Goal: Contribute content: Contribute content

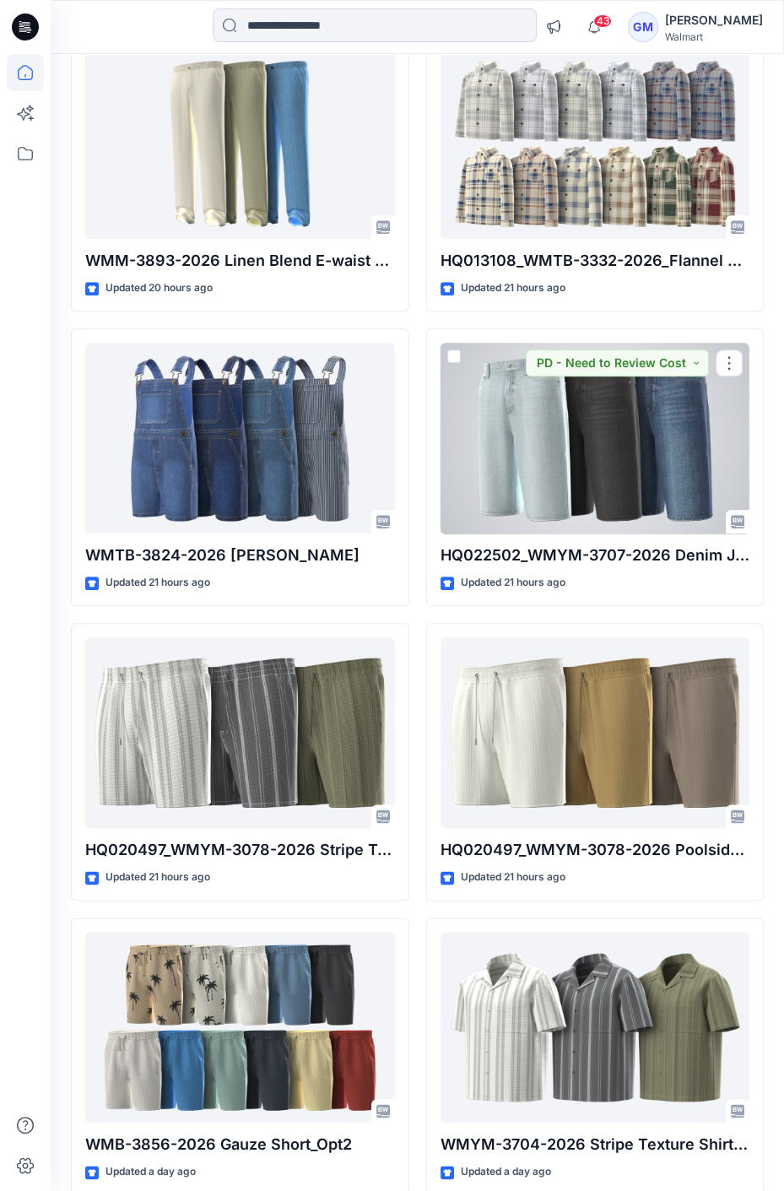
scroll to position [1813, 0]
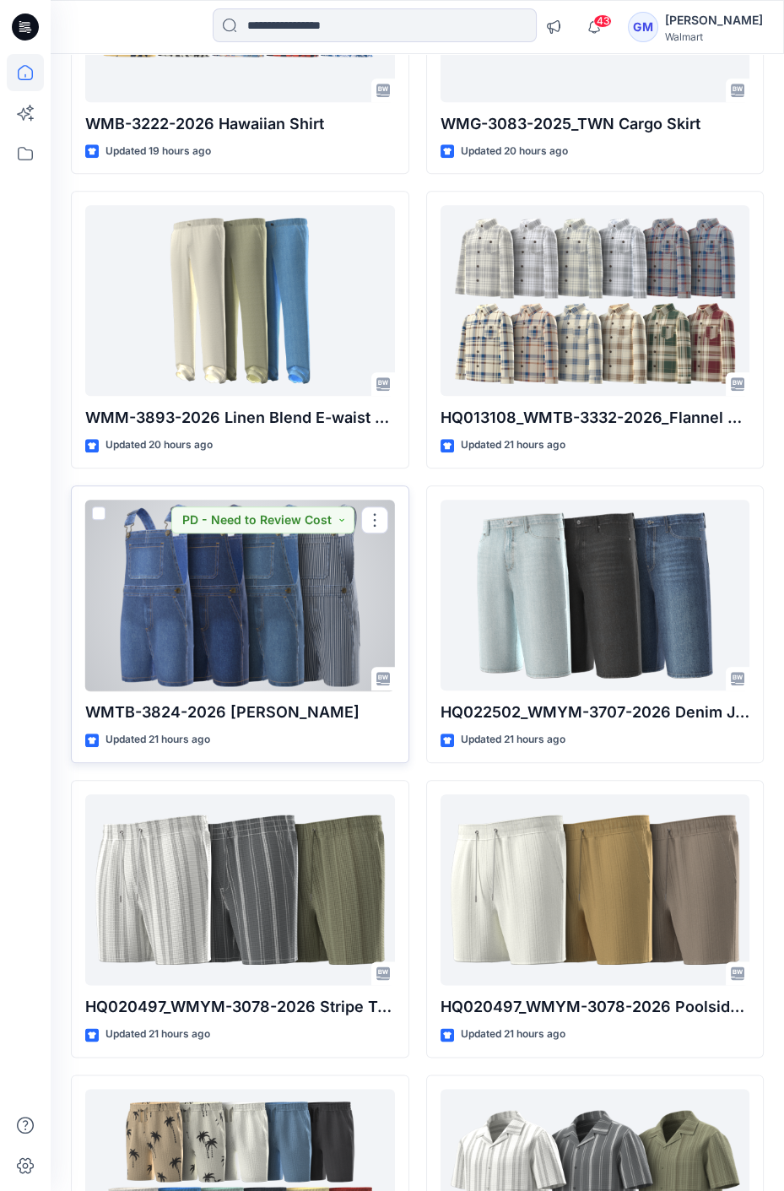
click at [273, 628] on div at bounding box center [240, 595] width 310 height 191
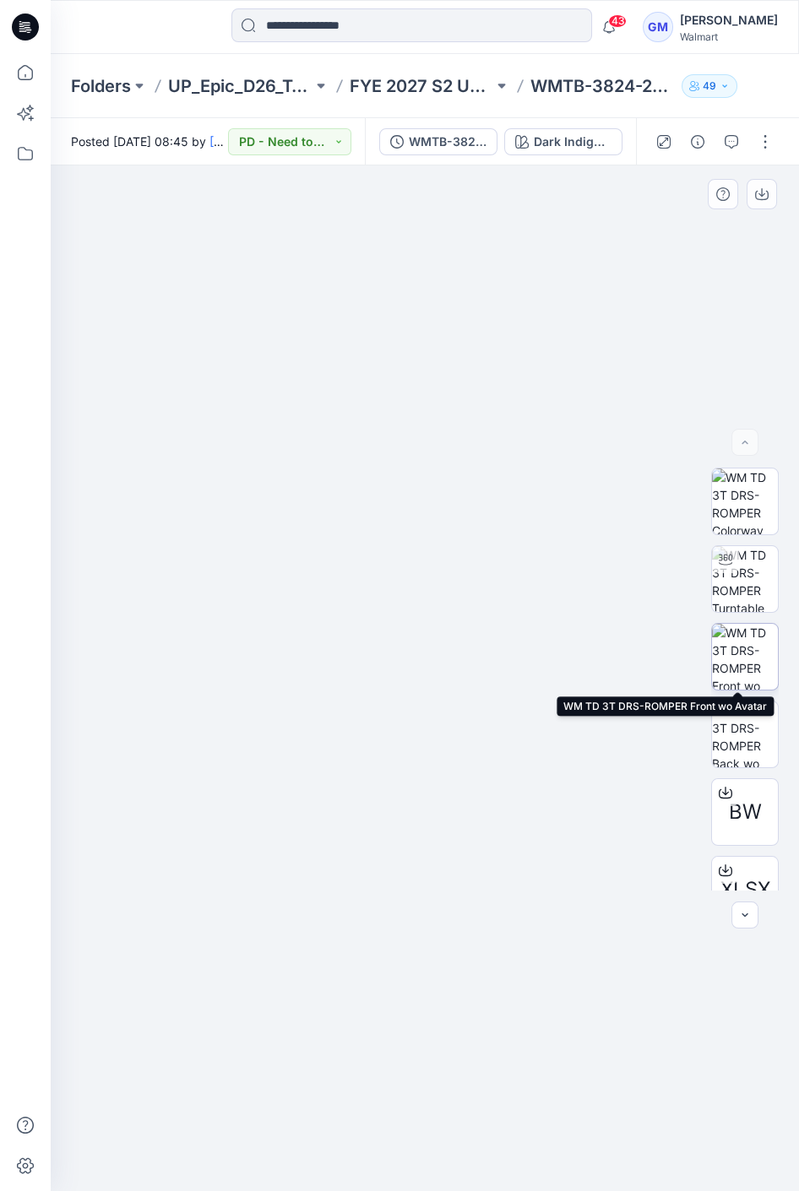
click at [738, 645] on img at bounding box center [745, 657] width 66 height 66
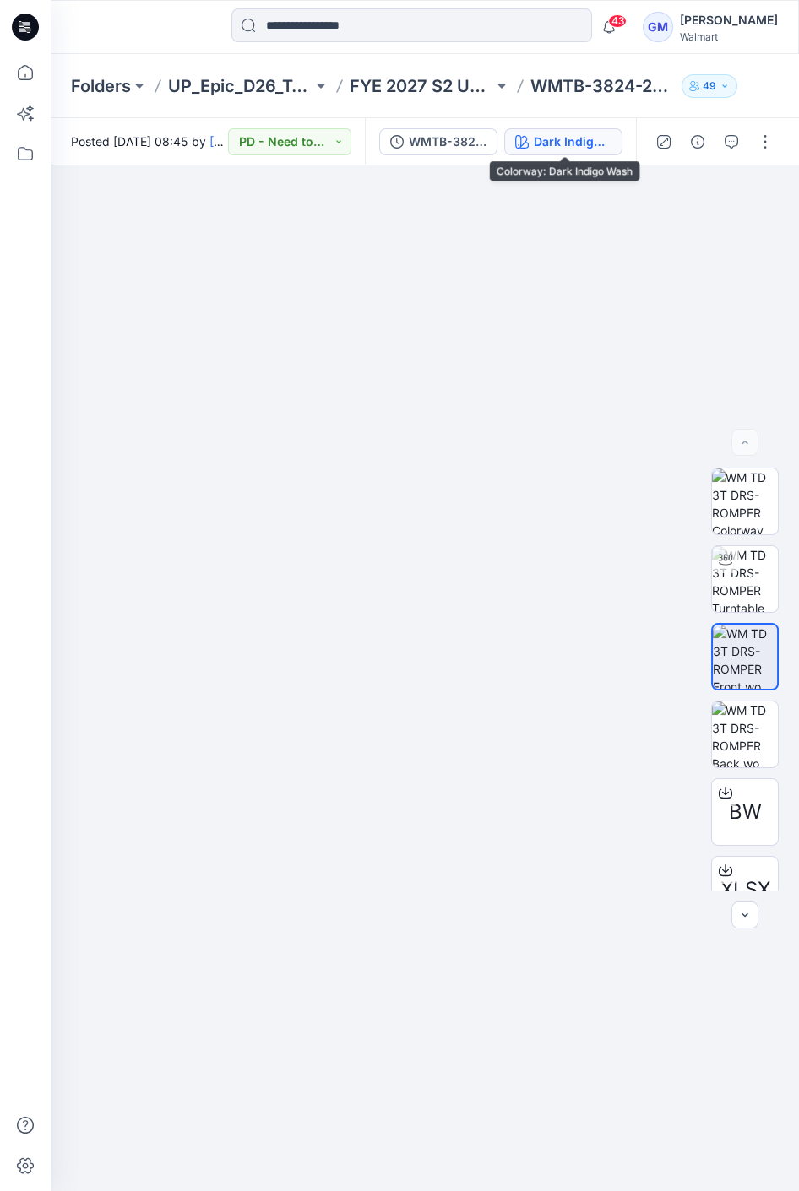
click at [586, 134] on div "Dark Indigo Wash" at bounding box center [572, 142] width 78 height 19
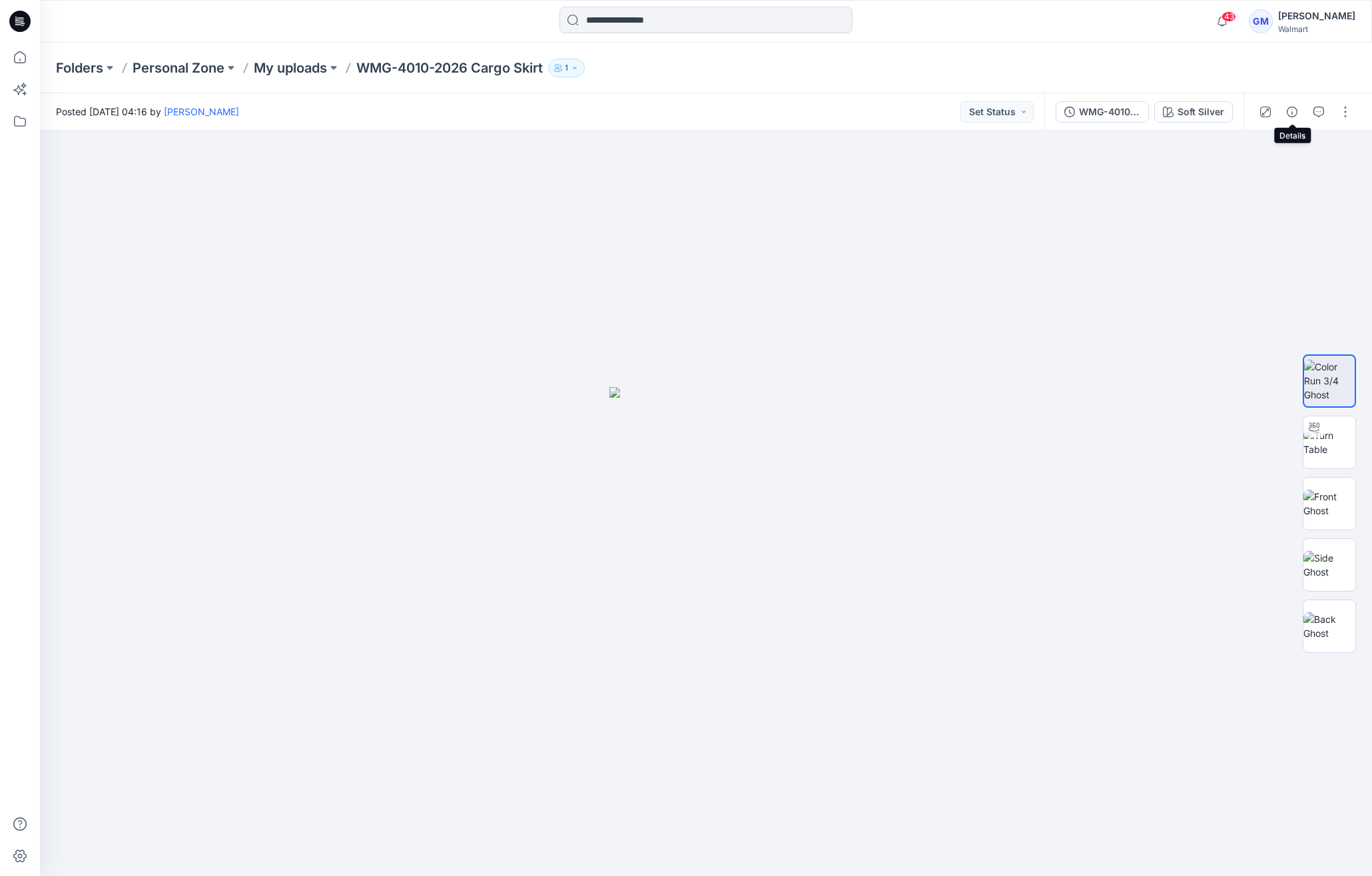
click at [945, 112] on icon "button" at bounding box center [1292, 112] width 11 height 11
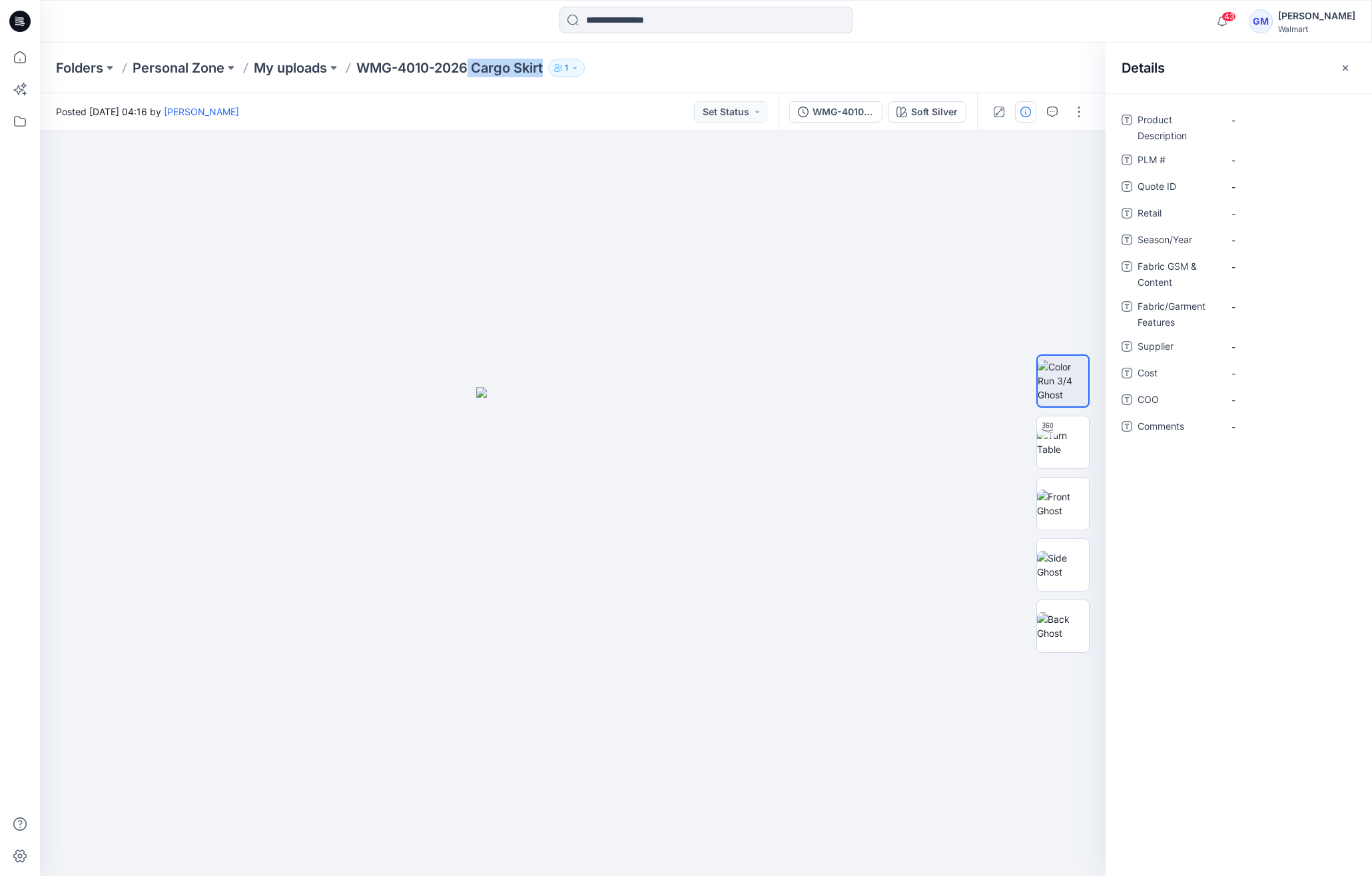
drag, startPoint x: 473, startPoint y: 66, endPoint x: 548, endPoint y: 66, distance: 75.0
click at [543, 66] on p "WMG-4010-2026 Cargo Skirt" at bounding box center [450, 68] width 186 height 19
copy p "Cargo Skirt"
click at [945, 105] on div "Product Description - PLM # - Quote ID - Retail - Season/Year - Fabric GSM & Co…" at bounding box center [1239, 485] width 267 height 783
click at [945, 114] on Description "-" at bounding box center [1289, 120] width 116 height 14
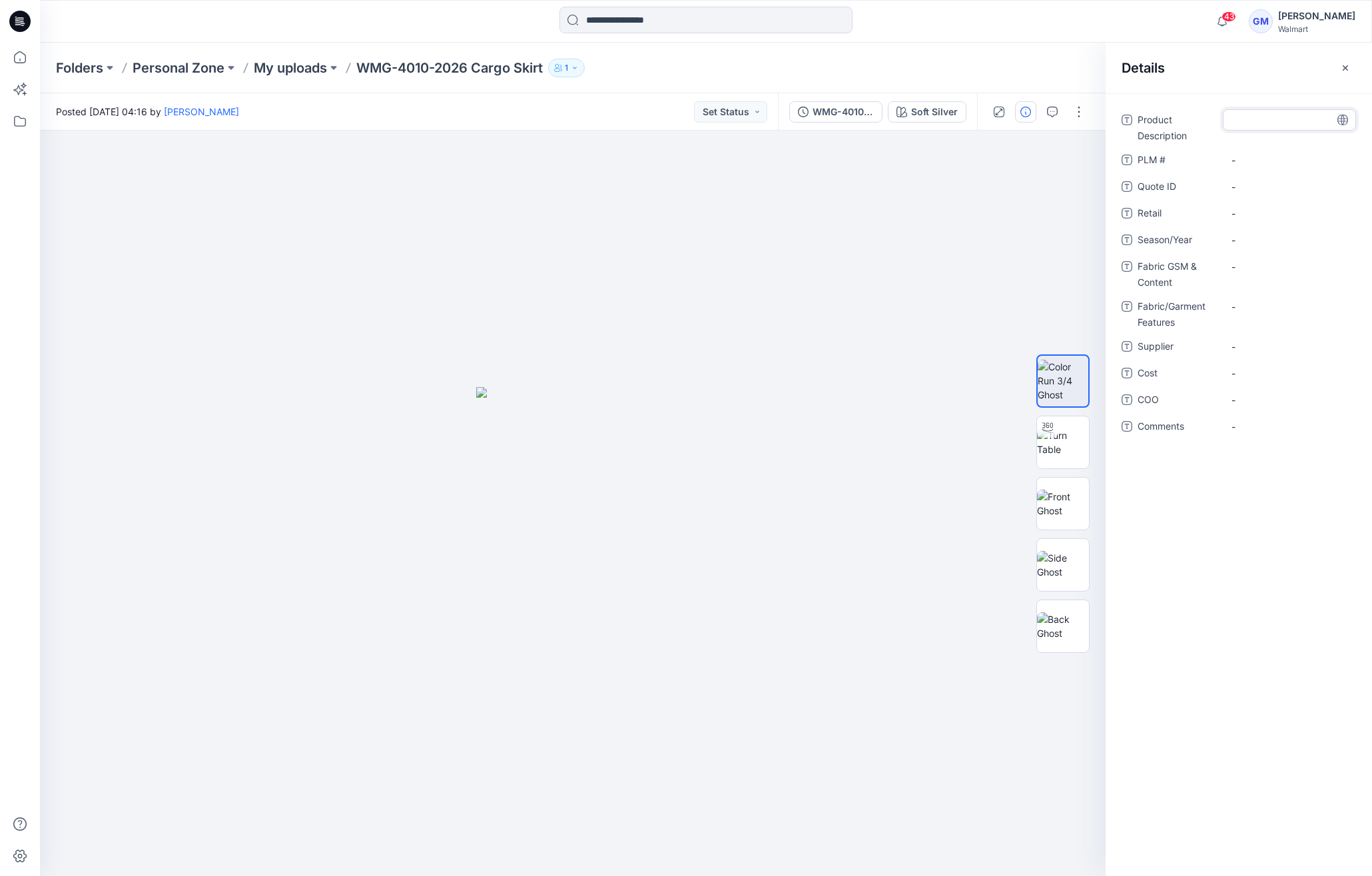
type textarea "**********"
click at [945, 230] on div "-" at bounding box center [1289, 239] width 133 height 21
type textarea "**********"
click at [945, 339] on span "-" at bounding box center [1289, 346] width 116 height 14
type textarea "****"
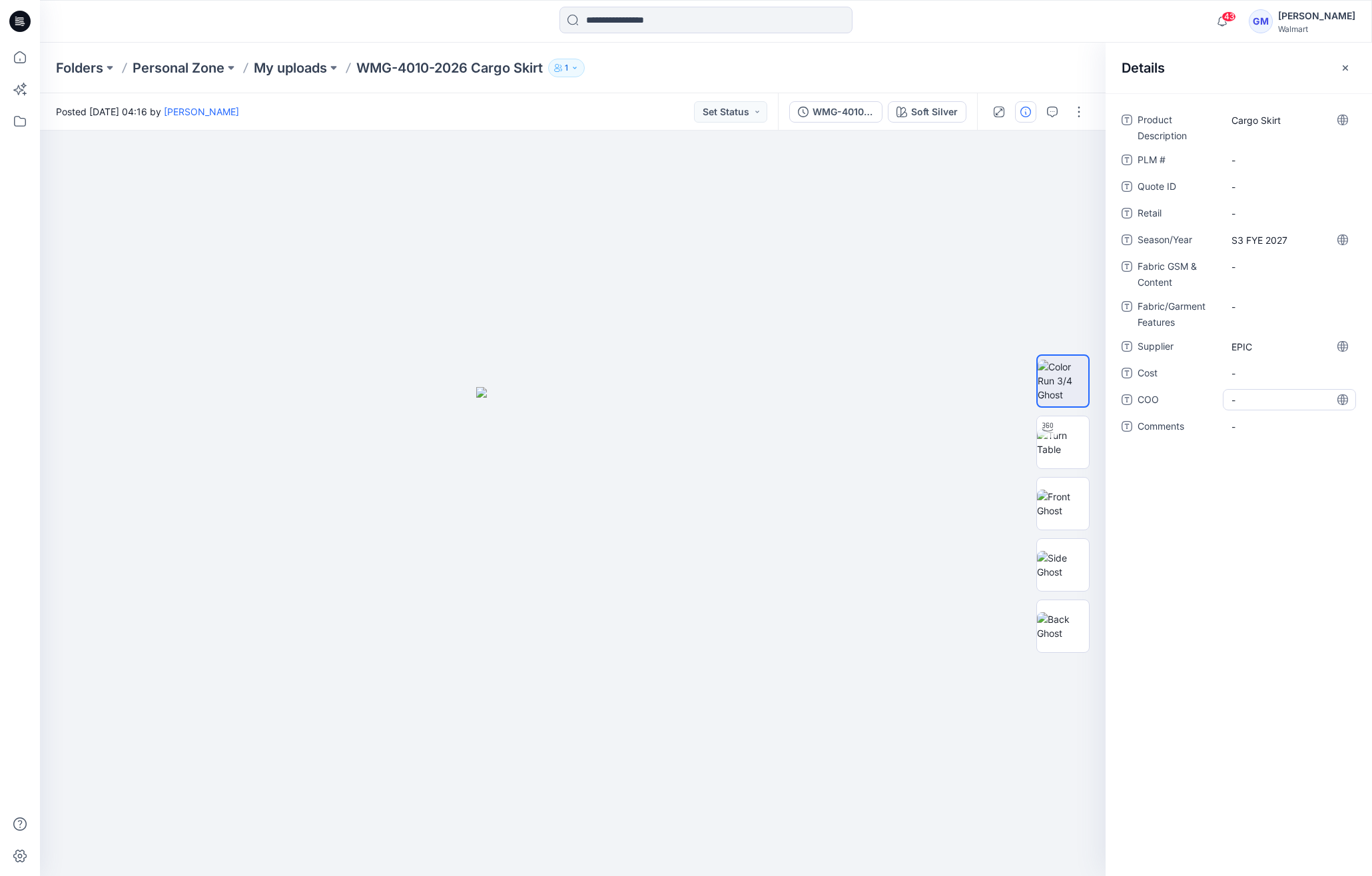
click at [945, 398] on span "-" at bounding box center [1289, 400] width 116 height 14
type textarea "**"
click at [945, 271] on Content "-" at bounding box center [1289, 267] width 116 height 14
type textarea "**********"
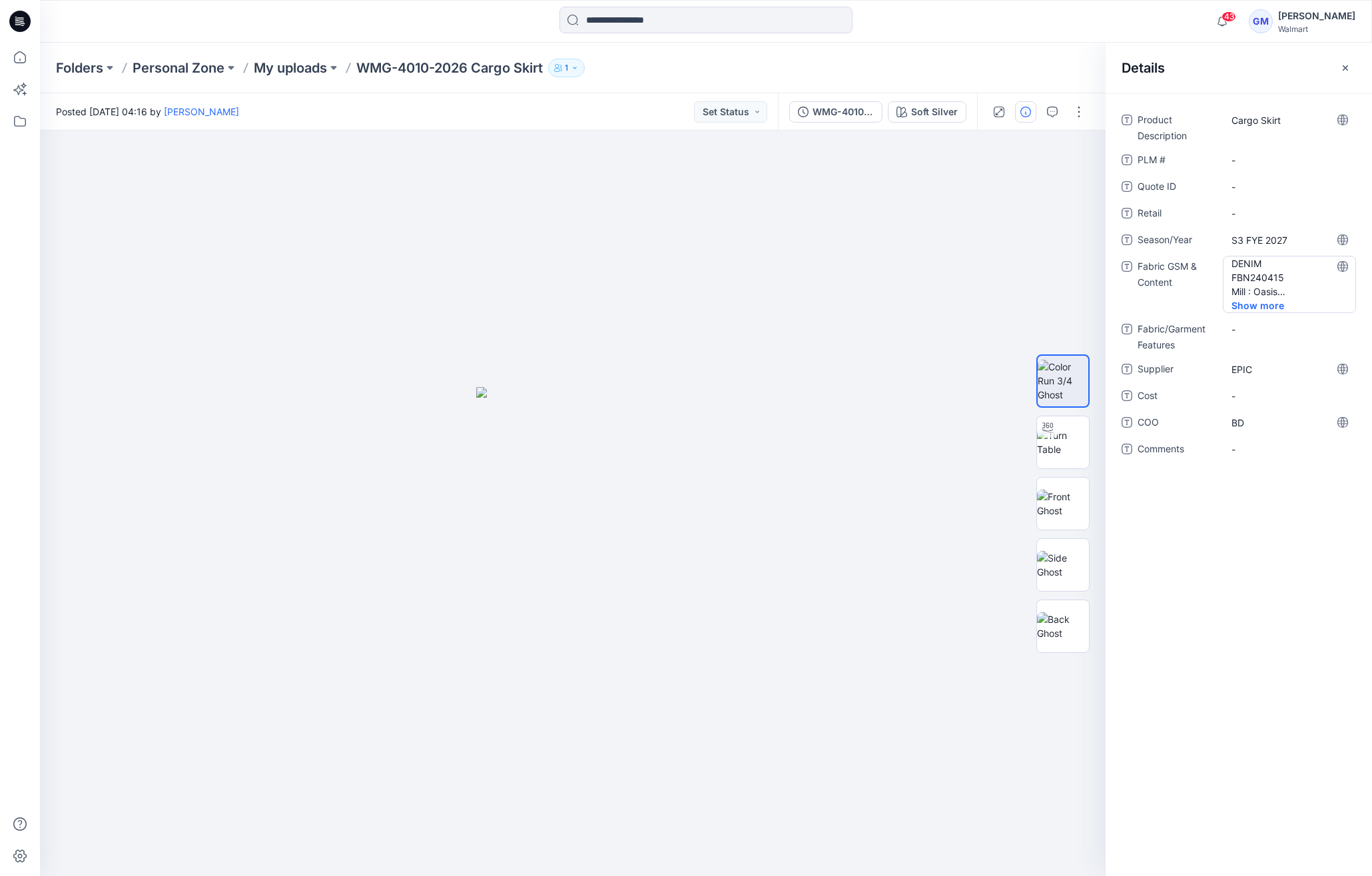
click at [945, 267] on Content "DENIM FBN240415 Mill : Oasis #DYC23137 100%CTN 3/1 RHT DENIM RS8+RSB8XRS8/63X44…" at bounding box center [1289, 277] width 116 height 42
click at [945, 264] on textarea "**********" at bounding box center [1289, 276] width 133 height 42
type textarea "**********"
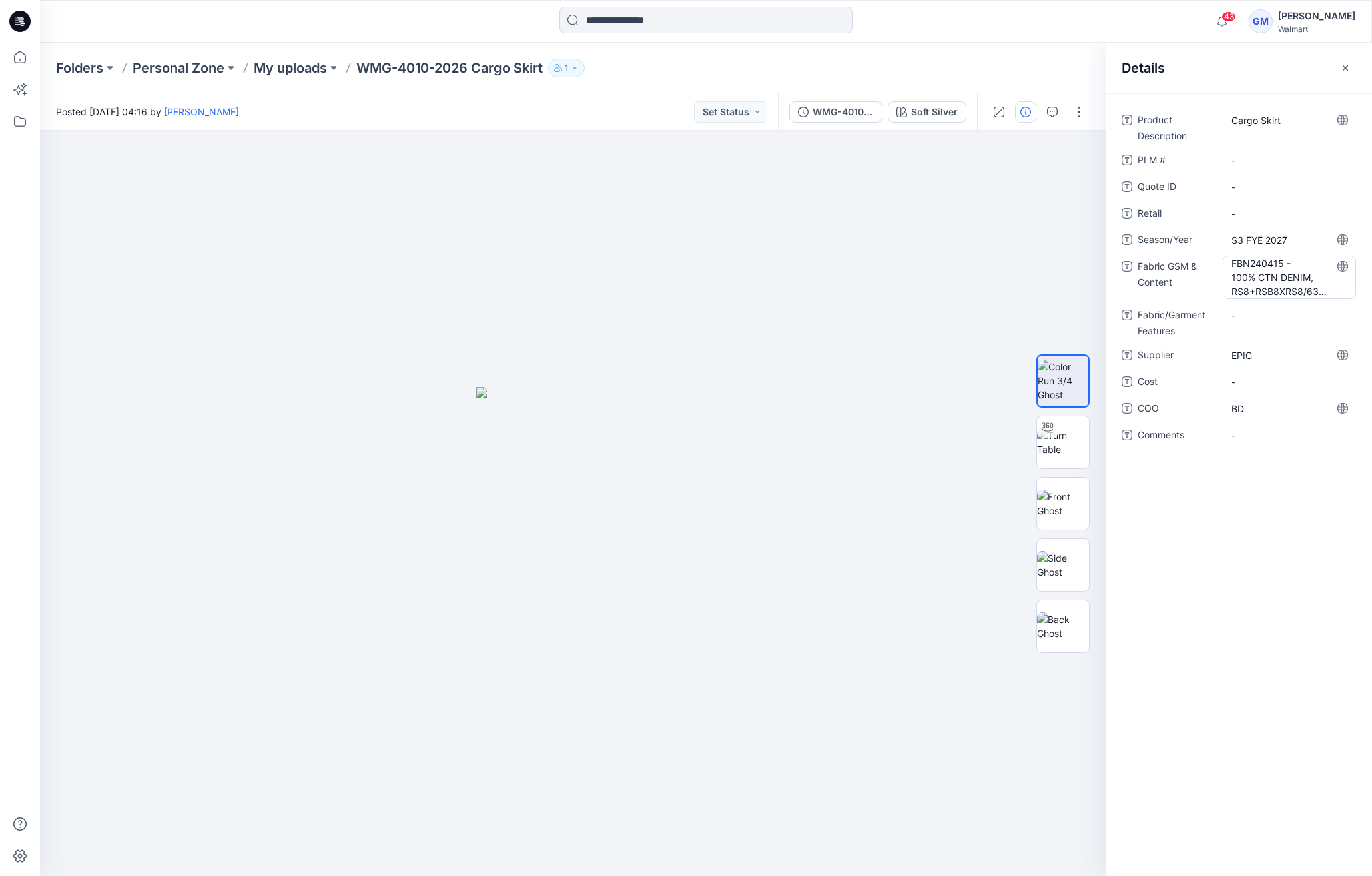
click at [945, 272] on Content "FBN240415 - 100% CTN DENIM, RS8+RSB8XRS8/63X44 10.7OZ BW 10.5 AW" at bounding box center [1289, 277] width 116 height 42
click at [945, 620] on div "Product Description Cargo Skirt PLM # - Quote ID - Retail - Season/Year S3 FYE …" at bounding box center [1239, 485] width 267 height 783
click at [945, 292] on Content "FBN240415 - 100% CTN DENIM, RS8+RSB8XRS8/63X44 10.7OZ BW 10.5 AW" at bounding box center [1289, 277] width 116 height 42
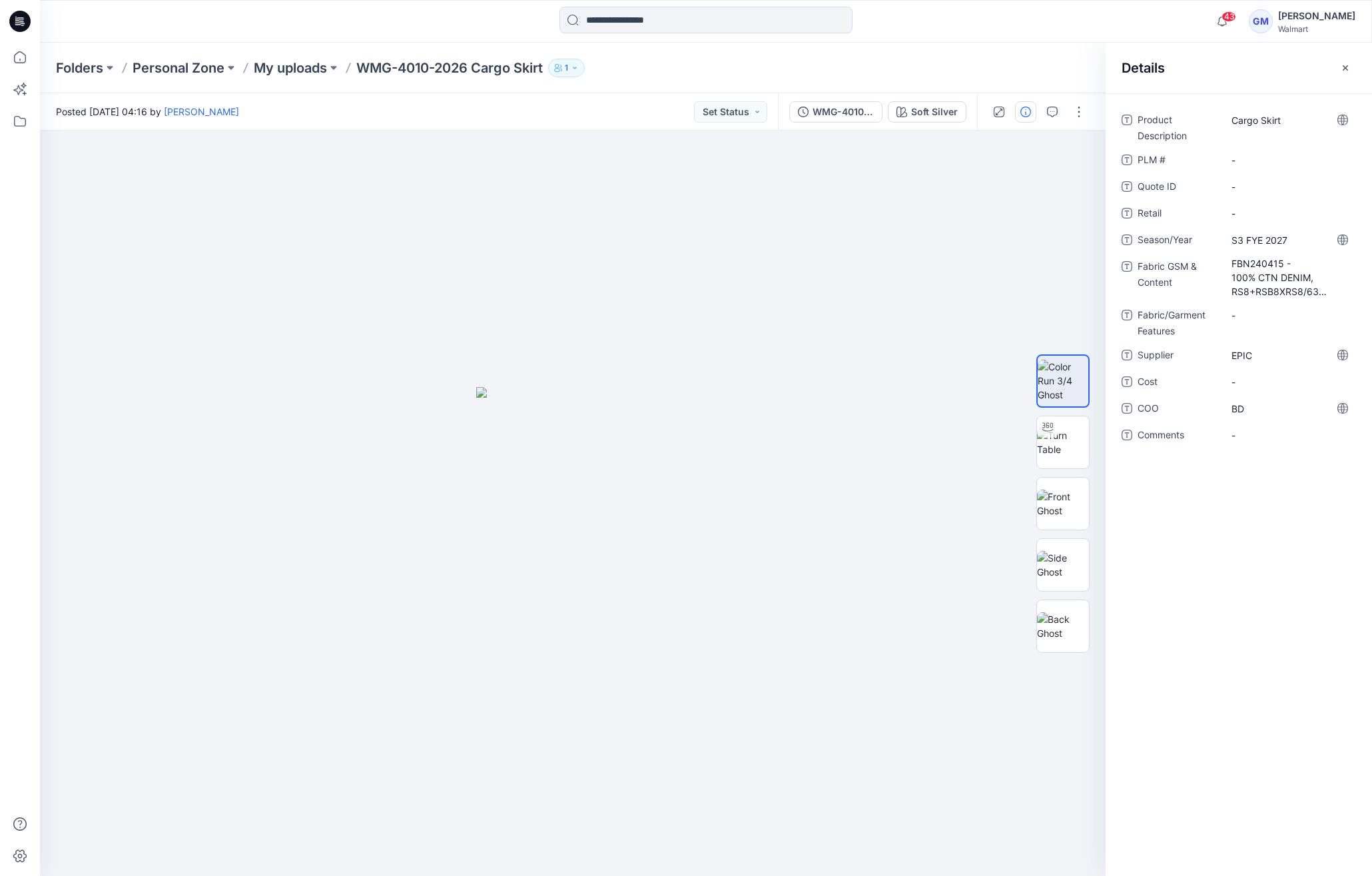
click at [945, 667] on div "Product Description Cargo Skirt PLM # - Quote ID - Retail - Season/Year S3 FYE …" at bounding box center [1239, 485] width 267 height 783
click at [945, 297] on Content "FBN240415 - 100% CTN DENIM, RS8+RSB8XRS8/63X44 10.7OZ BW 10.5 AW" at bounding box center [1289, 277] width 116 height 42
click at [945, 632] on div "**********" at bounding box center [1239, 485] width 267 height 783
click at [27, 55] on icon at bounding box center [20, 57] width 29 height 29
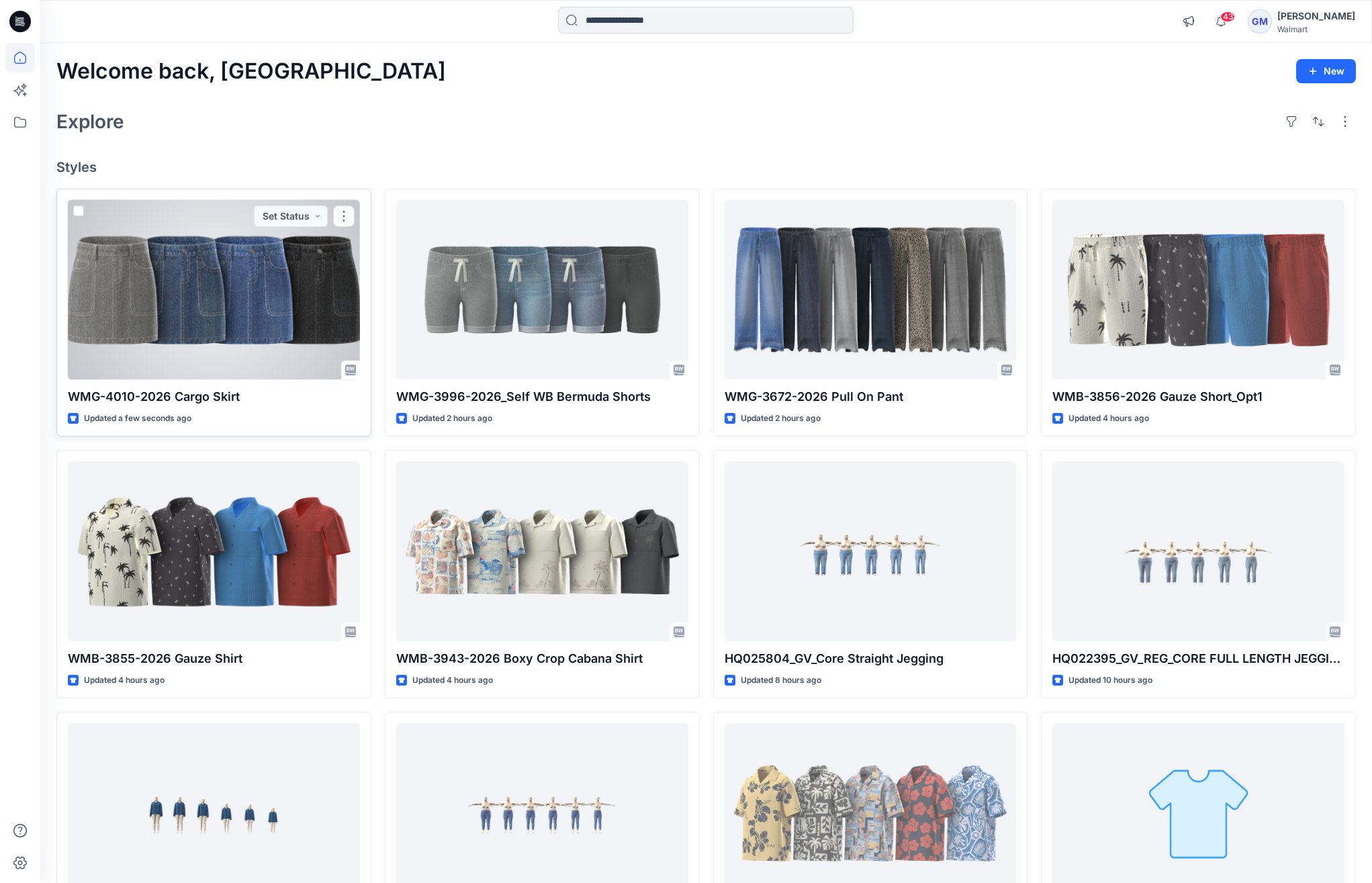
click at [215, 262] on div at bounding box center [213, 290] width 292 height 179
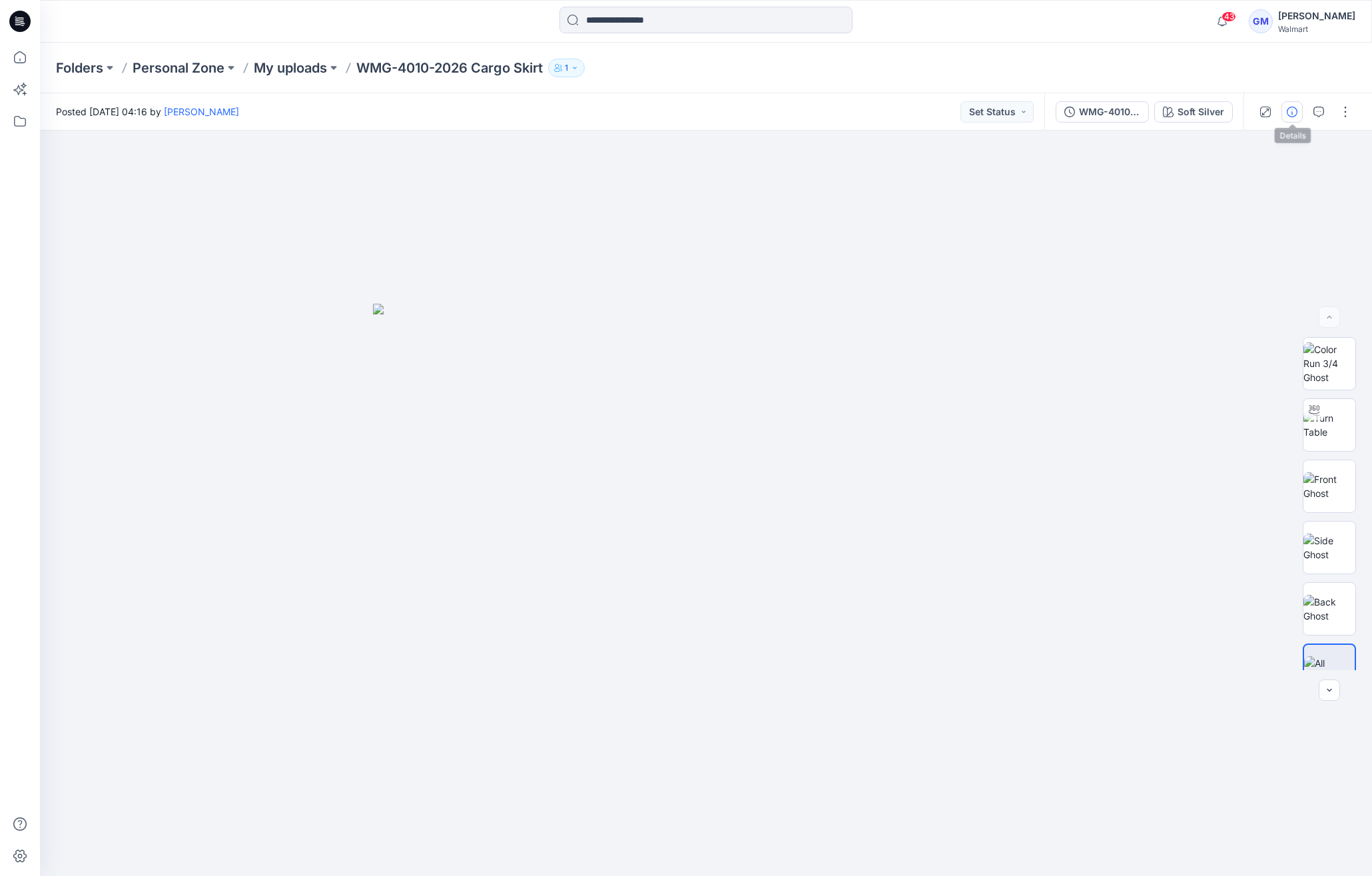
click at [945, 114] on button "button" at bounding box center [1292, 111] width 21 height 21
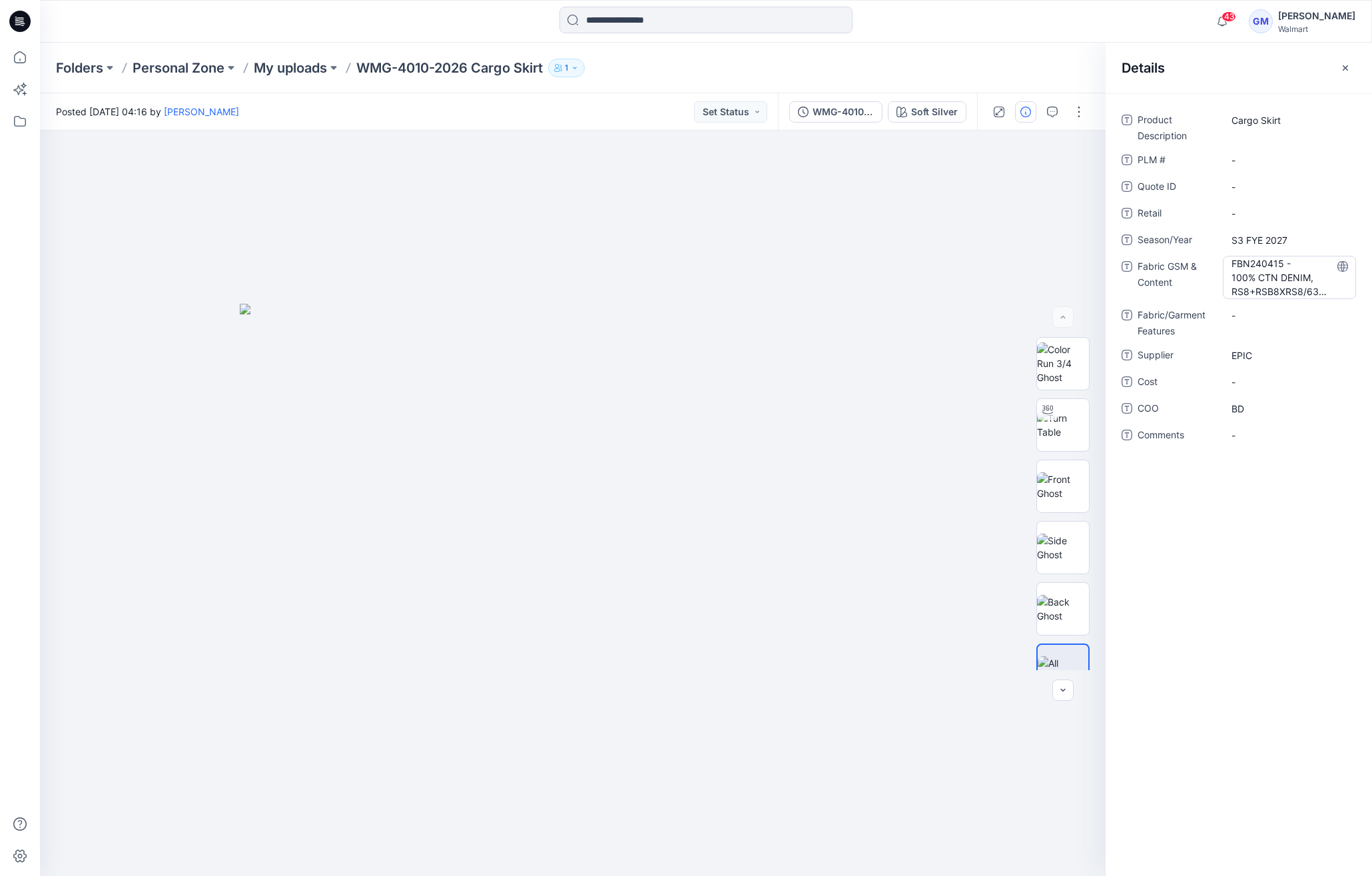
click at [945, 281] on Content "FBN240415 - 100% CTN DENIM, RS8+RSB8XRS8/63X44 10.7OZ BW 10.5 AW" at bounding box center [1289, 277] width 116 height 42
click at [945, 568] on div "**********" at bounding box center [1239, 485] width 267 height 783
click at [945, 348] on span "EPIC" at bounding box center [1289, 355] width 116 height 14
click at [945, 845] on div "Product Description Cargo Skirt PLM # - Quote ID - Retail - Season/Year S3 FYE …" at bounding box center [1239, 485] width 267 height 783
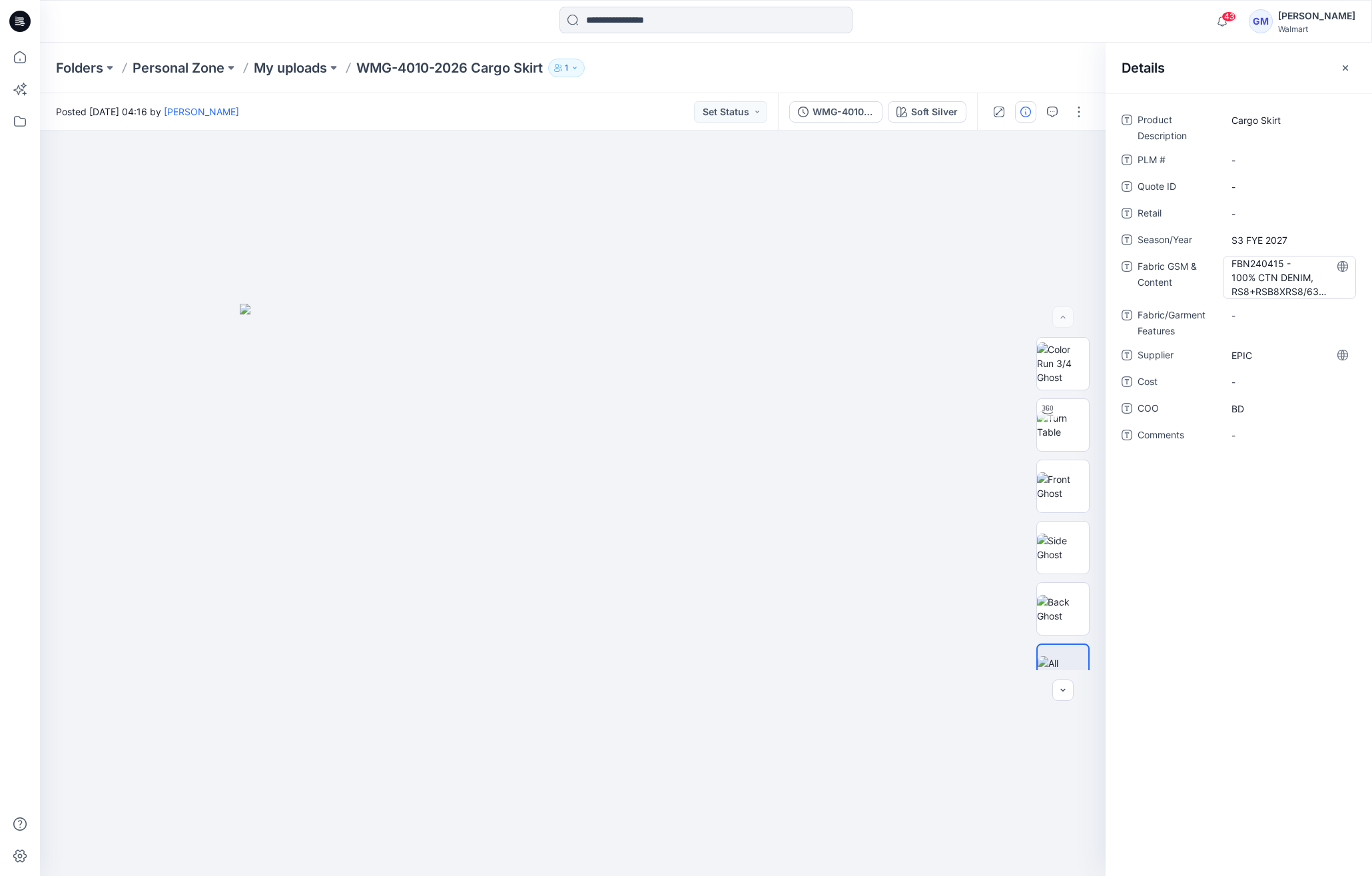
click at [945, 292] on Content "FBN240415 - 100% CTN DENIM, RS8+RSB8XRS8/63X44 10.7OZ BW 10.5 AW" at bounding box center [1289, 277] width 116 height 42
drag, startPoint x: 1231, startPoint y: 258, endPoint x: 1248, endPoint y: 279, distance: 27.0
click at [945, 279] on textarea "**********" at bounding box center [1289, 276] width 133 height 42
click at [945, 291] on textarea "**********" at bounding box center [1289, 276] width 133 height 42
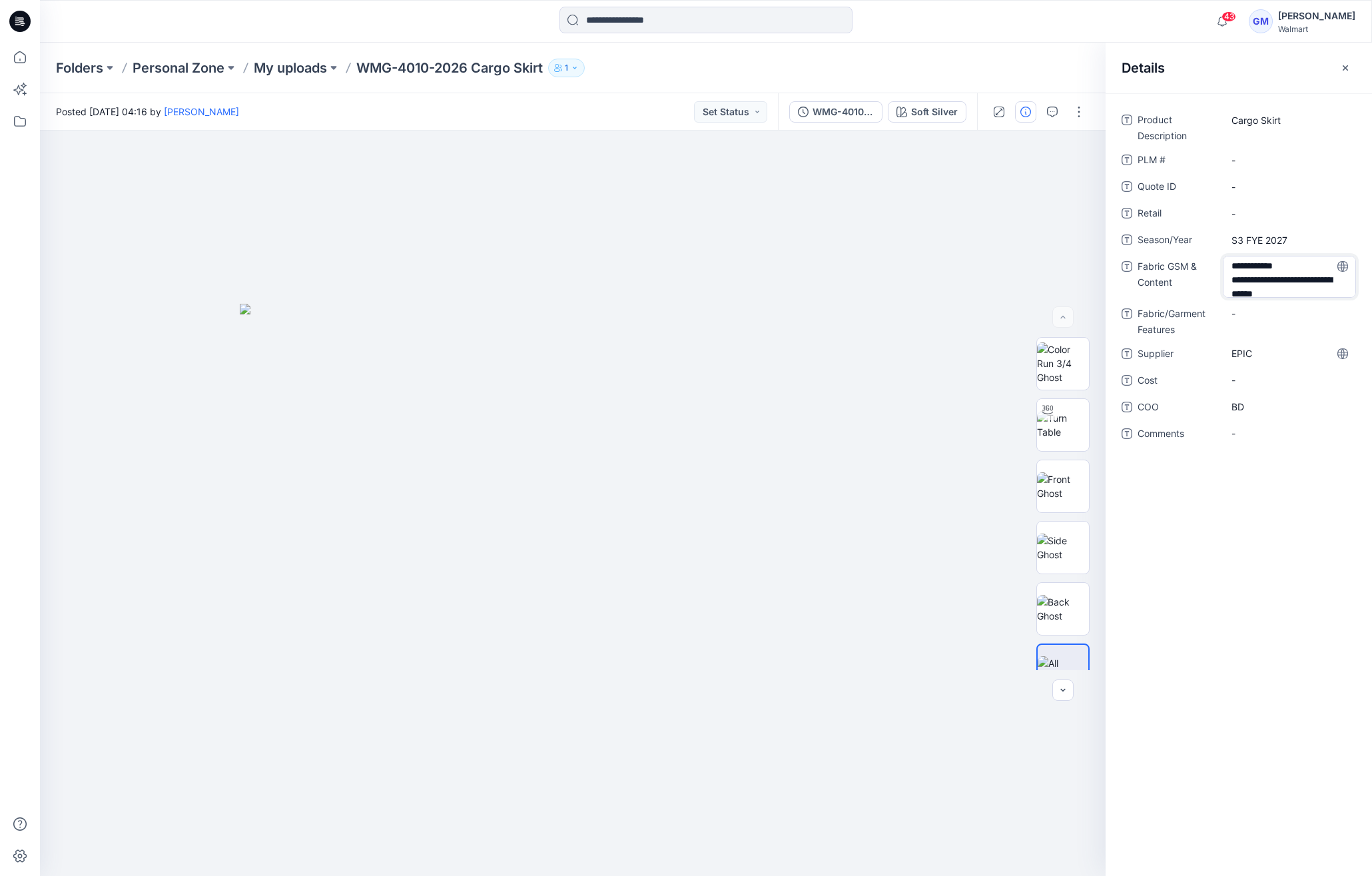
scroll to position [2, 0]
click at [945, 292] on textarea "**********" at bounding box center [1289, 276] width 133 height 42
click at [945, 263] on icon at bounding box center [1343, 267] width 11 height 11
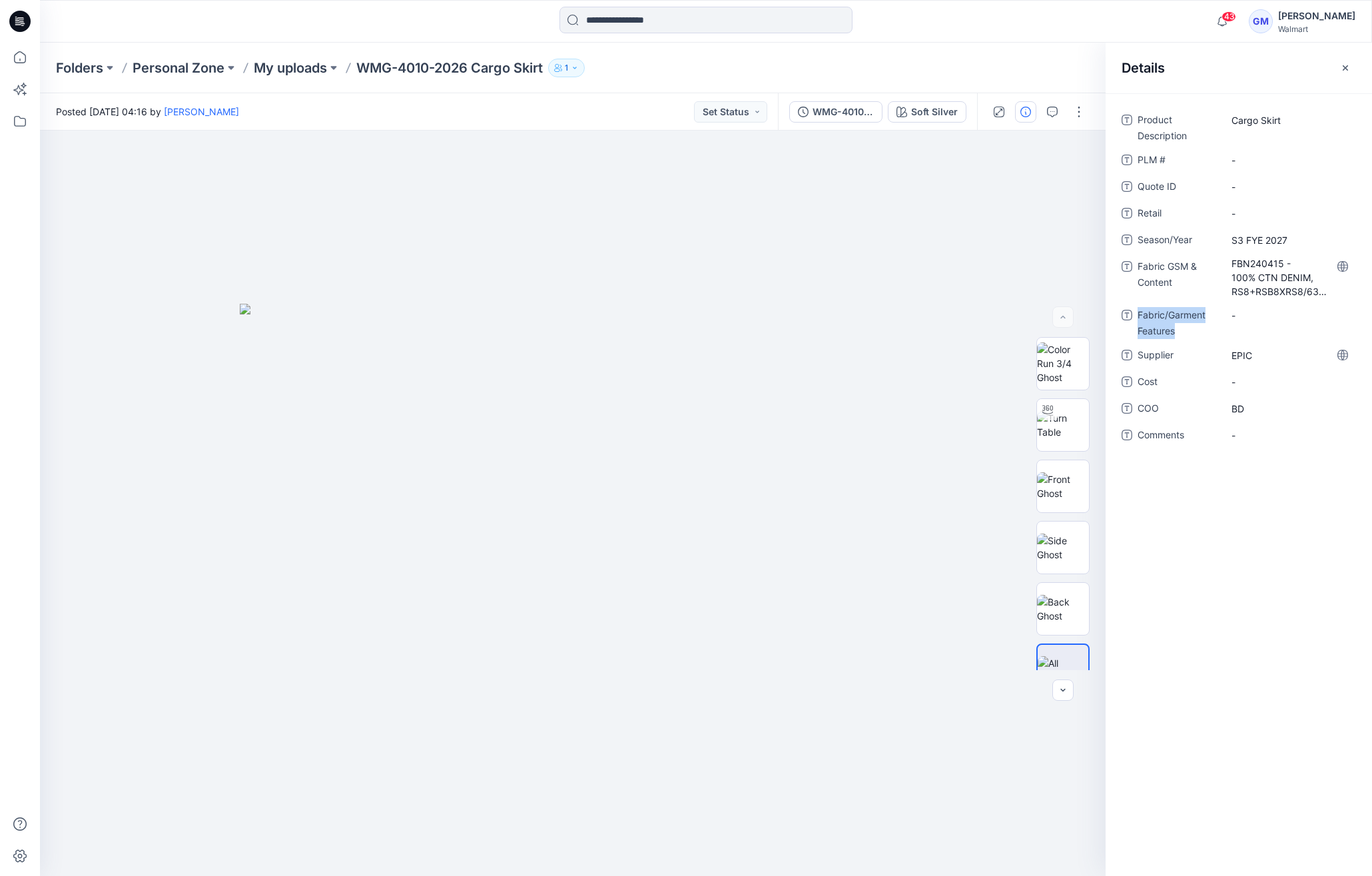
click at [945, 263] on icon at bounding box center [1343, 267] width 11 height 11
click at [945, 271] on Content "FBN240415 - 100% CTN DENIM, RS8+RSB8XRS8/63X44 10.7OZ BW 10.5 AW" at bounding box center [1289, 277] width 116 height 42
drag, startPoint x: 1232, startPoint y: 290, endPoint x: 1253, endPoint y: 276, distance: 25.2
click at [945, 276] on textarea "**********" at bounding box center [1289, 276] width 133 height 42
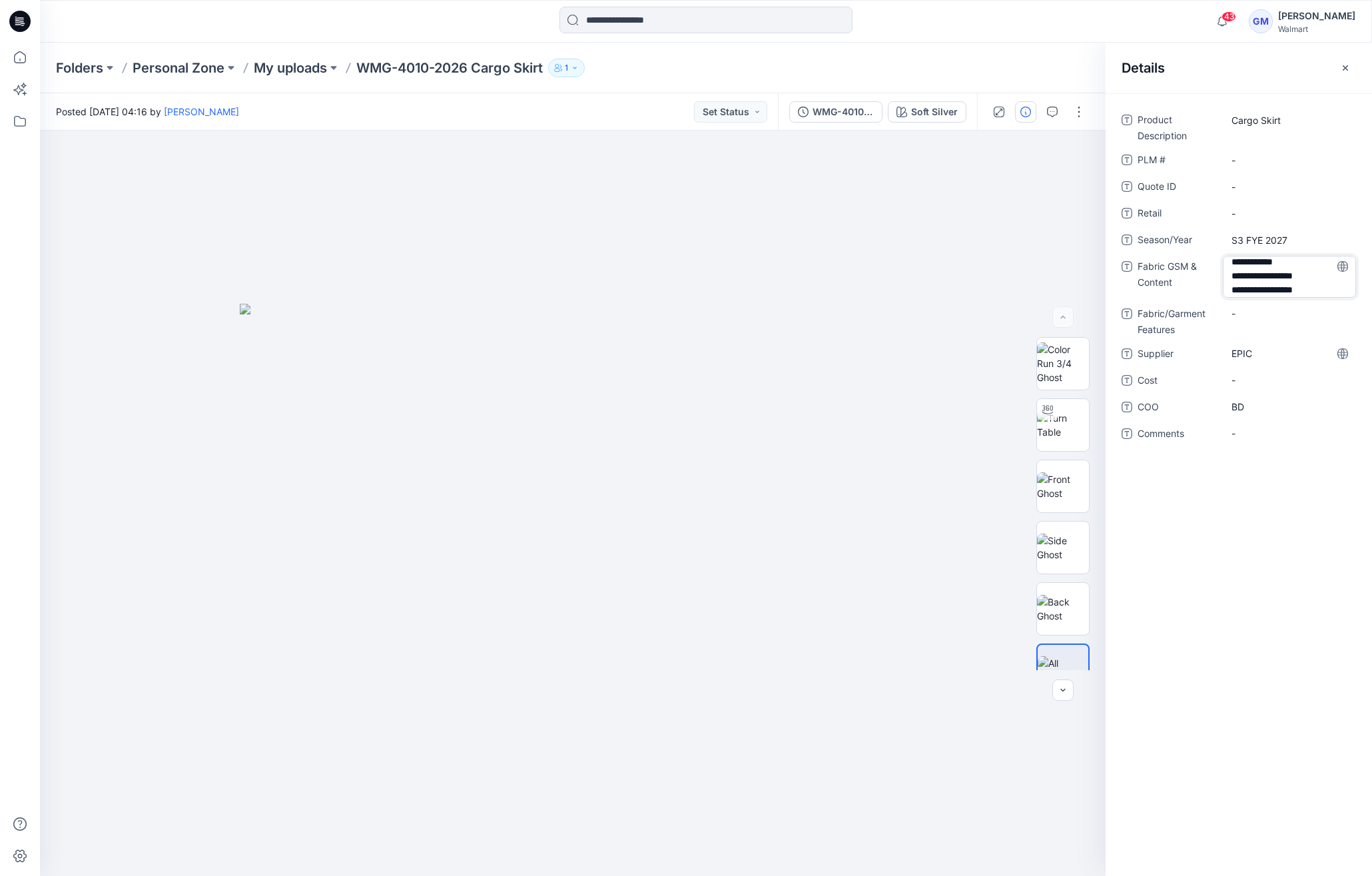
scroll to position [3, 0]
drag, startPoint x: 1265, startPoint y: 288, endPoint x: 1711, endPoint y: 421, distance: 465.4
click at [945, 421] on html "43 Notifications Your style HQ022326_GV_Dad Jacket has been updated with HQ0223…" at bounding box center [686, 438] width 1372 height 876
type textarea "**********"
click at [19, 68] on icon at bounding box center [20, 57] width 29 height 29
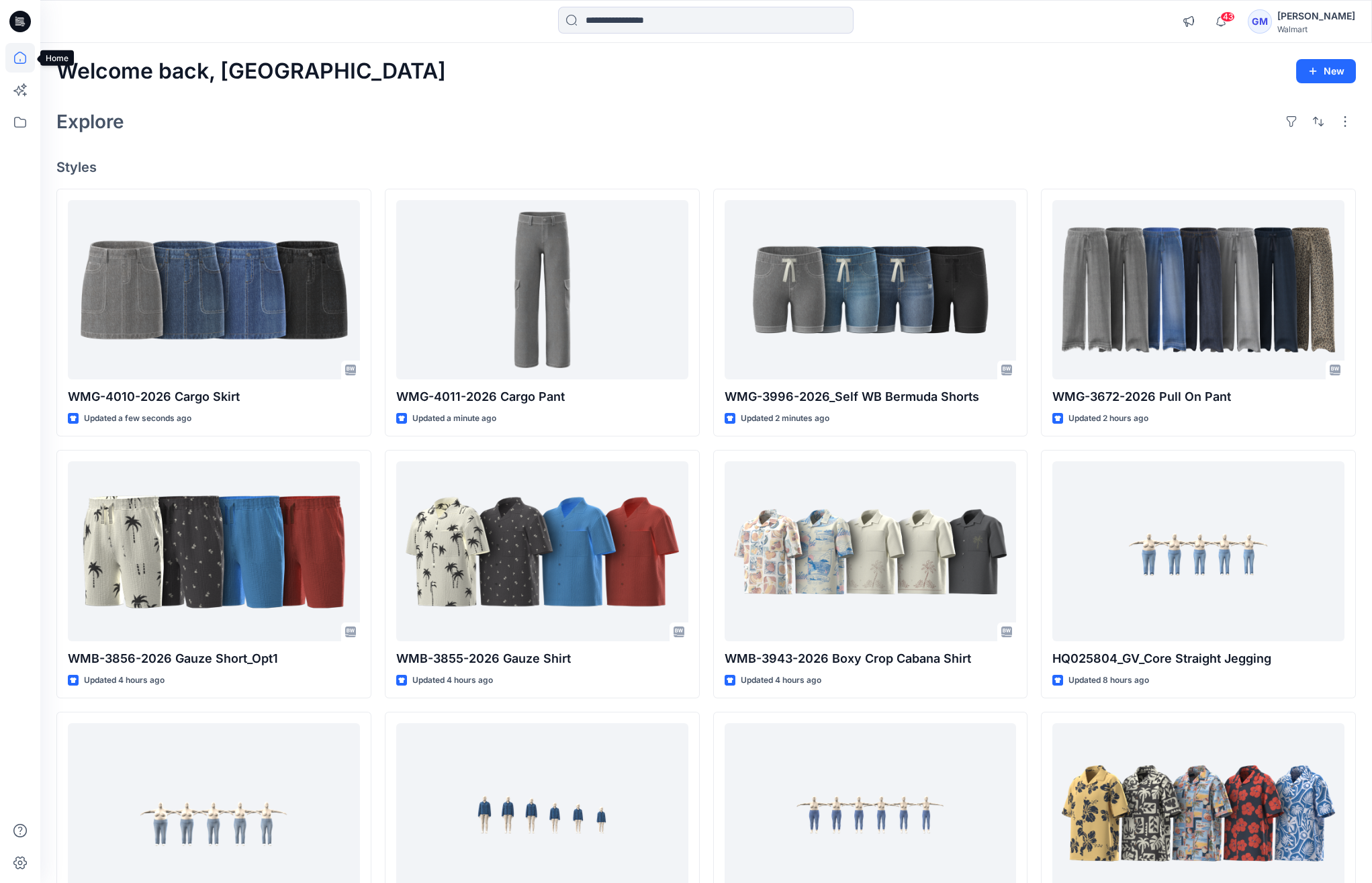
click at [23, 47] on icon at bounding box center [20, 57] width 29 height 29
click at [24, 24] on icon at bounding box center [22, 24] width 5 height 1
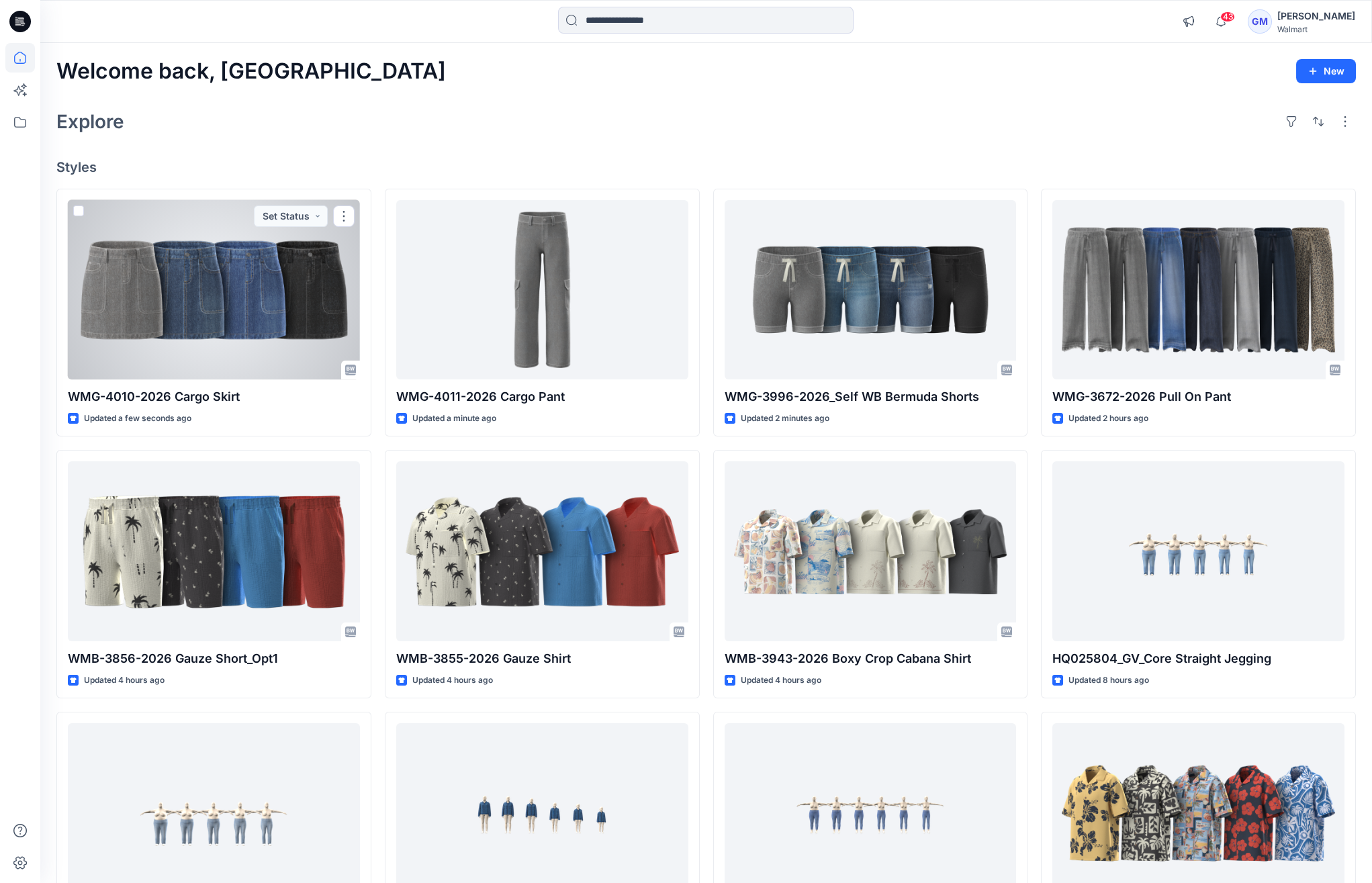
click at [261, 338] on div at bounding box center [213, 290] width 292 height 179
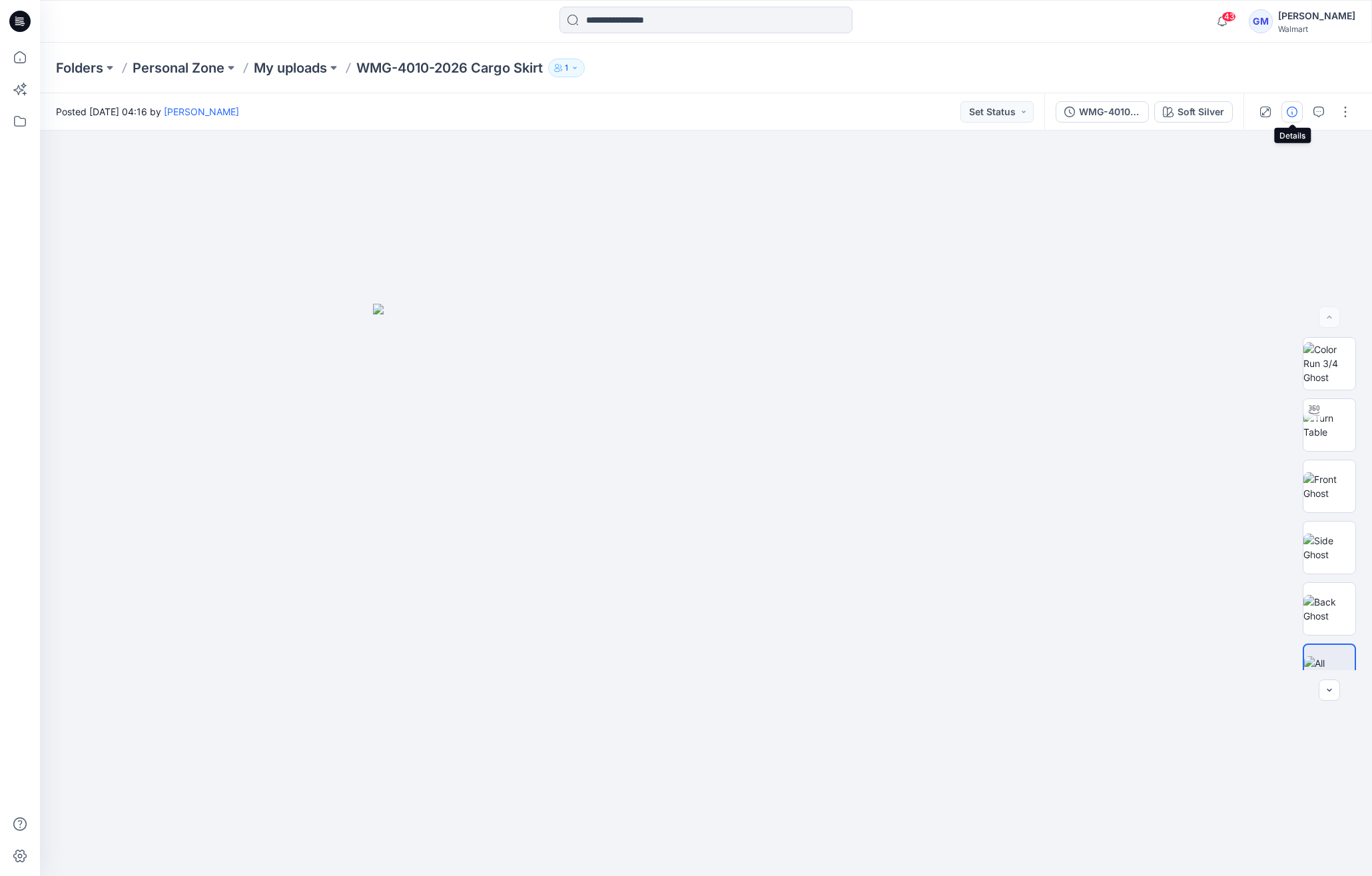
click at [945, 110] on icon "button" at bounding box center [1292, 112] width 11 height 11
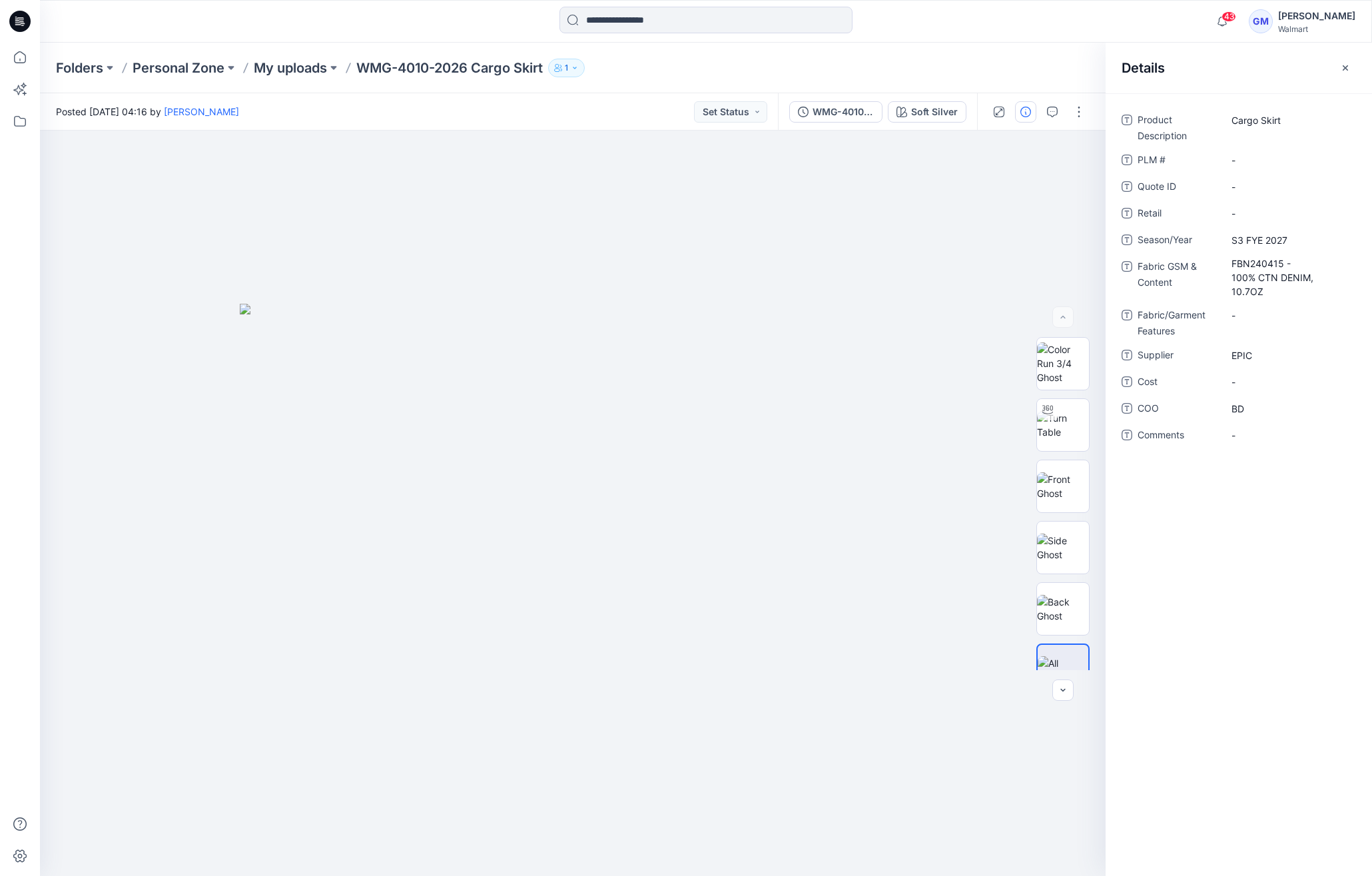
click at [945, 339] on div "Product Description Cargo Skirt PLM # - Quote ID - Retail - Season/Year S3 FYE …" at bounding box center [1238, 285] width 234 height 353
click at [945, 351] on span "EPIC" at bounding box center [1289, 355] width 116 height 14
click at [945, 362] on textarea "****" at bounding box center [1289, 354] width 133 height 21
drag, startPoint x: 1341, startPoint y: 353, endPoint x: 1329, endPoint y: 309, distance: 45.6
click at [945, 353] on icon at bounding box center [1343, 355] width 11 height 11
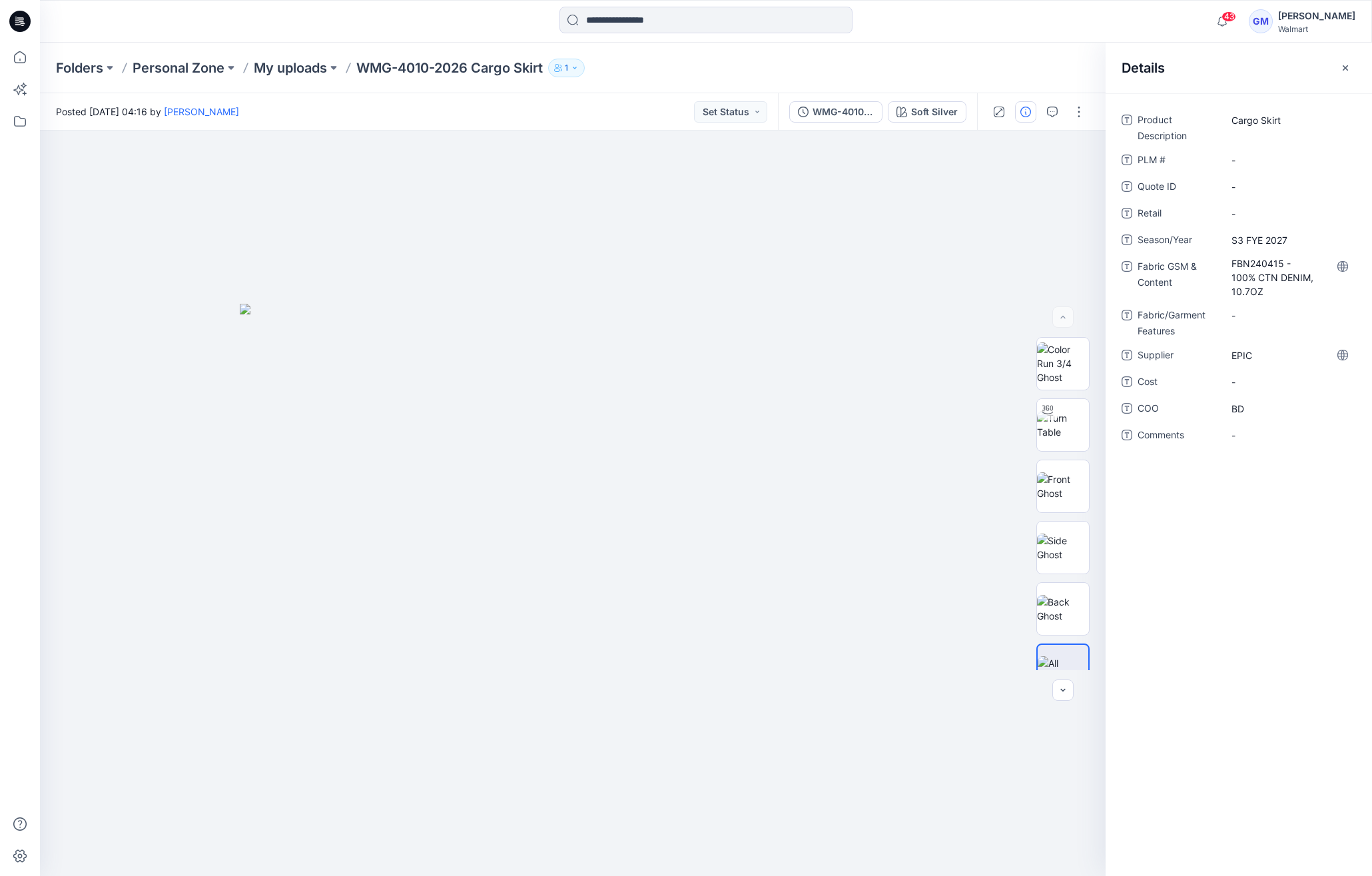
click at [945, 264] on icon at bounding box center [1343, 267] width 11 height 11
click at [431, 152] on div at bounding box center [573, 503] width 1066 height 746
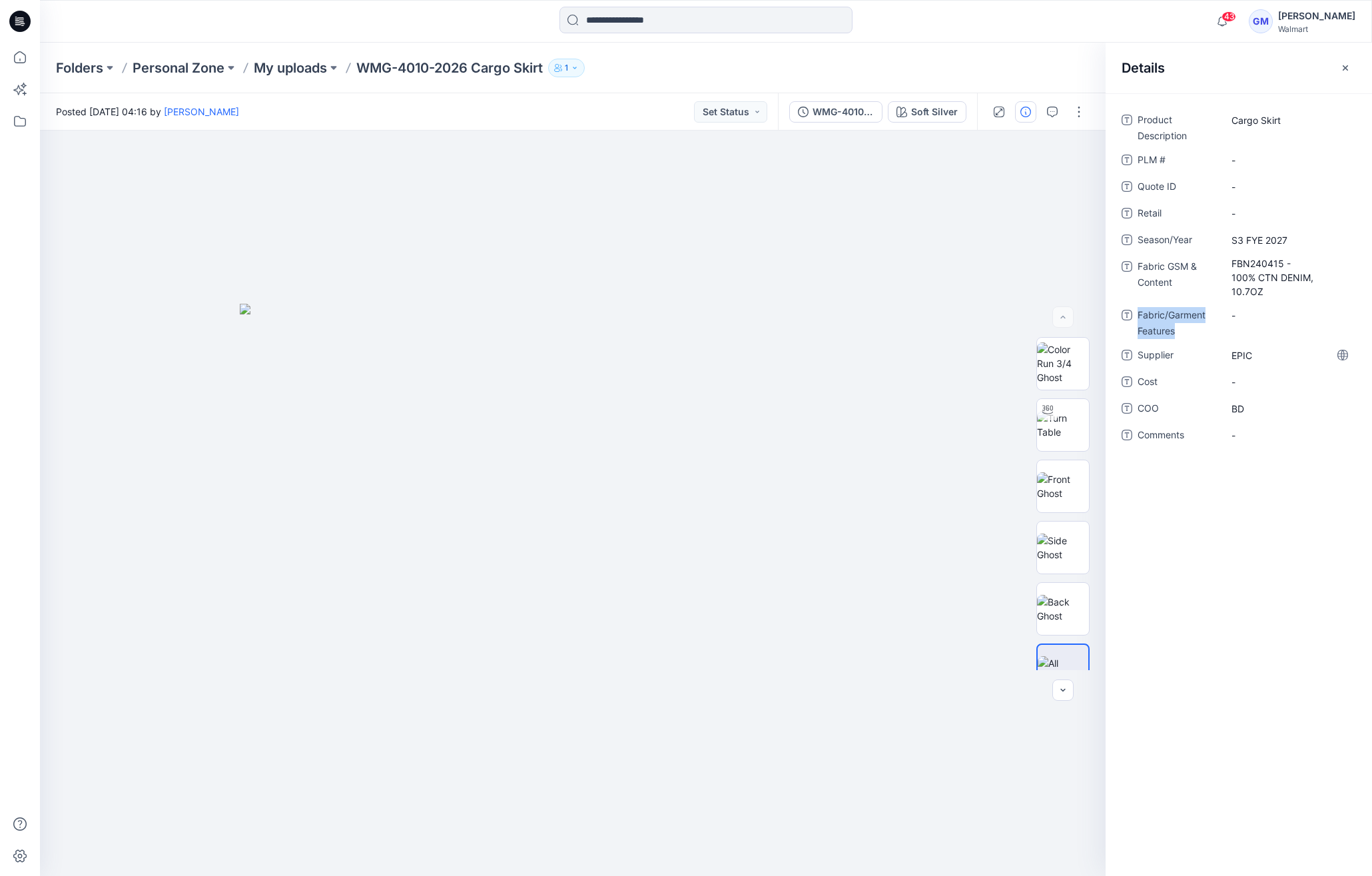
click at [533, 114] on div "Posted Friday, September 05, 2025 04:16 by Gayan Mahawithanalage Set Status" at bounding box center [409, 111] width 738 height 36
click at [13, 50] on icon at bounding box center [20, 57] width 29 height 29
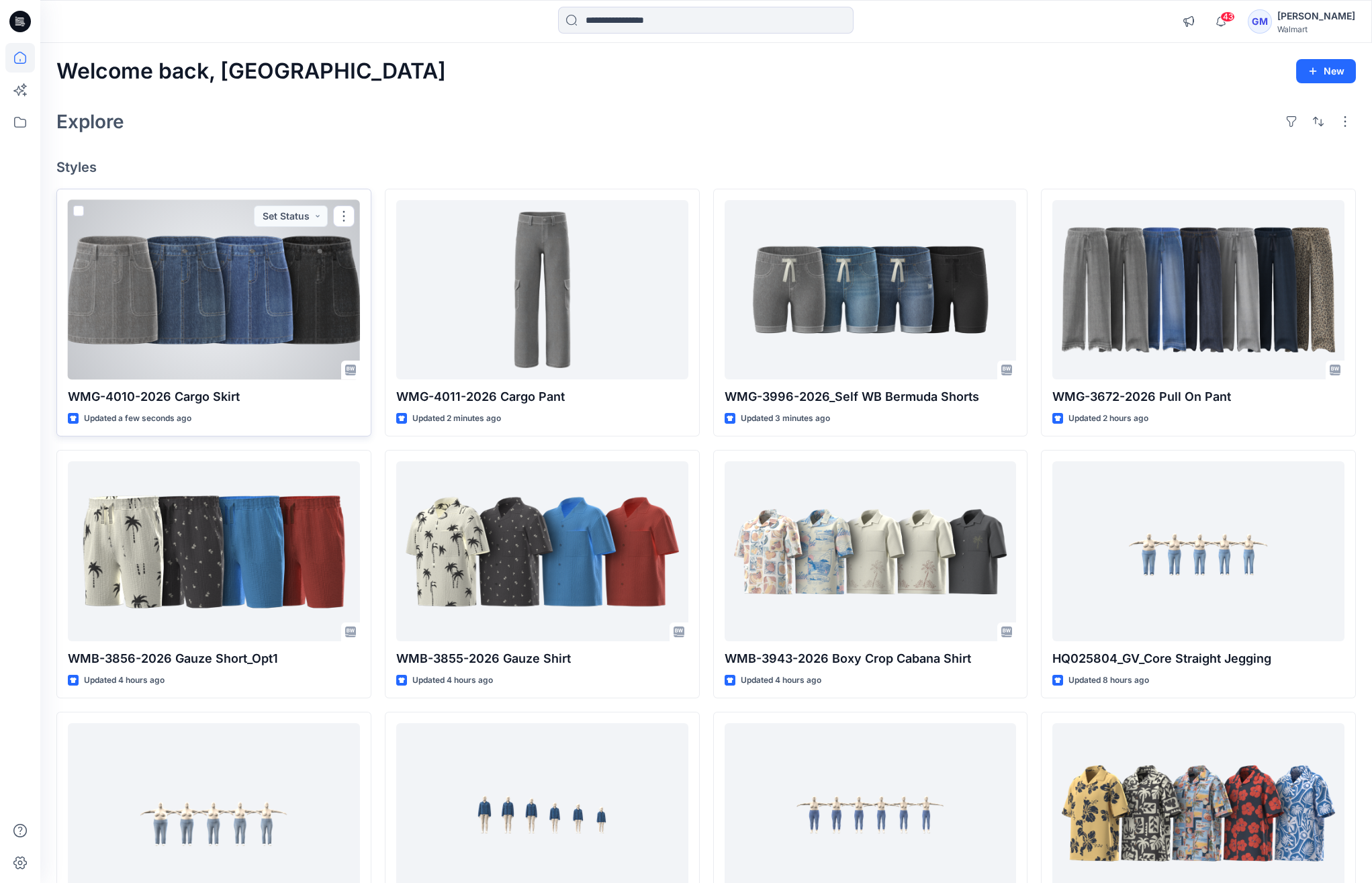
click at [196, 283] on div at bounding box center [213, 290] width 292 height 179
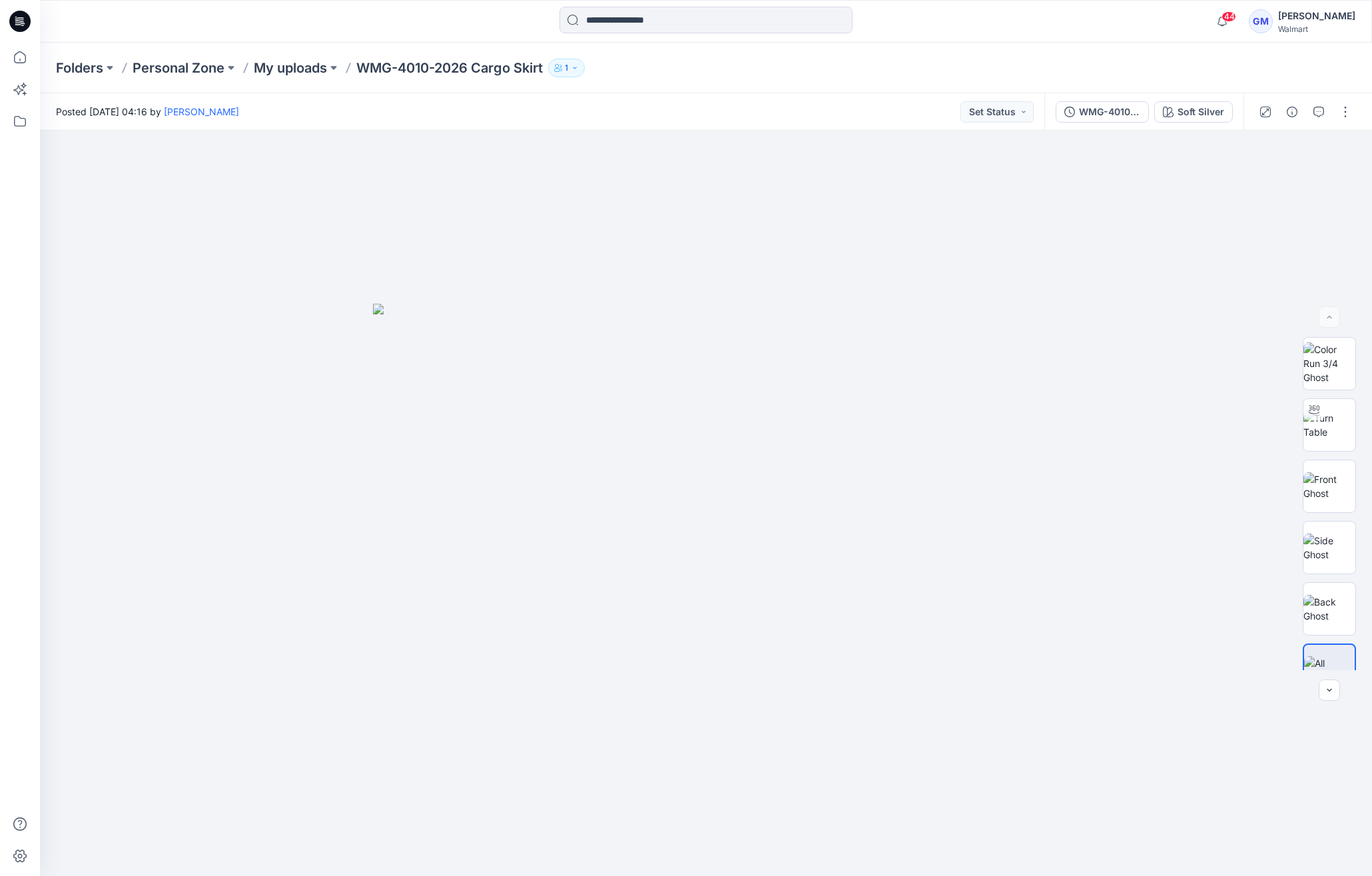
click at [945, 123] on div "WMG-4010-2026 Cargo Skirt_Full Colorway Soft Silver" at bounding box center [1144, 111] width 199 height 37
click at [945, 107] on icon "button" at bounding box center [1168, 112] width 11 height 11
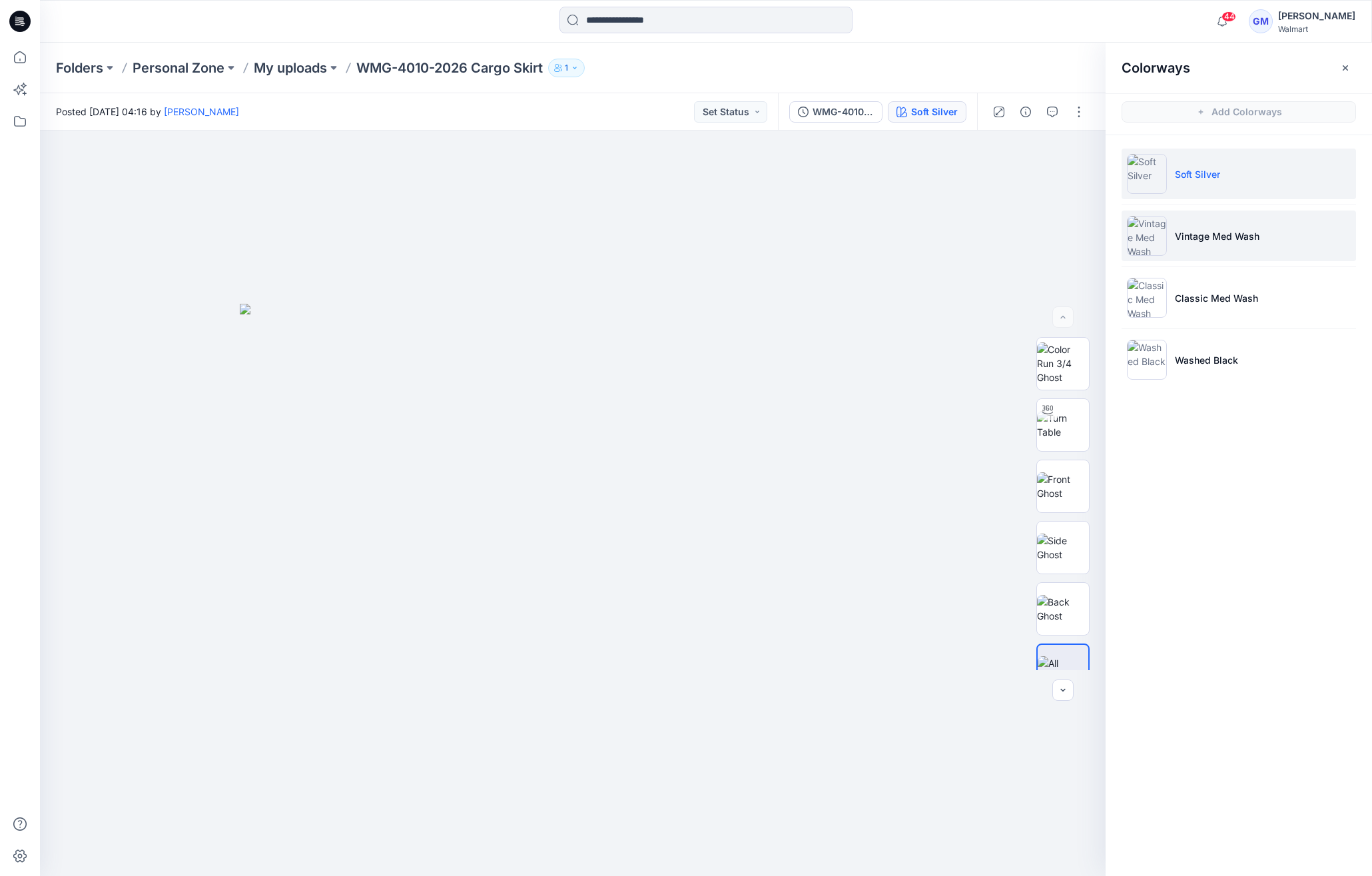
click at [945, 226] on li "Vintage Med Wash" at bounding box center [1238, 236] width 234 height 51
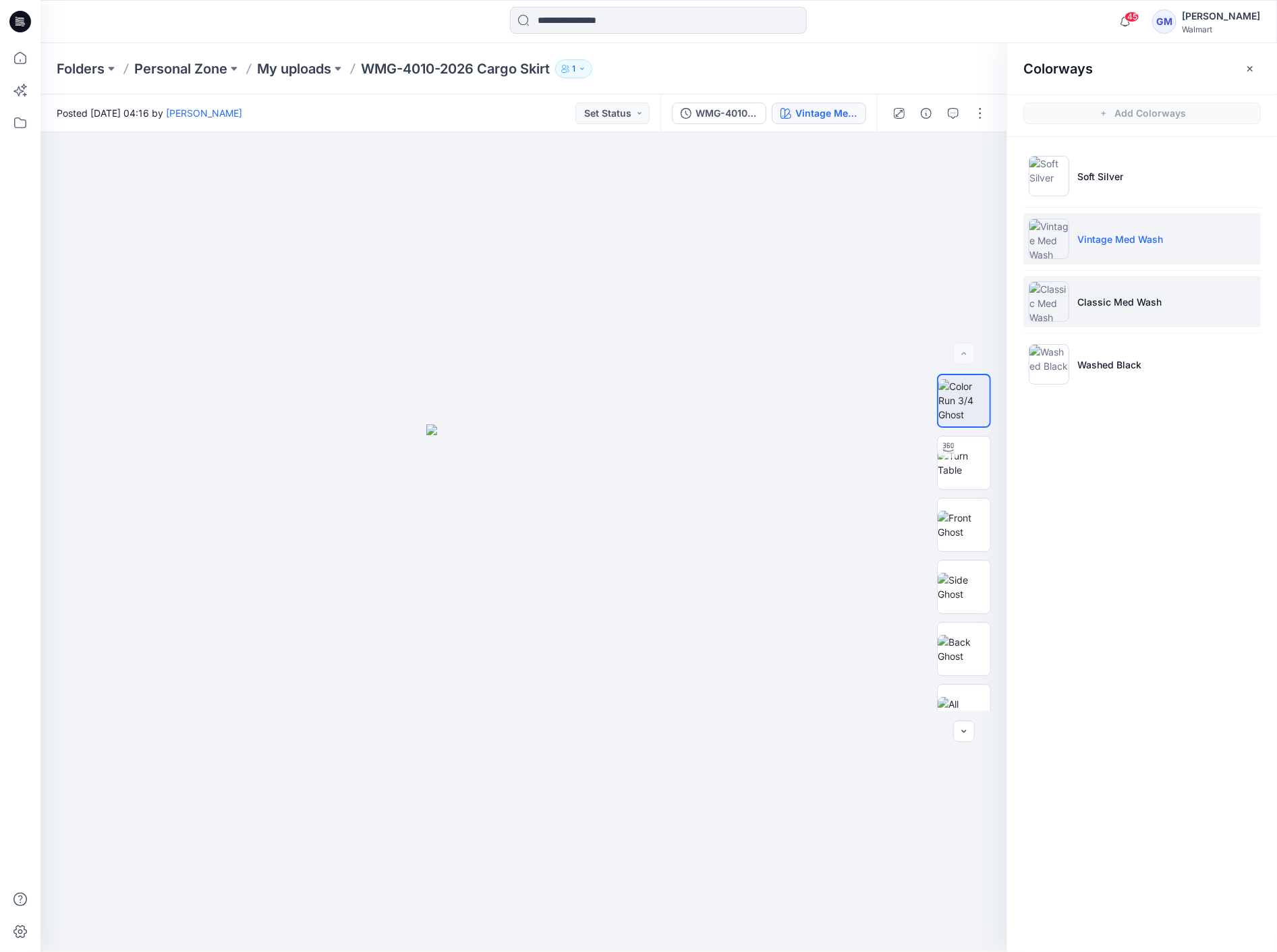
click at [957, 283] on img at bounding box center [1048, 301] width 41 height 41
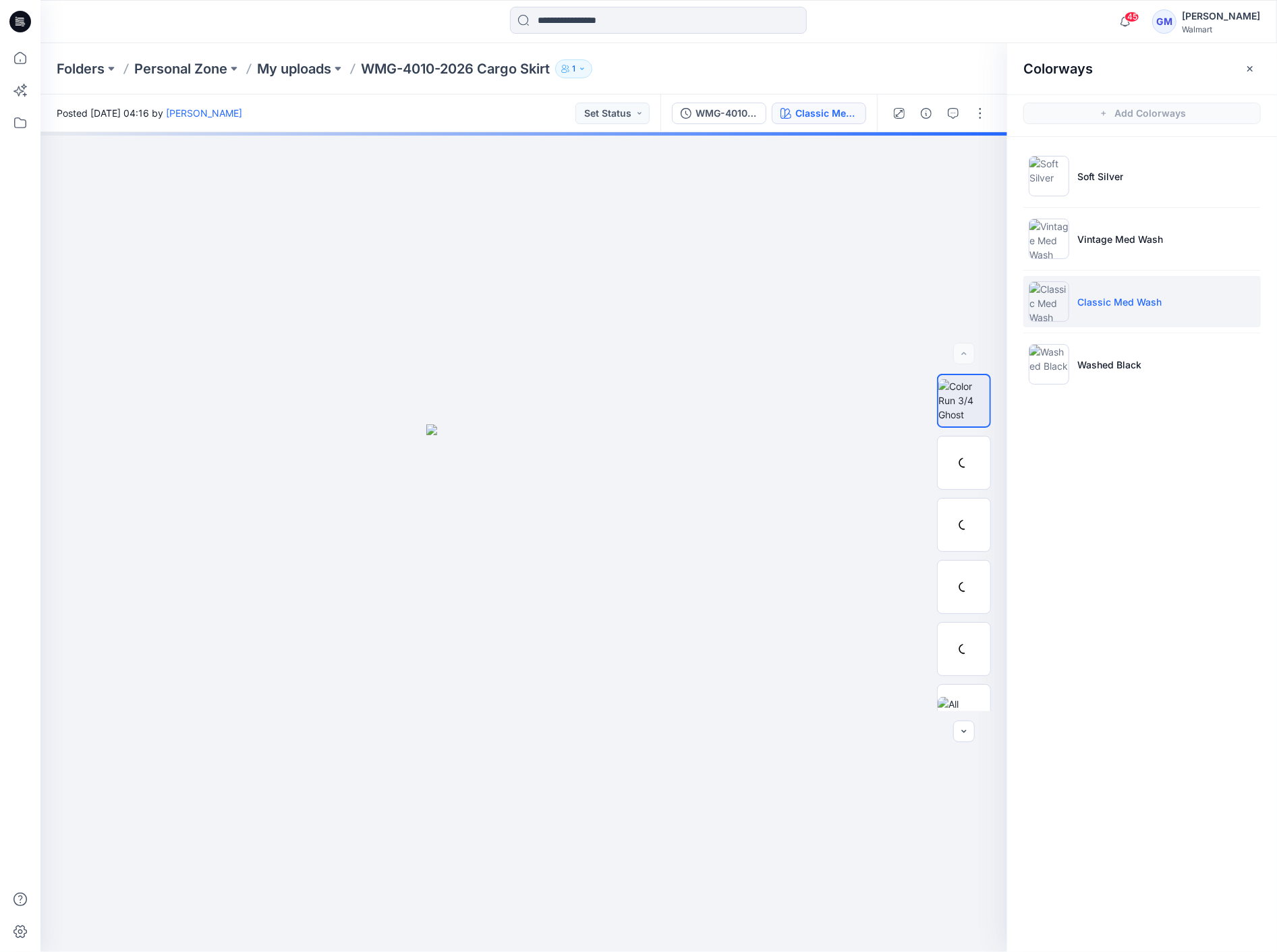
click at [957, 288] on img at bounding box center [1048, 301] width 41 height 41
click at [957, 518] on img at bounding box center [964, 524] width 53 height 28
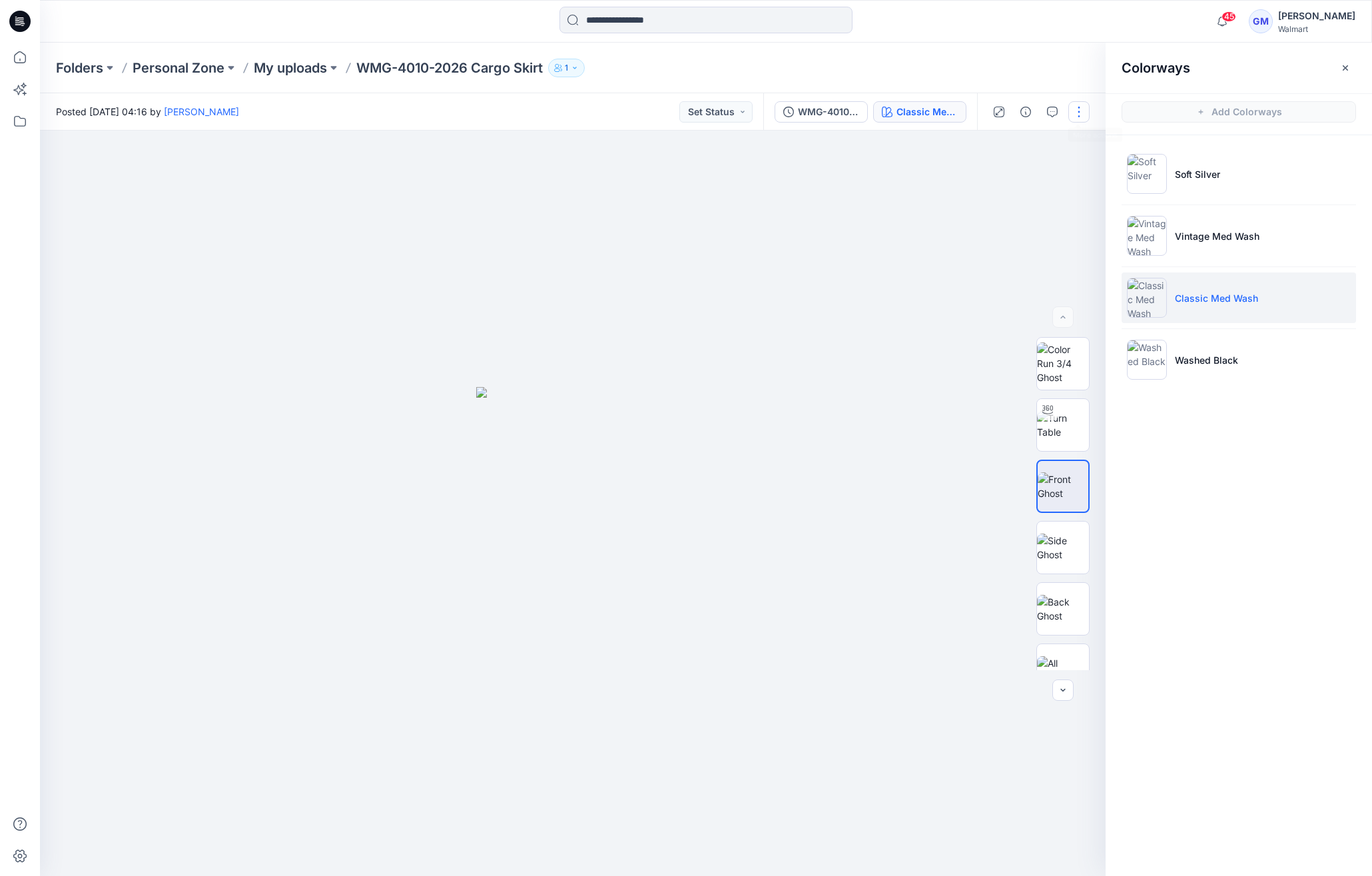
click at [945, 108] on button "button" at bounding box center [1079, 111] width 21 height 21
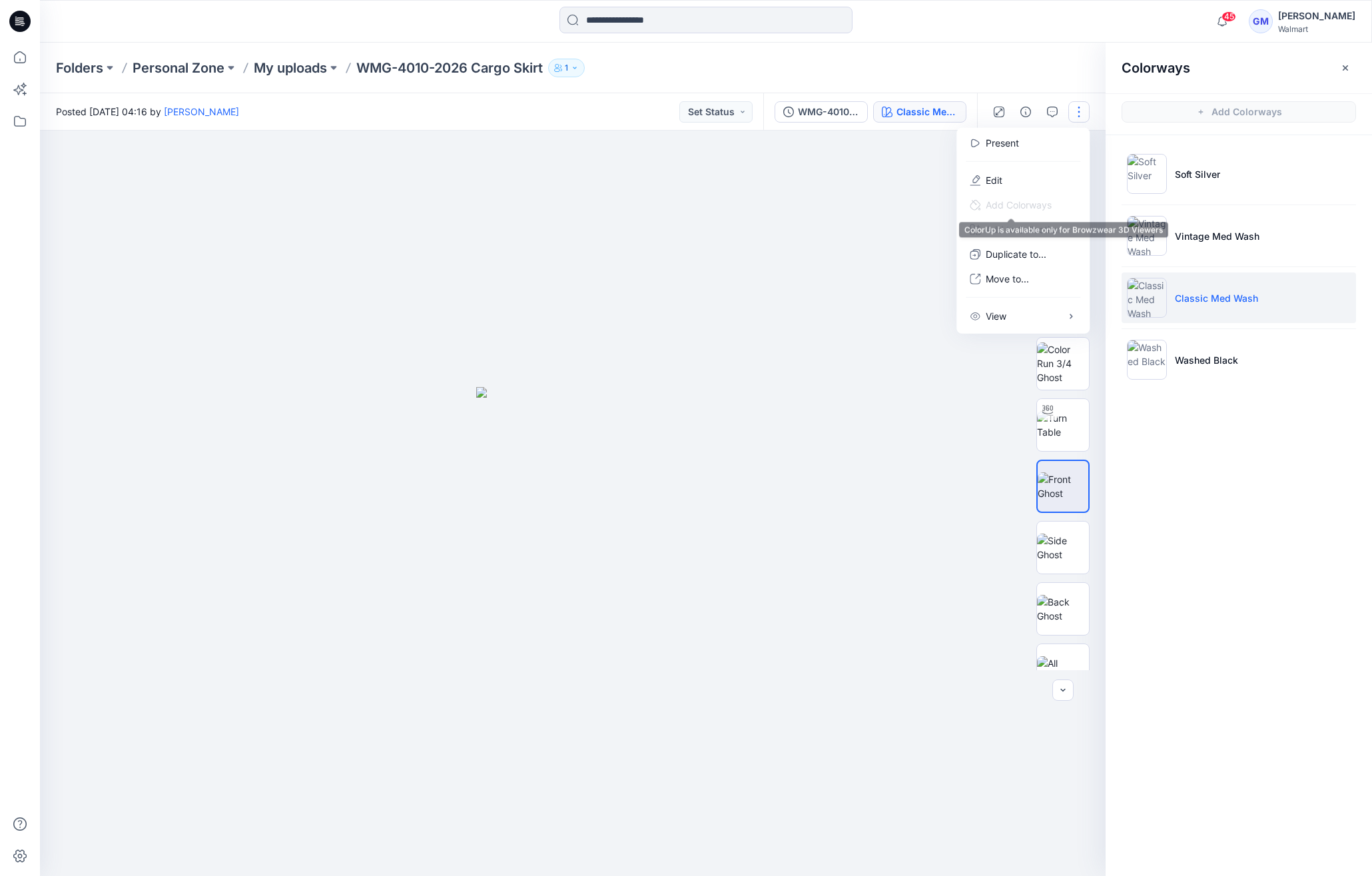
click at [945, 193] on span "Add Colorways" at bounding box center [1010, 204] width 103 height 24
click at [945, 176] on button "Edit" at bounding box center [1022, 180] width 122 height 24
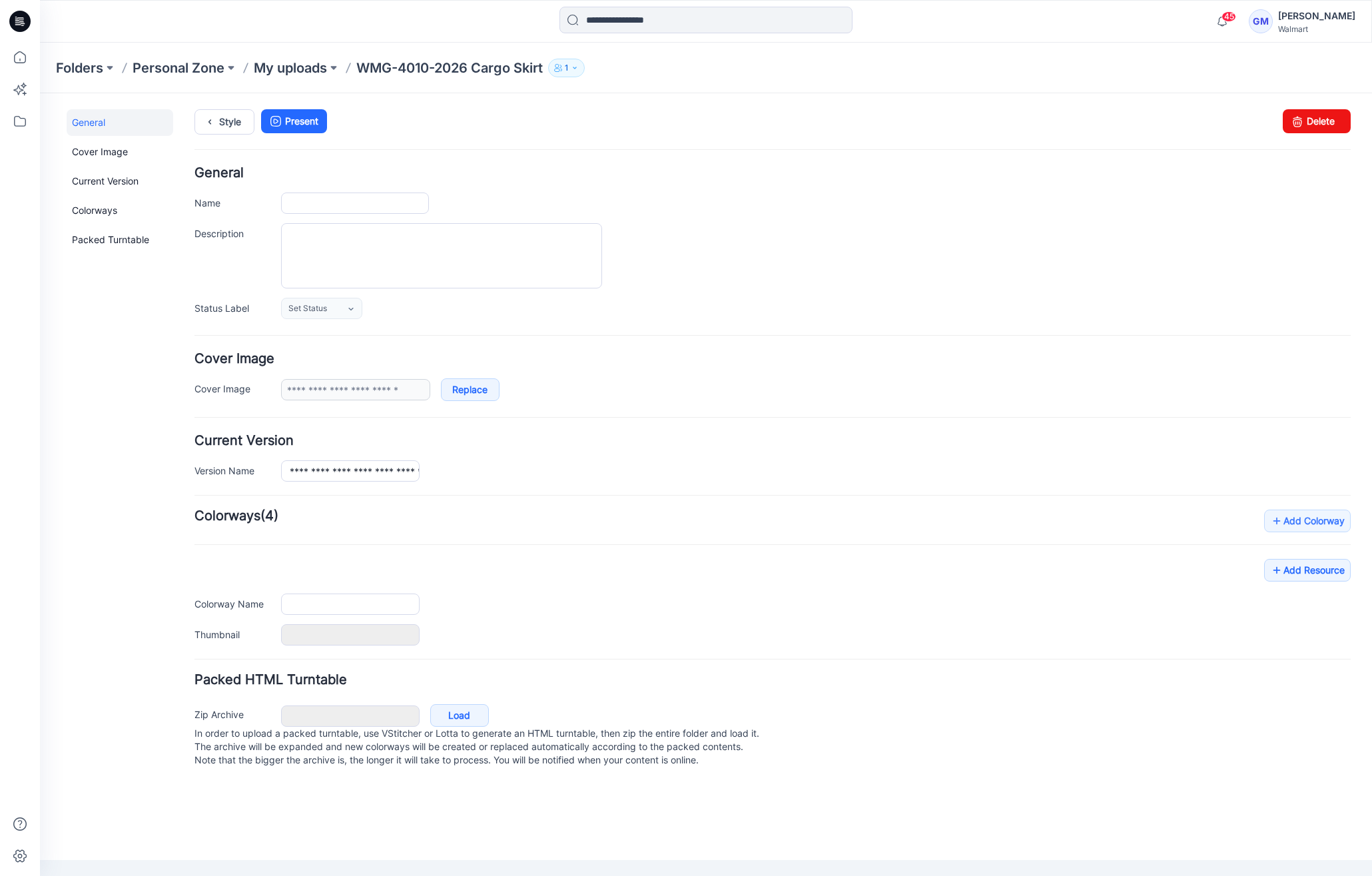
type input "**********"
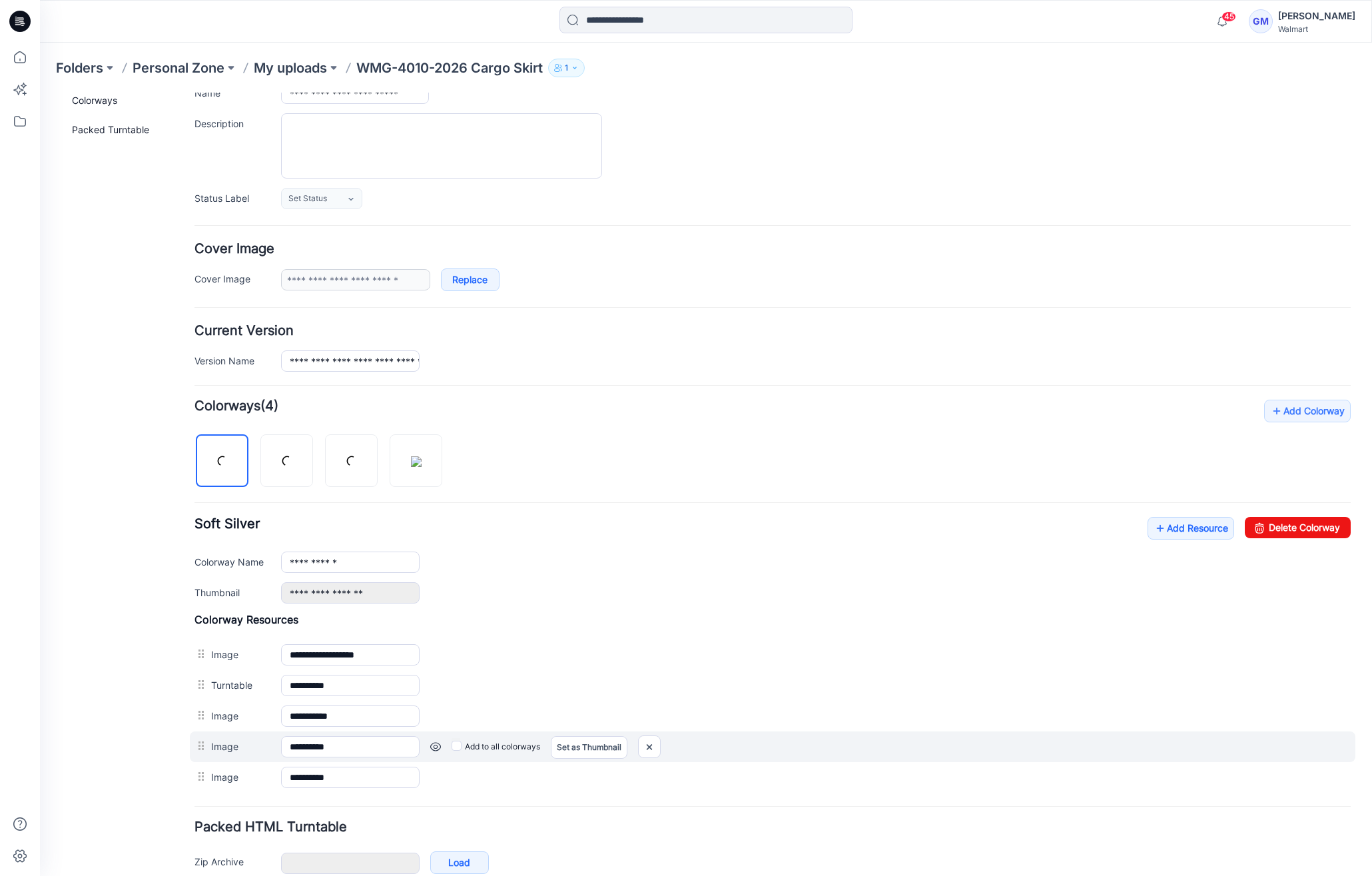
scroll to position [123, 0]
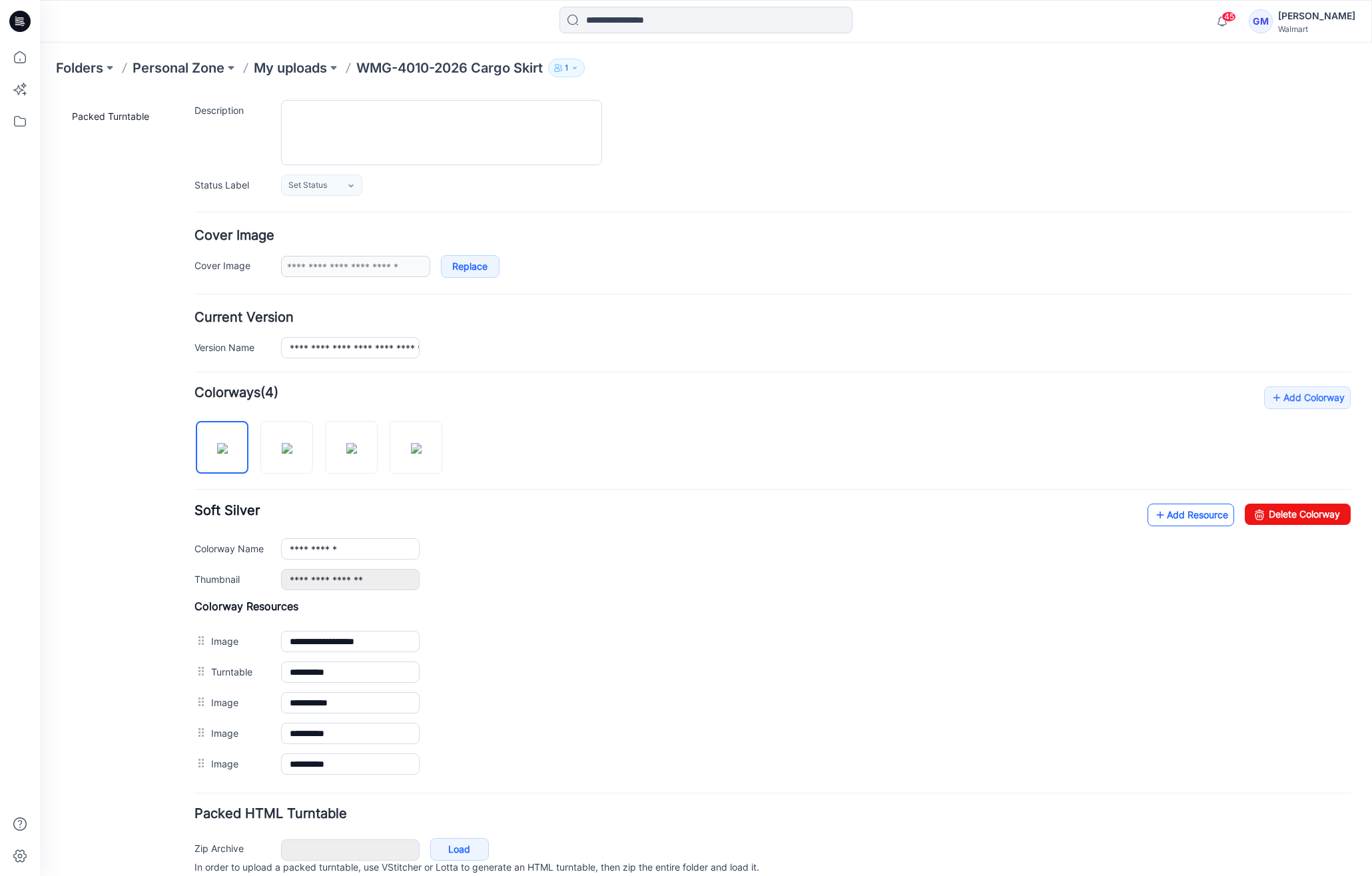
click at [1153, 512] on icon at bounding box center [1160, 515] width 13 height 21
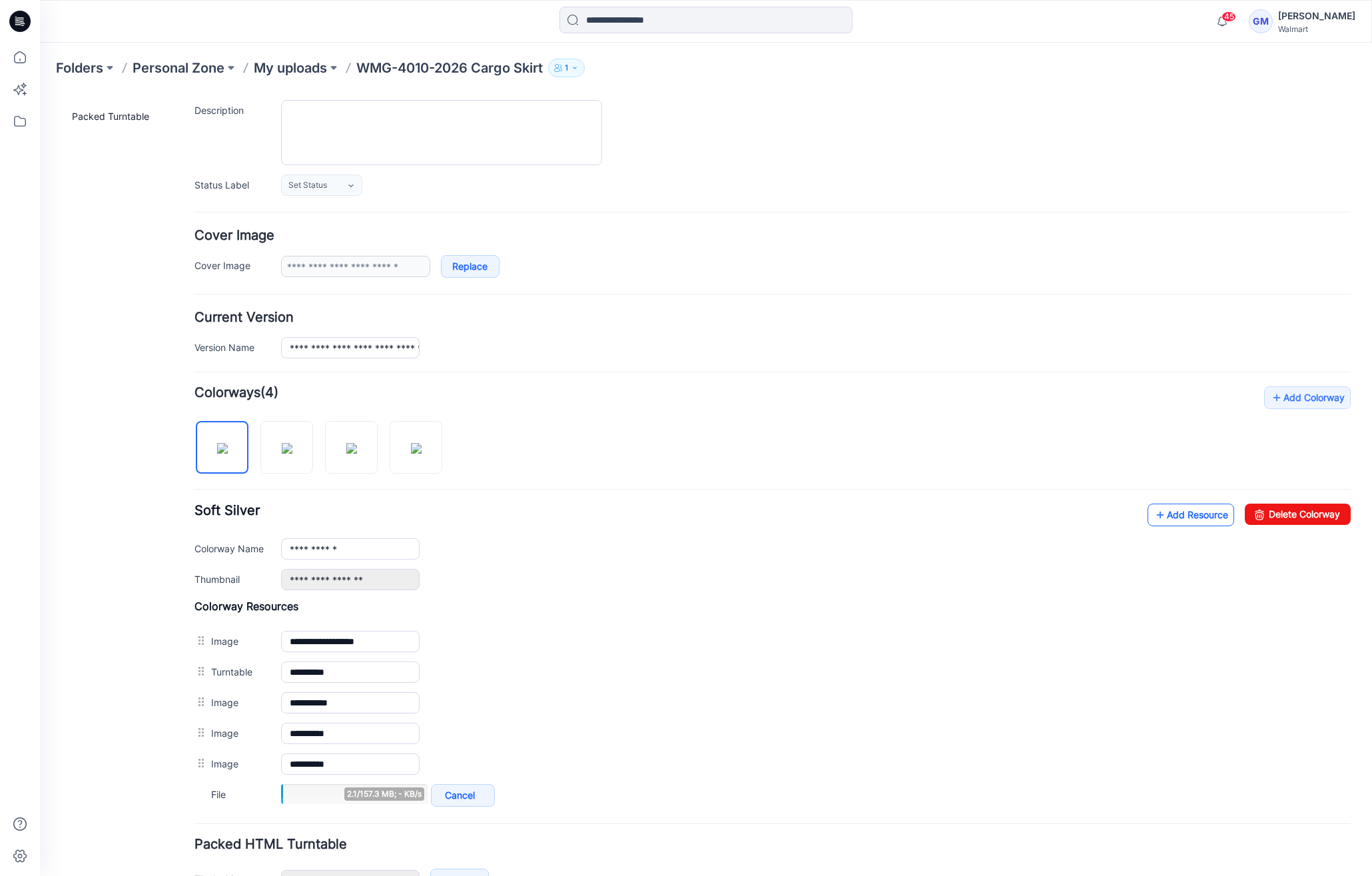
click at [1162, 511] on link "Add Resource" at bounding box center [1191, 515] width 87 height 23
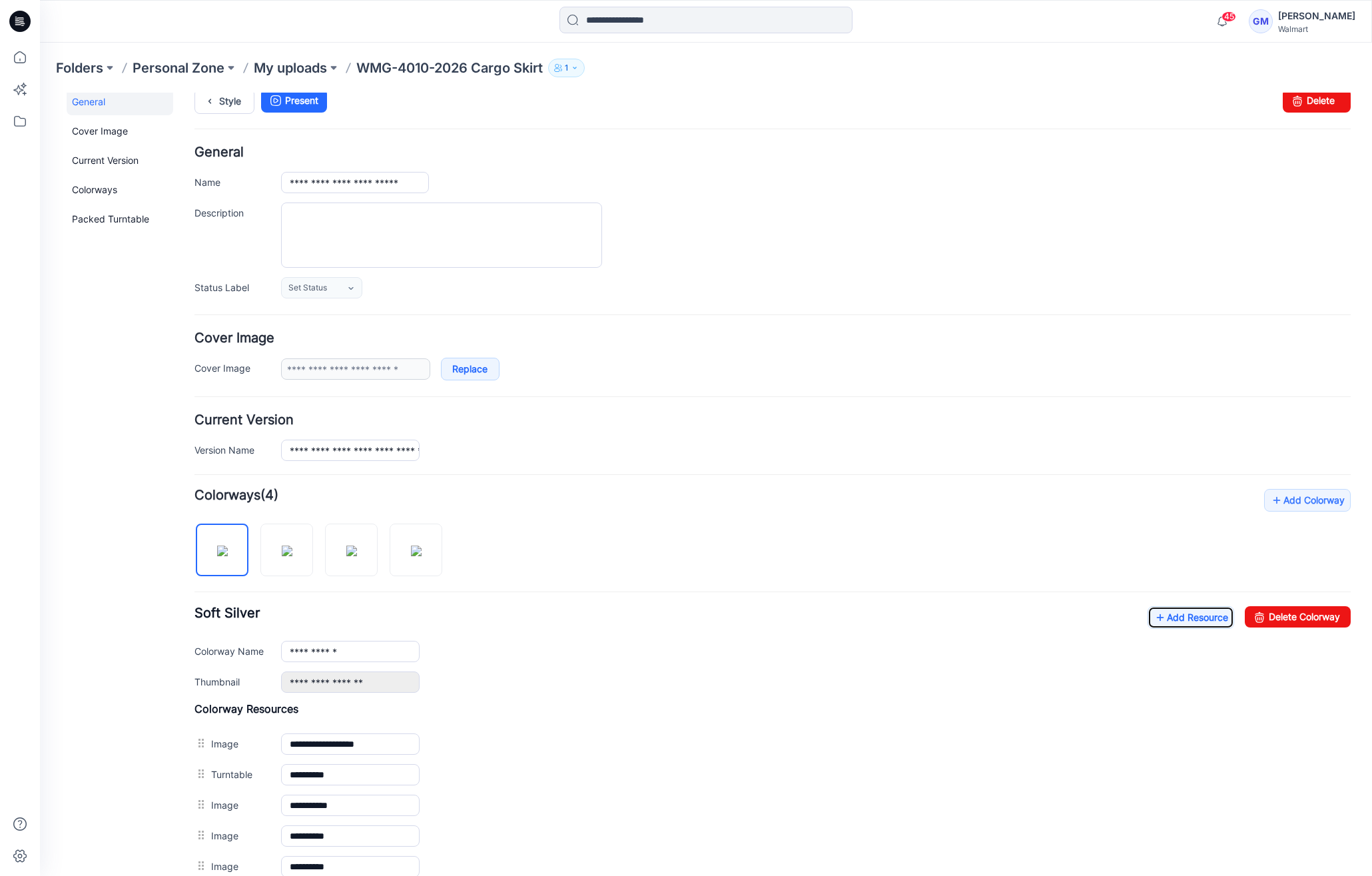
scroll to position [0, 0]
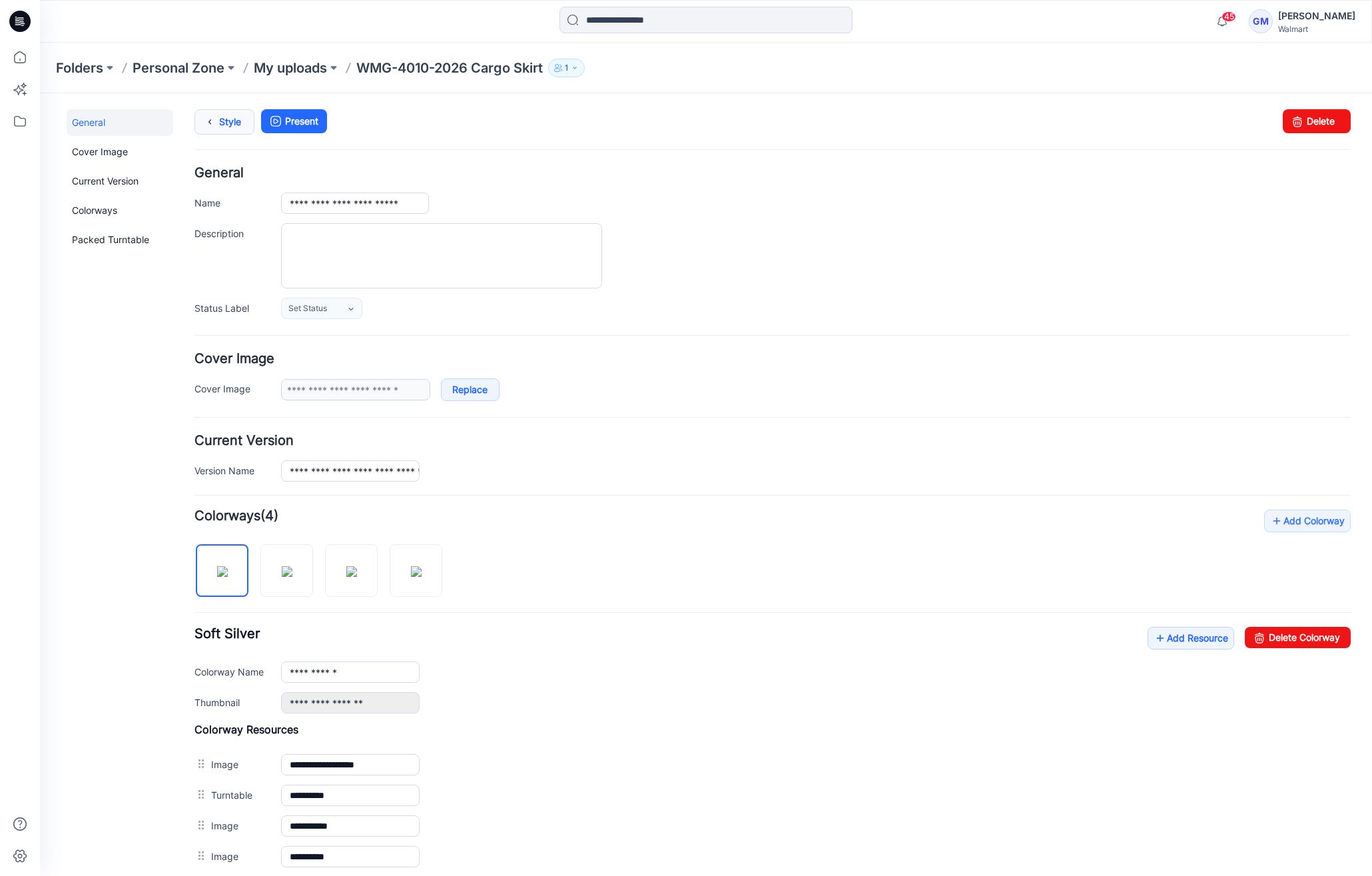
click at [218, 113] on icon at bounding box center [210, 122] width 19 height 24
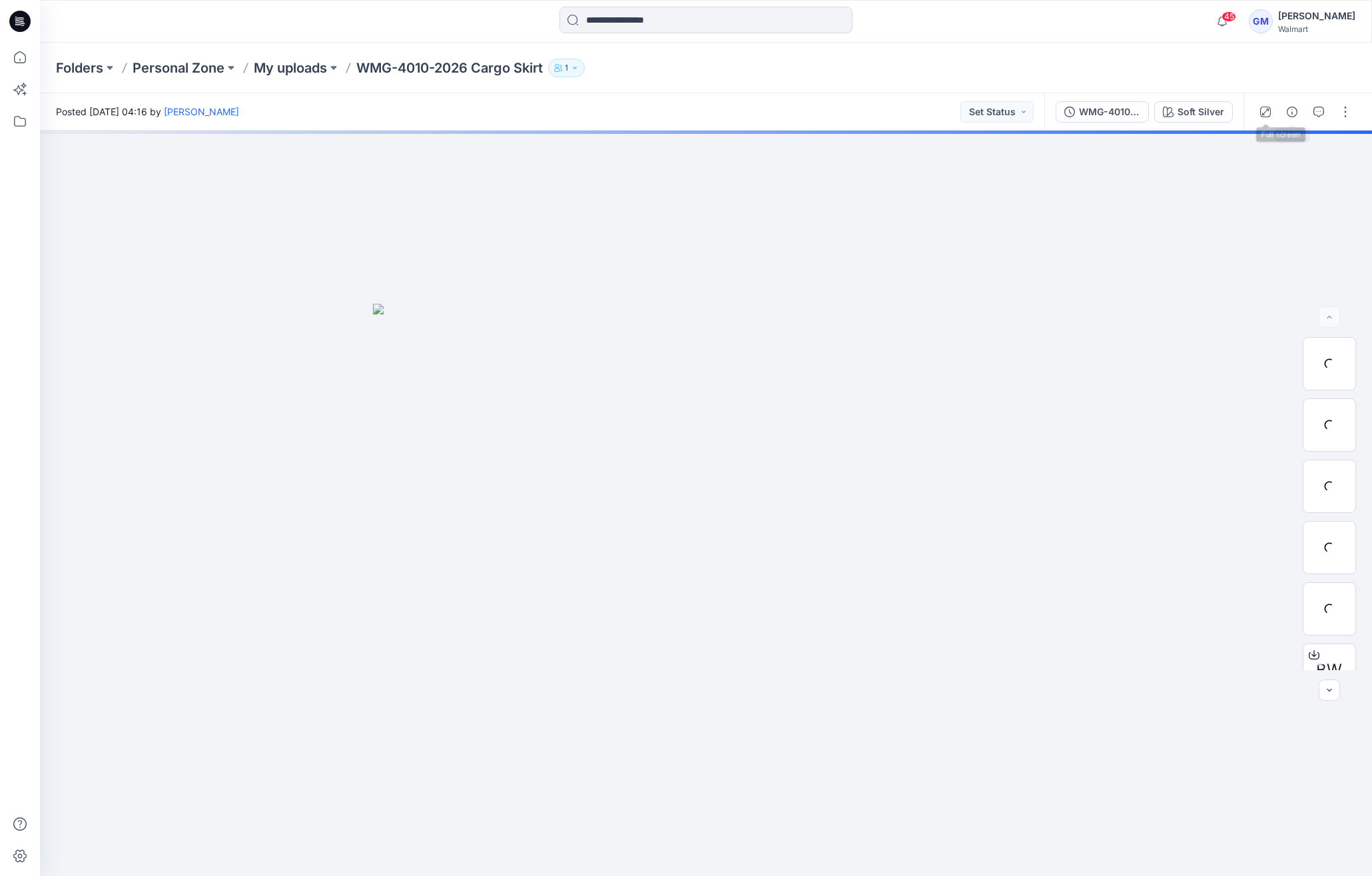
click at [1288, 99] on div at bounding box center [1305, 111] width 123 height 37
click at [1288, 108] on icon "button" at bounding box center [1292, 112] width 11 height 11
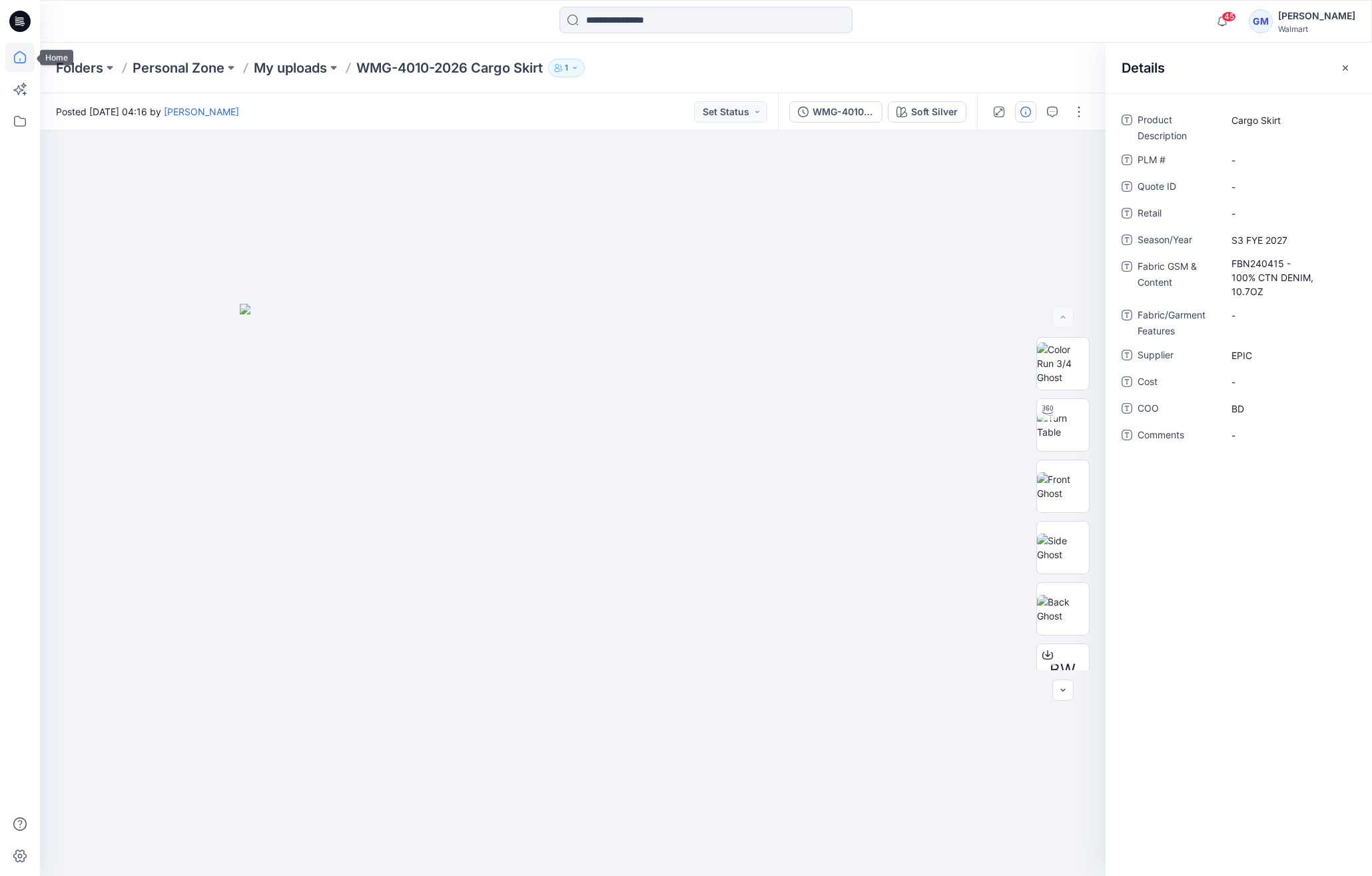
click at [24, 56] on icon at bounding box center [20, 57] width 29 height 29
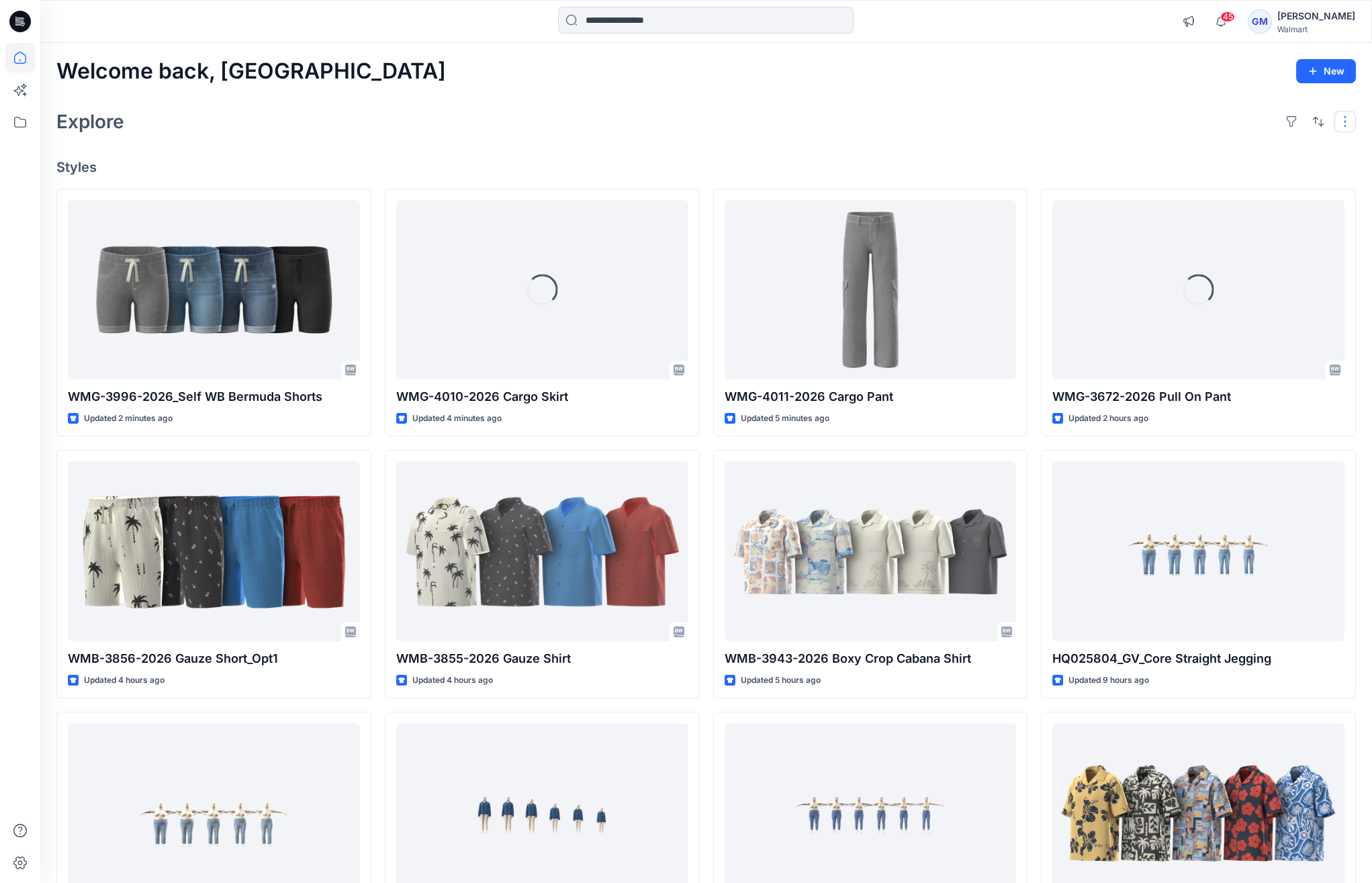
click at [1347, 123] on button "button" at bounding box center [1345, 121] width 21 height 21
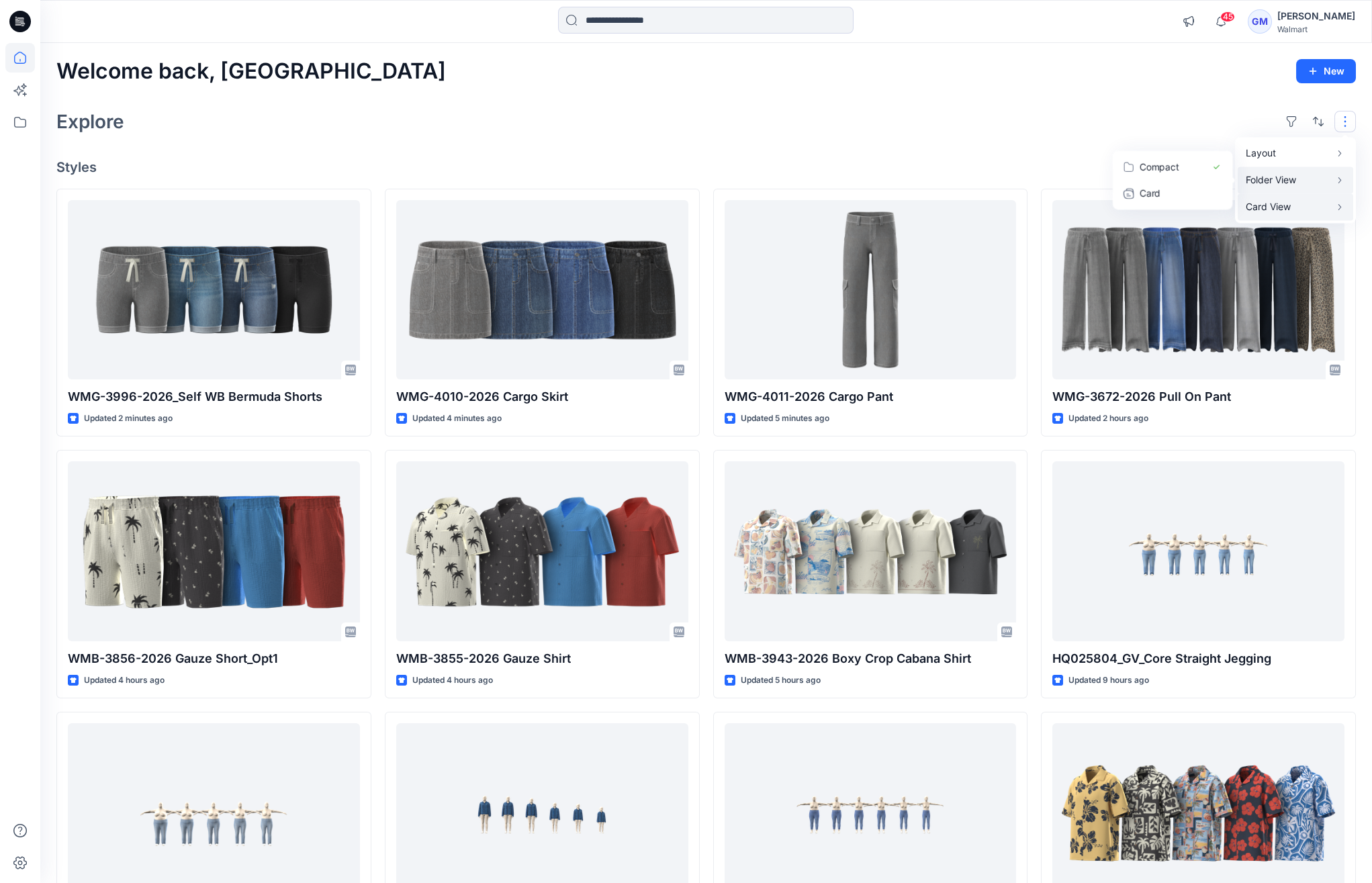
click at [1292, 196] on button "Card View" at bounding box center [1296, 207] width 115 height 27
click at [1219, 204] on button "Card Info" at bounding box center [1165, 207] width 129 height 27
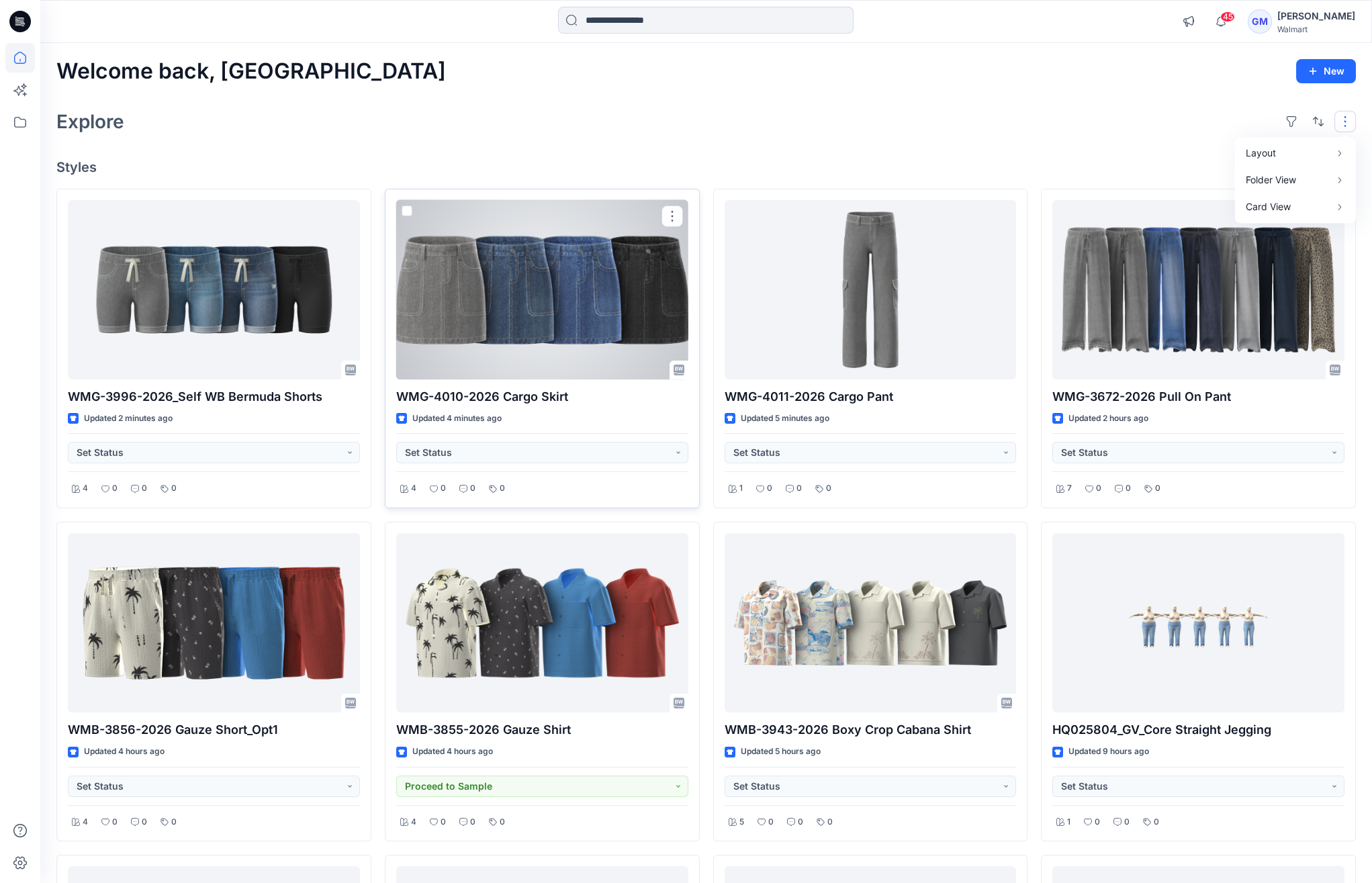
click at [528, 302] on div at bounding box center [542, 290] width 292 height 179
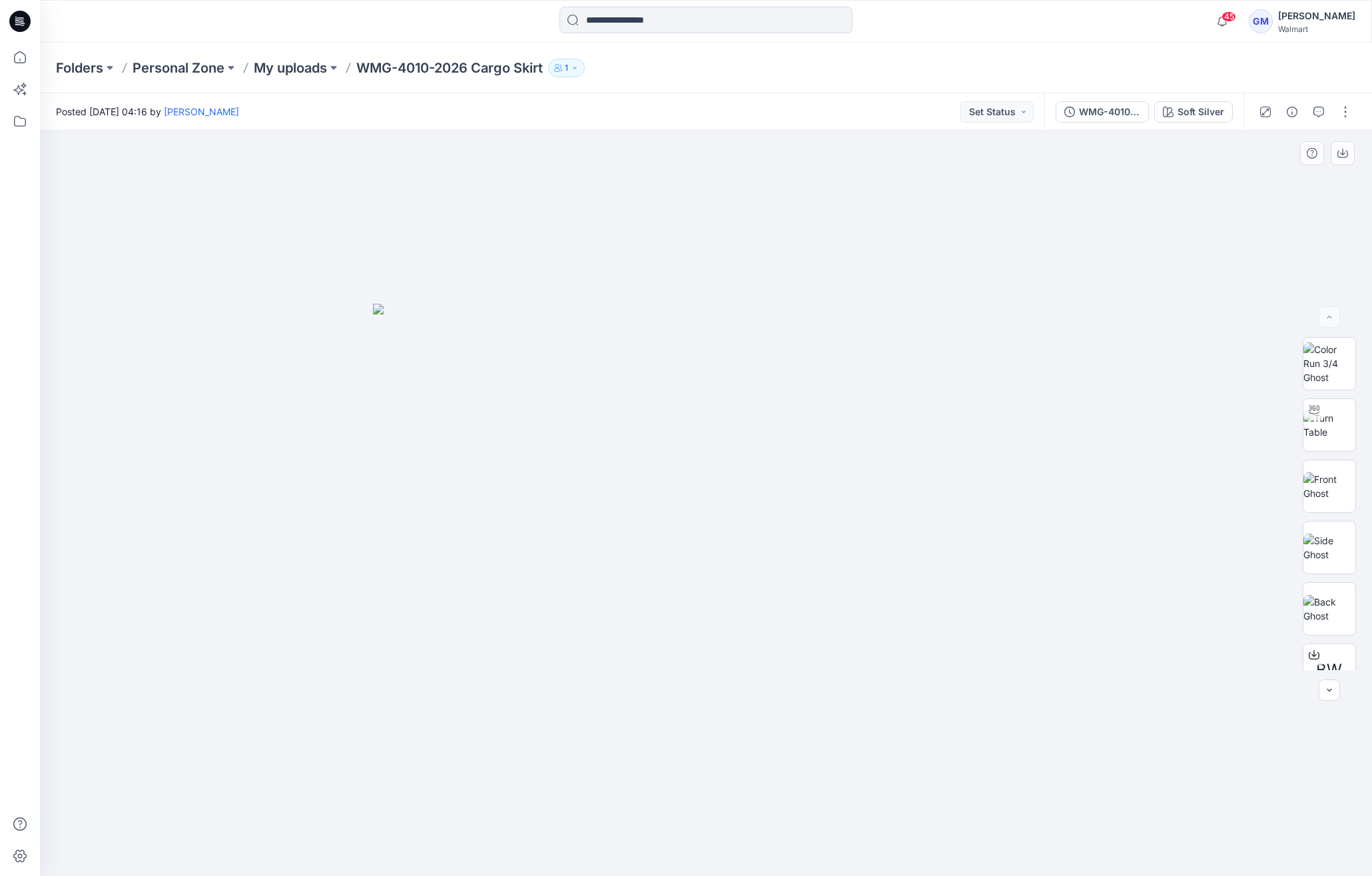
click at [1286, 133] on div at bounding box center [706, 503] width 1332 height 746
click at [1290, 121] on button "button" at bounding box center [1292, 111] width 21 height 21
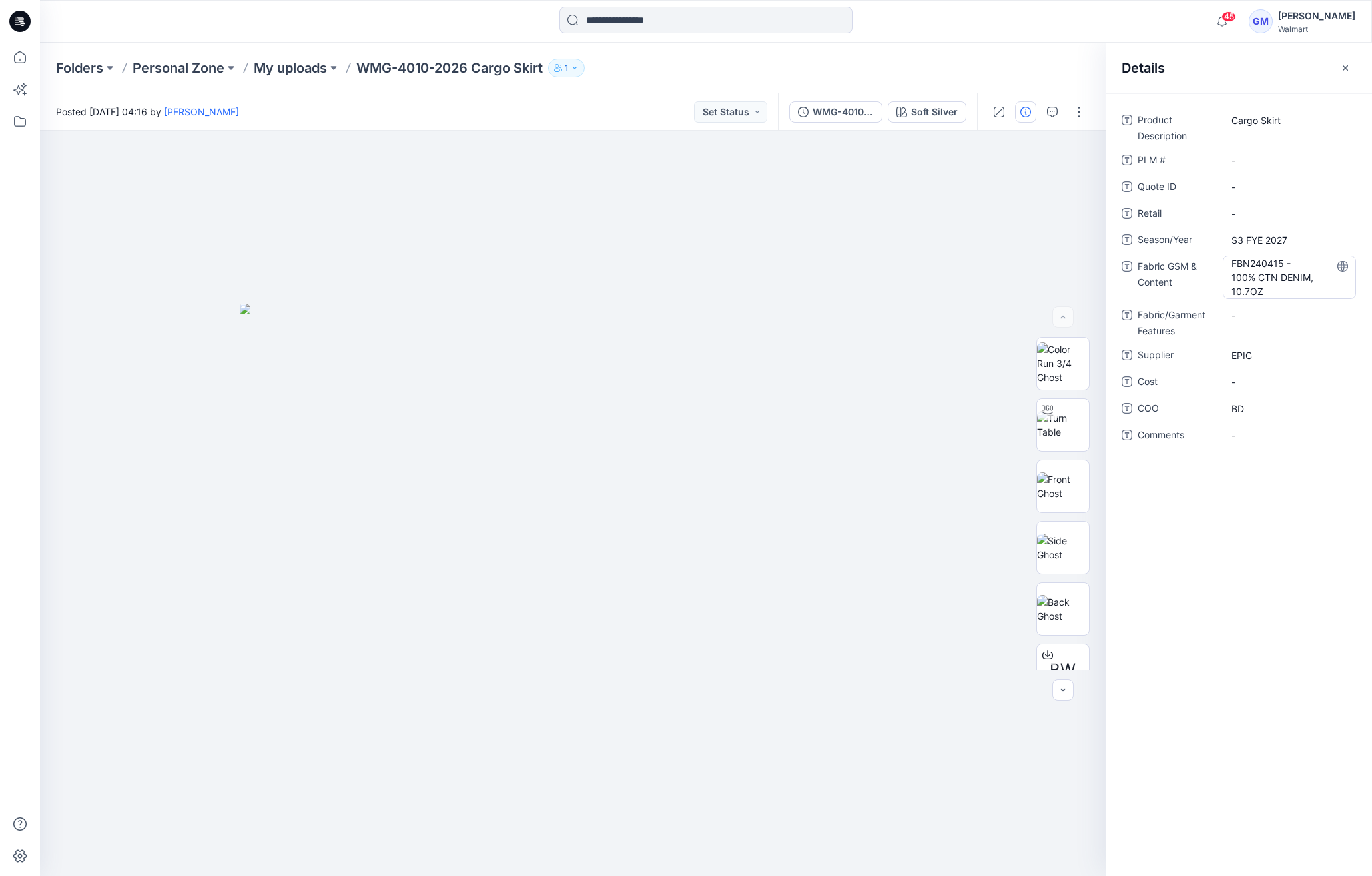
click at [1275, 284] on Content "FBN240415 - 100% CTN DENIM, 10.7OZ" at bounding box center [1289, 277] width 116 height 42
click at [1275, 286] on Content "FBN240415 - 100% CTN DENIM, 10.7OZ" at bounding box center [1289, 277] width 116 height 42
type textarea "**********"
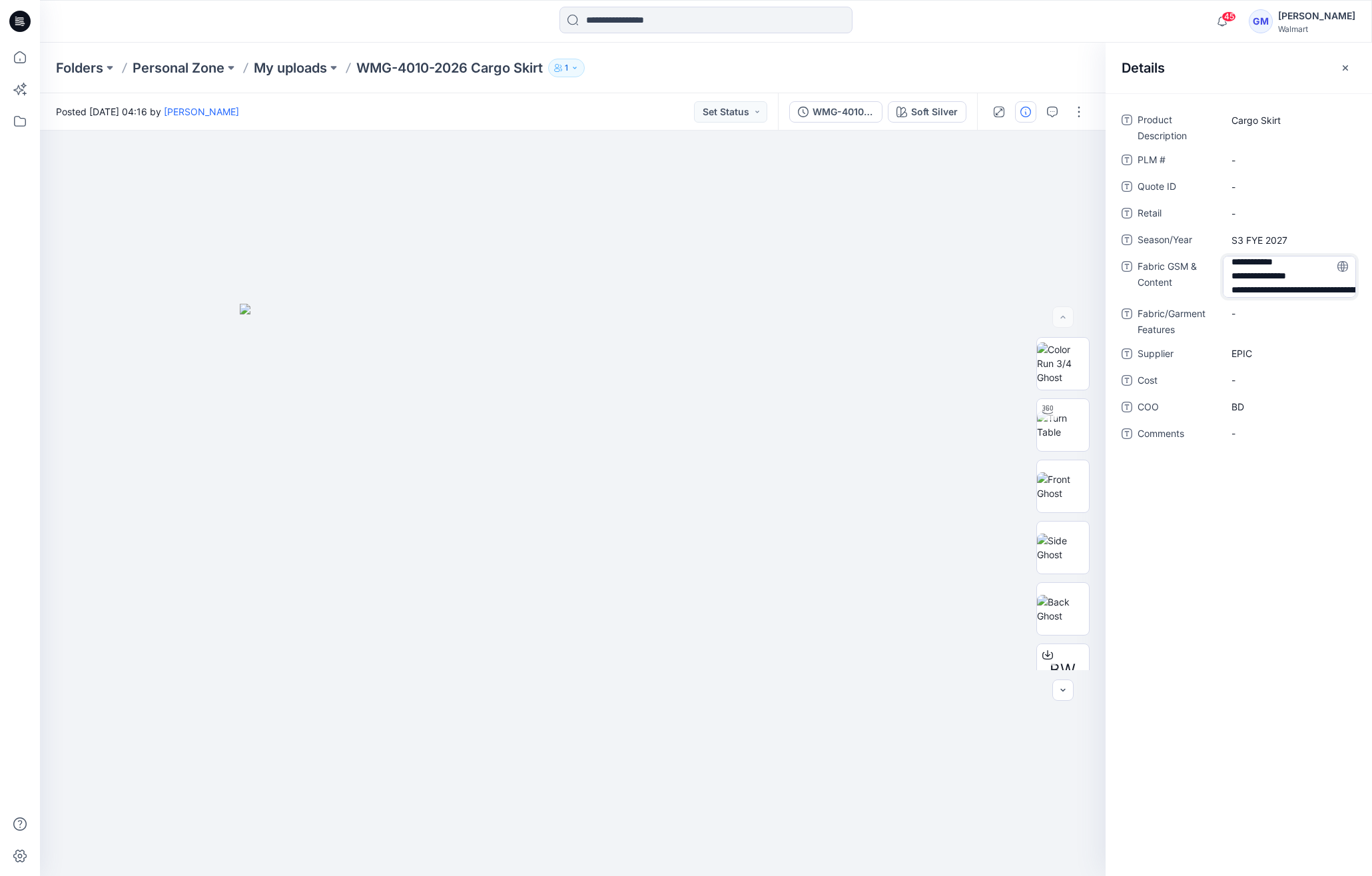
scroll to position [72, 0]
click at [1265, 310] on span "Show more" at bounding box center [1266, 305] width 70 height 14
click at [1284, 284] on Content "FBN240415 - 100% CTN DENIM, 10.7OZ" at bounding box center [1289, 305] width 116 height 98
drag, startPoint x: 1266, startPoint y: 296, endPoint x: 1390, endPoint y: 465, distance: 209.6
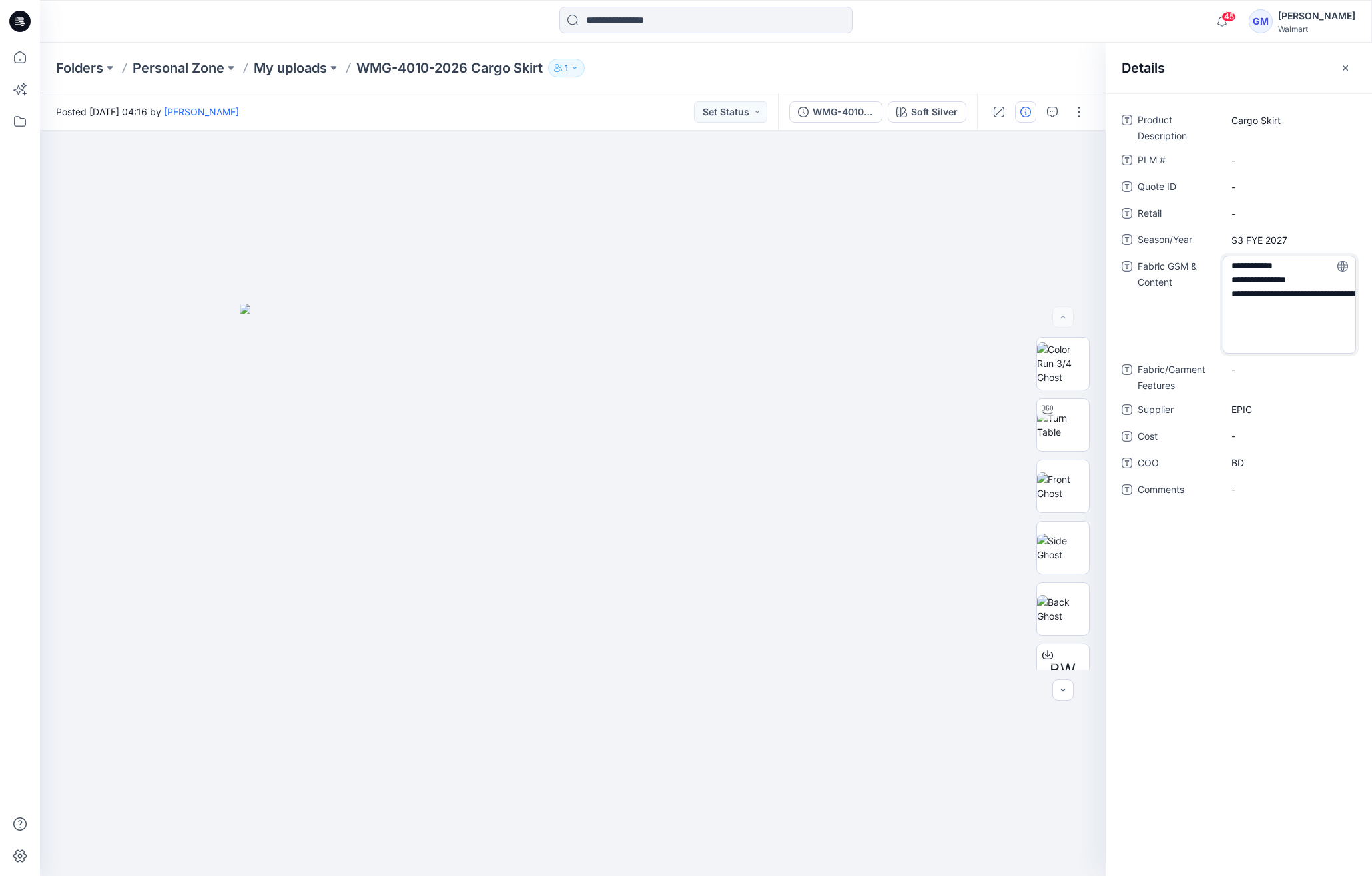
click at [1371, 465] on html "45 Notifications Your style WMG-4011-2026 Cargo Pant is ready 11 minutes ago Yo…" at bounding box center [686, 438] width 1372 height 876
type textarea "**********"
click at [31, 58] on icon at bounding box center [20, 57] width 29 height 29
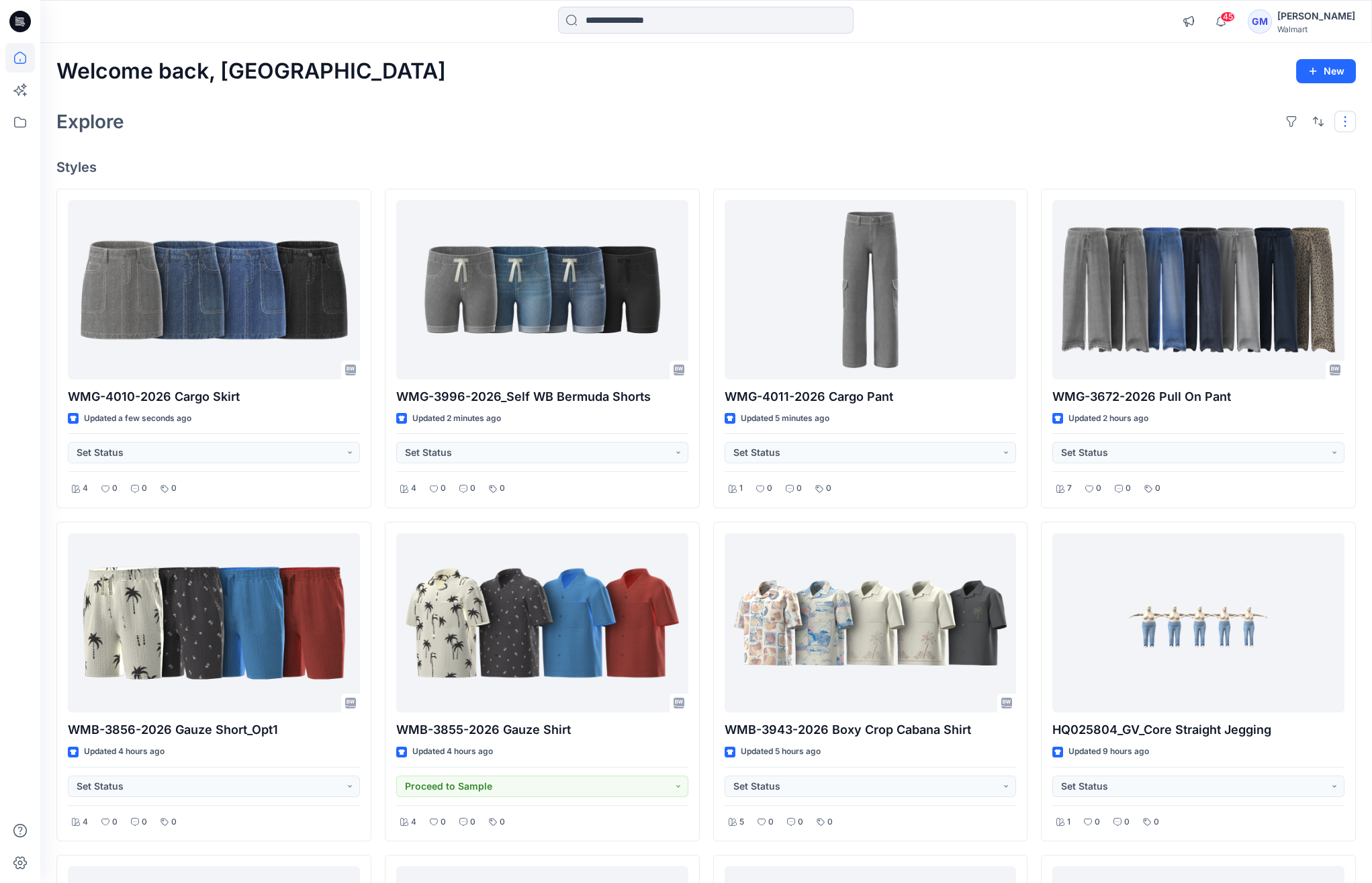
click at [1337, 123] on button "button" at bounding box center [1345, 121] width 21 height 21
click at [1326, 200] on p "Card View" at bounding box center [1288, 207] width 84 height 16
click at [1206, 206] on button "Card Info" at bounding box center [1165, 207] width 129 height 27
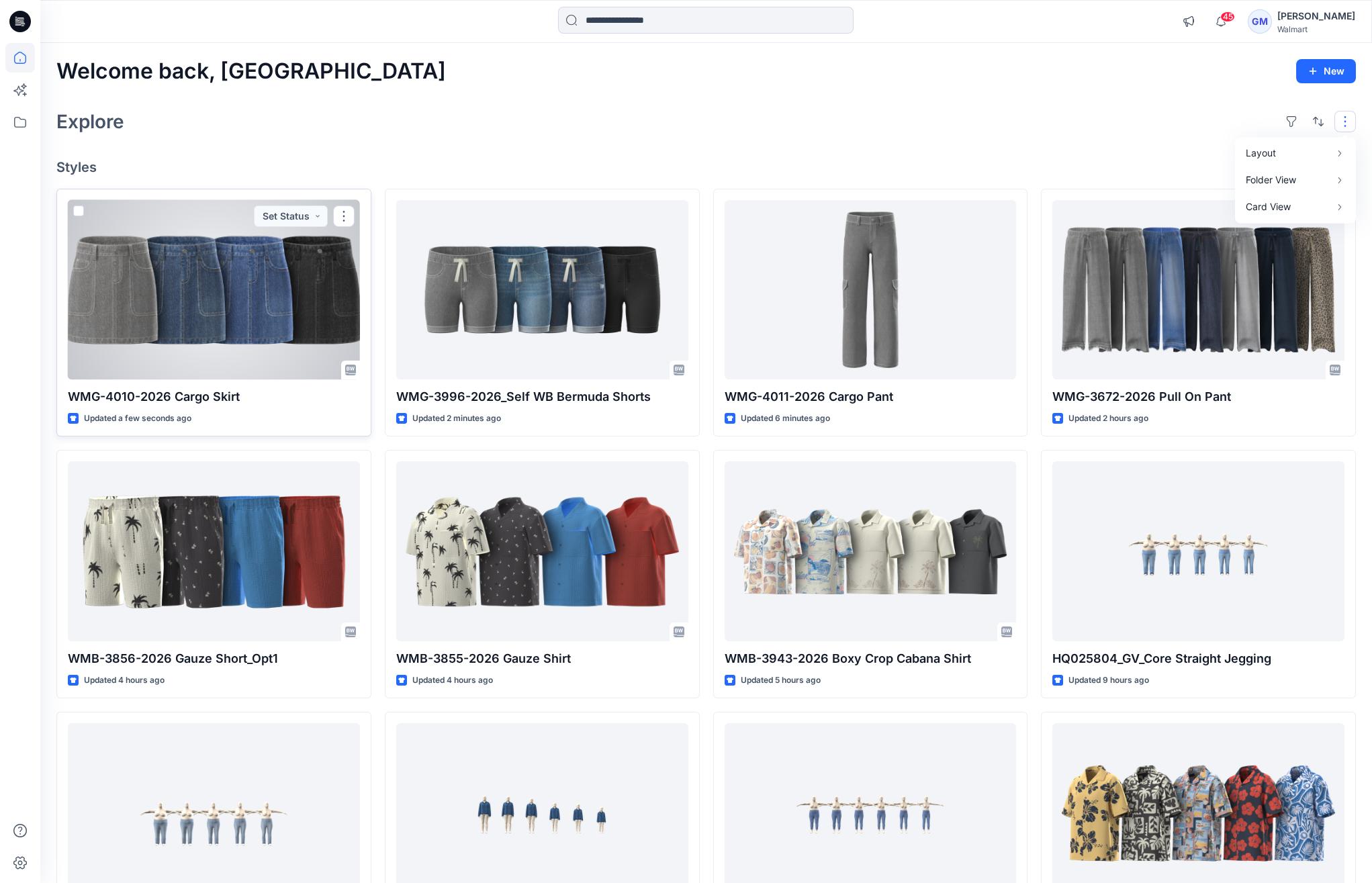
click at [245, 274] on div at bounding box center [213, 290] width 292 height 179
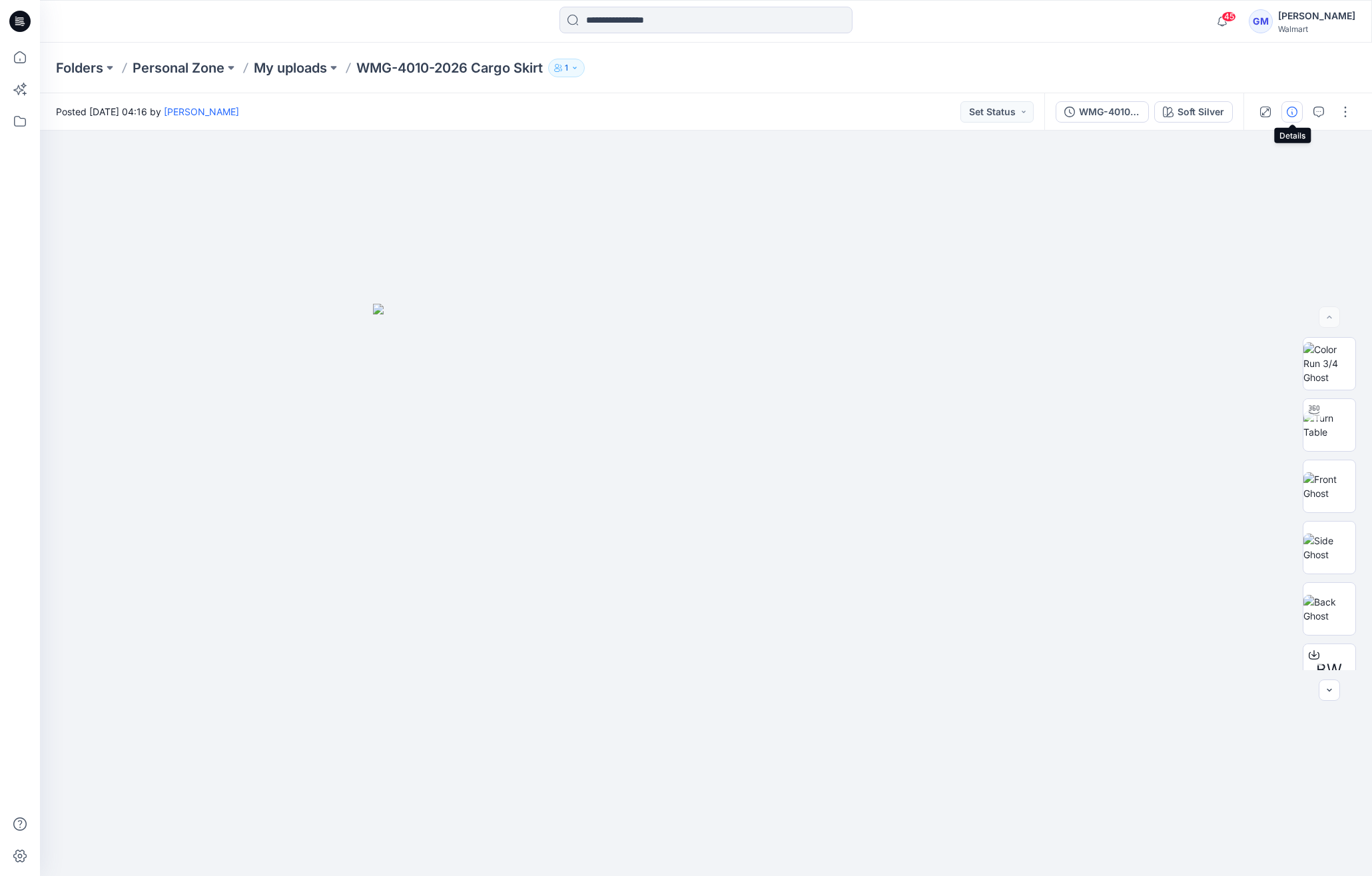
click at [1301, 118] on button "button" at bounding box center [1292, 111] width 21 height 21
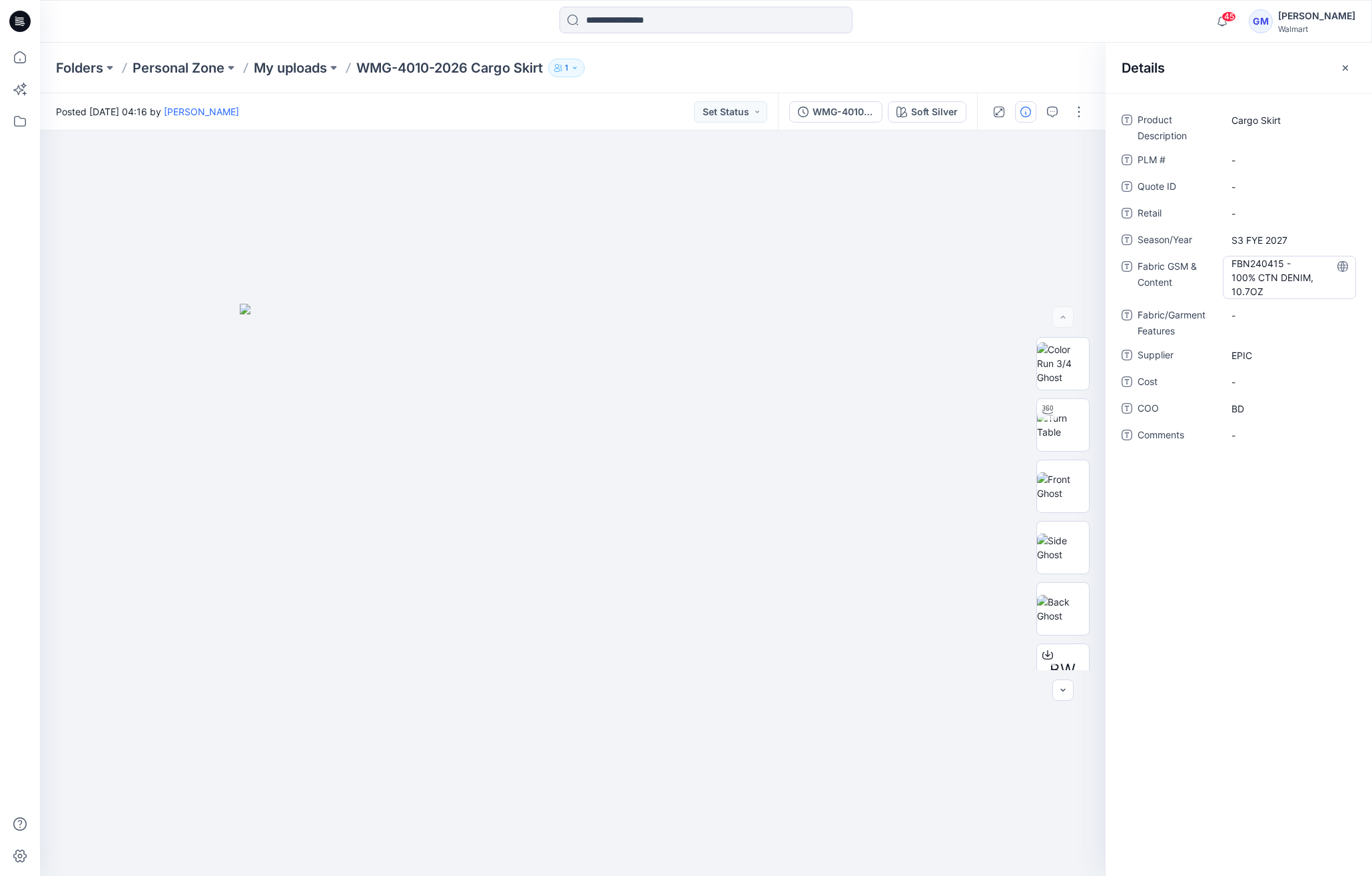
click at [1278, 290] on Content "FBN240415 - 100% CTN DENIM, 10.7OZ" at bounding box center [1289, 277] width 116 height 42
drag, startPoint x: 1278, startPoint y: 290, endPoint x: 1268, endPoint y: 309, distance: 21.5
click at [1268, 309] on div "**********" at bounding box center [1238, 284] width 234 height 351
click at [1275, 283] on Content "FBN240415 - 100% CTN DENIM, 10.7OZ" at bounding box center [1289, 277] width 116 height 42
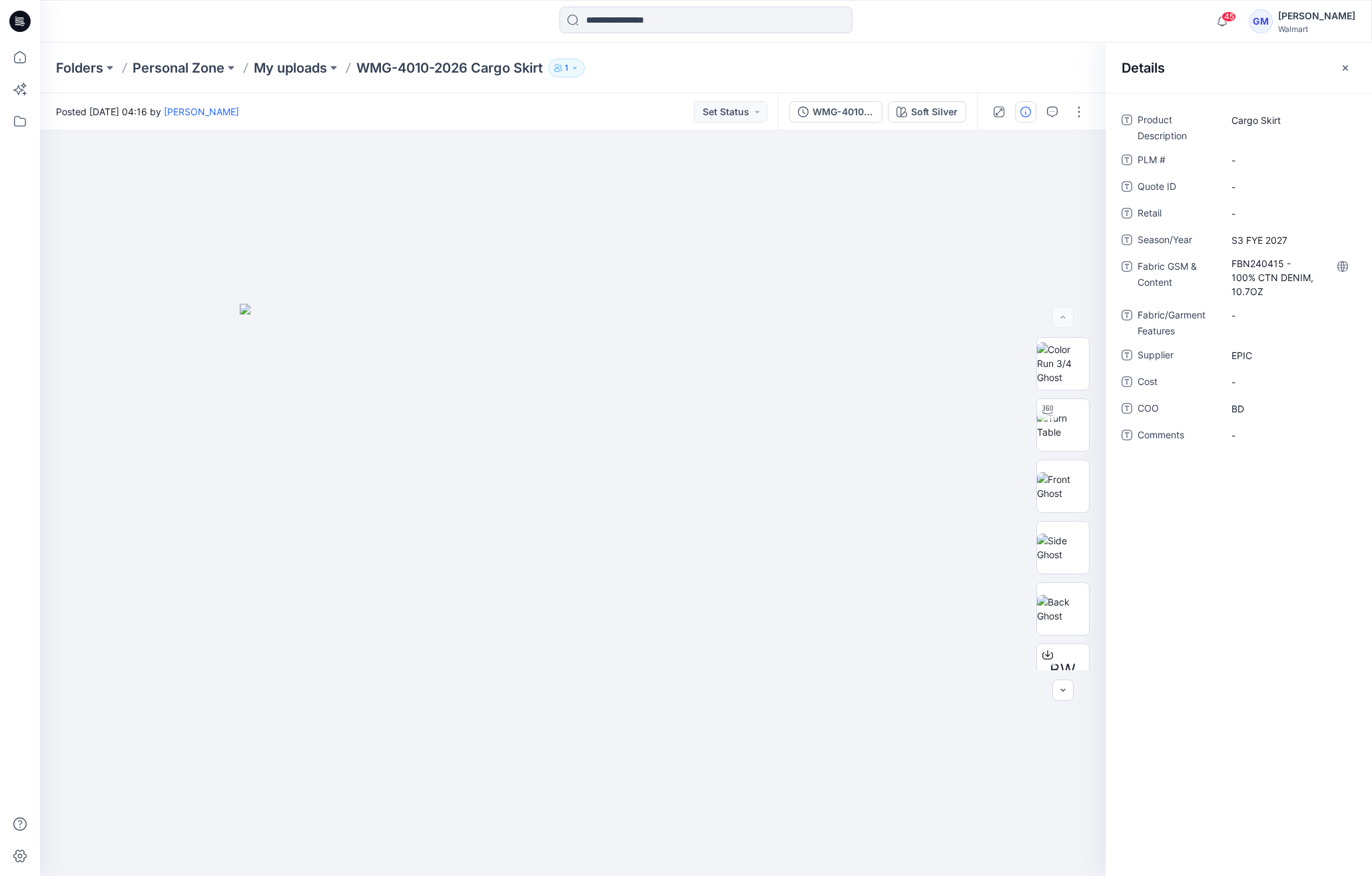
click at [1275, 286] on Content "FBN240415 - 100% CTN DENIM, 10.7OZ" at bounding box center [1289, 277] width 116 height 42
type textarea "**********"
click at [1259, 300] on span "Show more" at bounding box center [1266, 305] width 70 height 14
click at [1265, 291] on Content "FBN240415 - 100% CTN DENIM, 10.7OZ vzv" at bounding box center [1289, 320] width 116 height 126
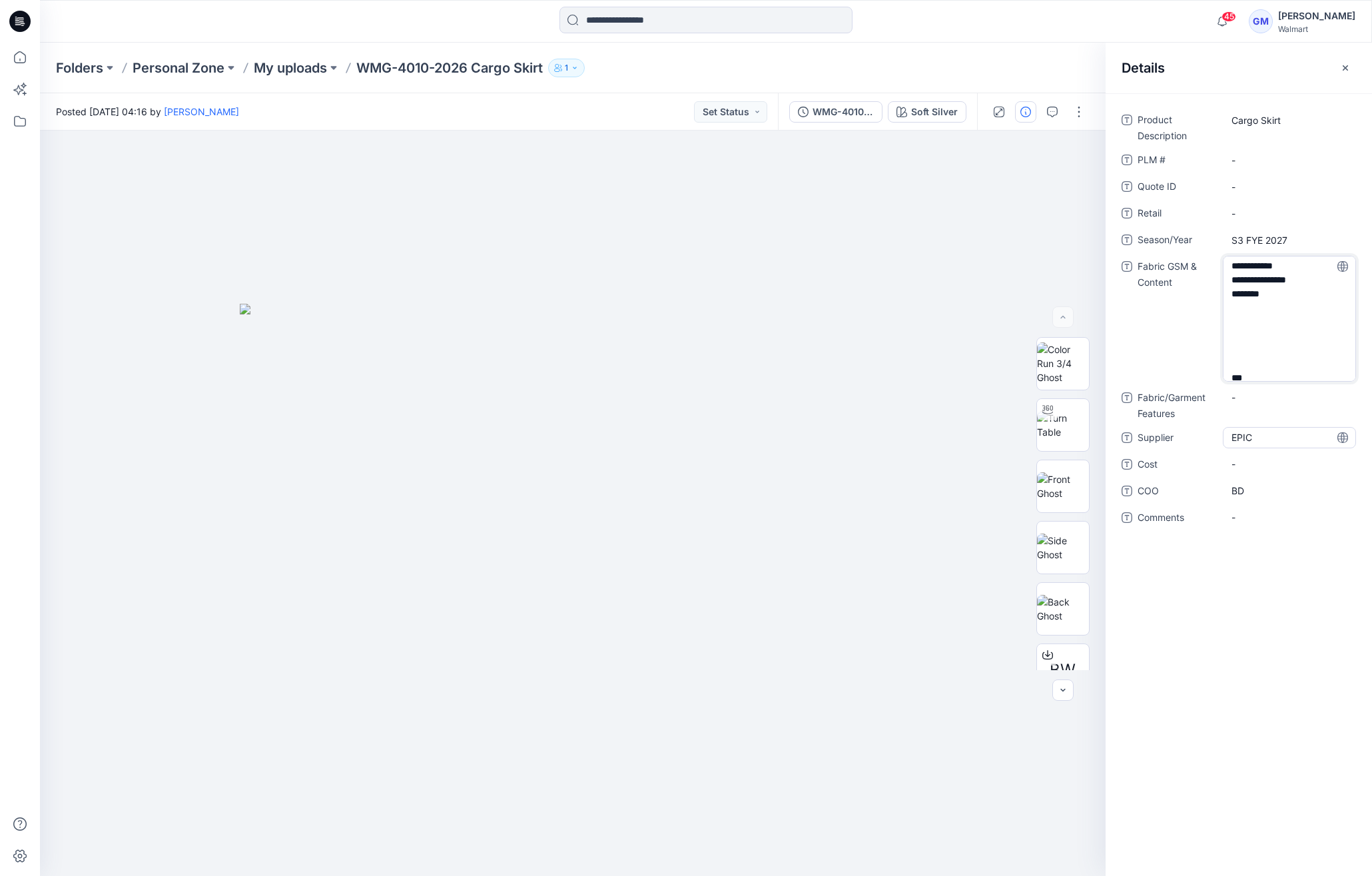
scroll to position [3, 0]
drag, startPoint x: 1265, startPoint y: 291, endPoint x: 1352, endPoint y: 432, distance: 165.7
click at [1352, 432] on div "**********" at bounding box center [1238, 326] width 234 height 435
type textarea "**********"
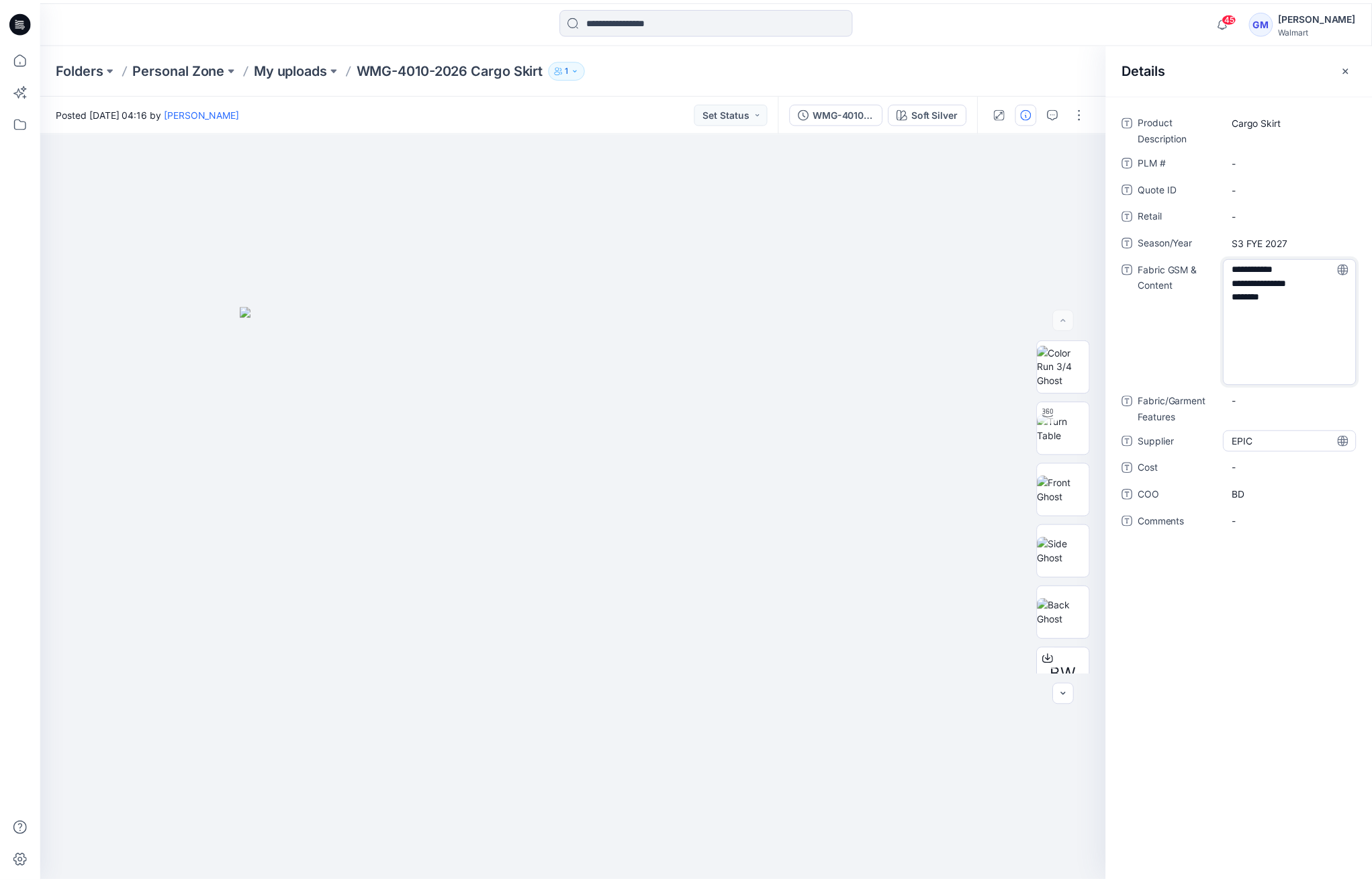
scroll to position [0, 0]
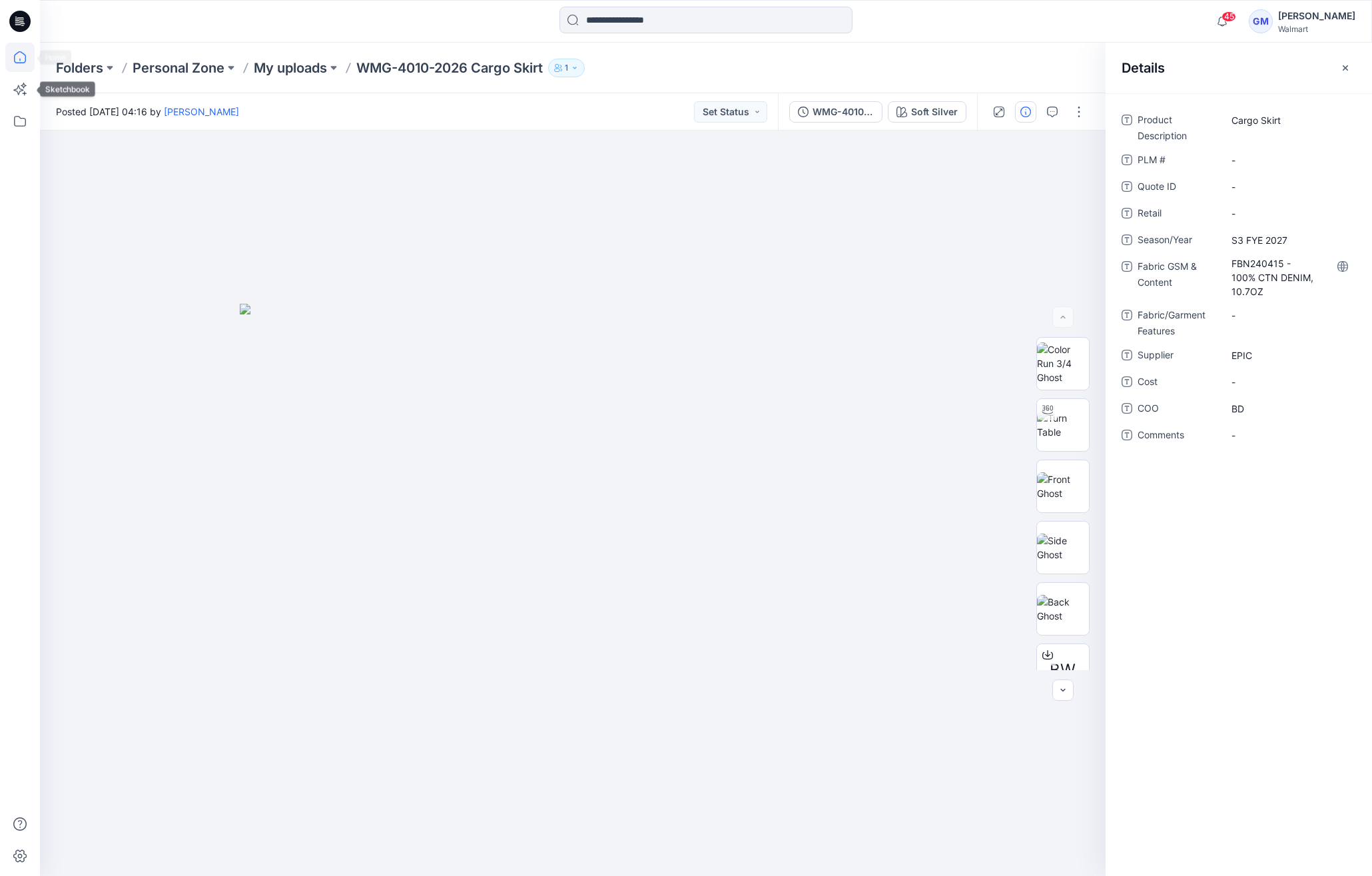
click at [24, 62] on icon at bounding box center [20, 57] width 12 height 12
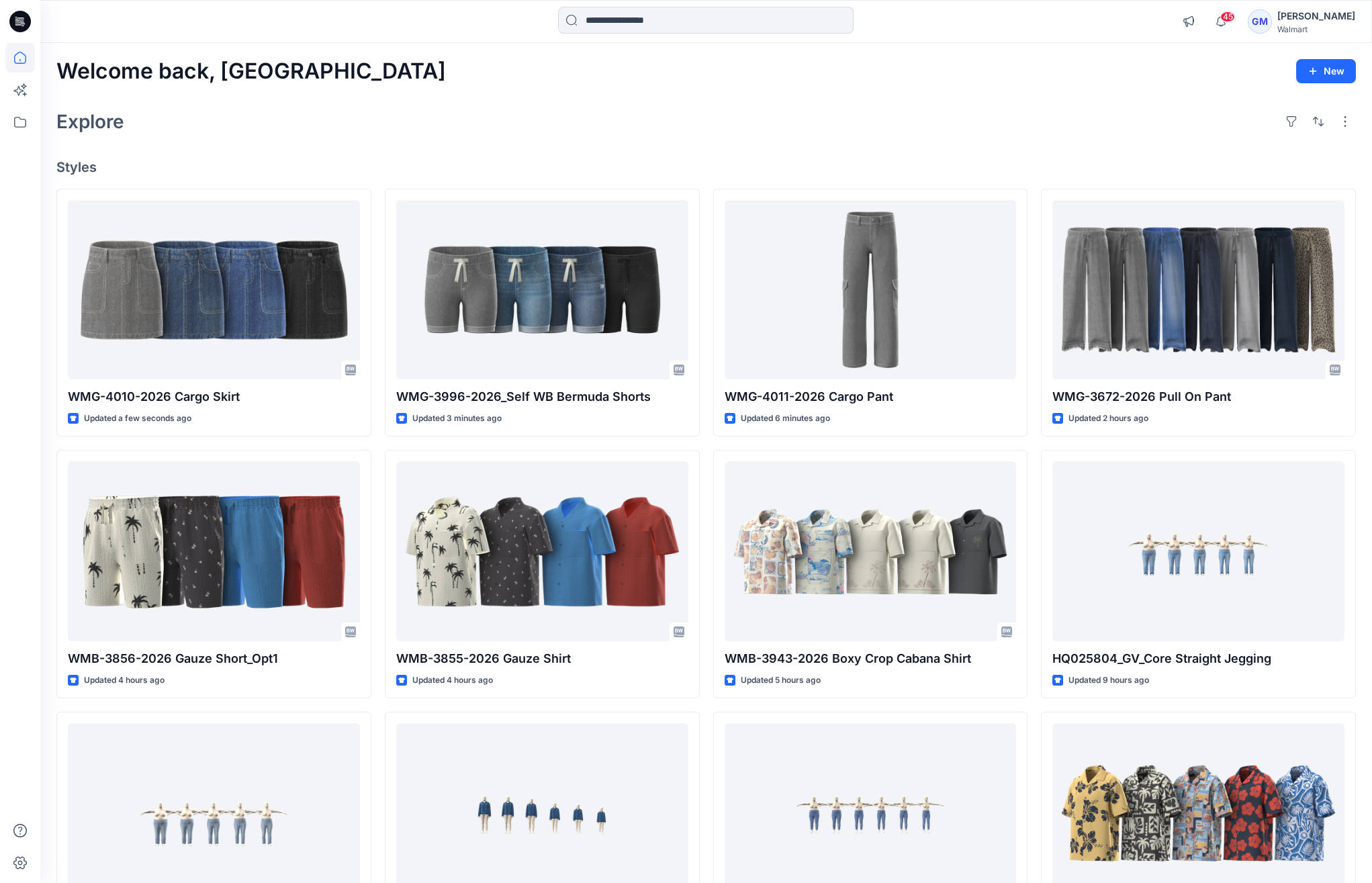
click at [310, 169] on h4 "Styles" at bounding box center [706, 167] width 1300 height 16
click at [361, 28] on div at bounding box center [207, 21] width 333 height 29
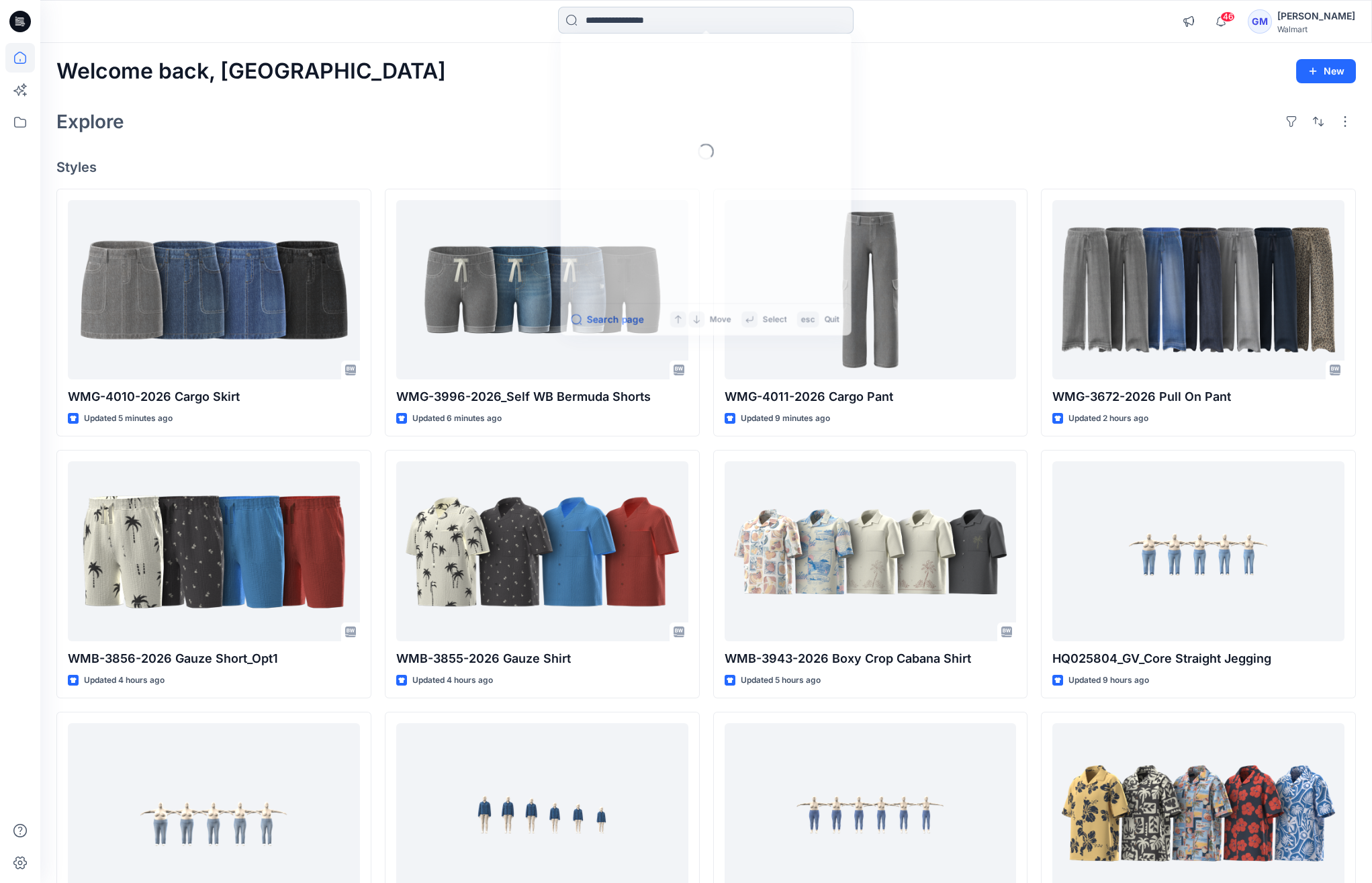
click at [753, 24] on input at bounding box center [705, 20] width 295 height 27
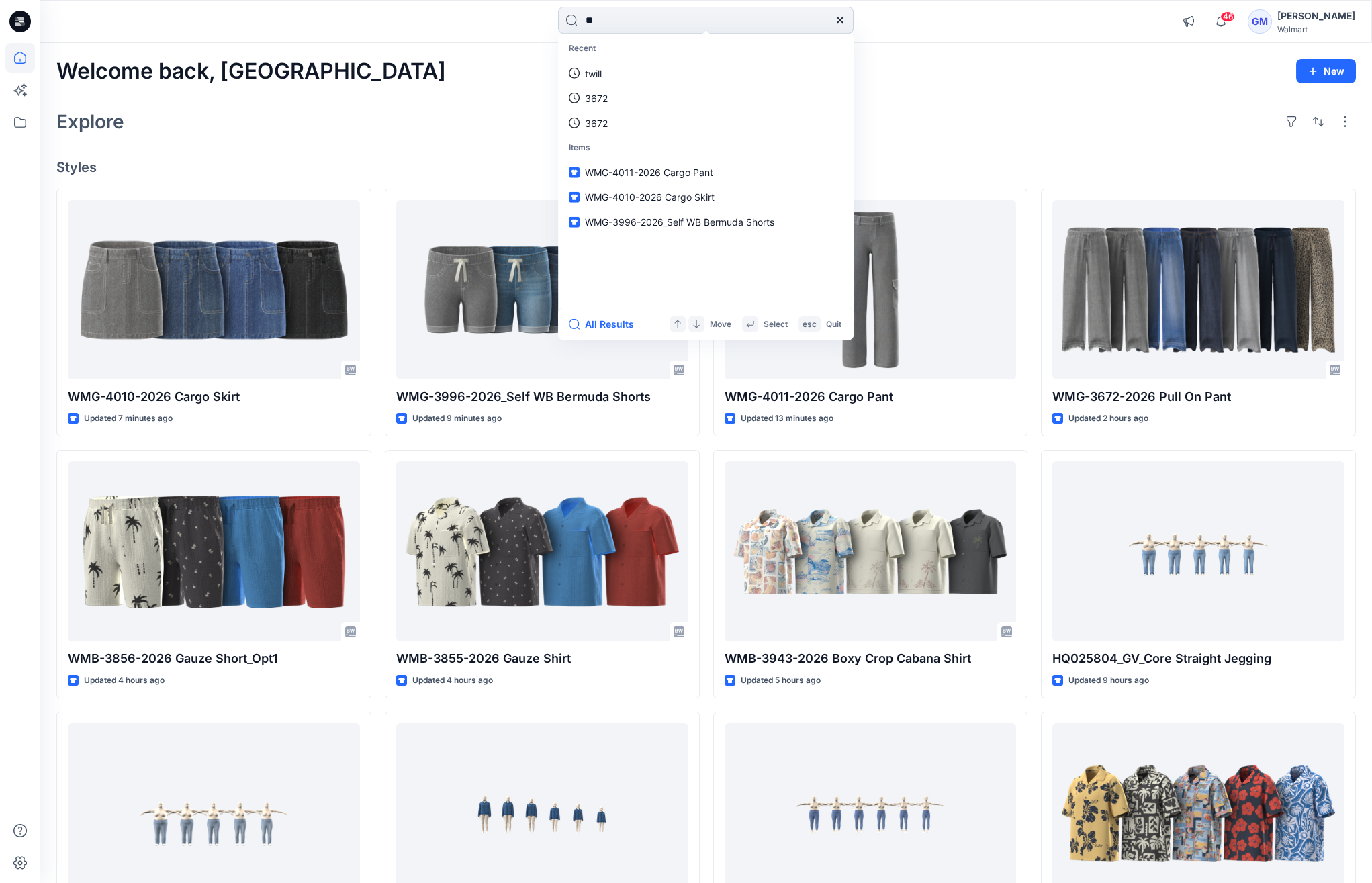
type input "*"
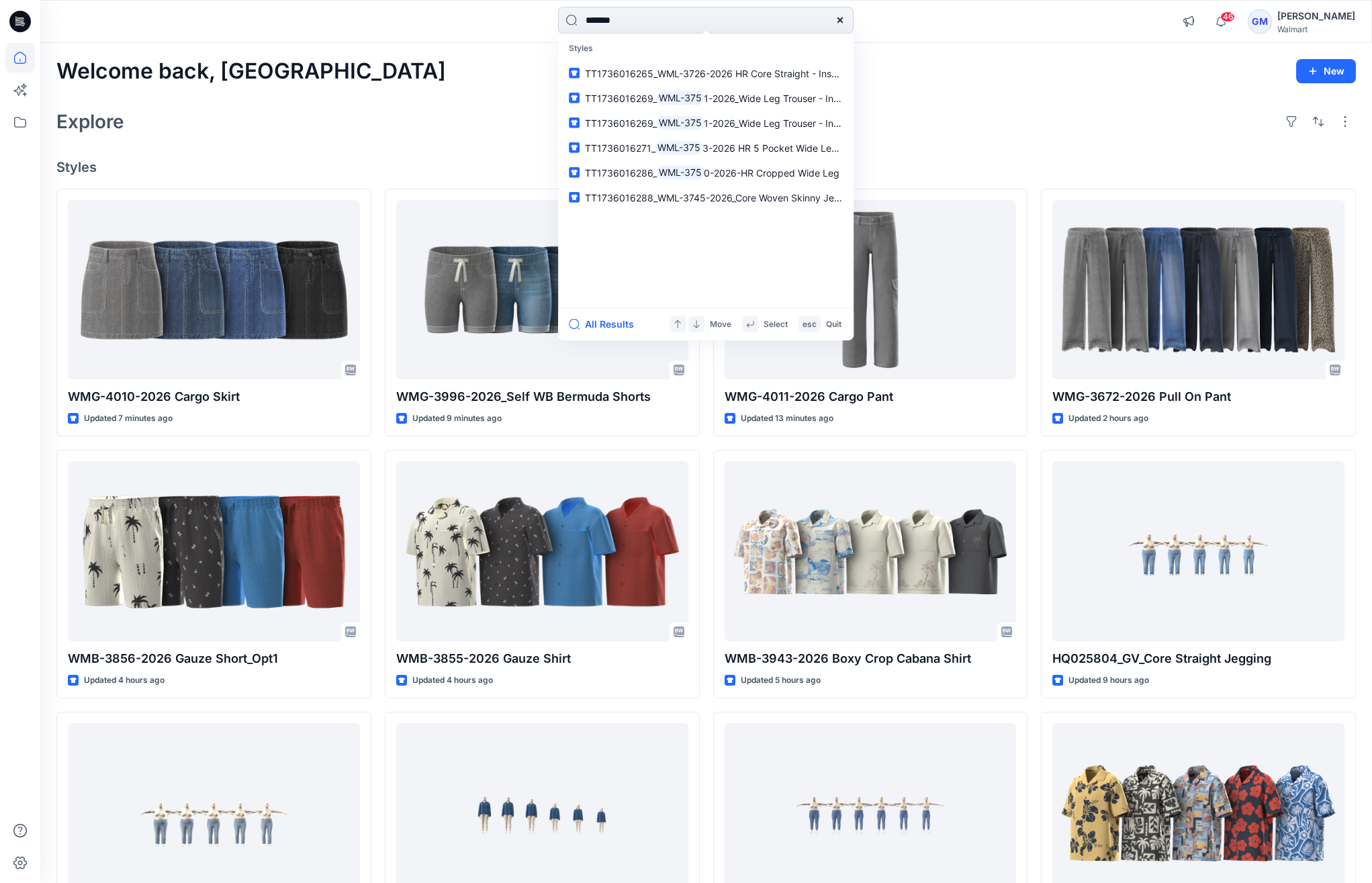
type input "********"
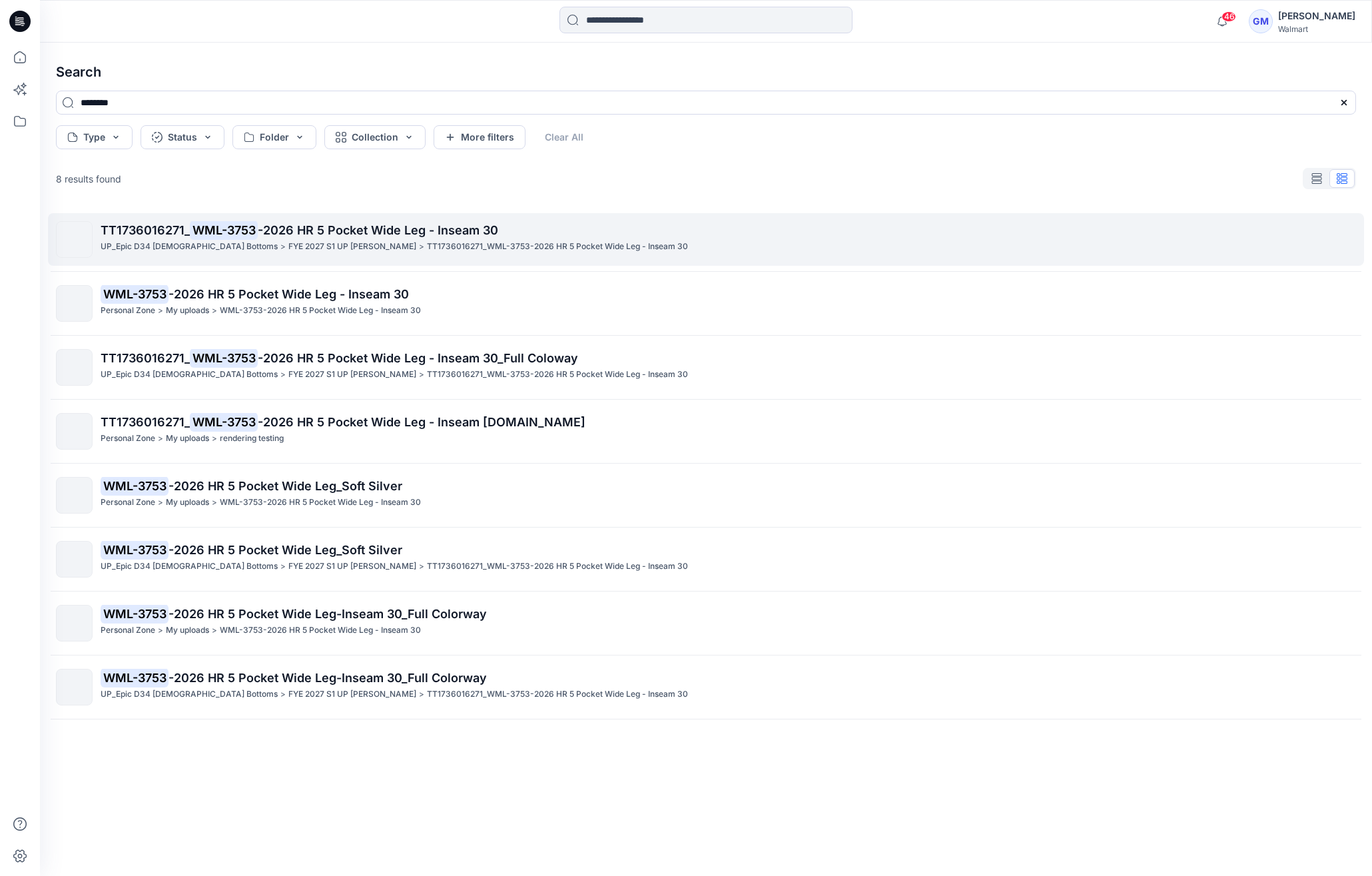
click at [427, 245] on p "TT1736016271_WML-3753-2026 HR 5 Pocket Wide Leg - Inseam 30" at bounding box center [557, 247] width 261 height 14
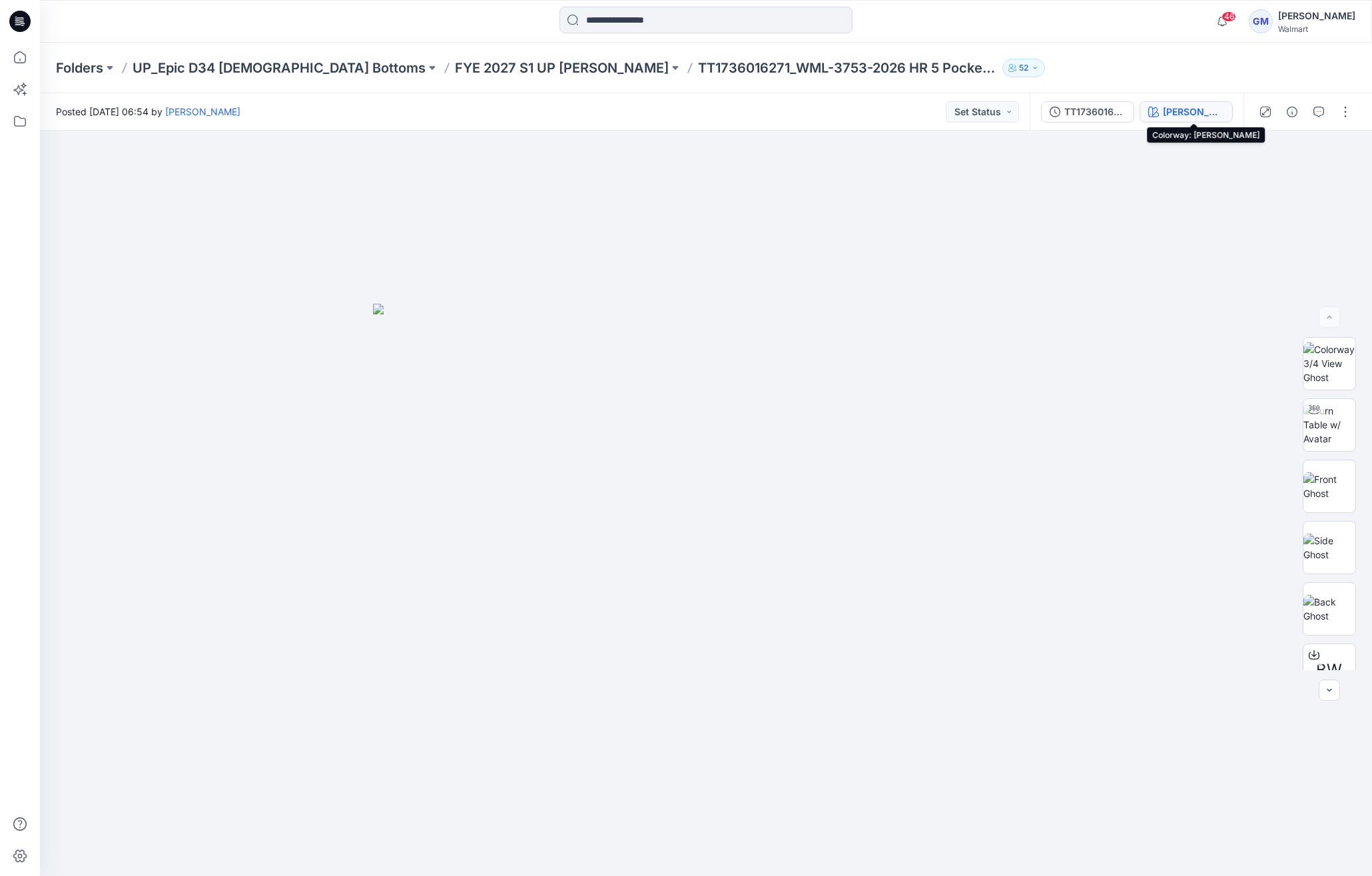
click at [1209, 109] on div "Lucy Wash" at bounding box center [1194, 112] width 62 height 15
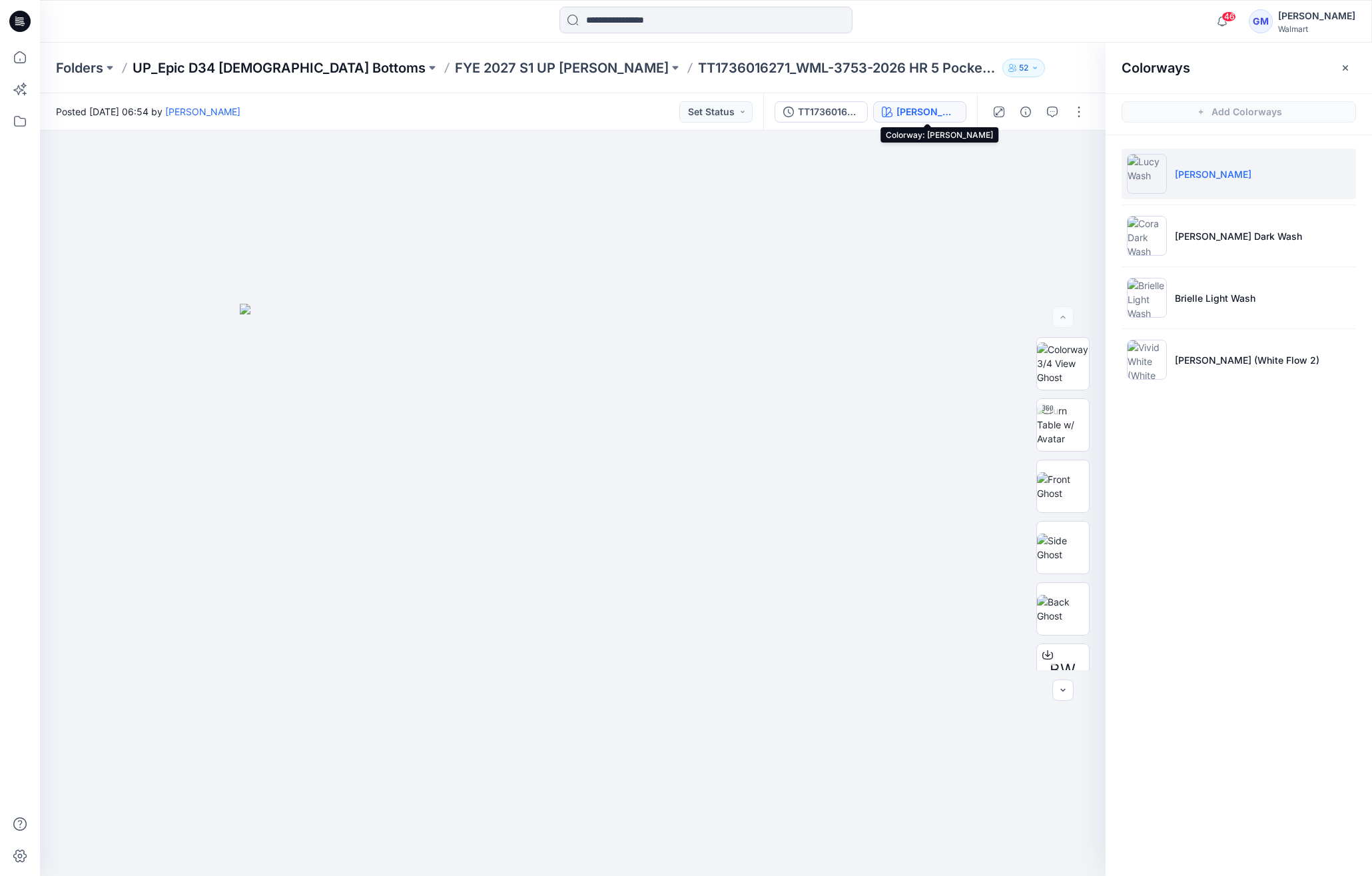
click at [291, 62] on p "UP_Epic D34 Ladies Bottoms" at bounding box center [279, 68] width 293 height 19
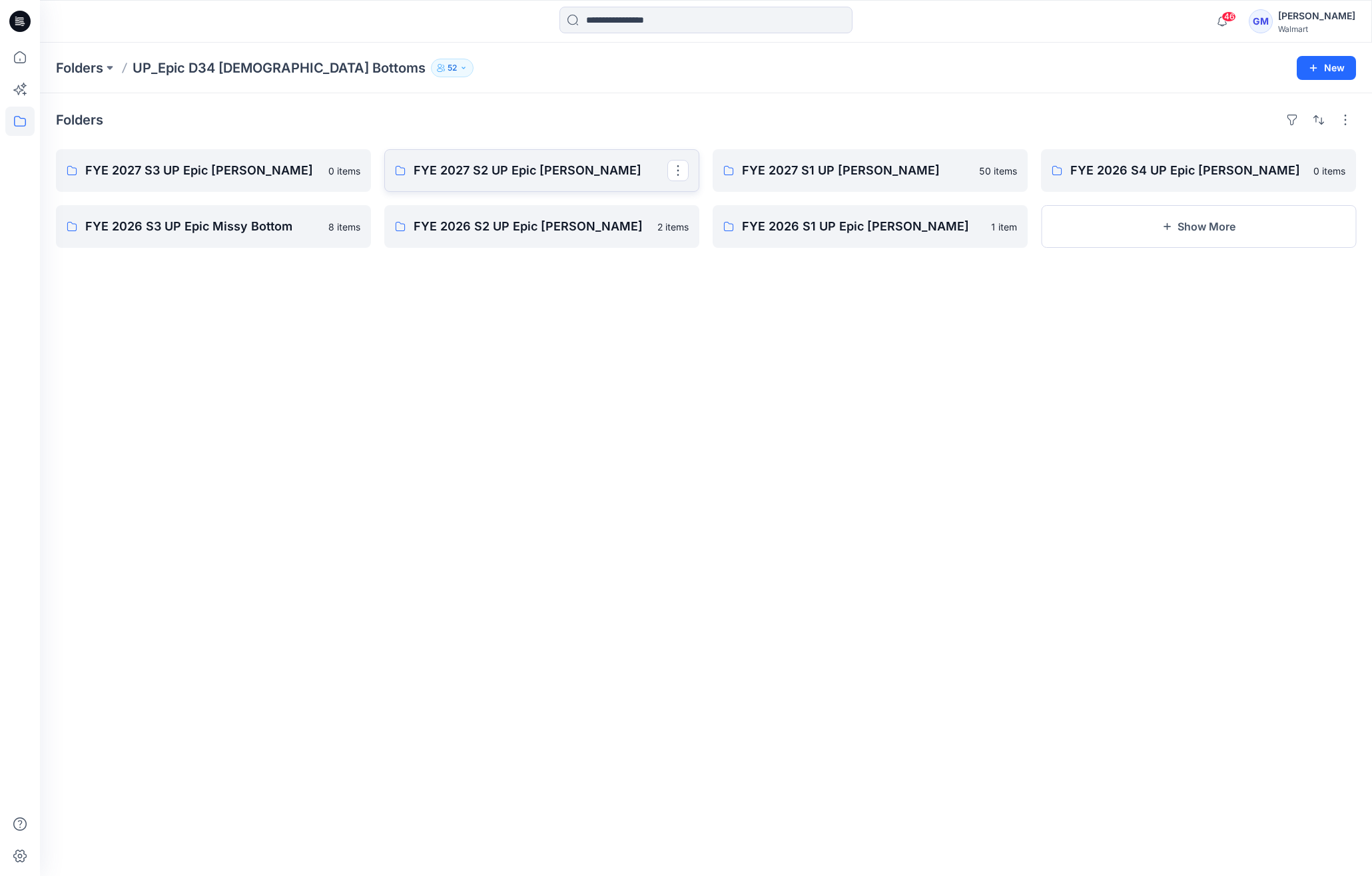
click at [503, 168] on p "FYE 2027 S2 UP Epic Missy Bottoms" at bounding box center [540, 170] width 254 height 19
click at [813, 172] on p "FYE 2027 S1 UP Missy Bottoms" at bounding box center [869, 170] width 254 height 19
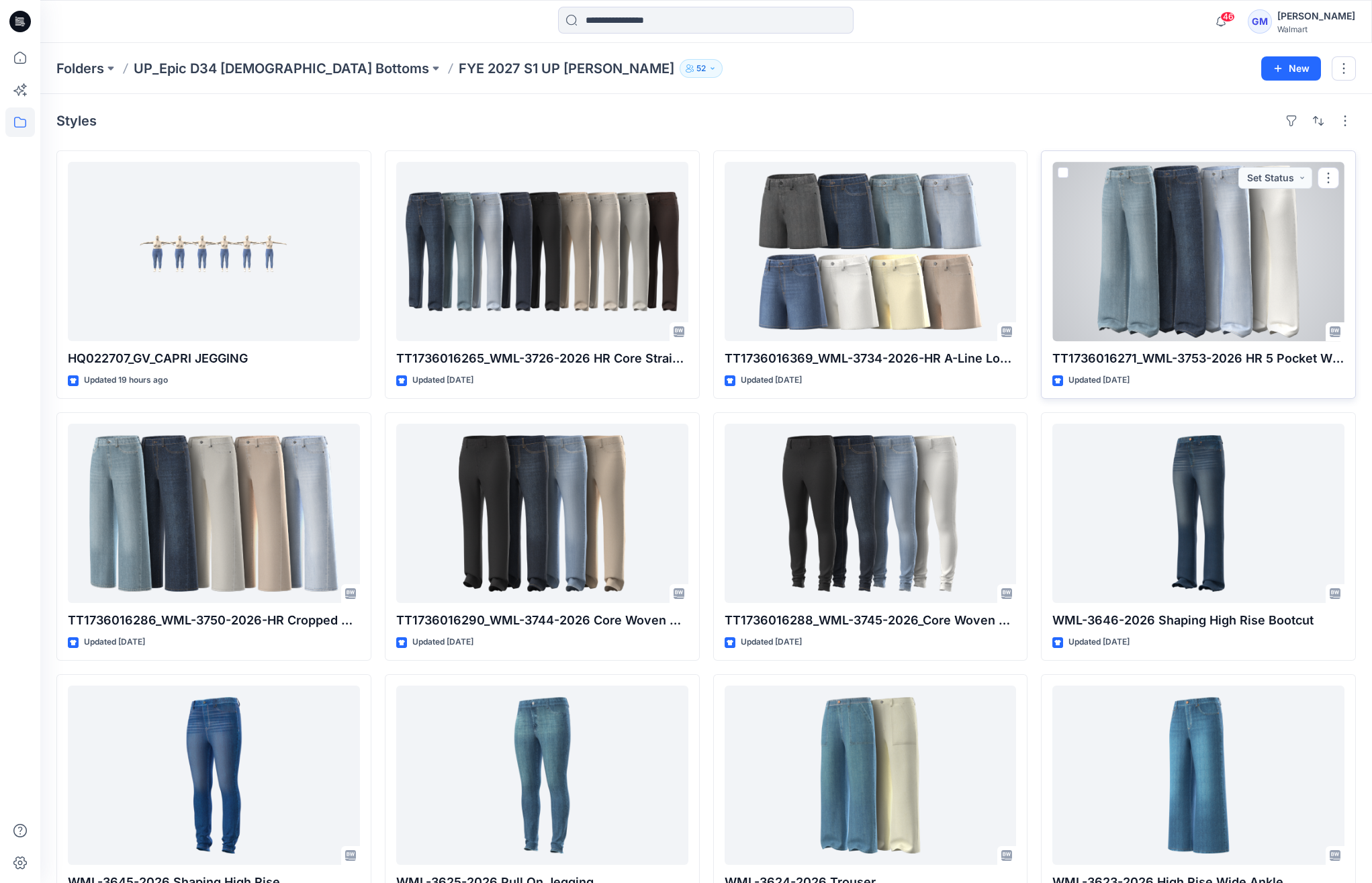
click at [1195, 243] on div at bounding box center [1199, 251] width 292 height 179
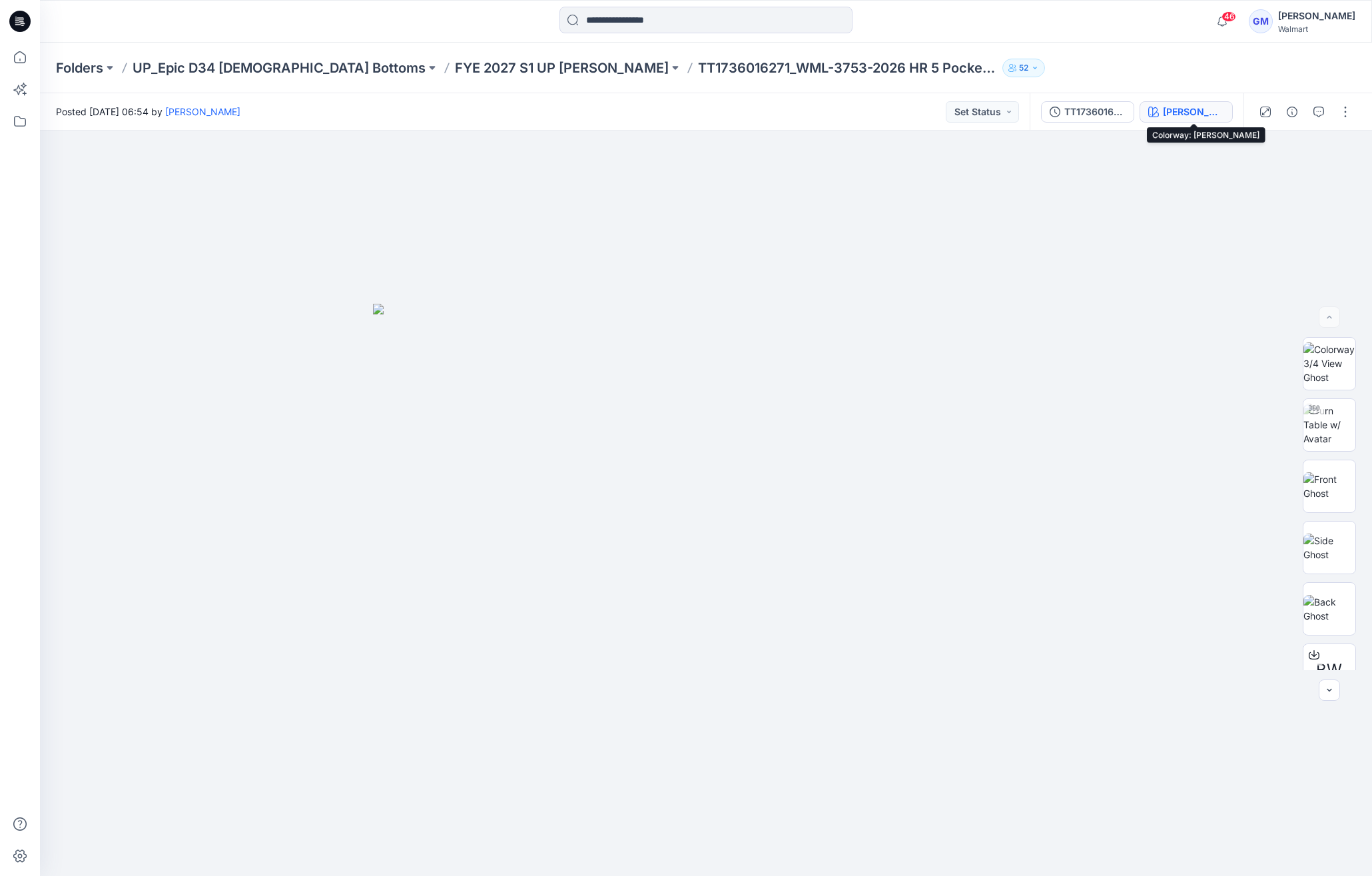
click at [1198, 114] on div "Lucy Wash" at bounding box center [1194, 112] width 62 height 15
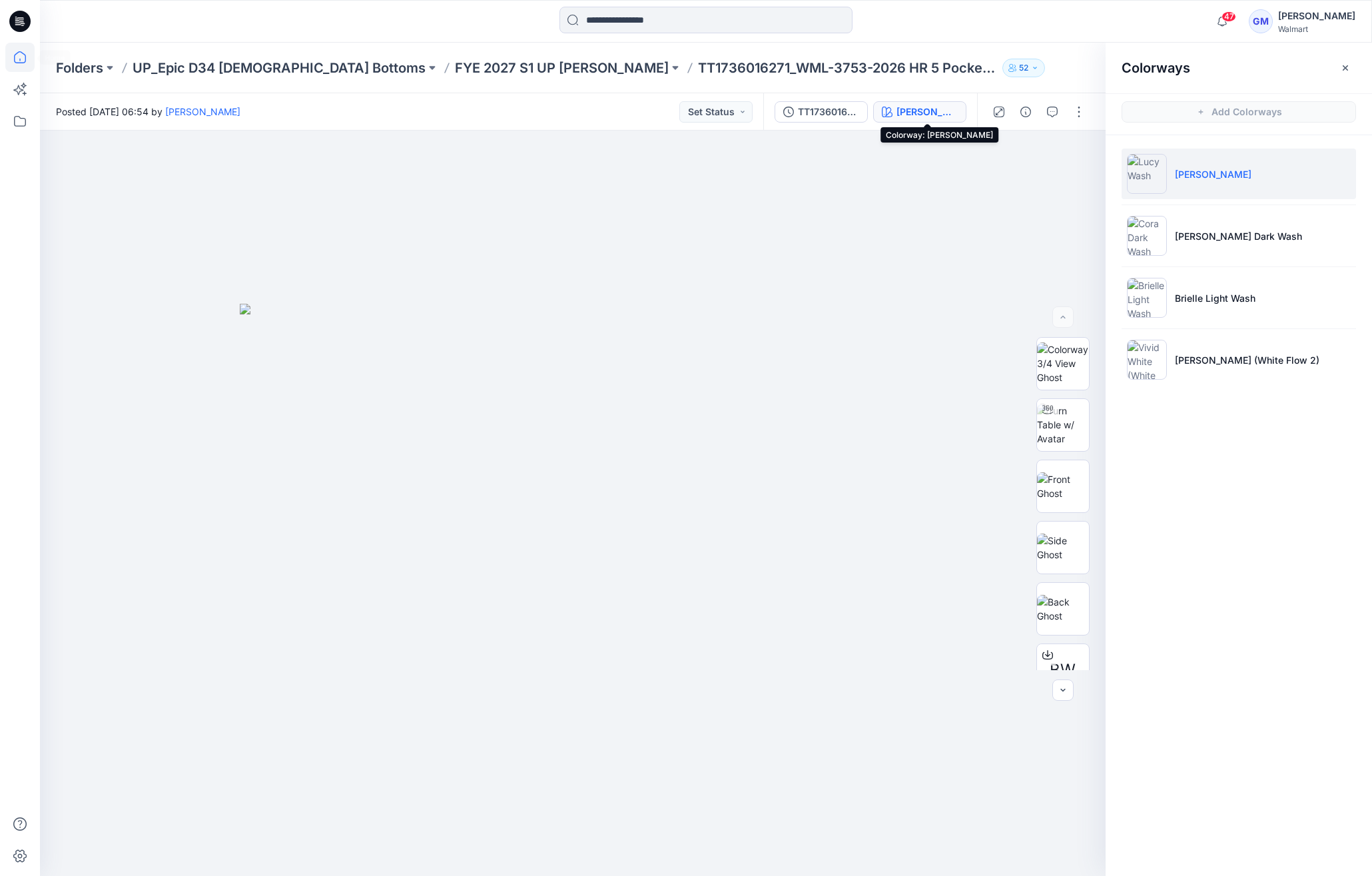
click at [32, 52] on icon at bounding box center [20, 57] width 29 height 29
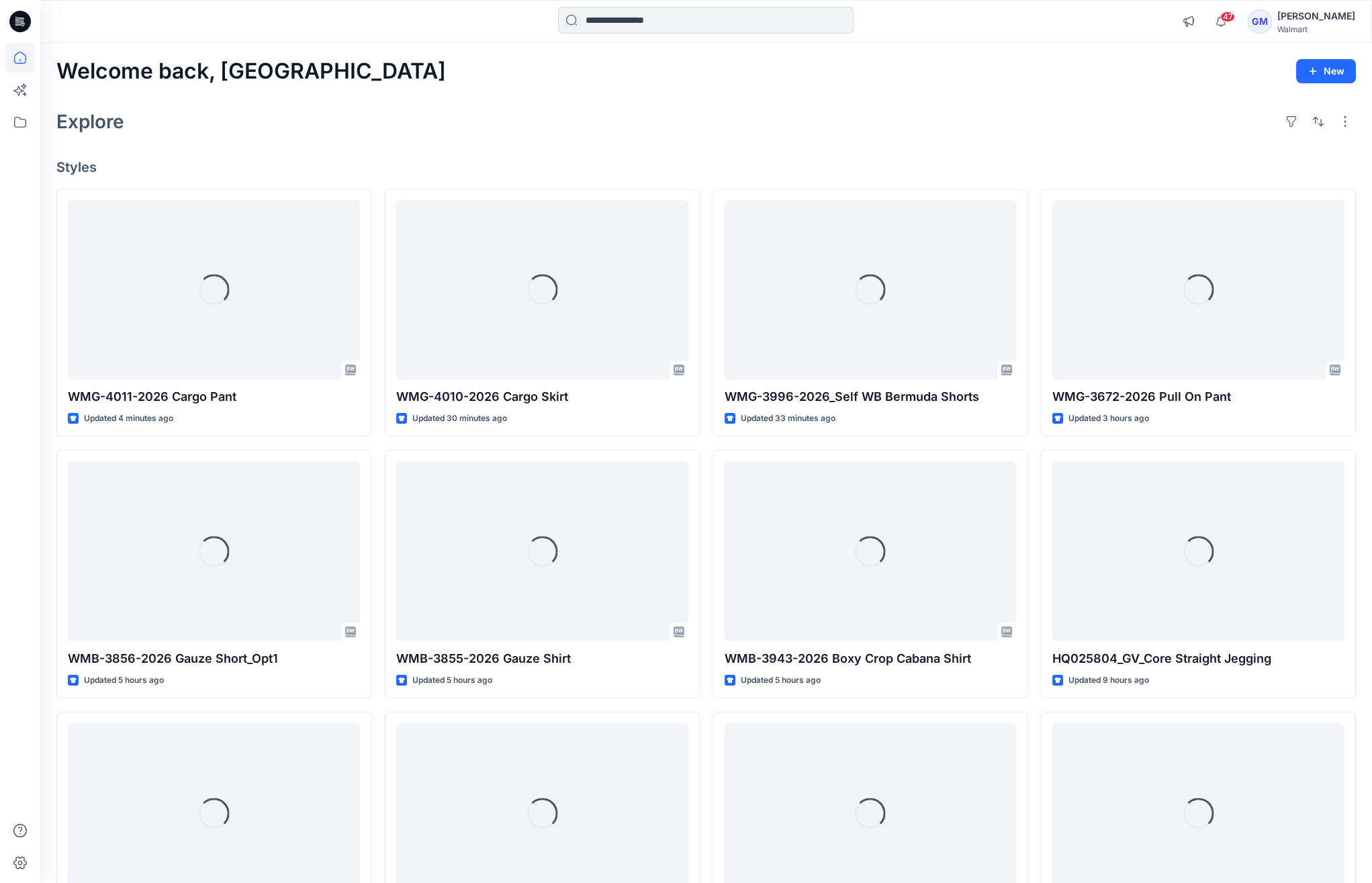
click at [665, 16] on input at bounding box center [705, 20] width 295 height 27
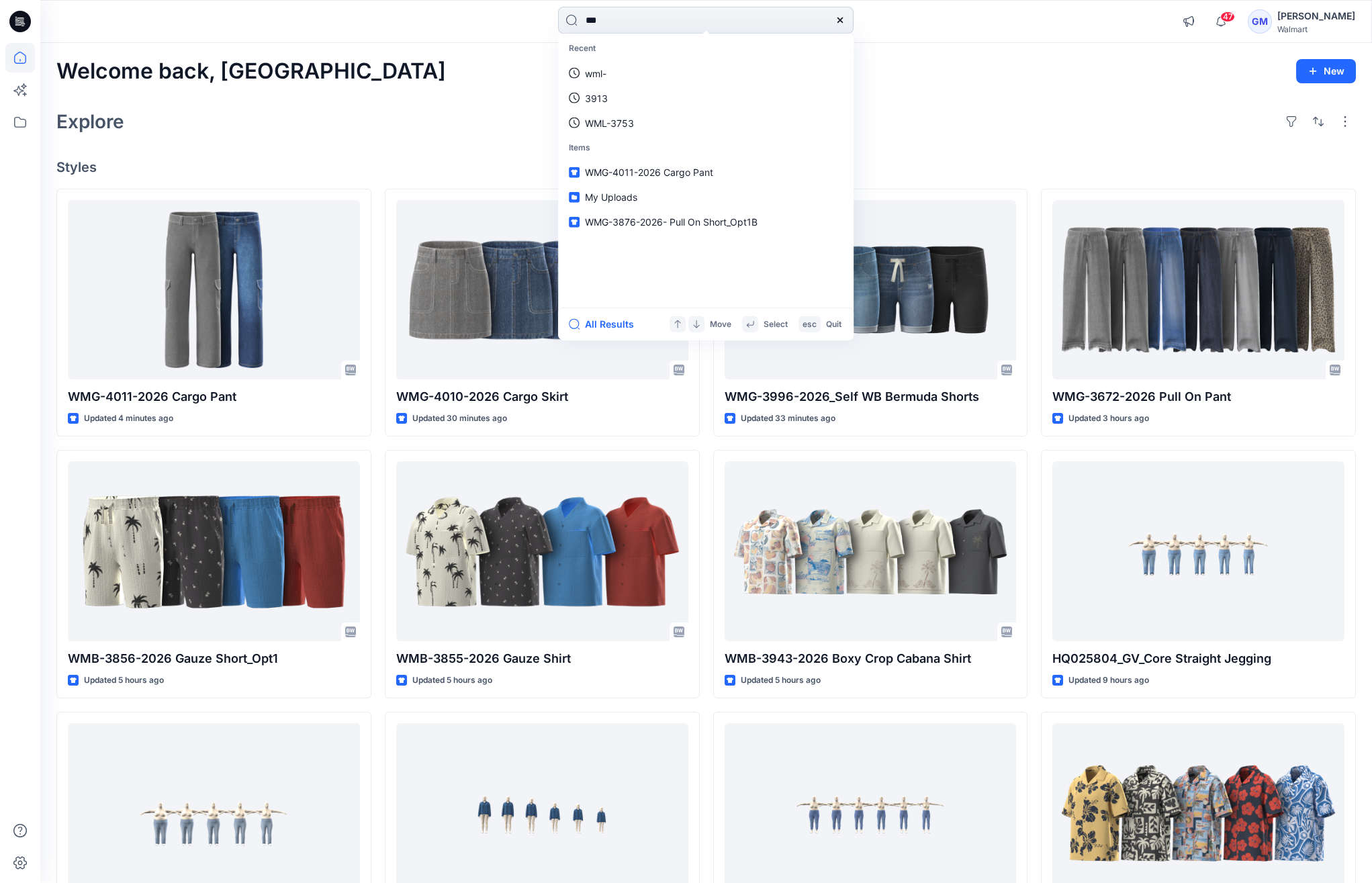
type input "****"
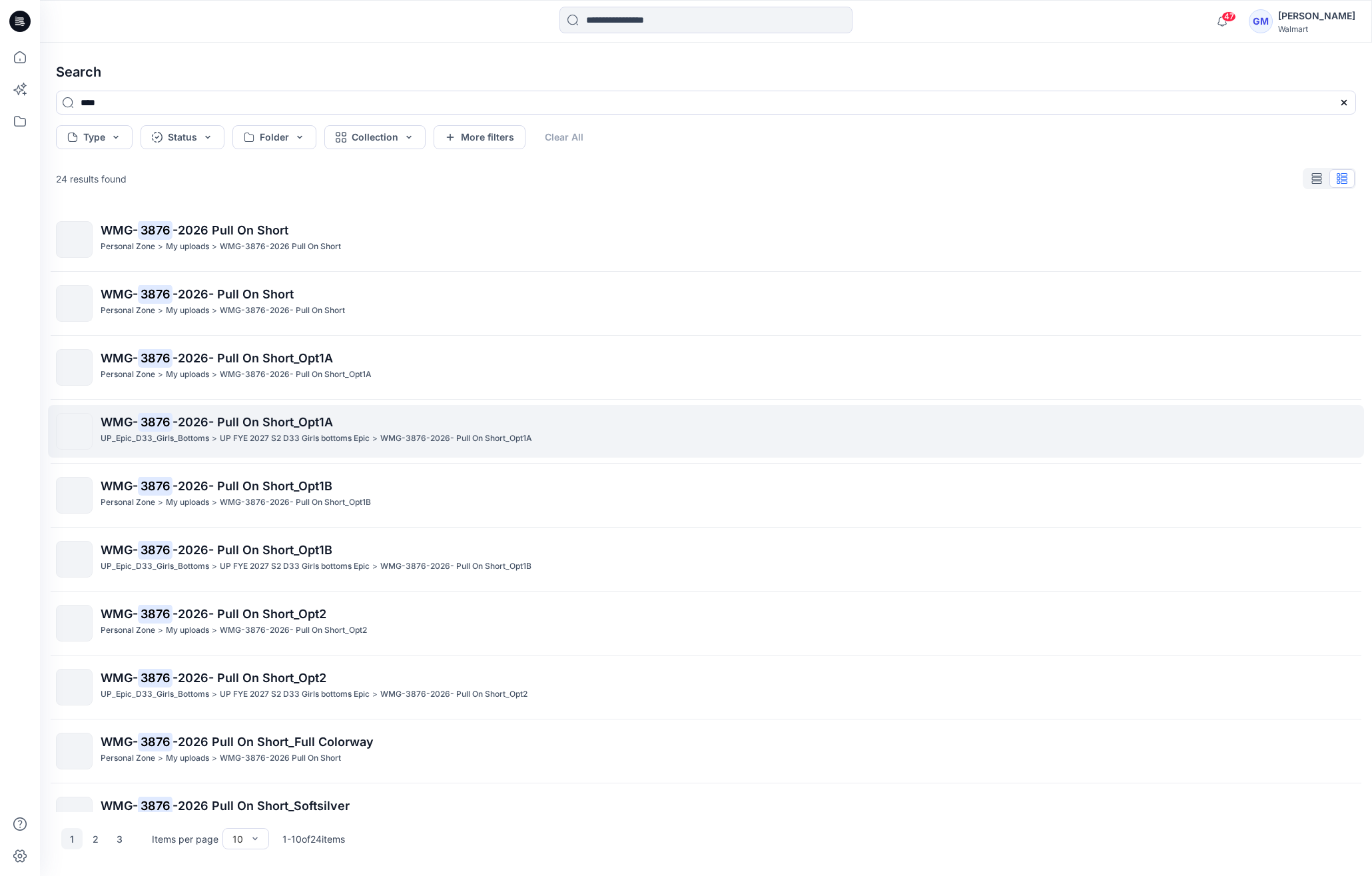
click at [460, 413] on p "WMG- 3876 -2026- Pull On Short_Opt1A" at bounding box center [727, 422] width 1254 height 19
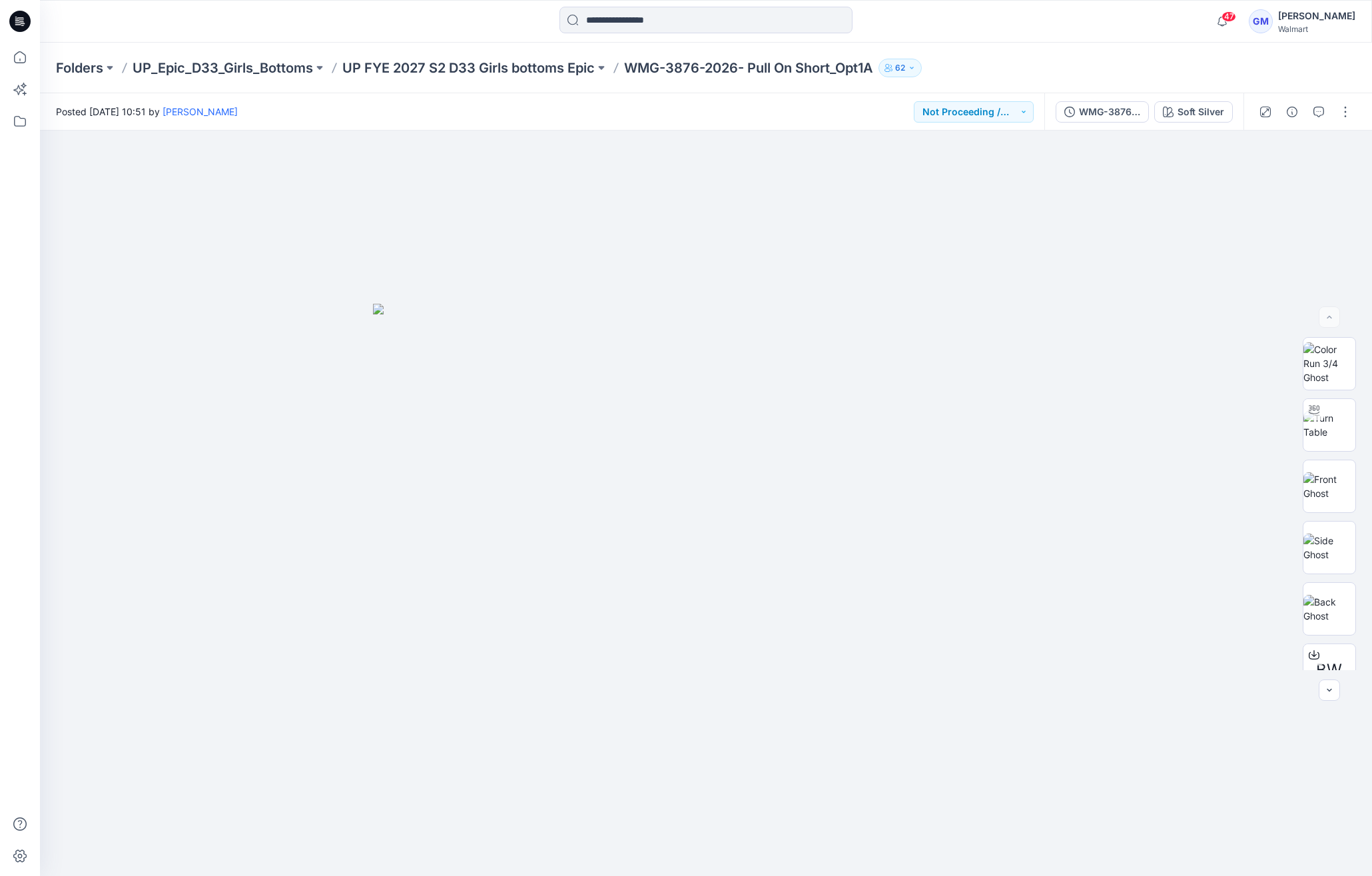
click at [504, 78] on div "Folders UP_Epic_D33_Girls_Bottoms UP FYE 2027 S2 D33 Girls bottoms Epic WMG-387…" at bounding box center [706, 68] width 1332 height 51
click at [510, 63] on p "UP FYE 2027 S2 D33 Girls bottoms Epic" at bounding box center [469, 68] width 252 height 19
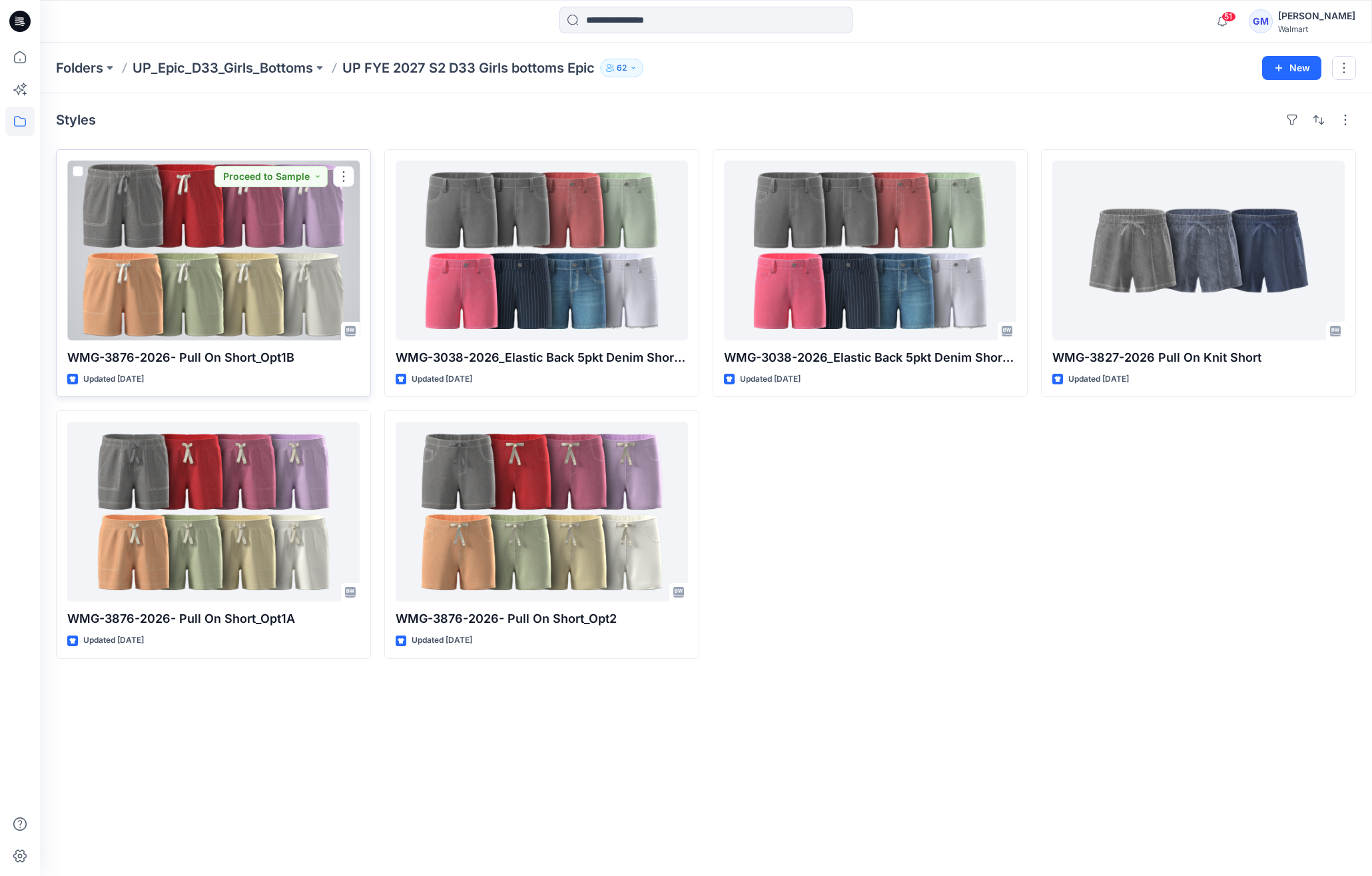
click at [164, 271] on div at bounding box center [213, 250] width 293 height 180
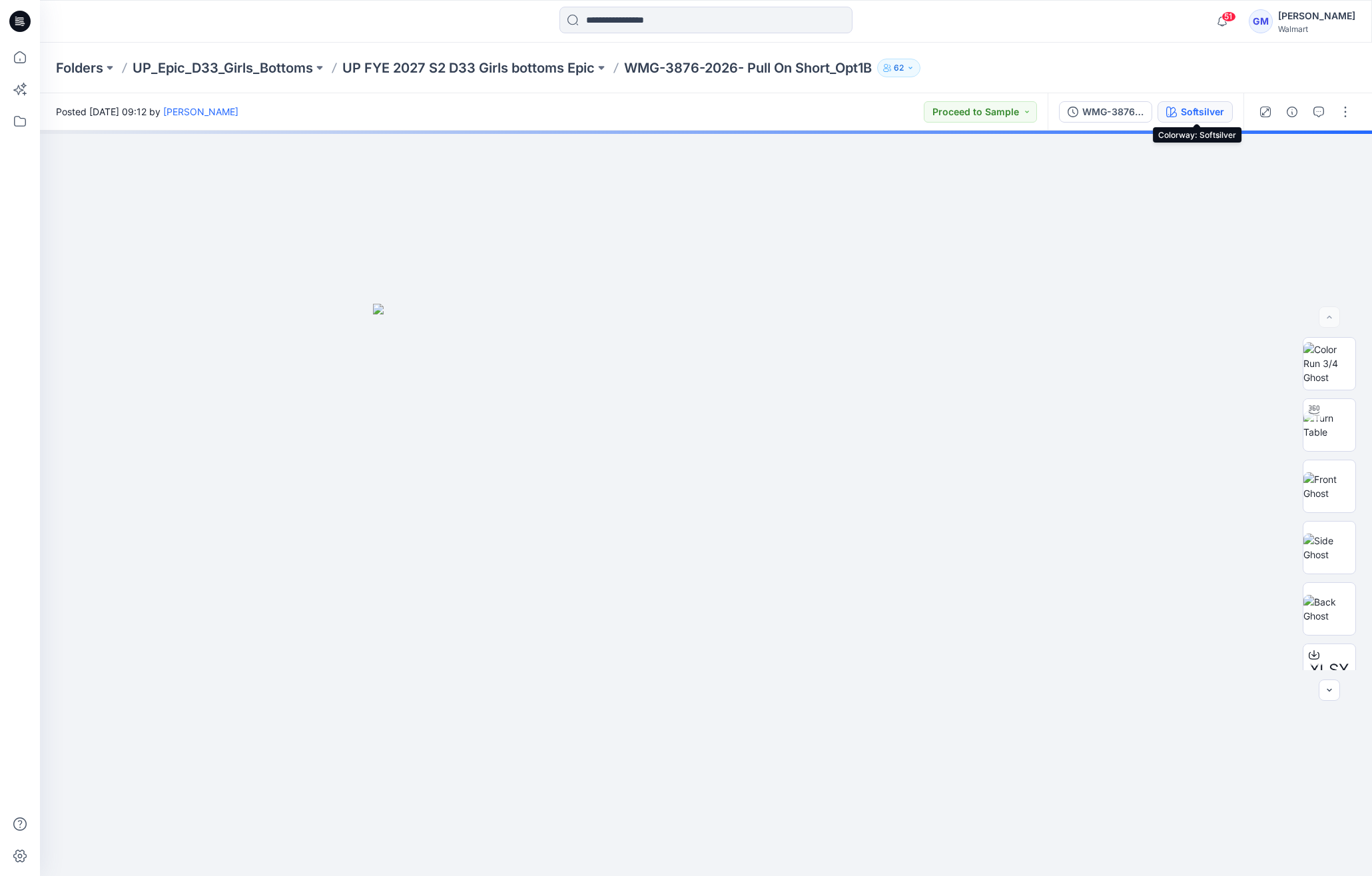
click at [1197, 111] on div "Softsilver" at bounding box center [1202, 112] width 43 height 15
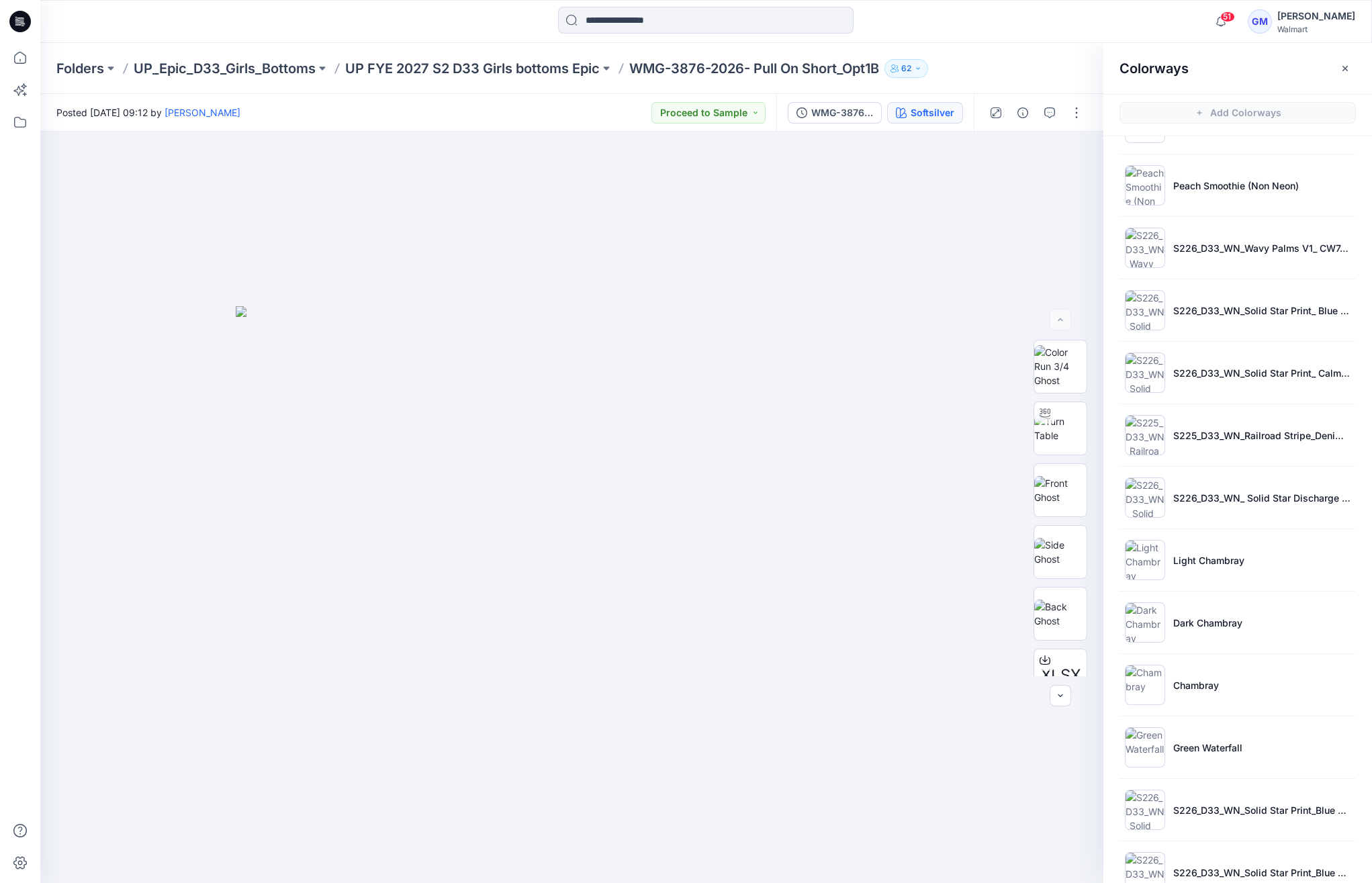
scroll to position [707, 0]
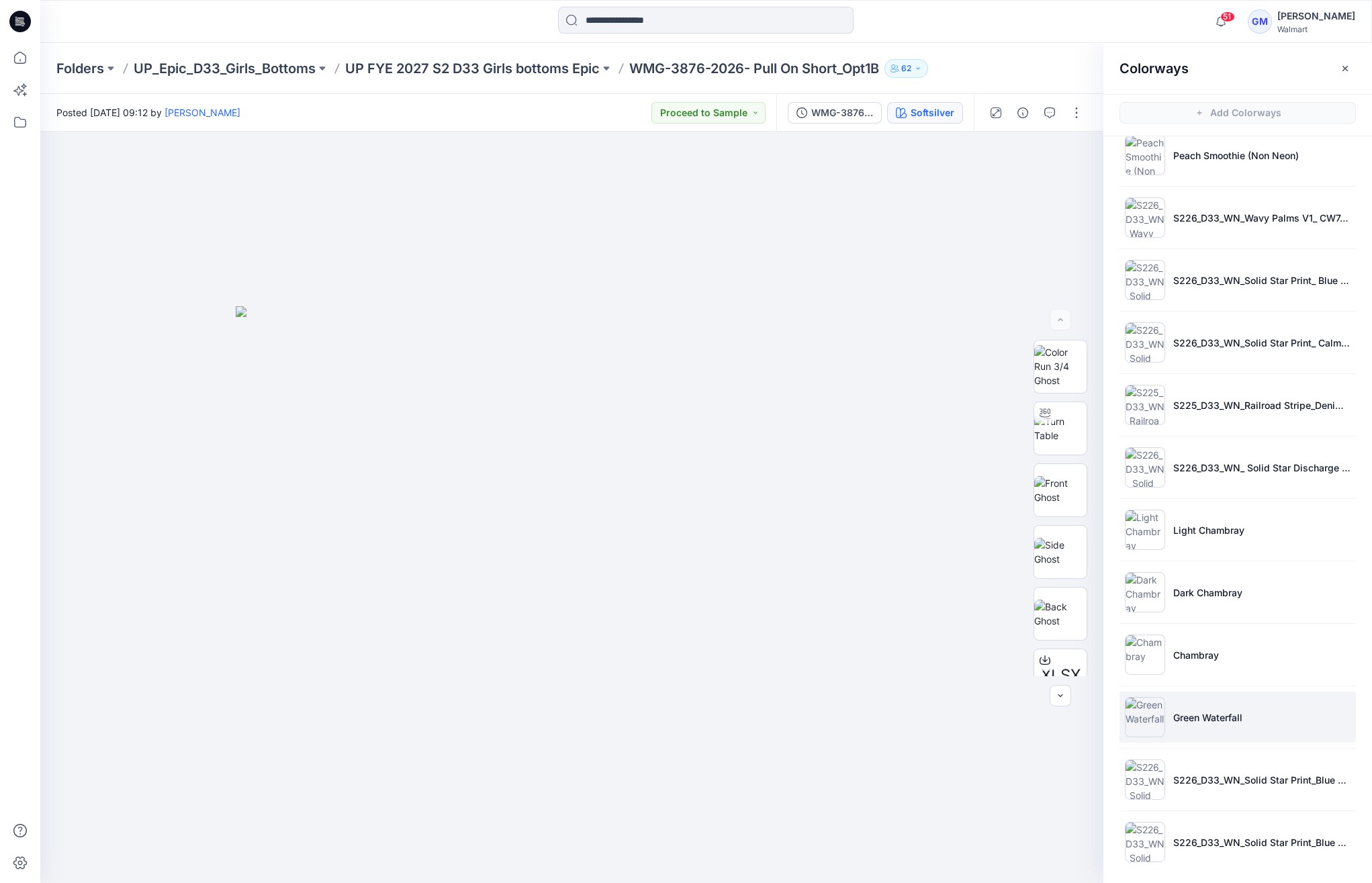
click at [1261, 698] on li "Green Waterfall" at bounding box center [1238, 717] width 236 height 51
click at [1078, 106] on button "button" at bounding box center [1077, 112] width 21 height 21
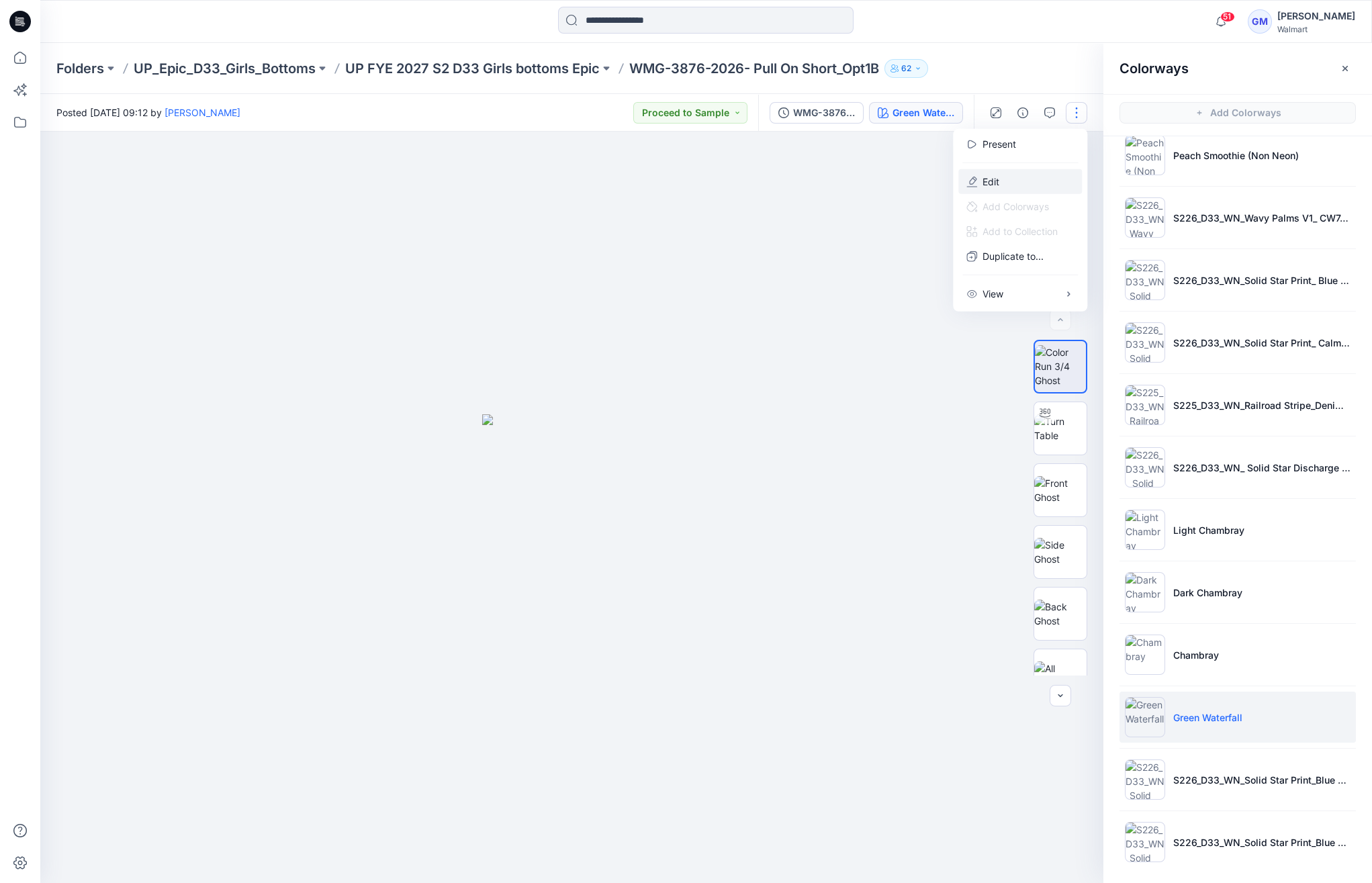
click at [1004, 177] on button "Edit" at bounding box center [1020, 181] width 123 height 25
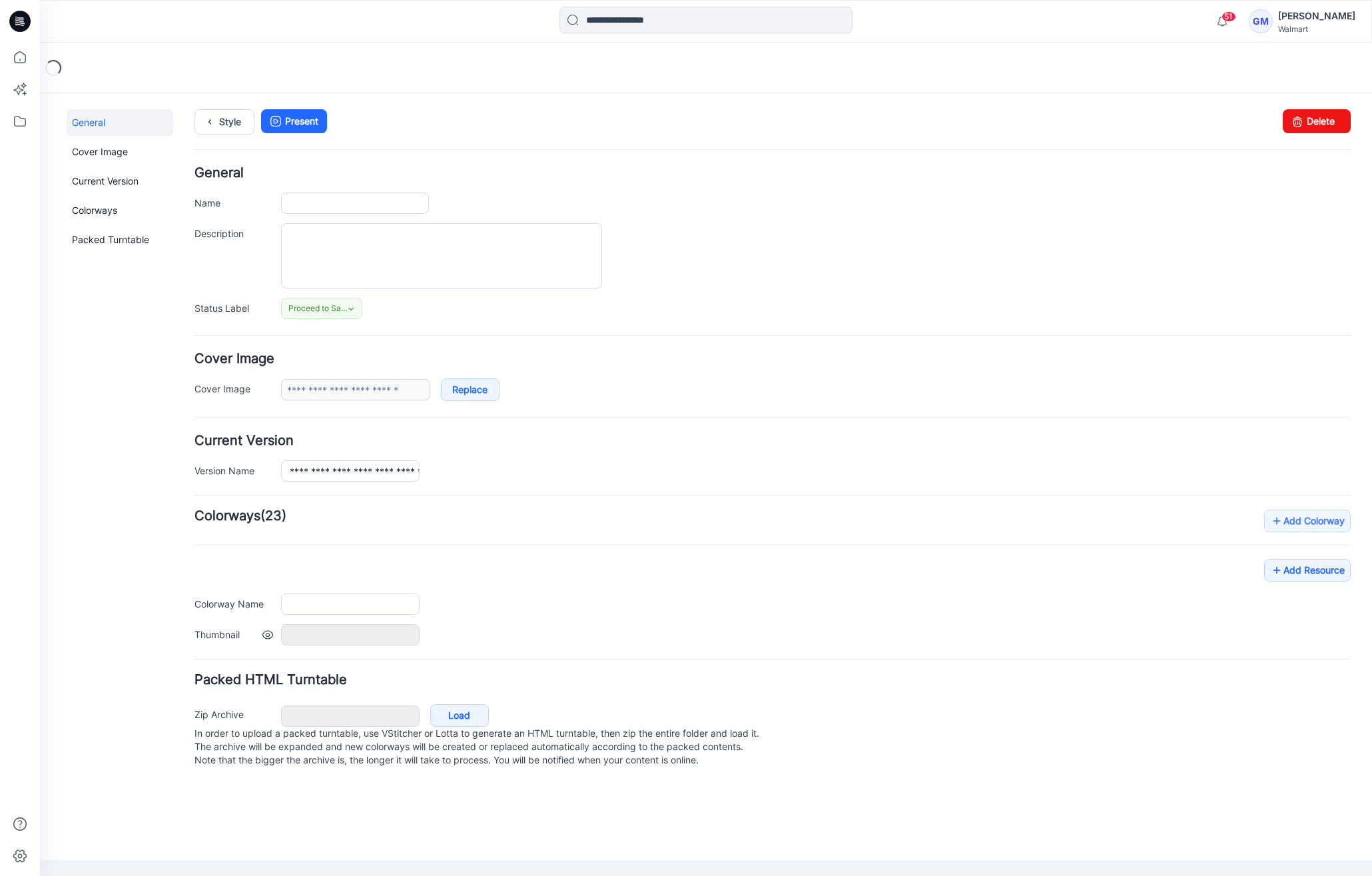
type input "**********"
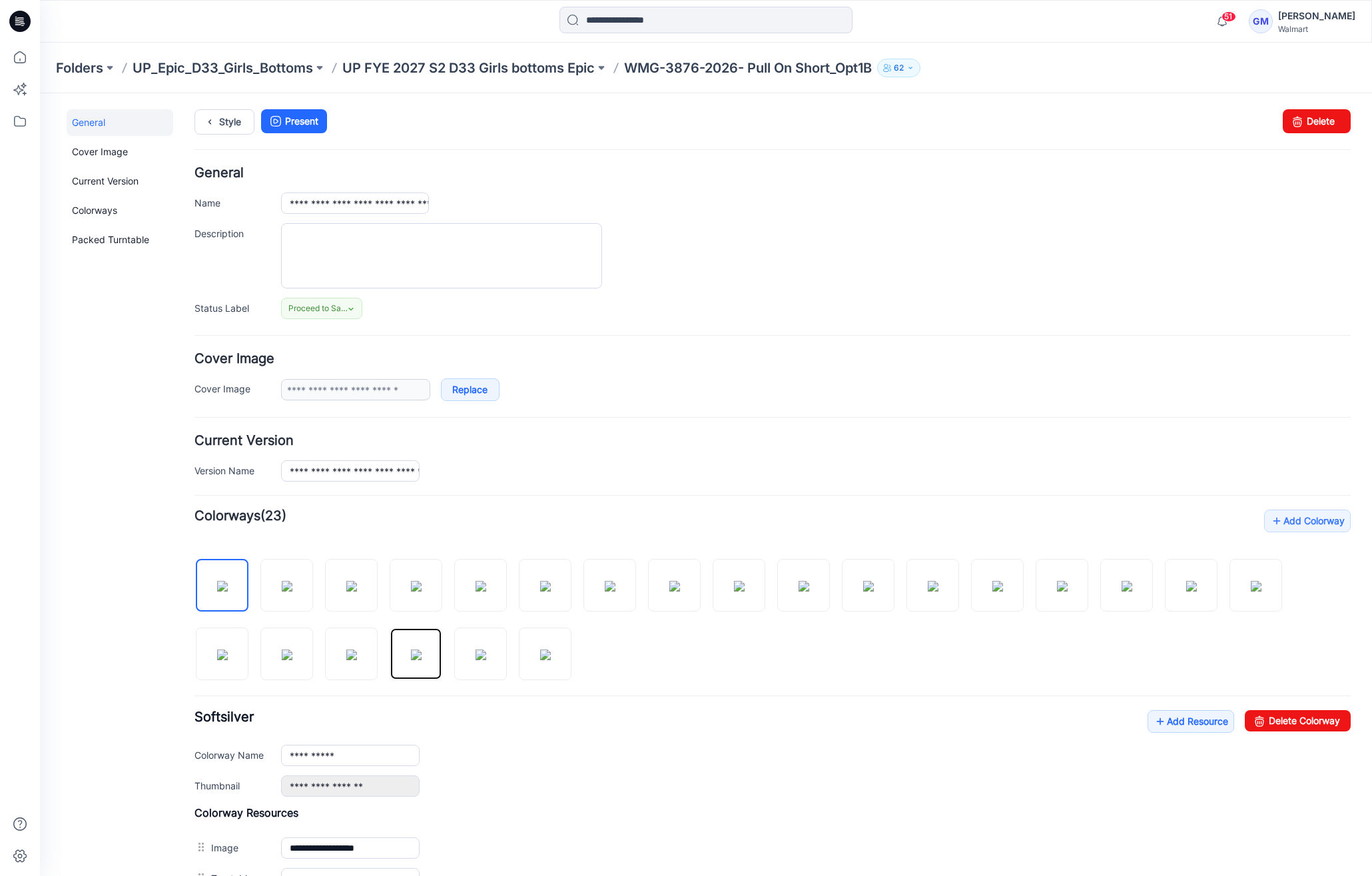
drag, startPoint x: 416, startPoint y: 625, endPoint x: 592, endPoint y: 638, distance: 176.5
click at [592, 638] on div at bounding box center [772, 613] width 1156 height 137
click at [233, 122] on link "Style" at bounding box center [224, 122] width 60 height 25
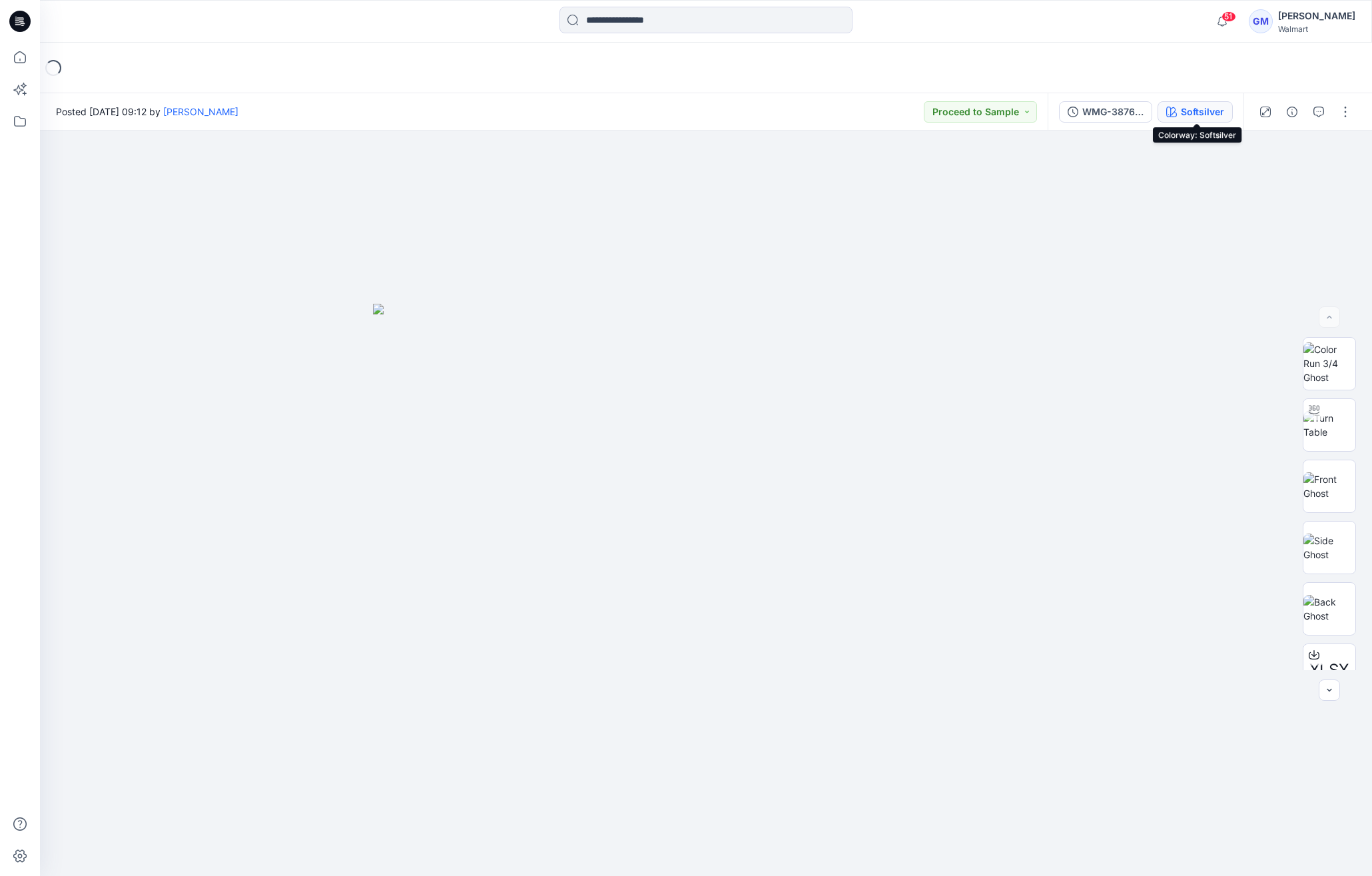
click at [1216, 105] on div "Softsilver" at bounding box center [1202, 112] width 43 height 15
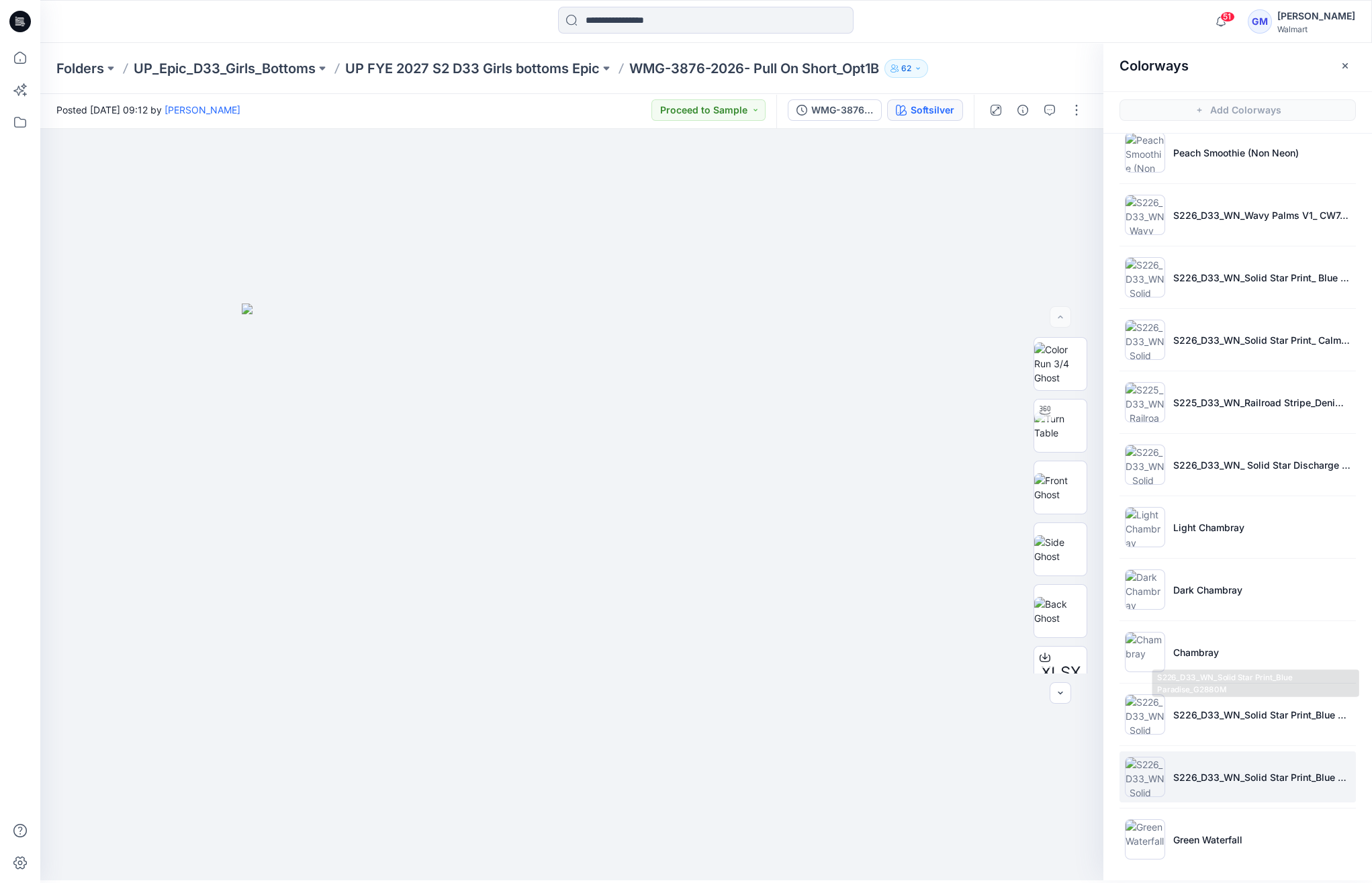
scroll to position [3, 0]
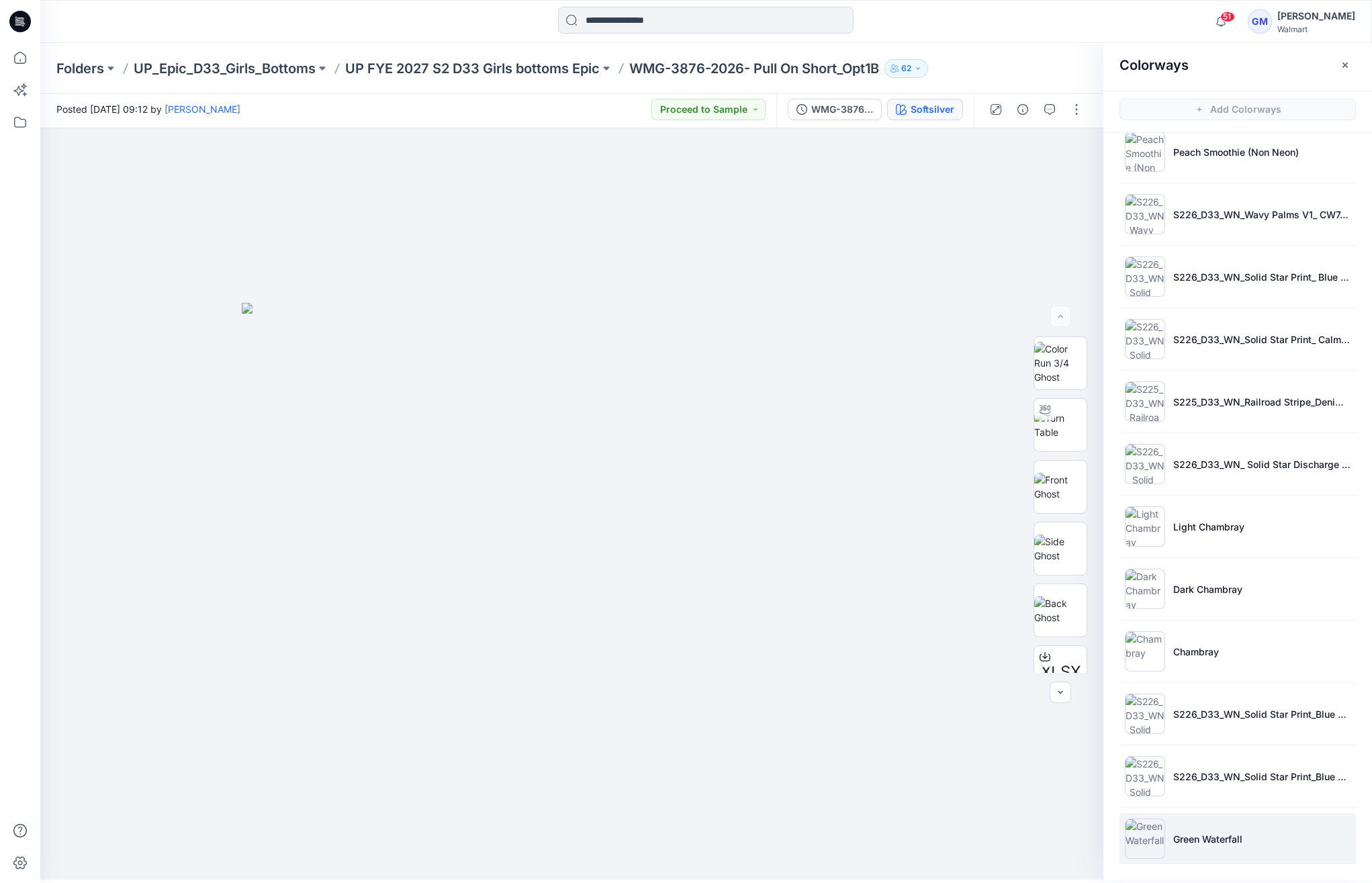
click at [1206, 846] on li "Green Waterfall" at bounding box center [1238, 838] width 236 height 51
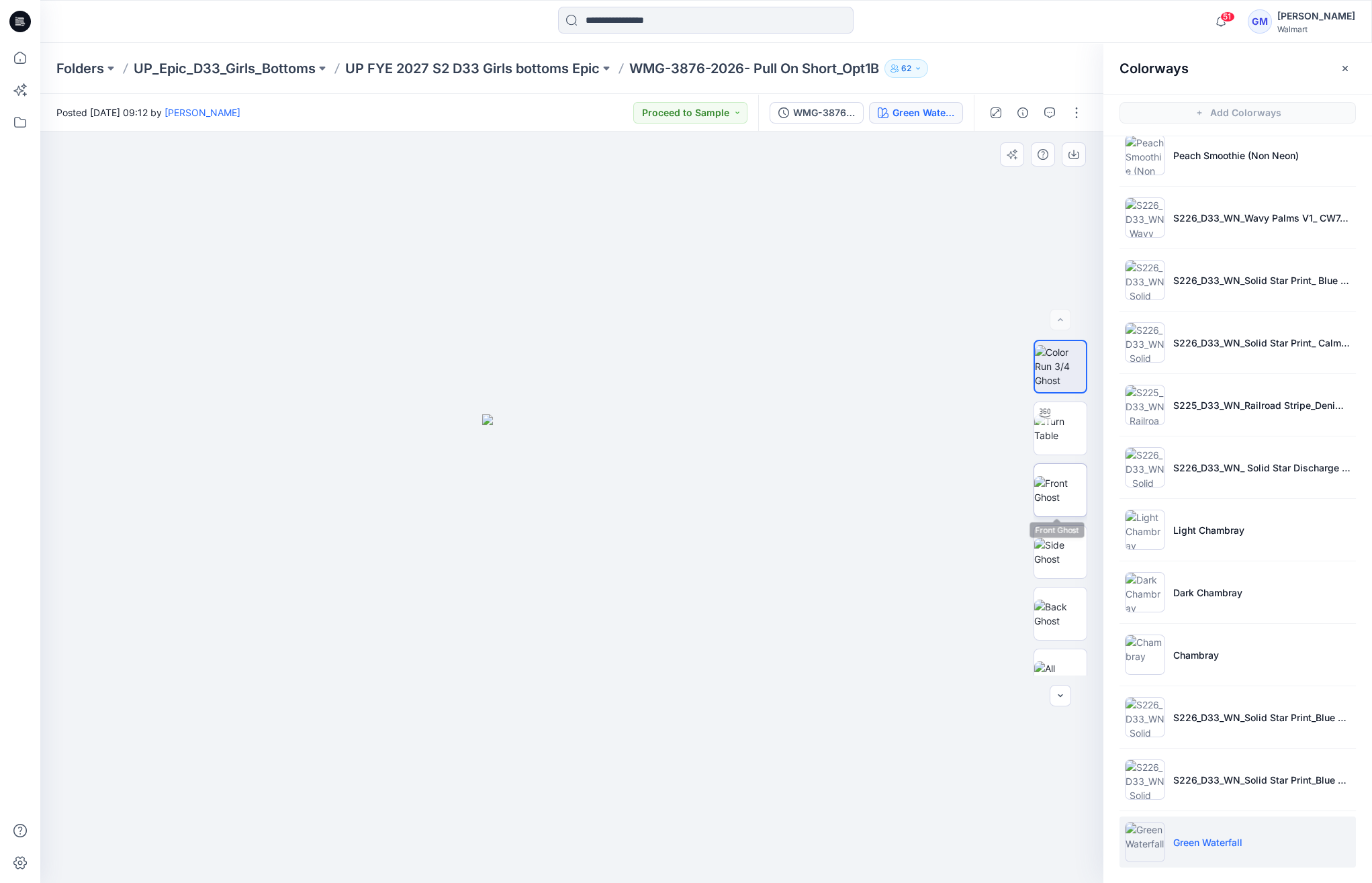
scroll to position [0, 0]
click at [1059, 485] on img at bounding box center [1061, 489] width 53 height 28
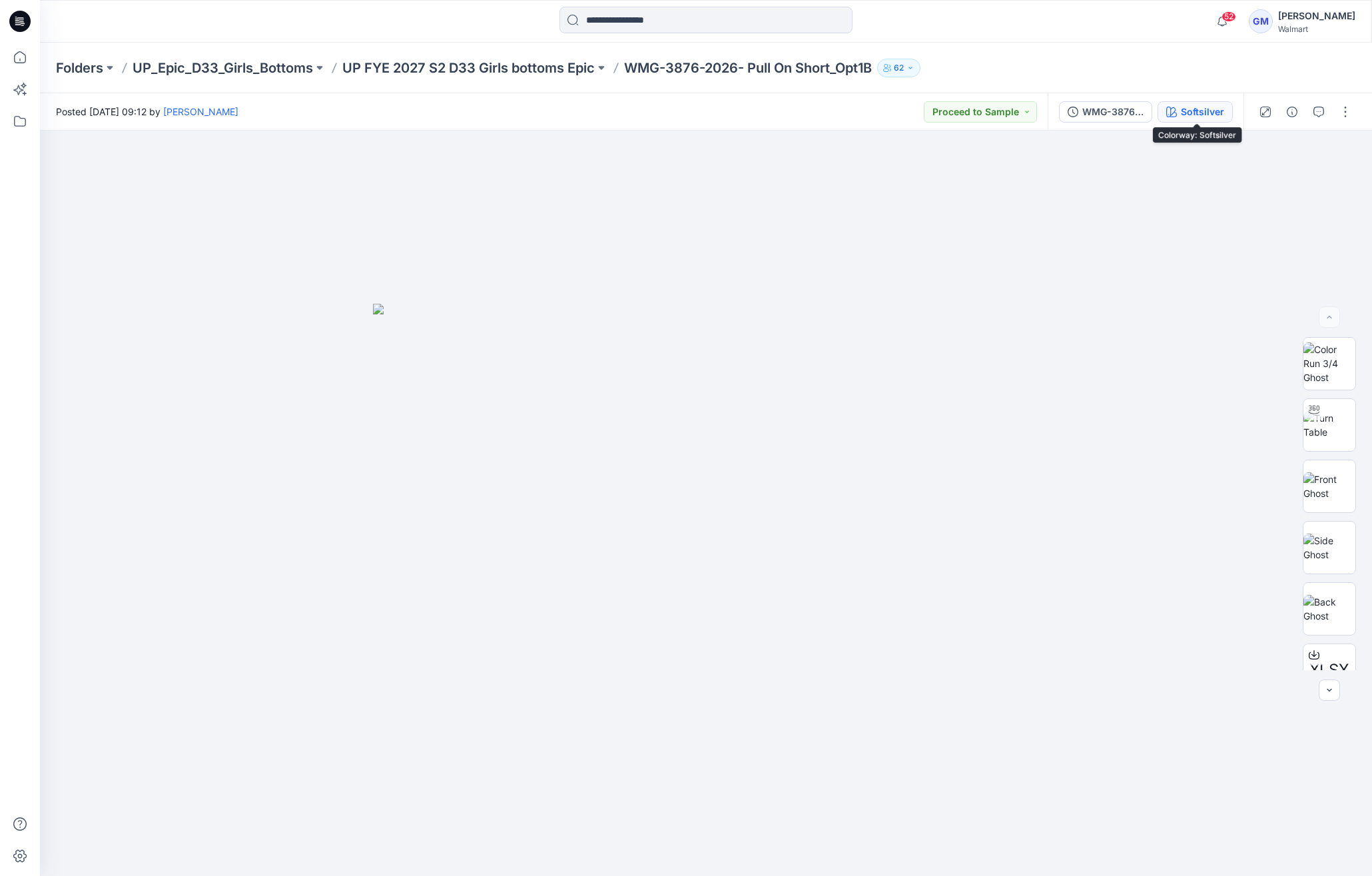
click at [1211, 105] on div "Softsilver" at bounding box center [1202, 112] width 43 height 15
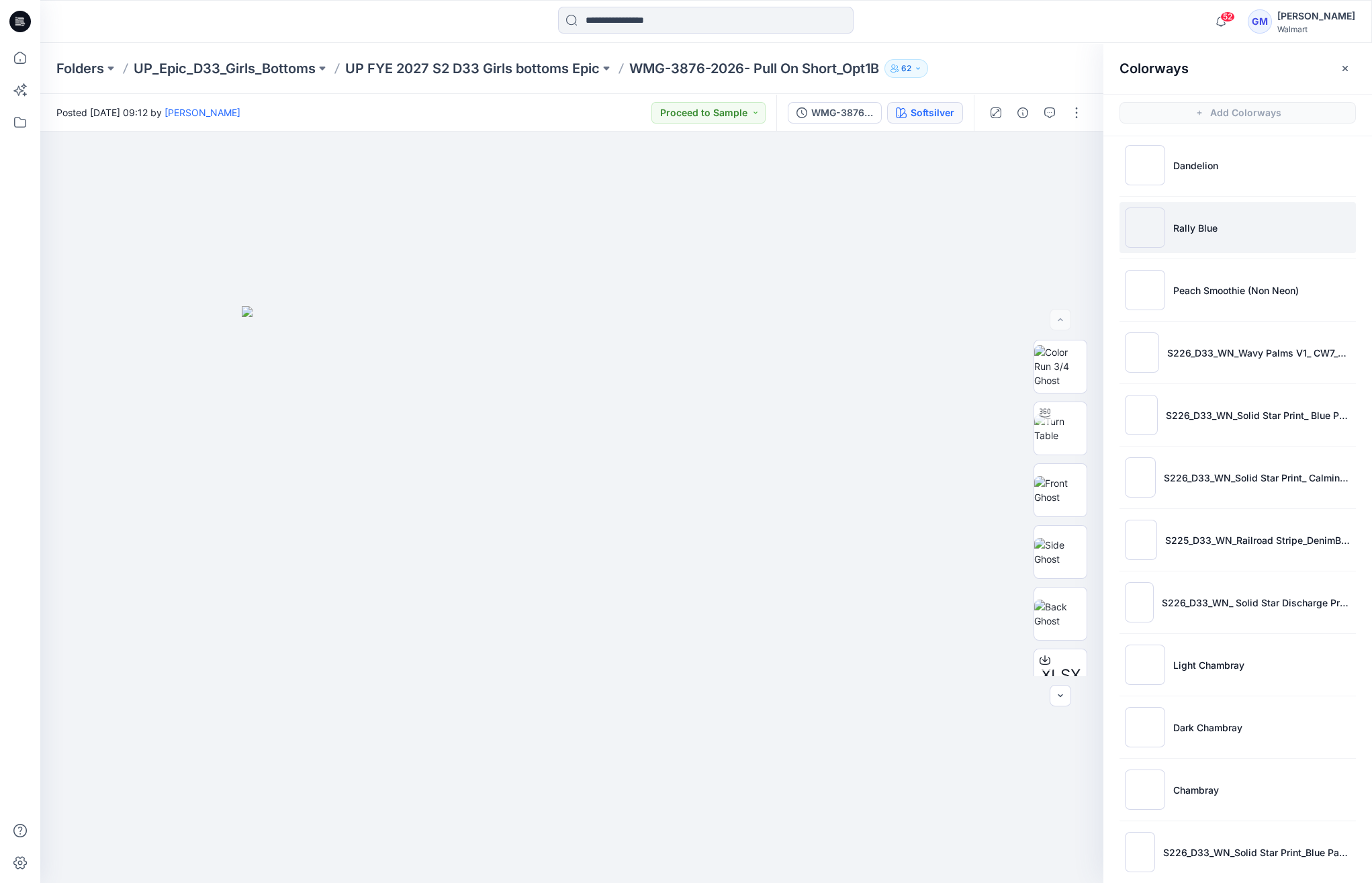
scroll to position [768, 0]
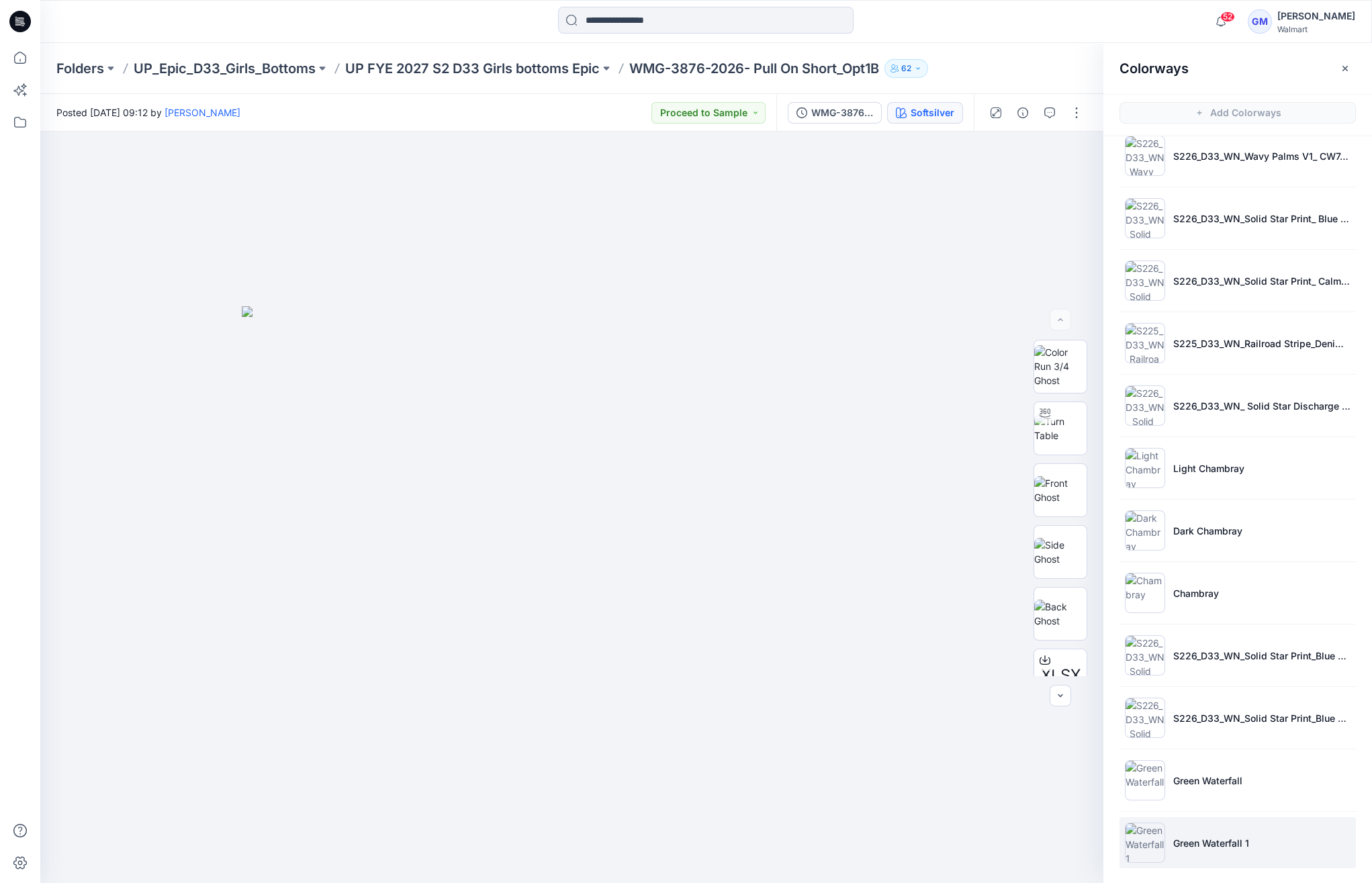
click at [1218, 826] on li "Green Waterfall 1" at bounding box center [1238, 842] width 236 height 51
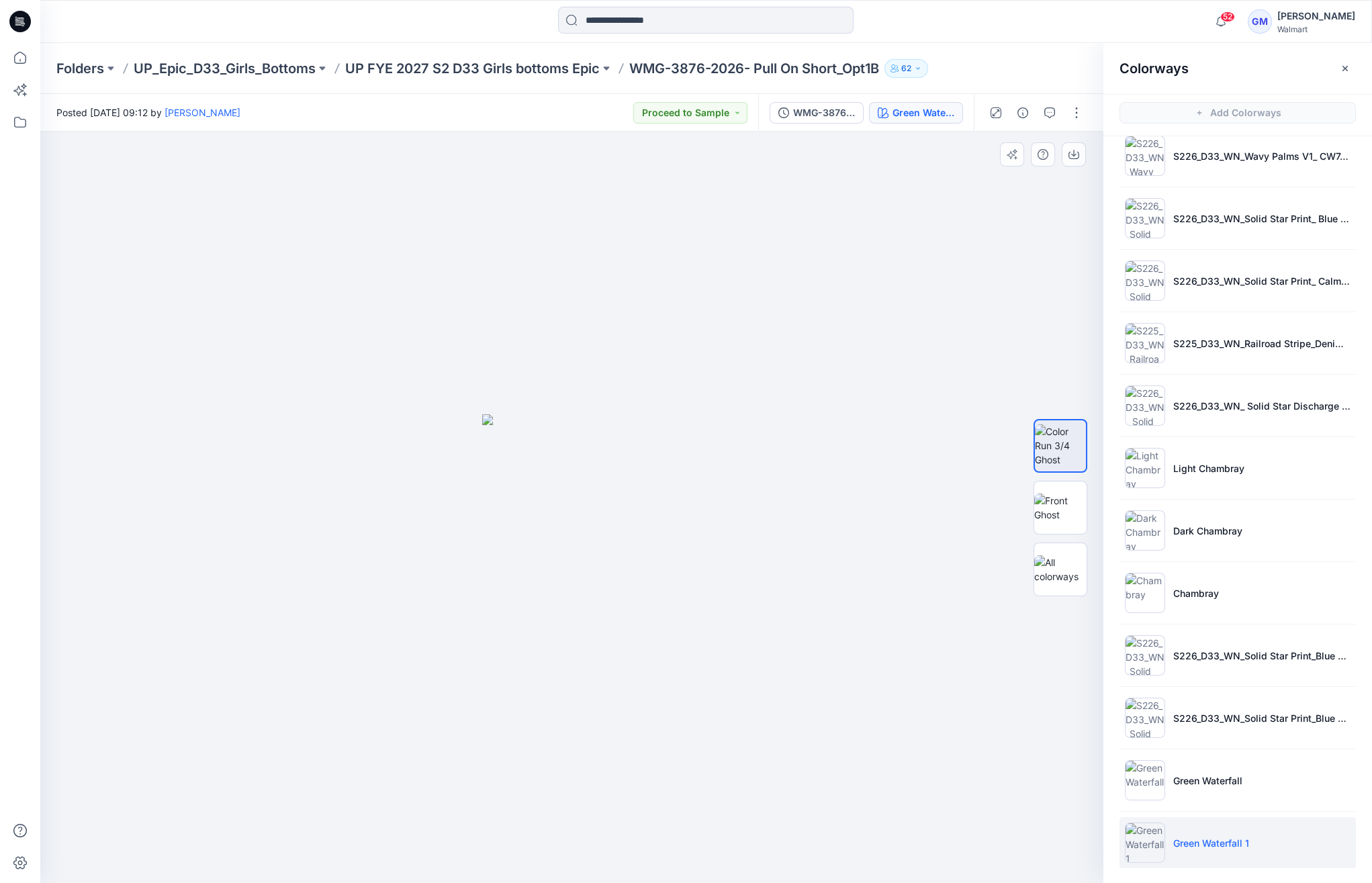
click at [907, 753] on div at bounding box center [572, 507] width 1063 height 752
click at [1237, 773] on p "Green Waterfall" at bounding box center [1208, 780] width 69 height 14
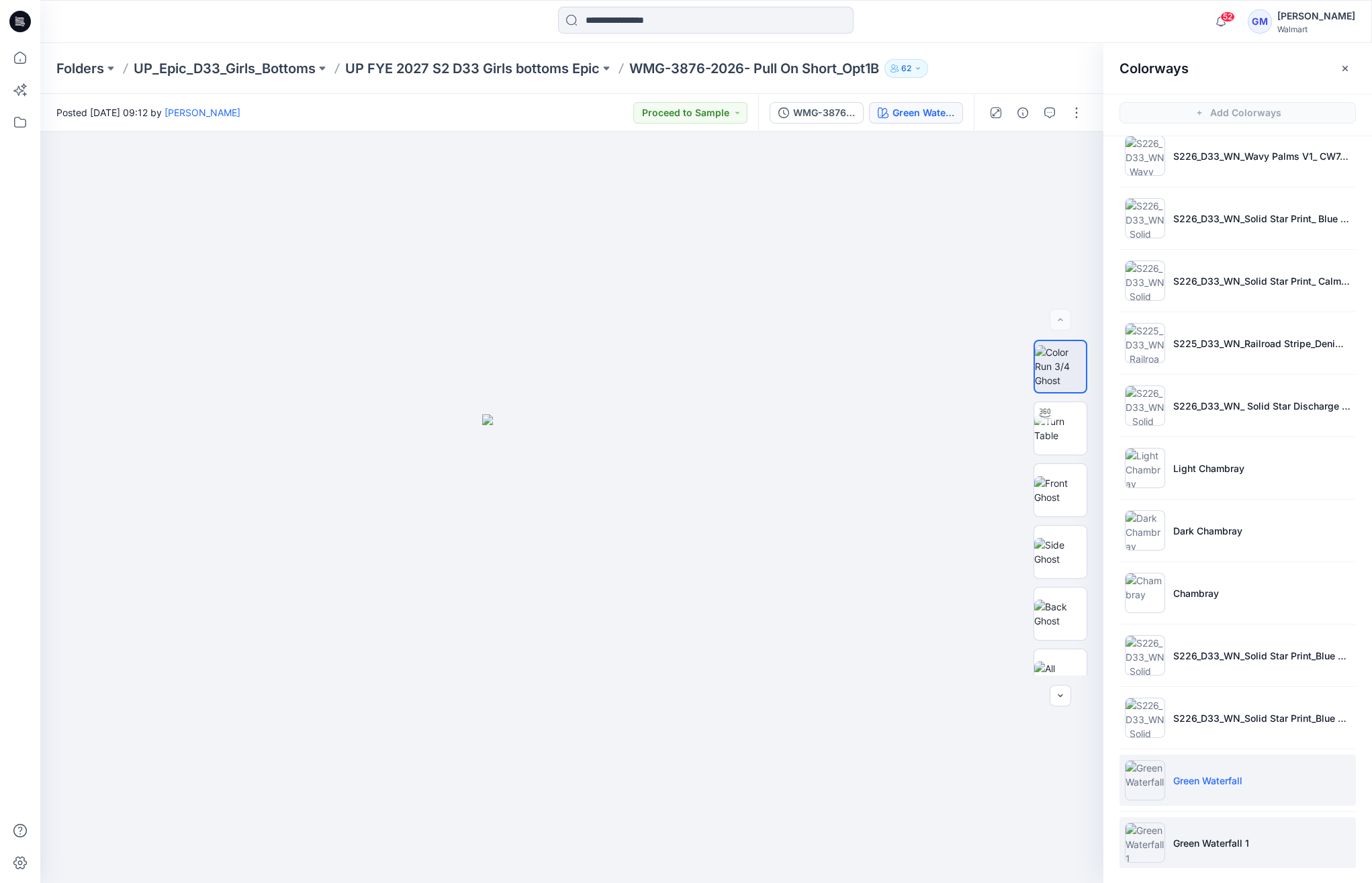
click at [1239, 825] on li "Green Waterfall 1" at bounding box center [1238, 842] width 236 height 51
click at [1245, 776] on li "Green Waterfall" at bounding box center [1238, 780] width 236 height 51
click at [1218, 836] on p "Green Waterfall 1" at bounding box center [1211, 843] width 76 height 14
click at [1238, 779] on p "Green Waterfall" at bounding box center [1208, 780] width 69 height 14
click at [1223, 818] on li "Green Waterfall 1" at bounding box center [1238, 842] width 236 height 51
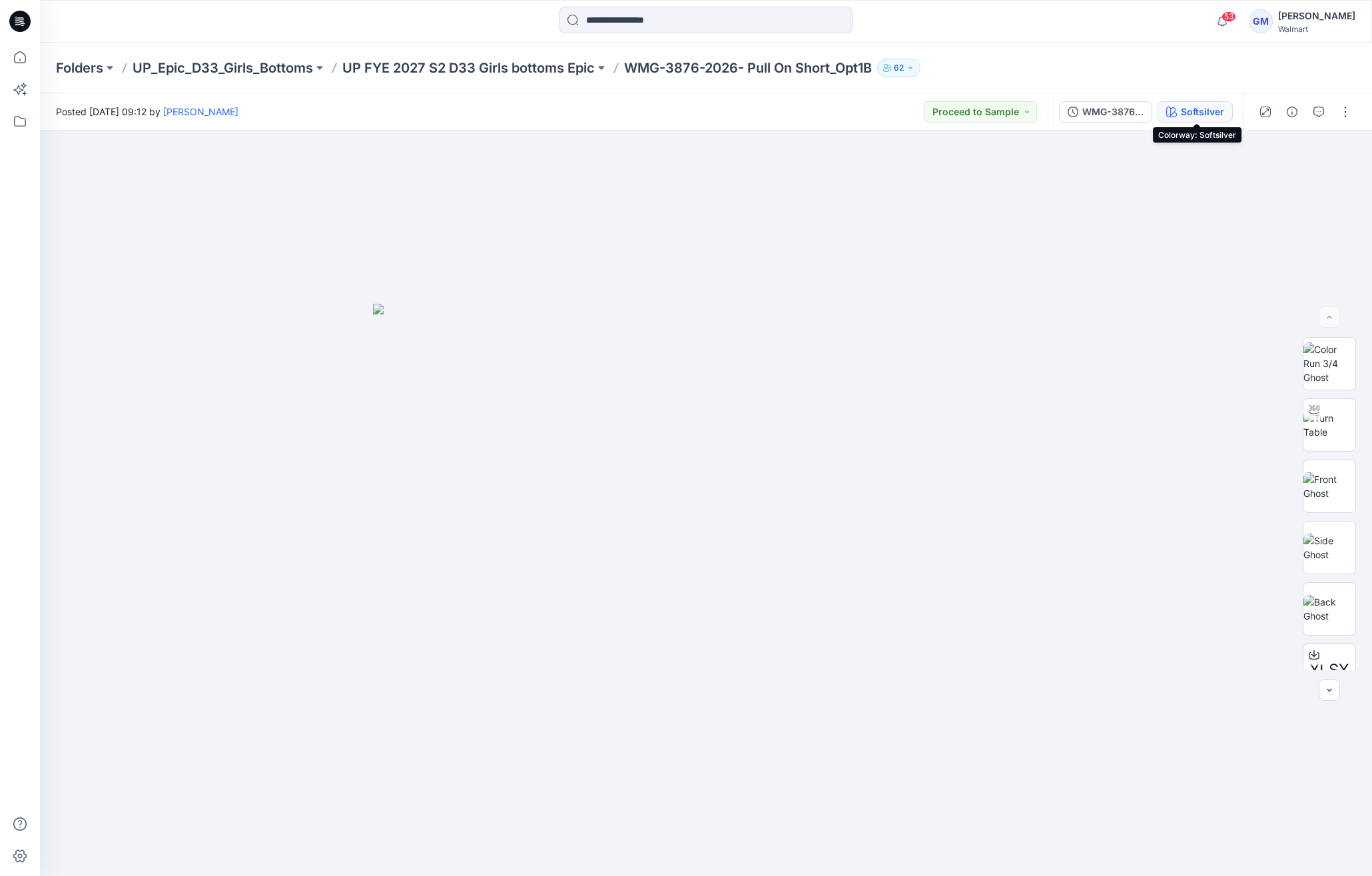
click at [1183, 109] on div "Softsilver" at bounding box center [1202, 112] width 43 height 15
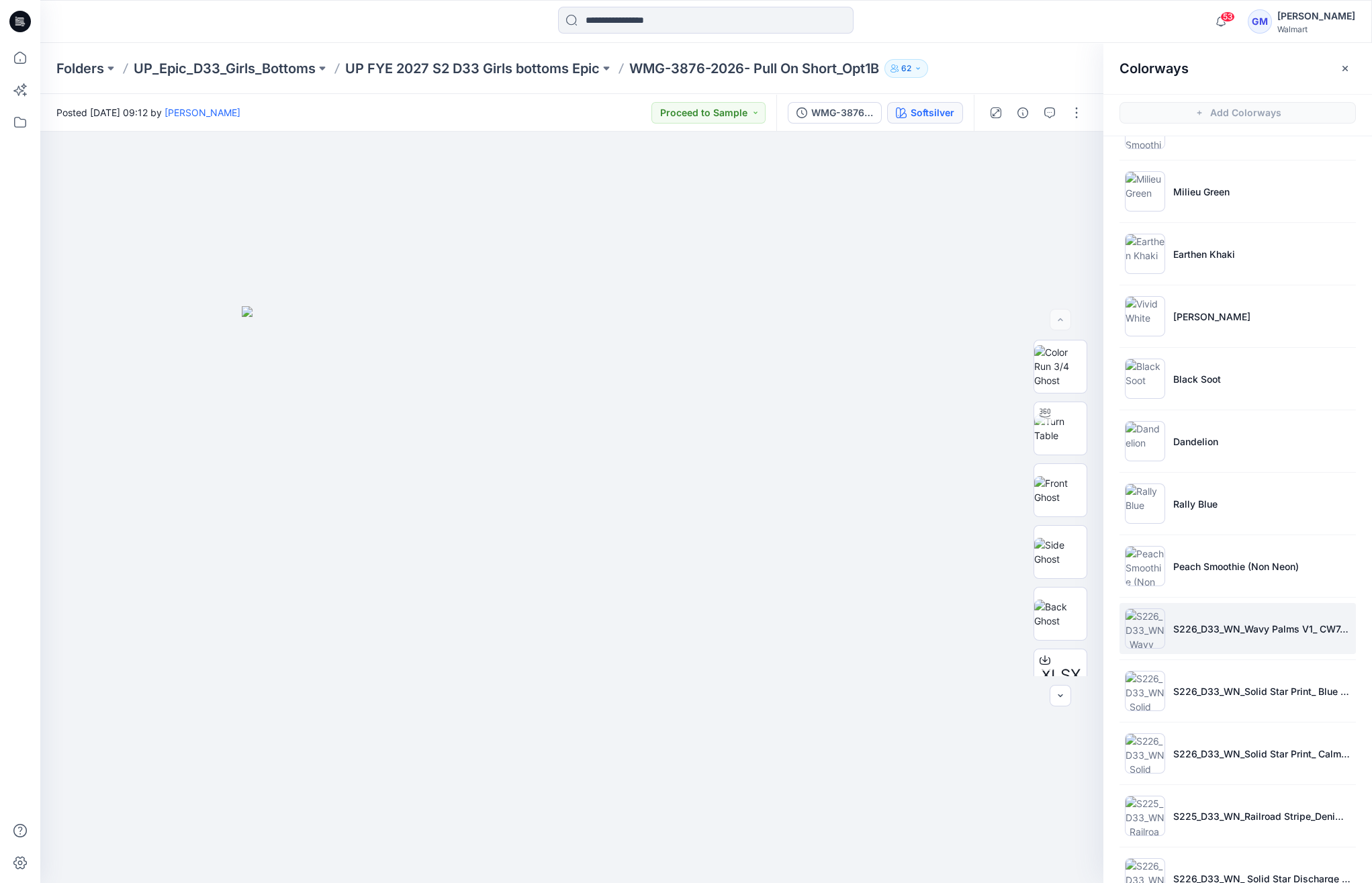
scroll to position [831, 0]
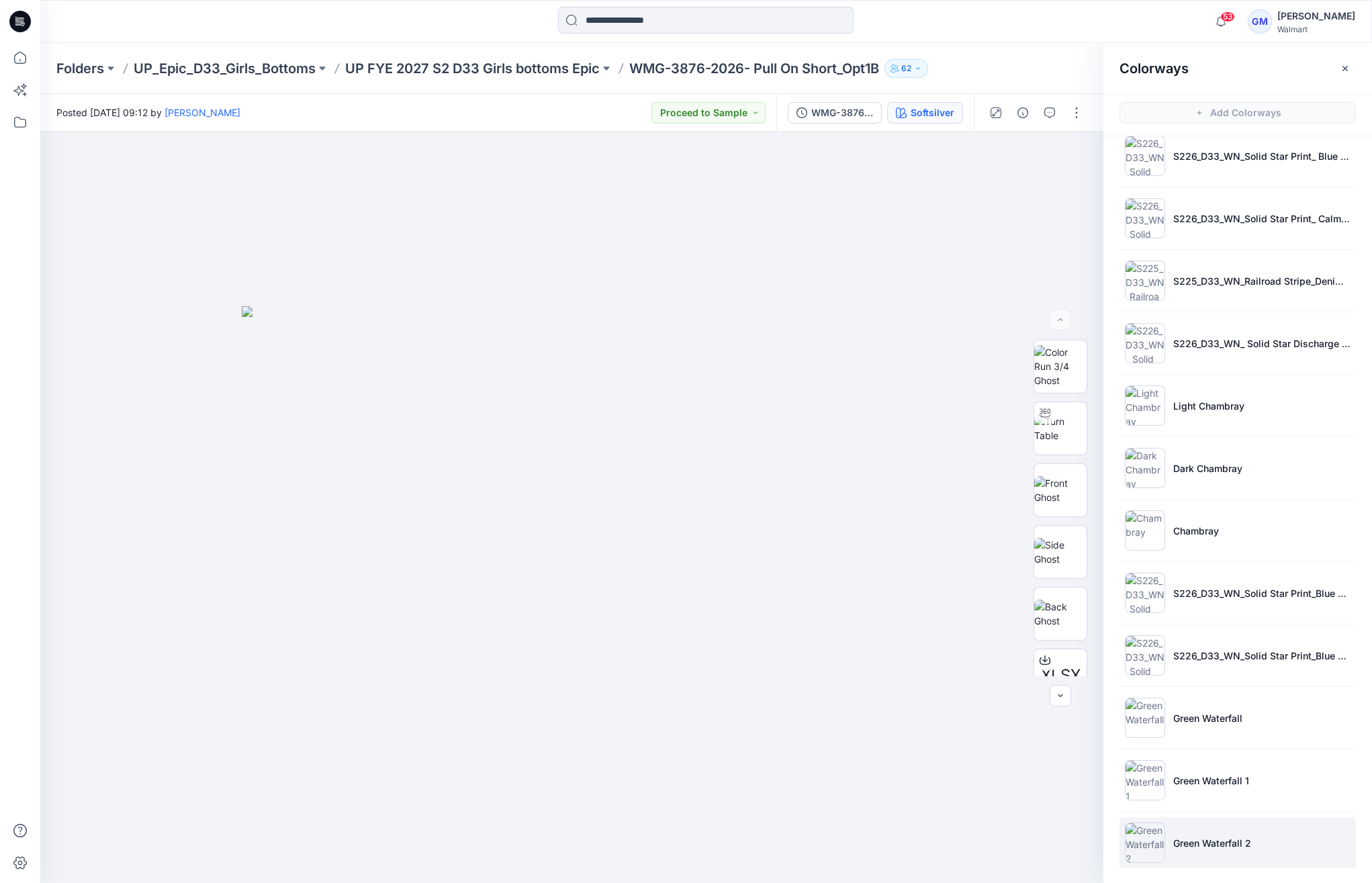
click at [1191, 844] on p "Green Waterfall 2" at bounding box center [1213, 843] width 78 height 14
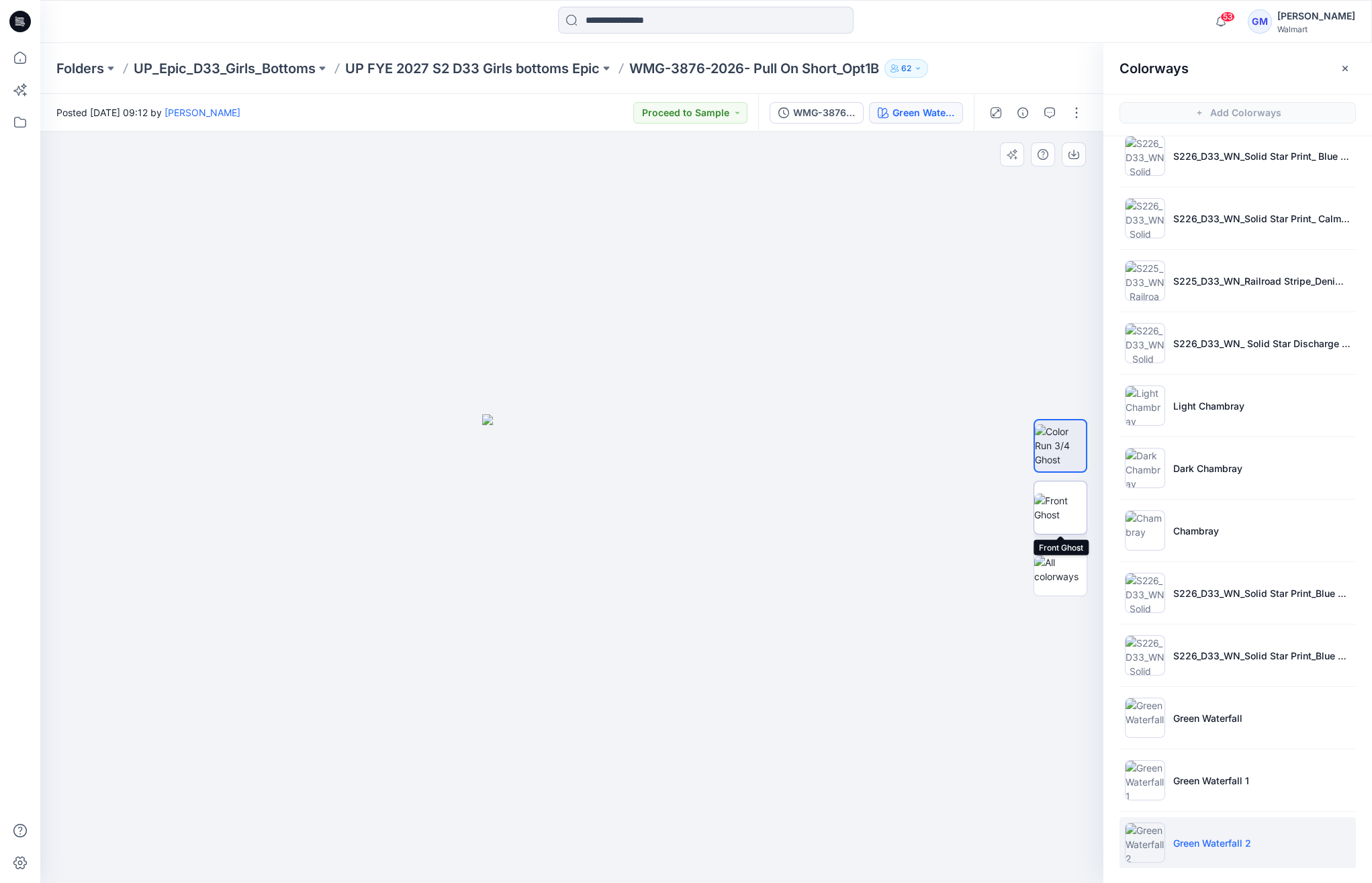
click at [1047, 519] on img at bounding box center [1061, 507] width 53 height 28
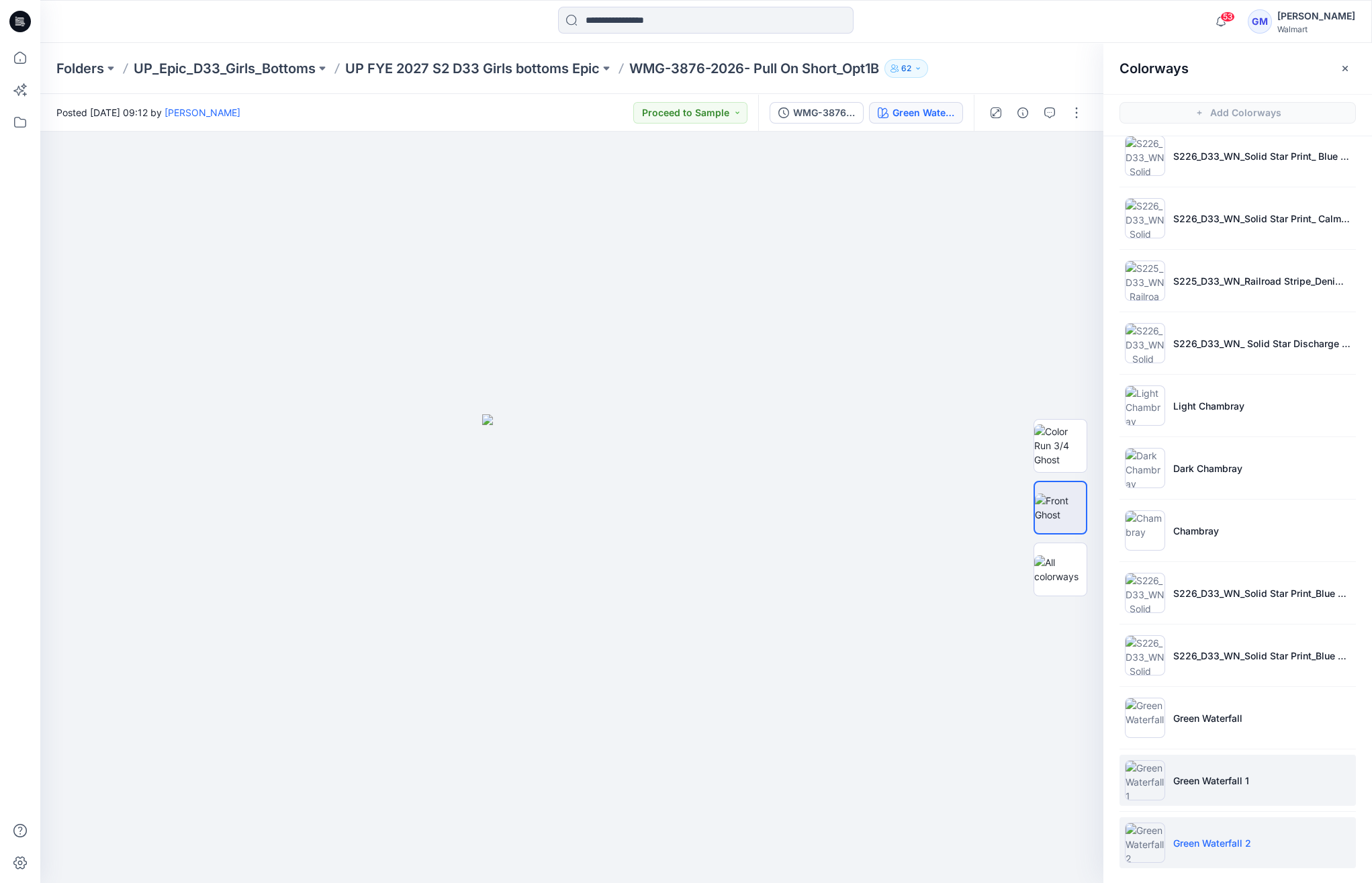
click at [1243, 797] on li "Green Waterfall 1" at bounding box center [1238, 780] width 236 height 51
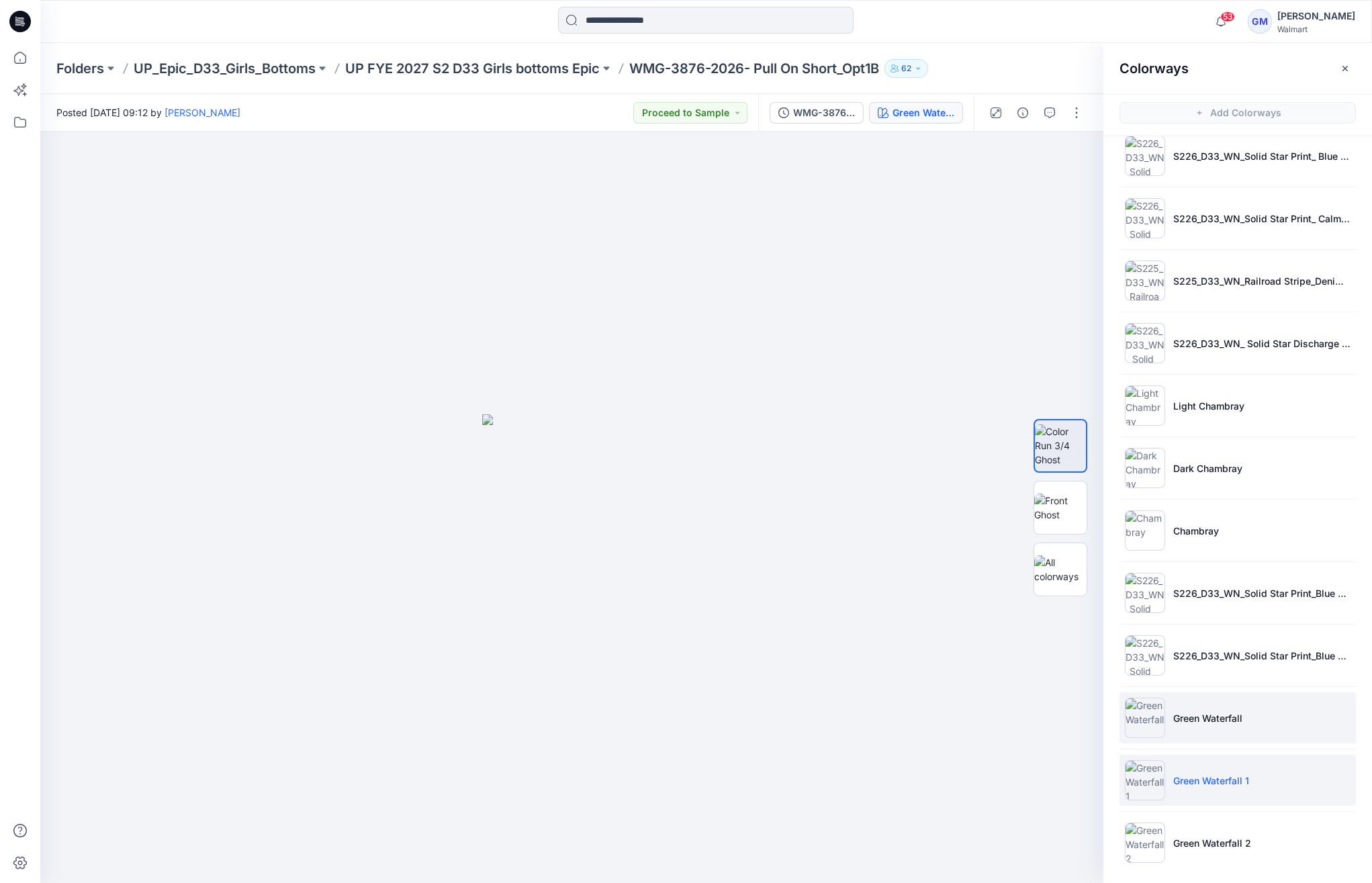
click at [1273, 720] on li "Green Waterfall" at bounding box center [1238, 718] width 236 height 51
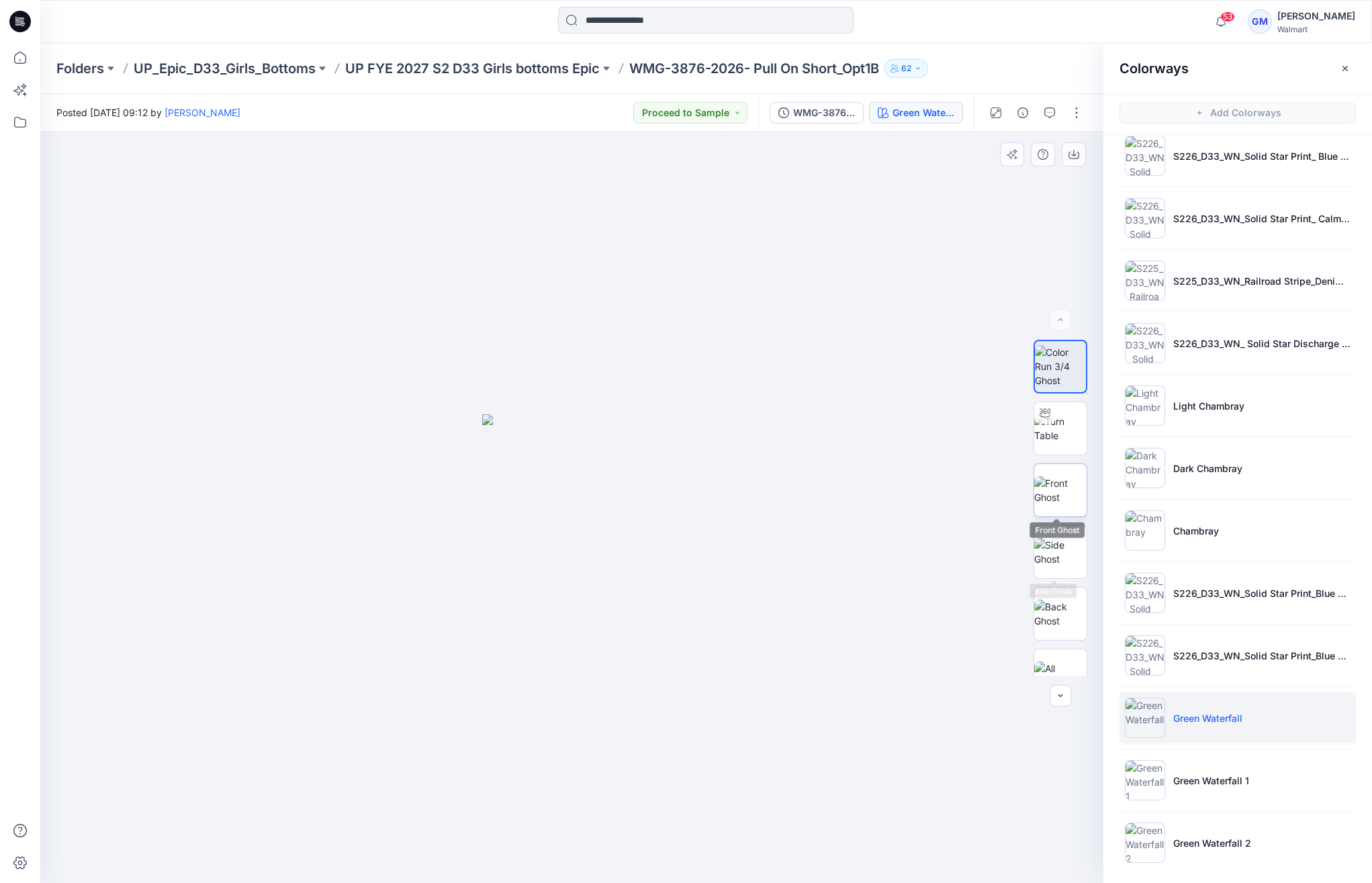
click at [1065, 493] on img at bounding box center [1061, 489] width 53 height 28
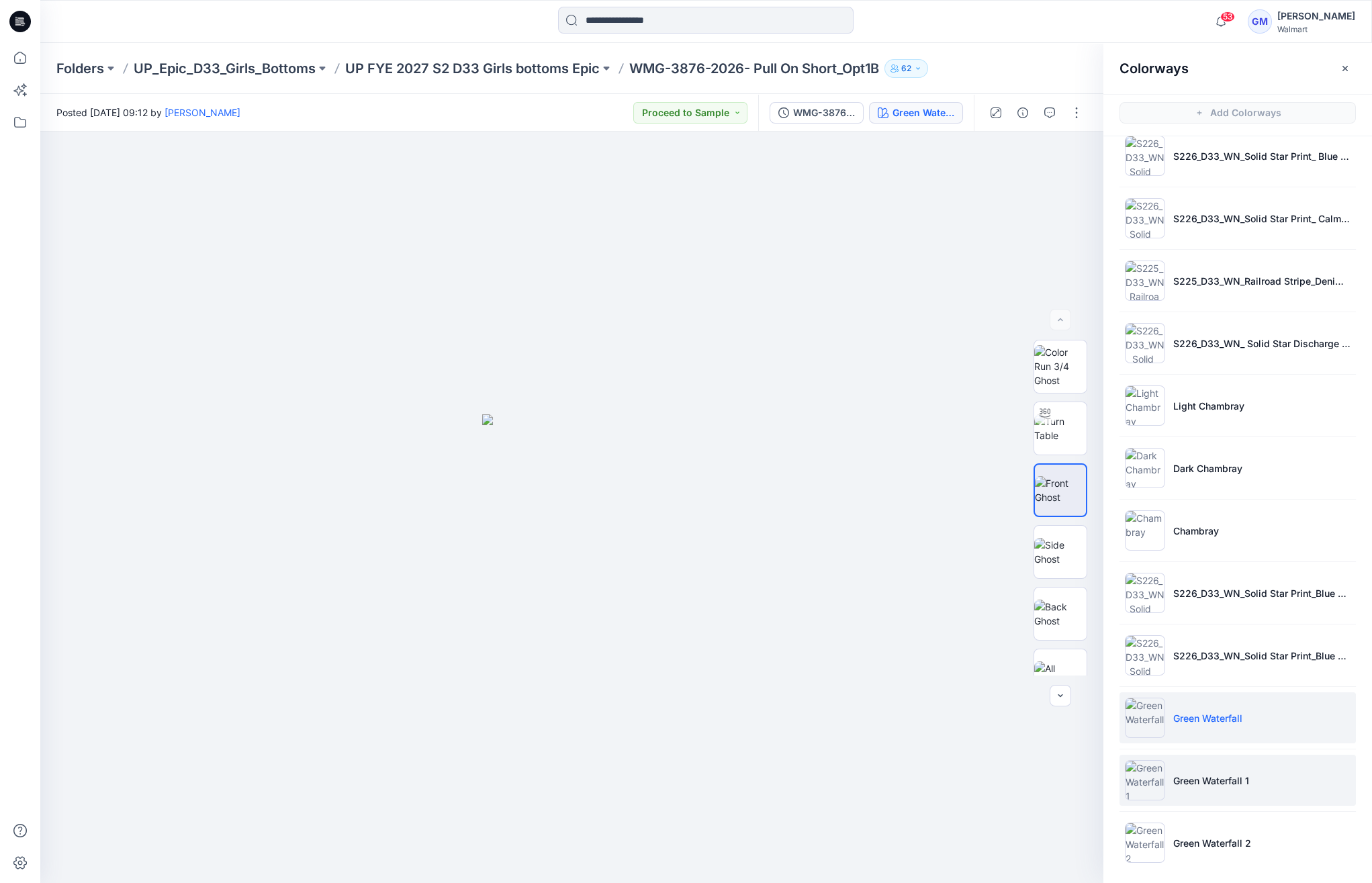
click at [1261, 788] on li "Green Waterfall 1" at bounding box center [1238, 780] width 236 height 51
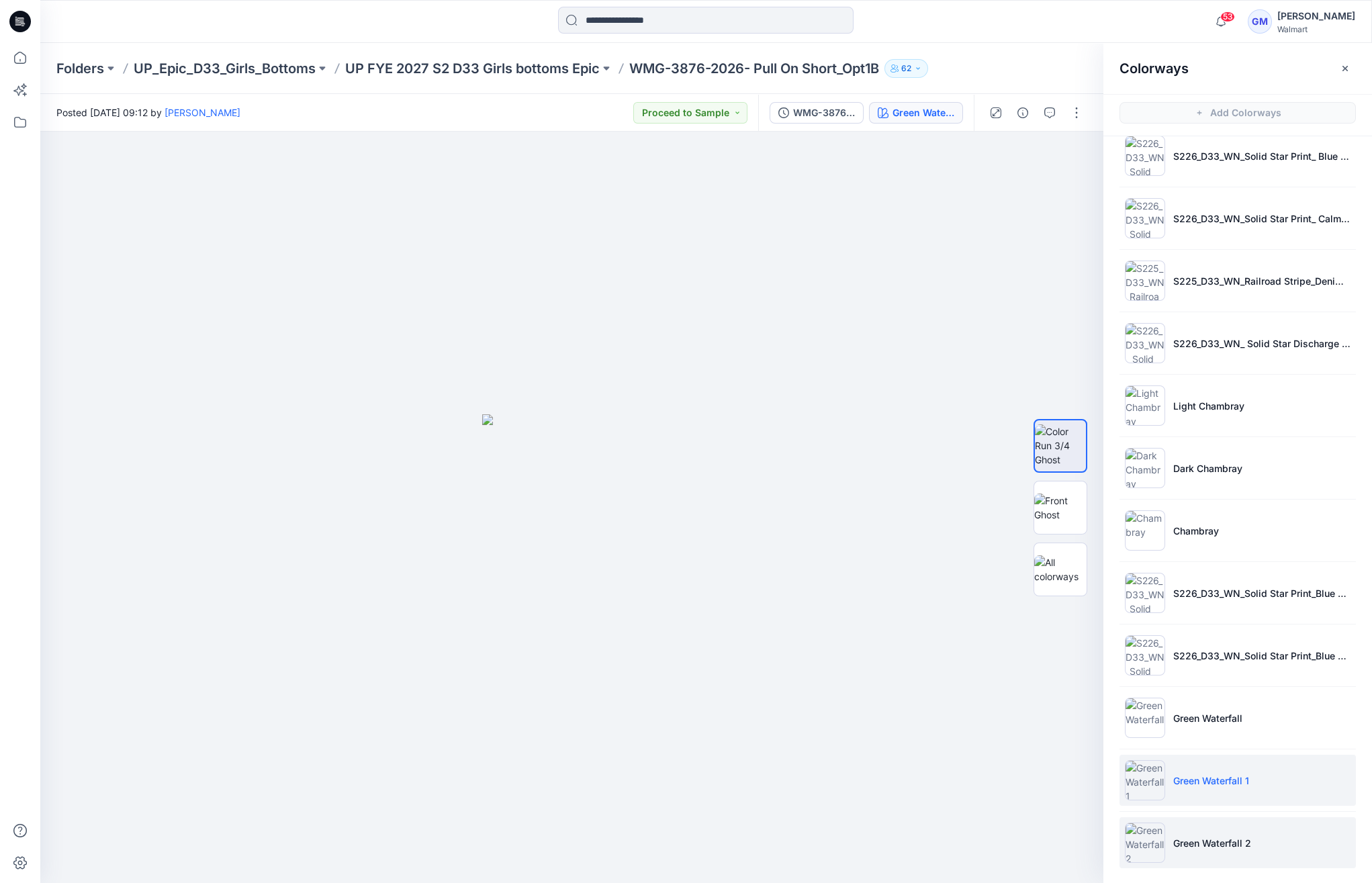
click at [1243, 836] on p "Green Waterfall 2" at bounding box center [1213, 843] width 78 height 14
click at [1252, 779] on li "Green Waterfall 1" at bounding box center [1238, 780] width 236 height 51
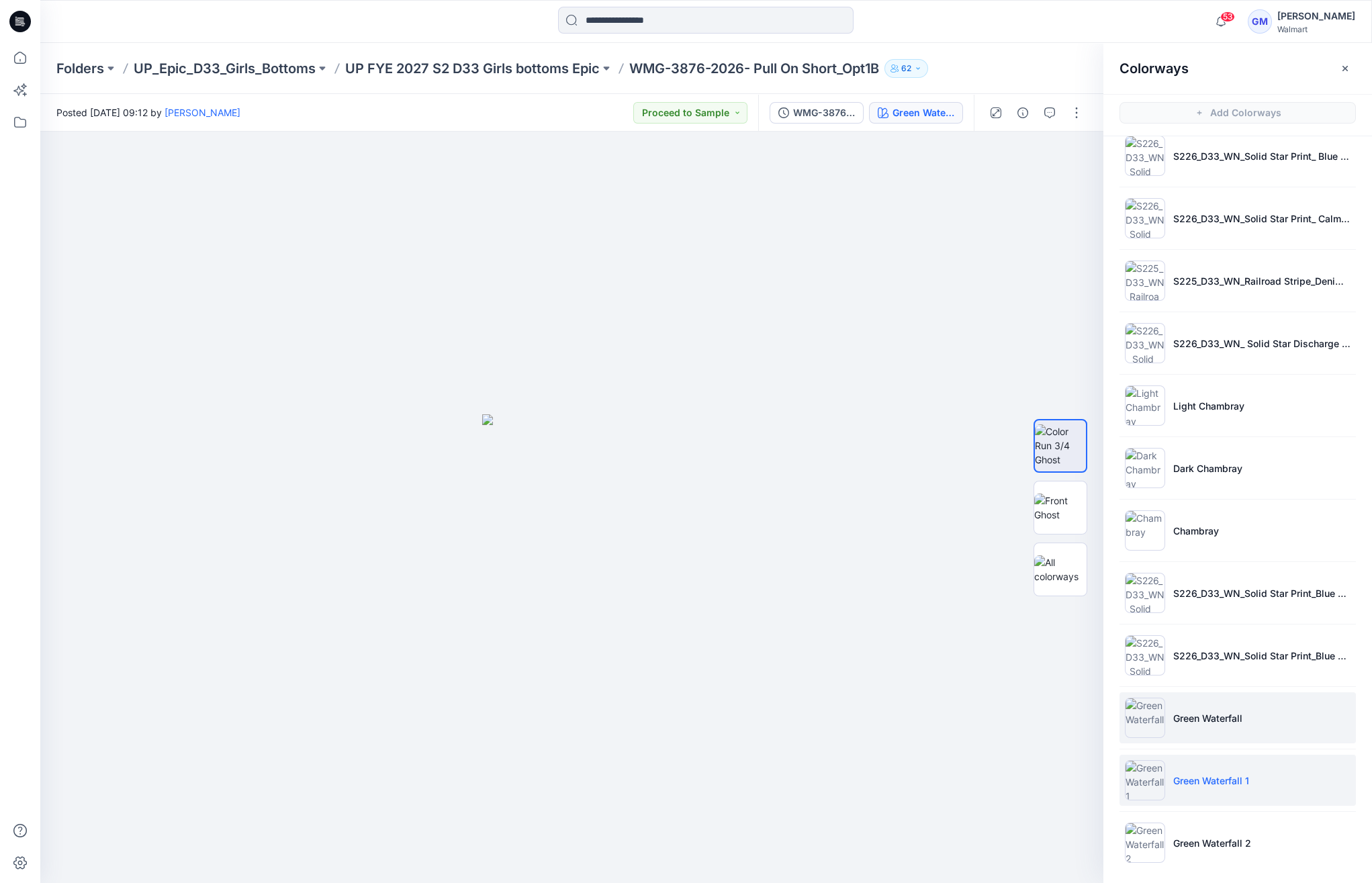
click at [1253, 707] on li "Green Waterfall" at bounding box center [1238, 718] width 236 height 51
click at [1245, 780] on p "Green Waterfall 1" at bounding box center [1211, 780] width 76 height 14
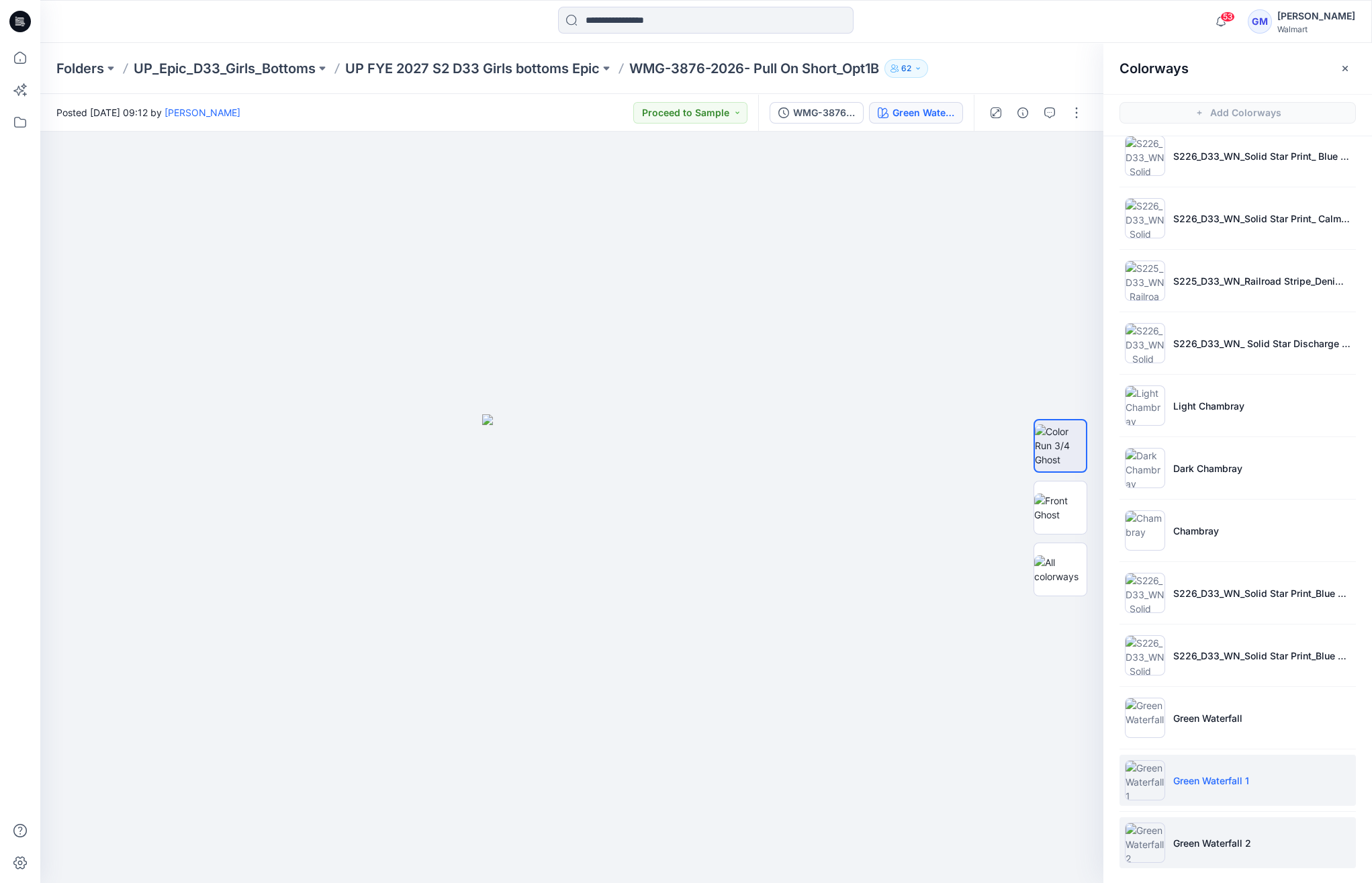
click at [1249, 838] on p "Green Waterfall 2" at bounding box center [1213, 843] width 78 height 14
click at [1073, 107] on button "button" at bounding box center [1077, 112] width 21 height 21
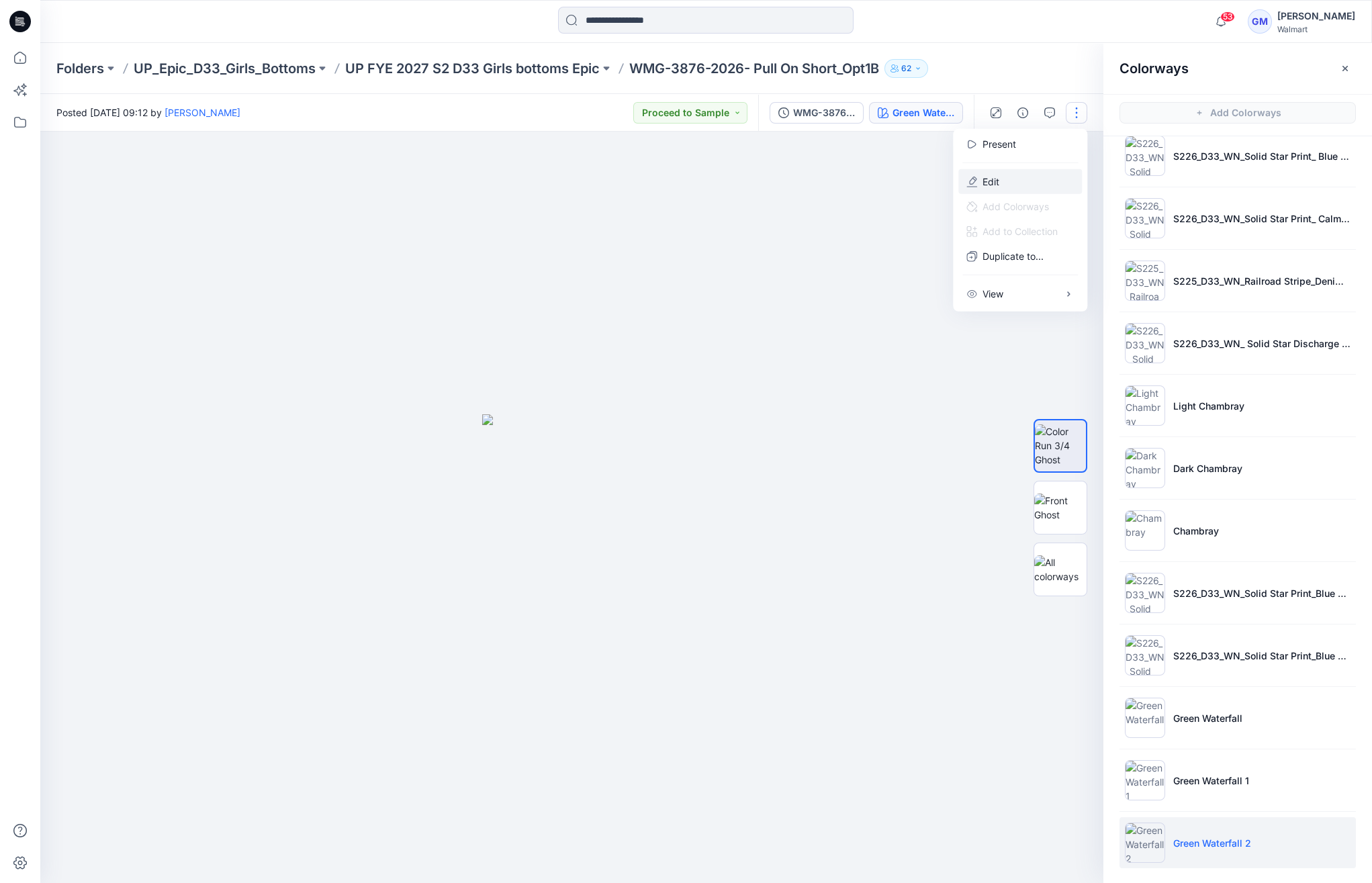
click at [1043, 181] on button "Edit" at bounding box center [1020, 181] width 123 height 25
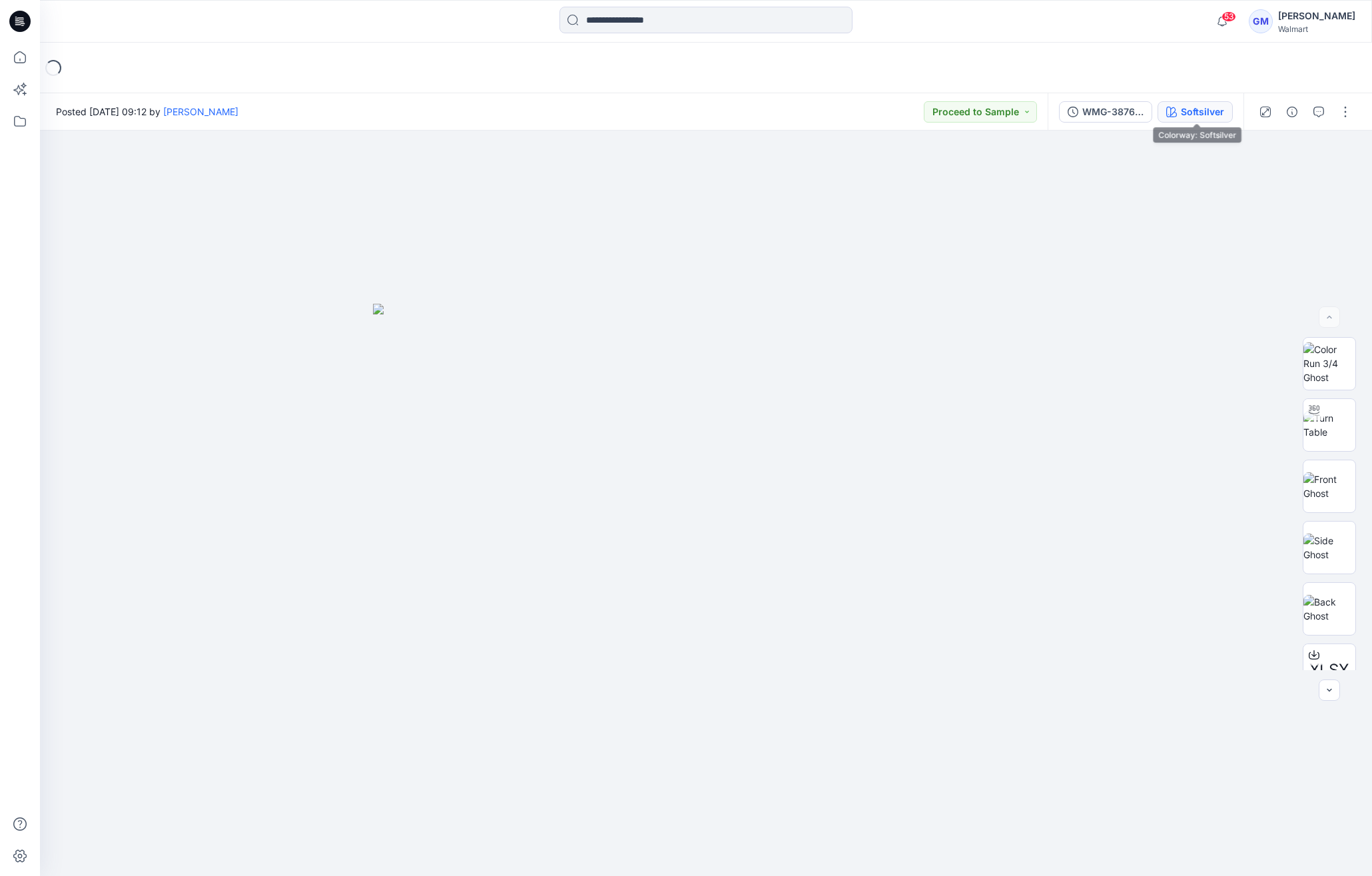
click at [1198, 105] on div "Softsilver" at bounding box center [1202, 112] width 43 height 15
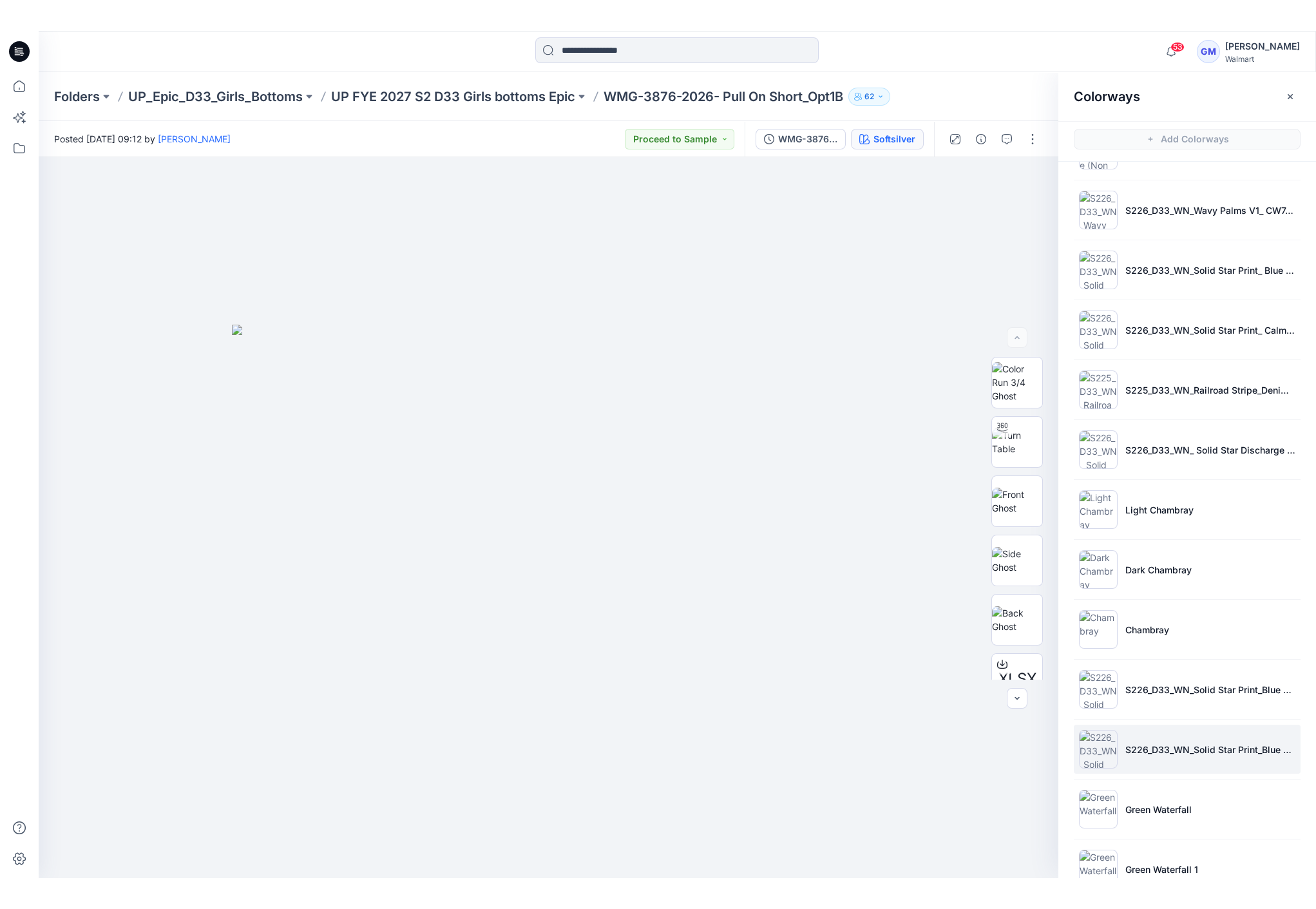
scroll to position [798, 0]
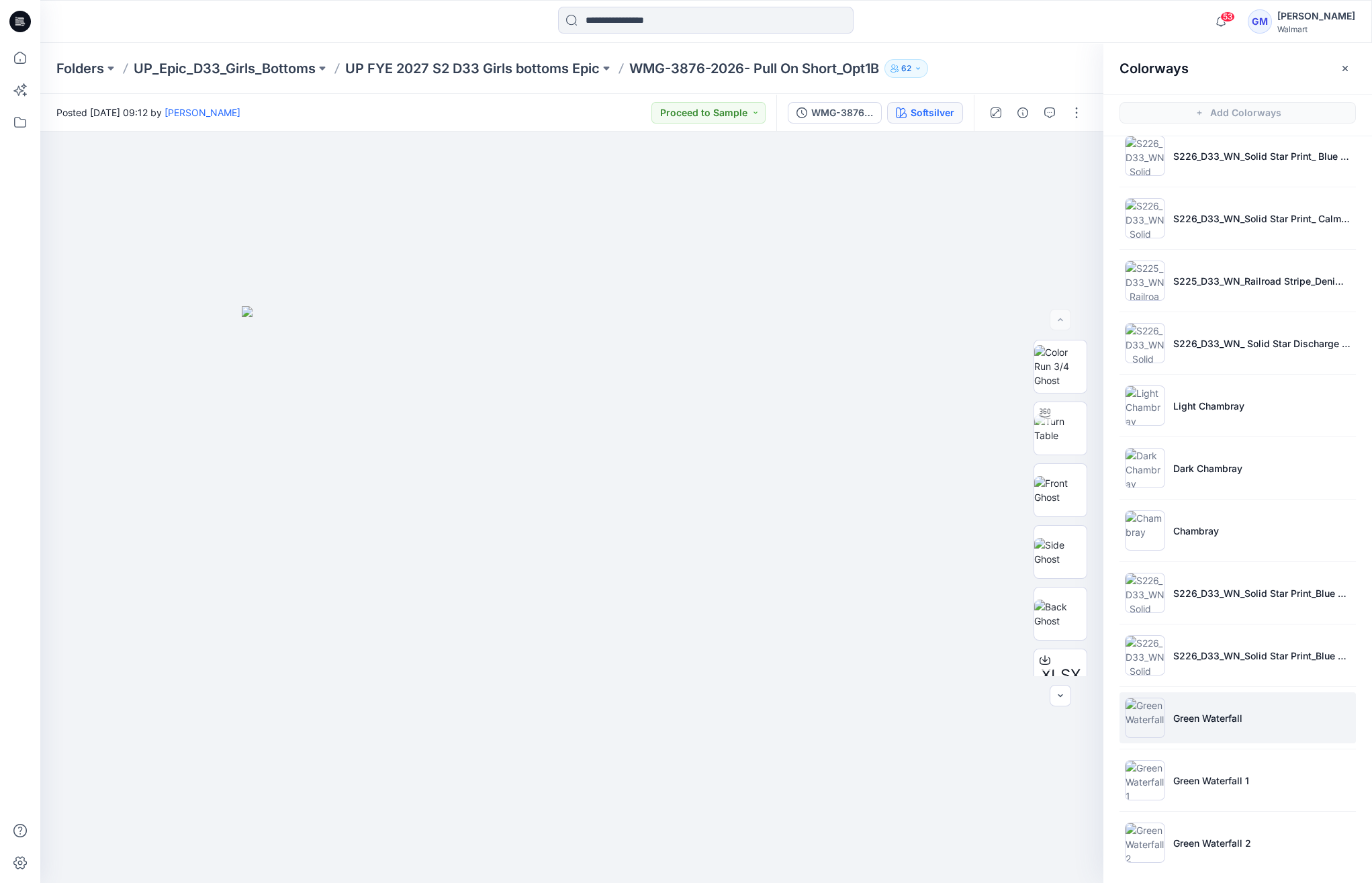
click at [1238, 720] on p "Green Waterfall" at bounding box center [1208, 718] width 69 height 14
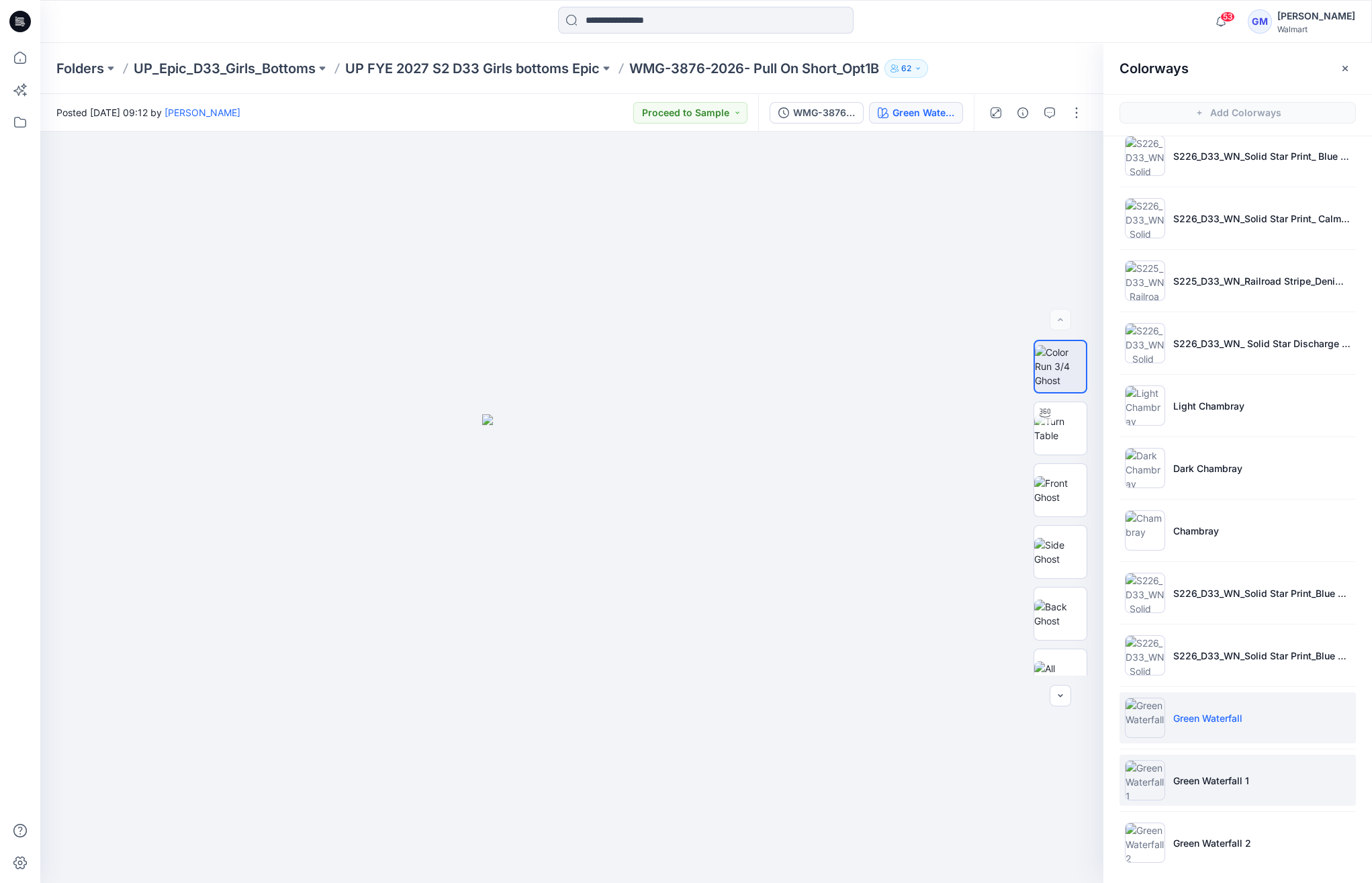
click at [1253, 770] on li "Green Waterfall 1" at bounding box center [1238, 780] width 236 height 51
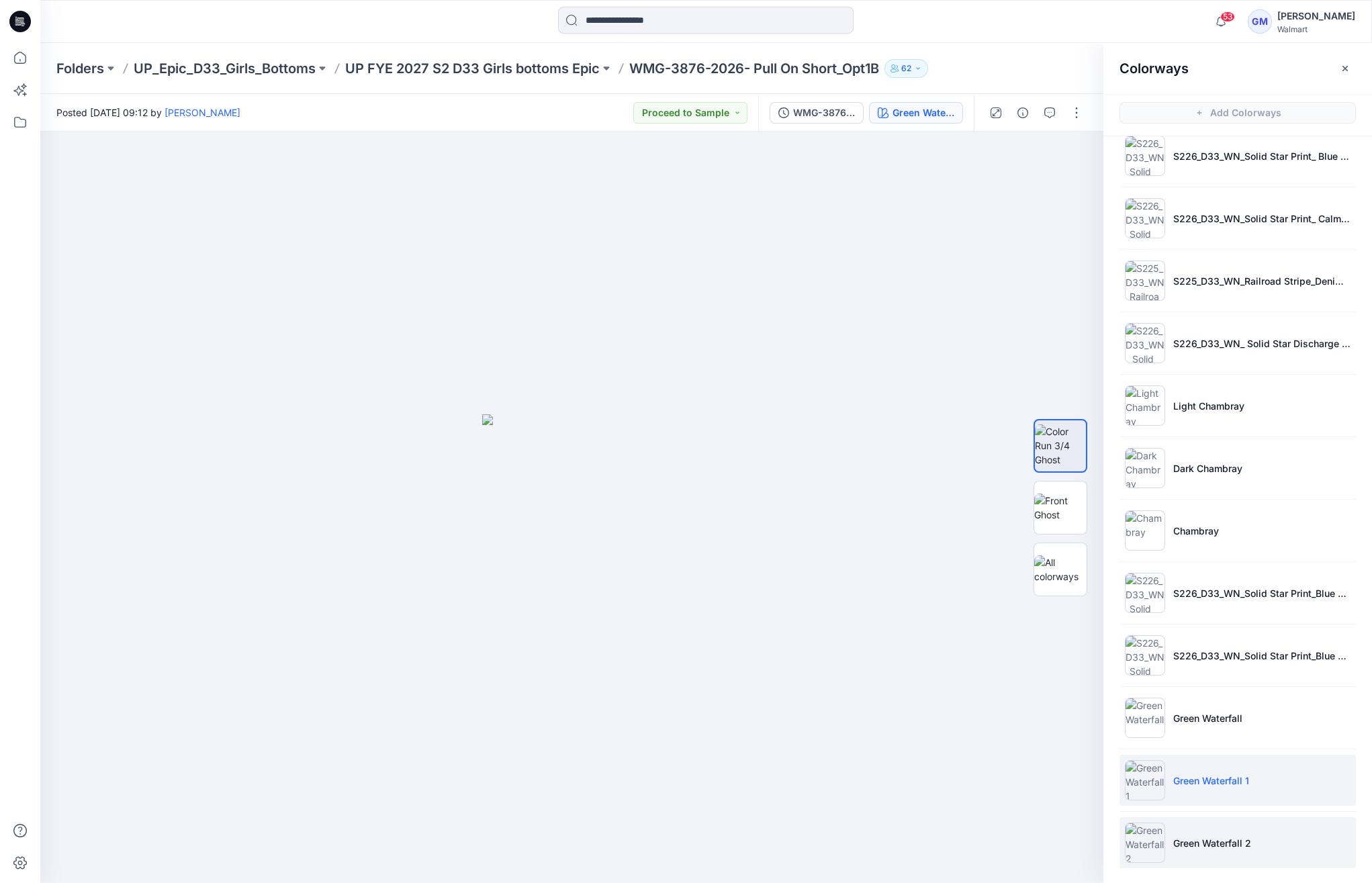
click at [1253, 839] on li "Green Waterfall 2" at bounding box center [1238, 842] width 236 height 51
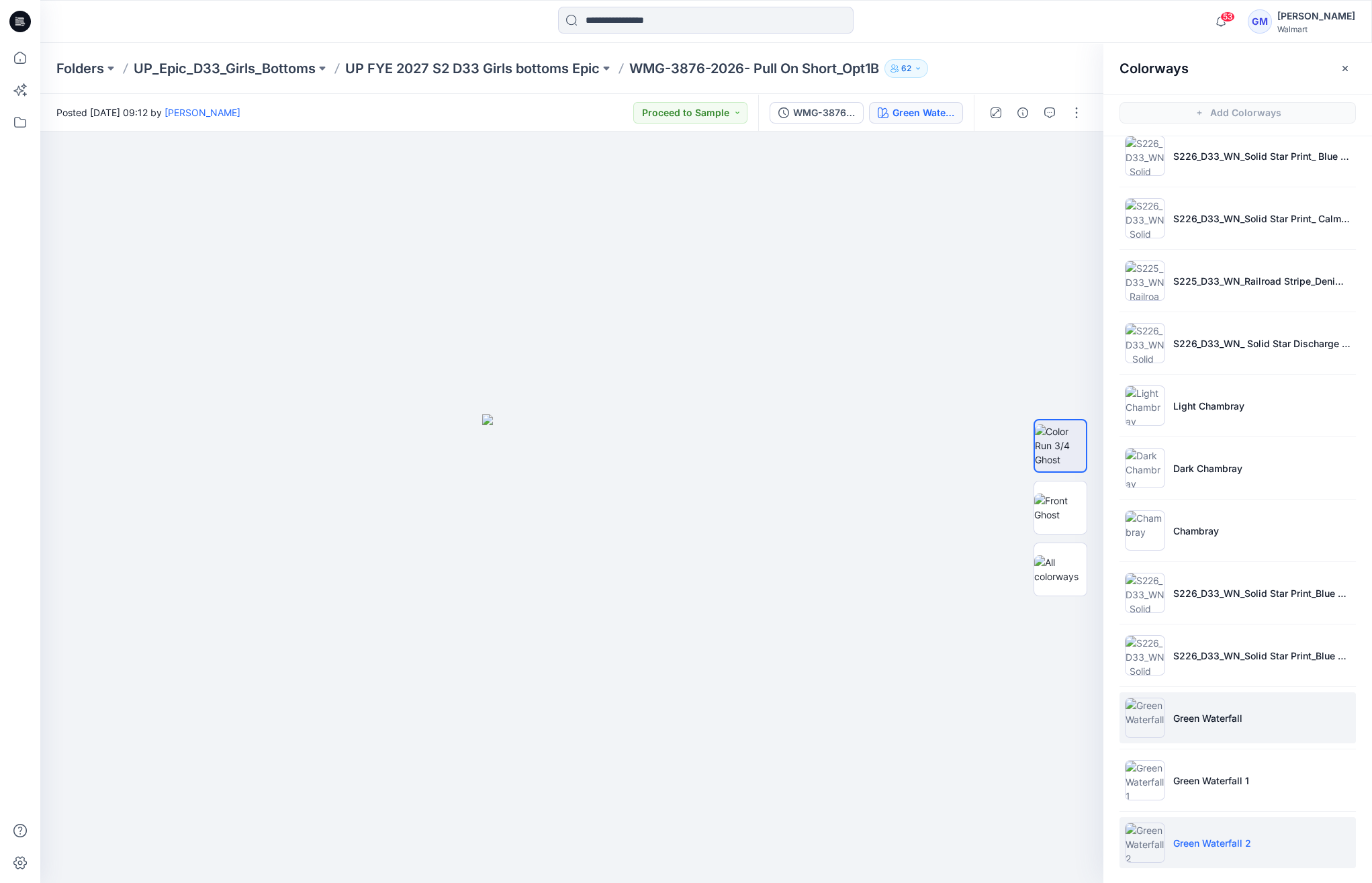
click at [1256, 722] on li "Green Waterfall" at bounding box center [1238, 718] width 236 height 51
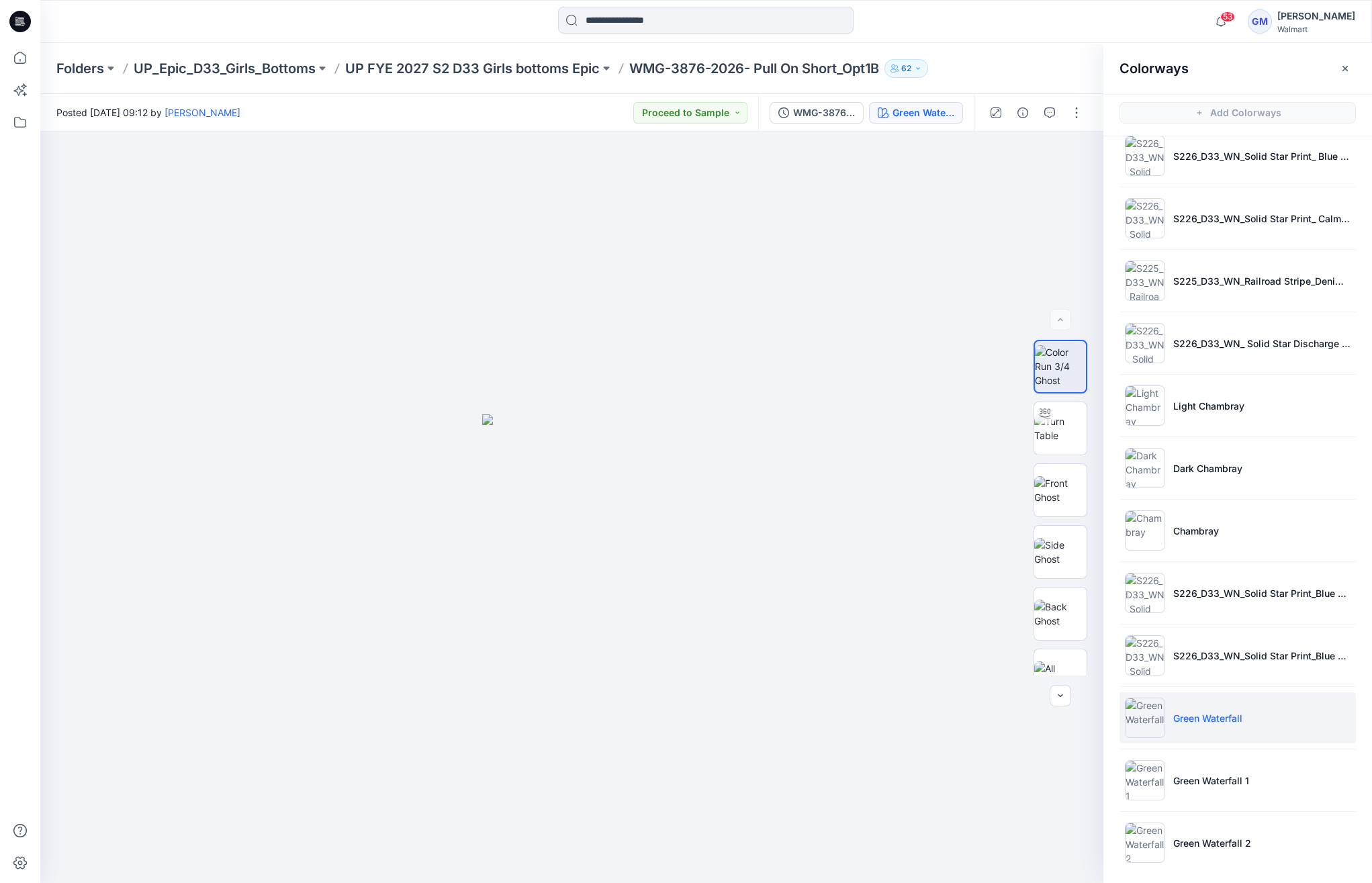
click at [1221, 717] on p "Green Waterfall" at bounding box center [1208, 718] width 69 height 14
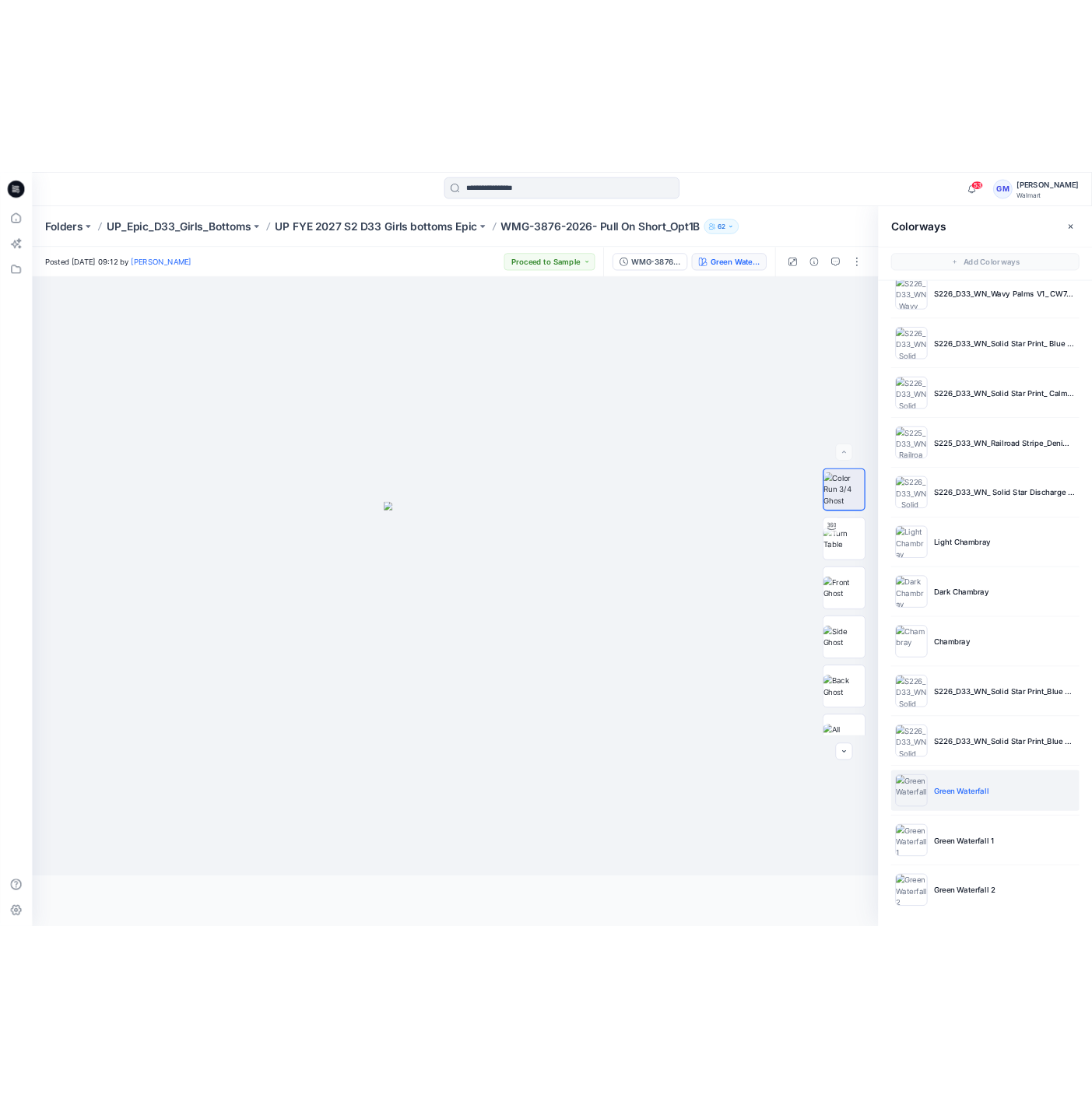
scroll to position [889, 0]
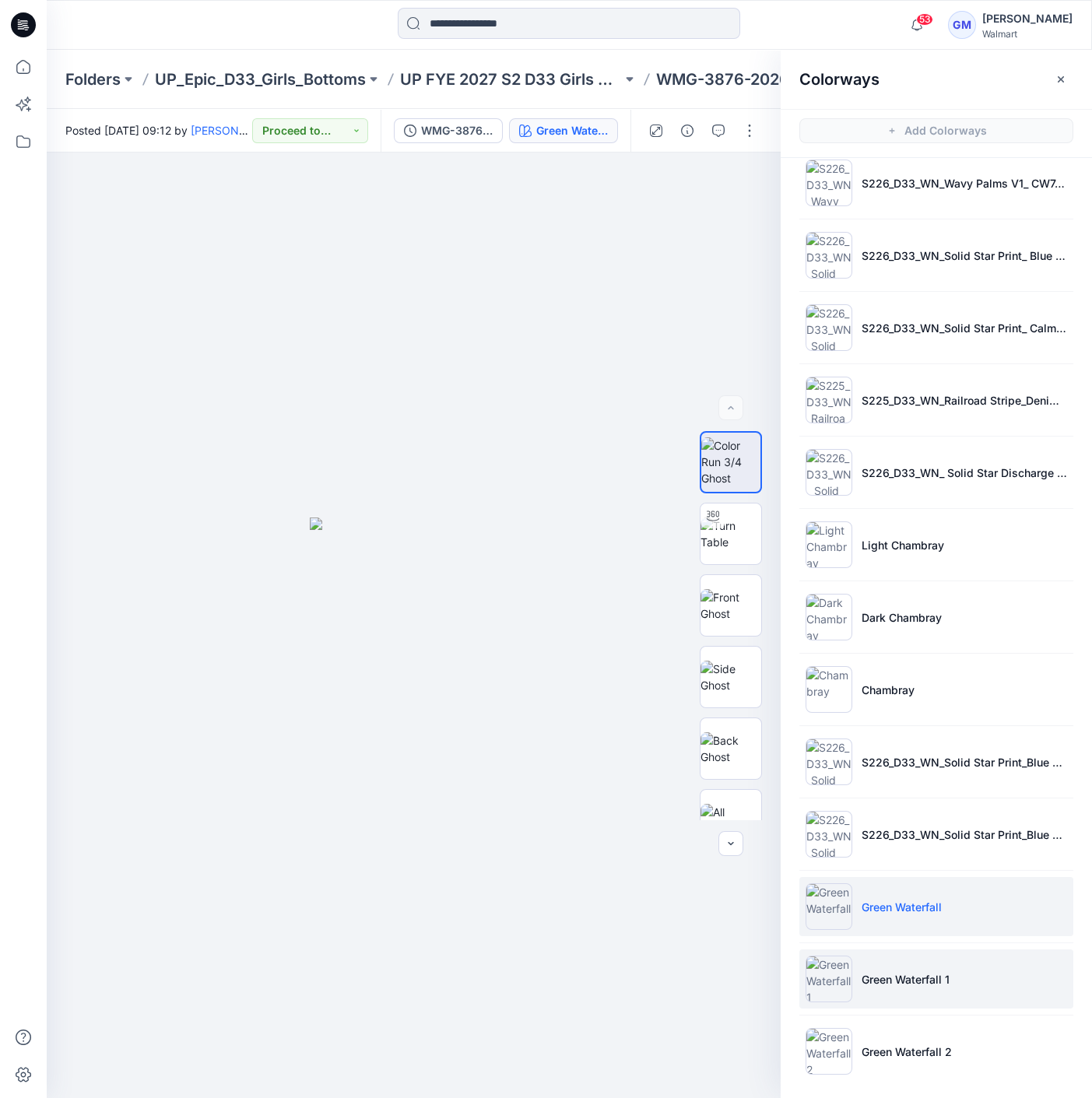
click at [861, 950] on li "Green Waterfall 1" at bounding box center [936, 979] width 274 height 59
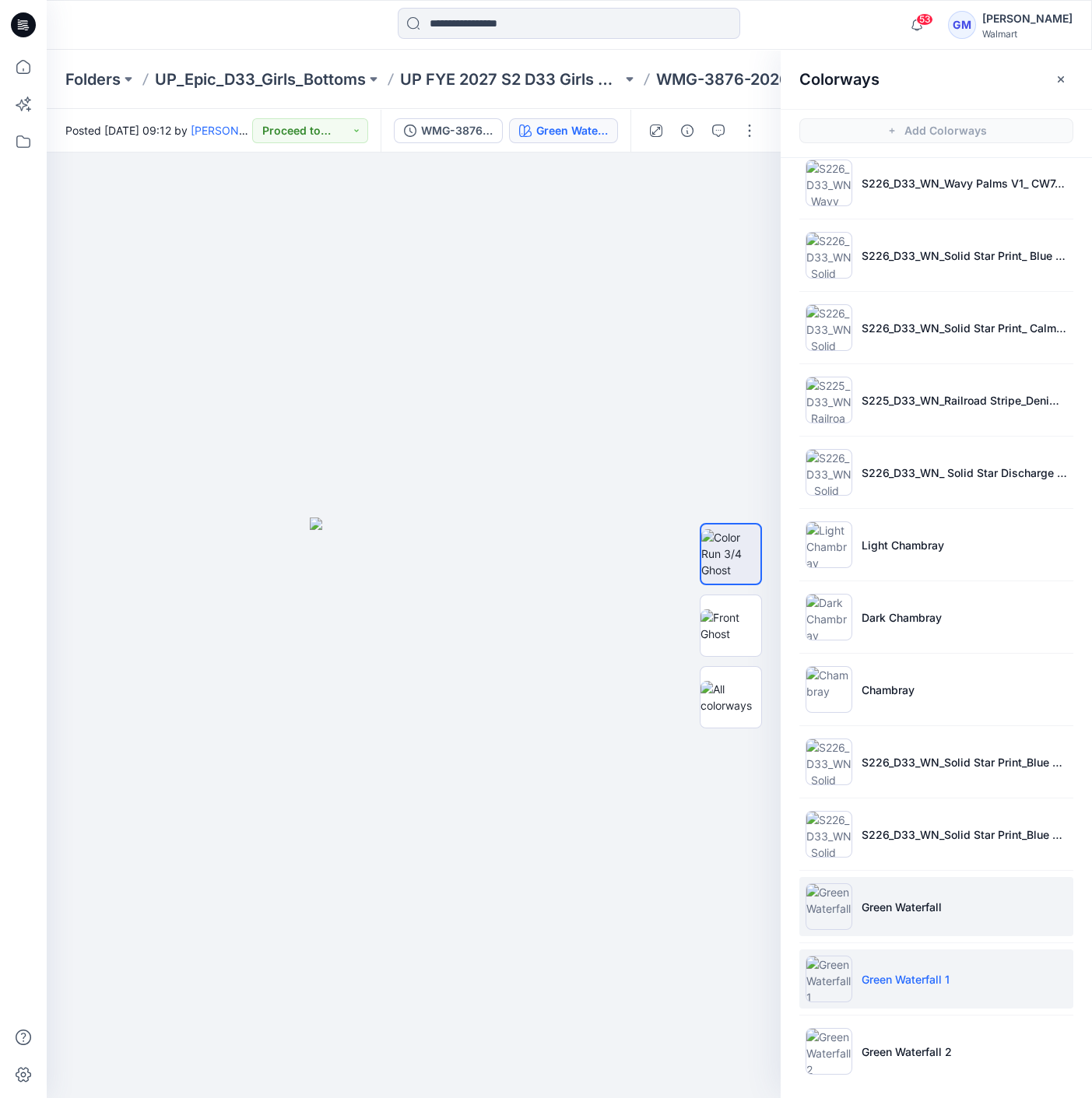
click at [954, 915] on li "Green Waterfall" at bounding box center [936, 906] width 274 height 59
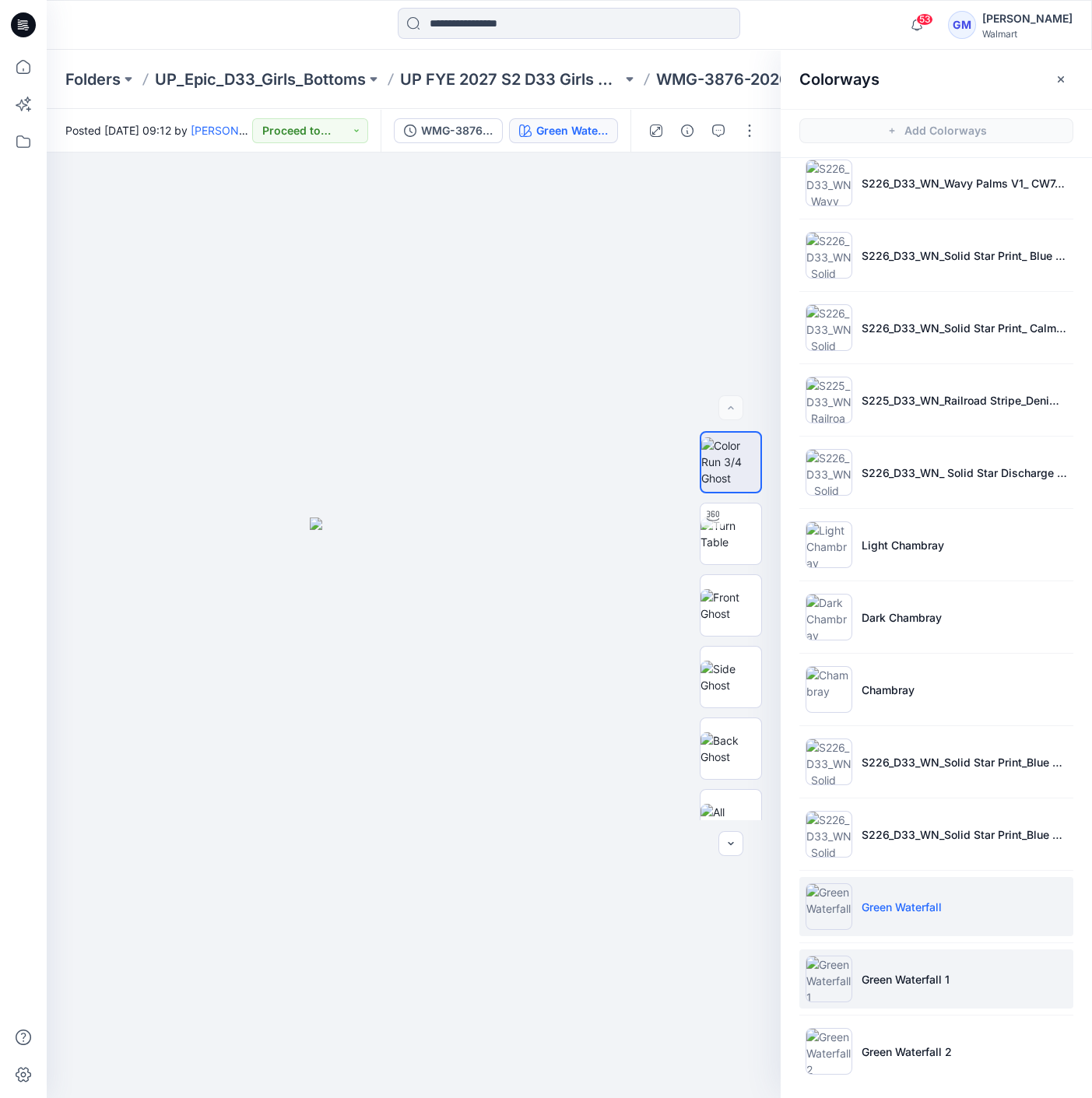
click at [905, 978] on p "Green Waterfall 1" at bounding box center [905, 979] width 88 height 17
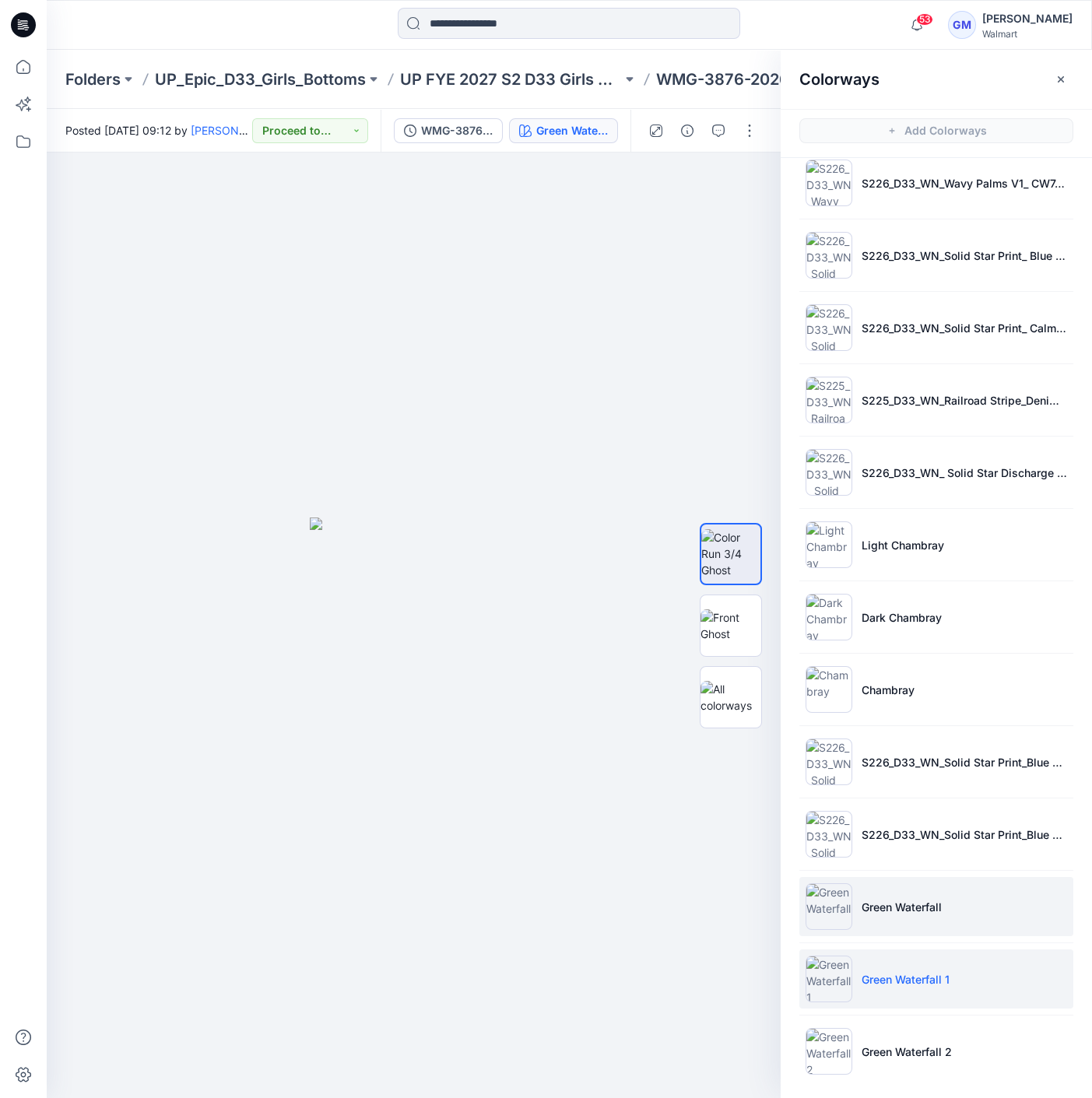
click at [951, 897] on li "Green Waterfall" at bounding box center [936, 906] width 274 height 59
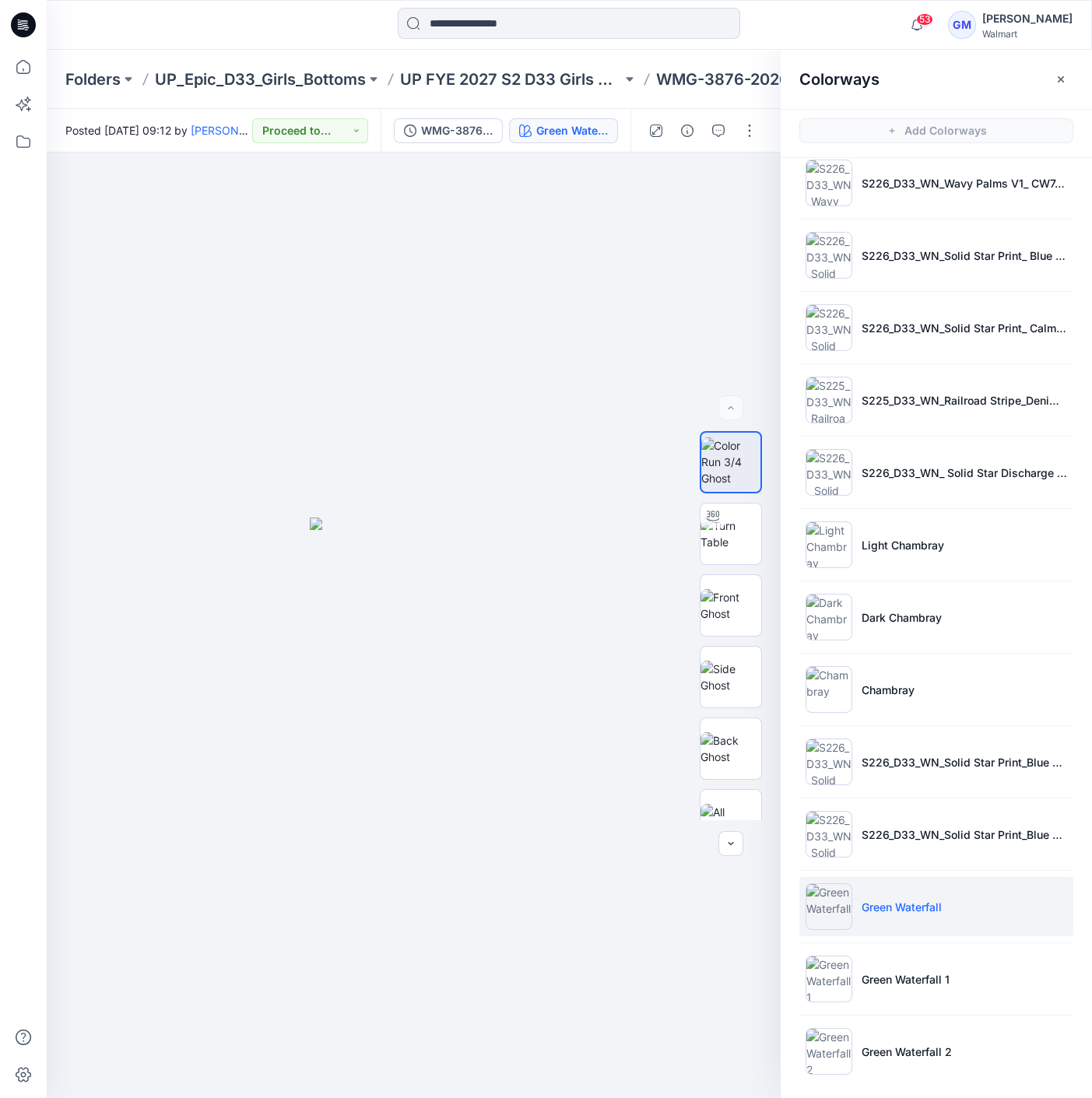
click at [896, 941] on ul "Softsilver Brilliant Red Fuchsia Blast Spring Lilac Orange Smoothie Milieu Gree…" at bounding box center [937, 183] width 312 height 1827
click at [945, 974] on p "Green Waterfall 1" at bounding box center [905, 979] width 88 height 17
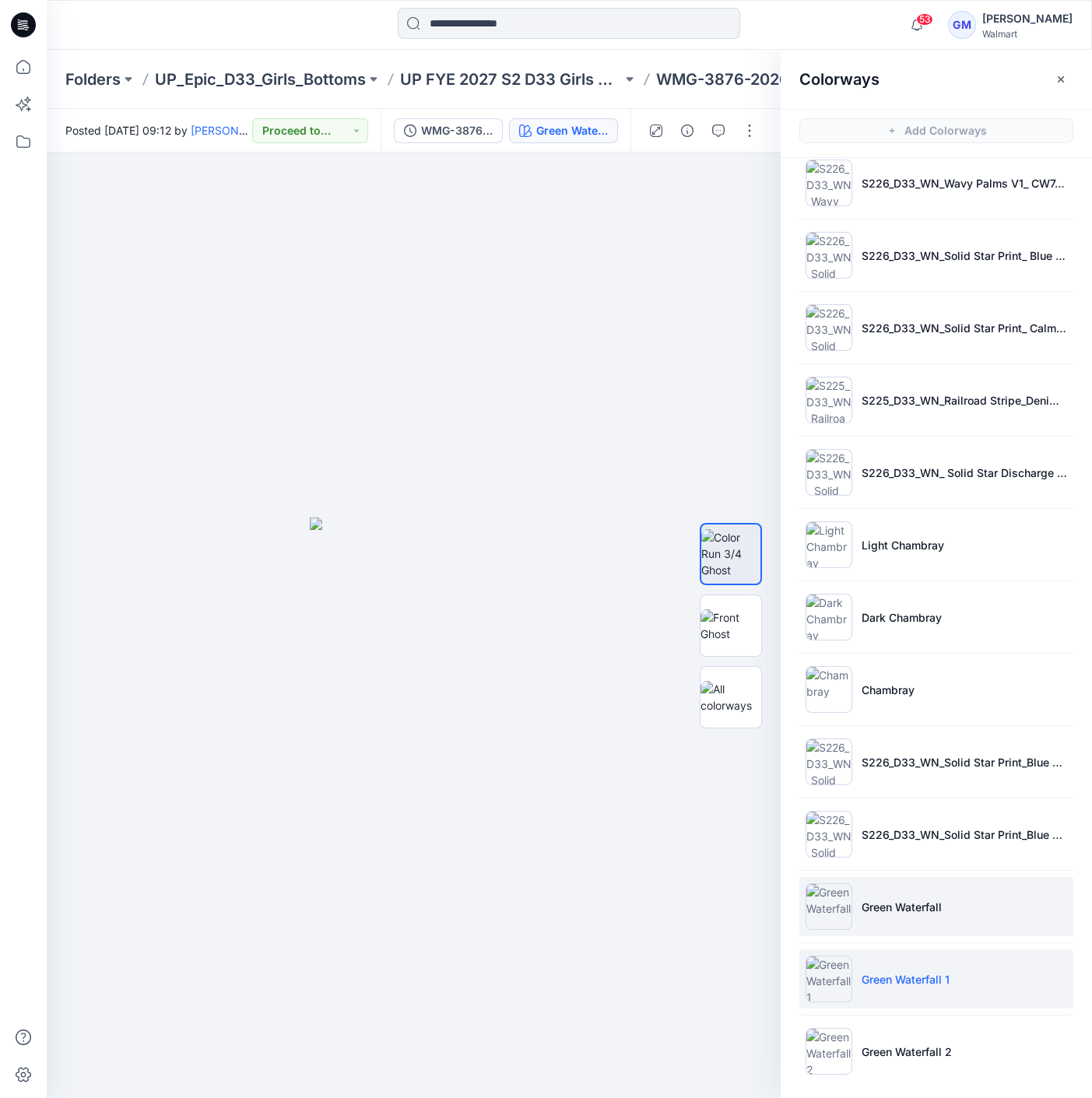
click at [1054, 892] on li "Green Waterfall" at bounding box center [936, 906] width 274 height 59
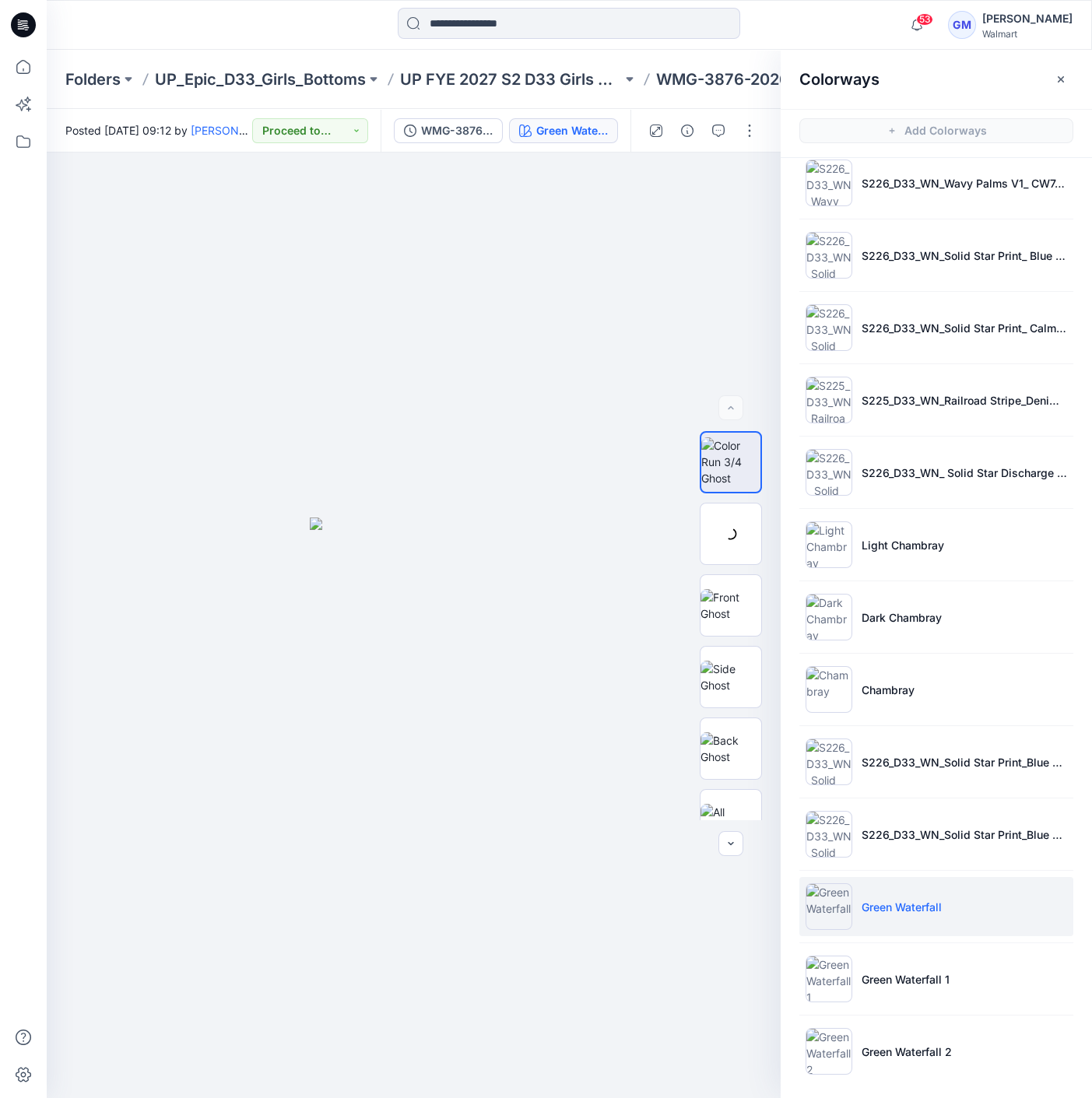
click at [898, 899] on p "Green Waterfall" at bounding box center [901, 907] width 80 height 17
click at [867, 971] on p "Green Waterfall 1" at bounding box center [905, 979] width 88 height 17
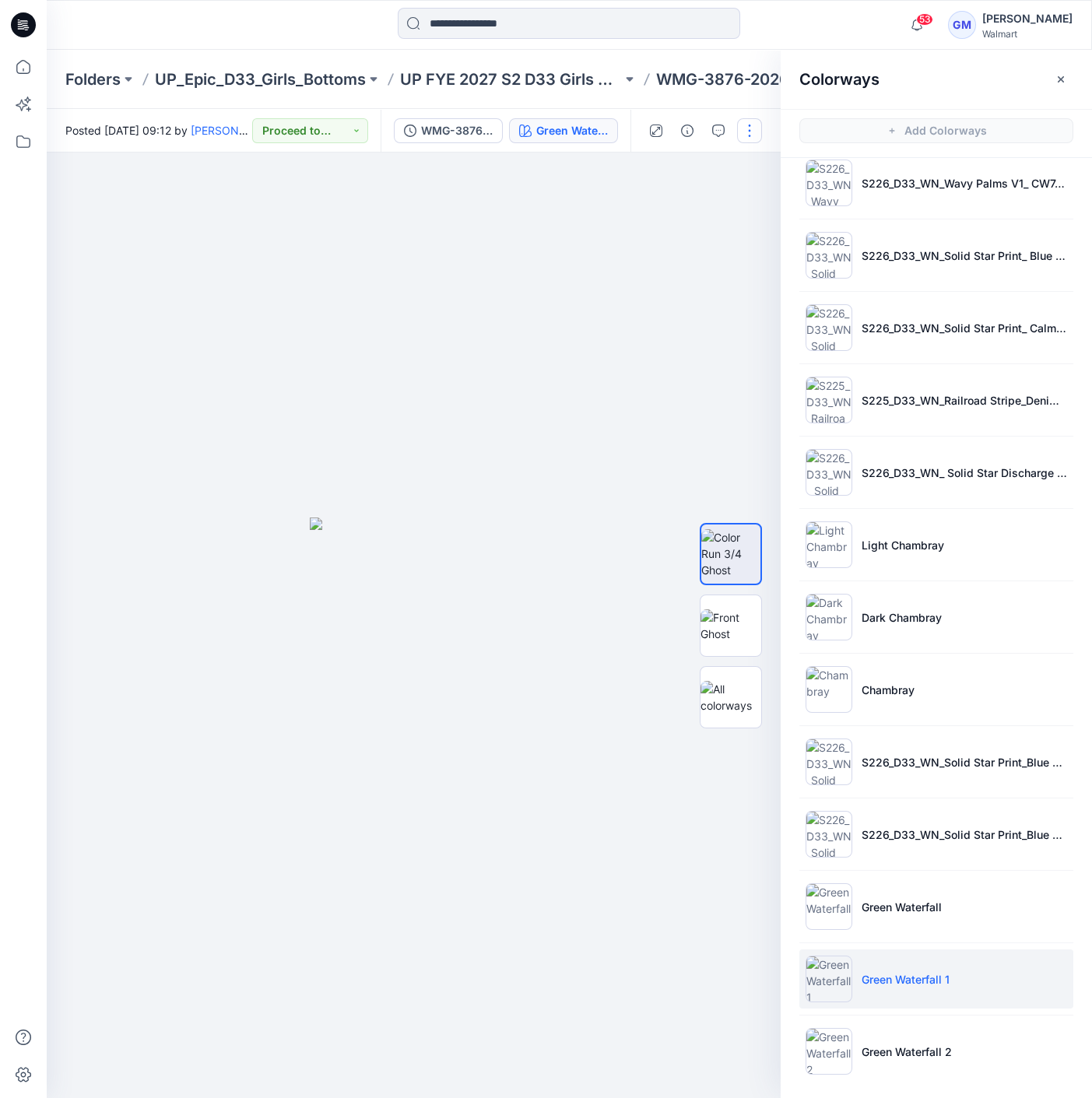
click at [750, 124] on button "button" at bounding box center [749, 130] width 25 height 25
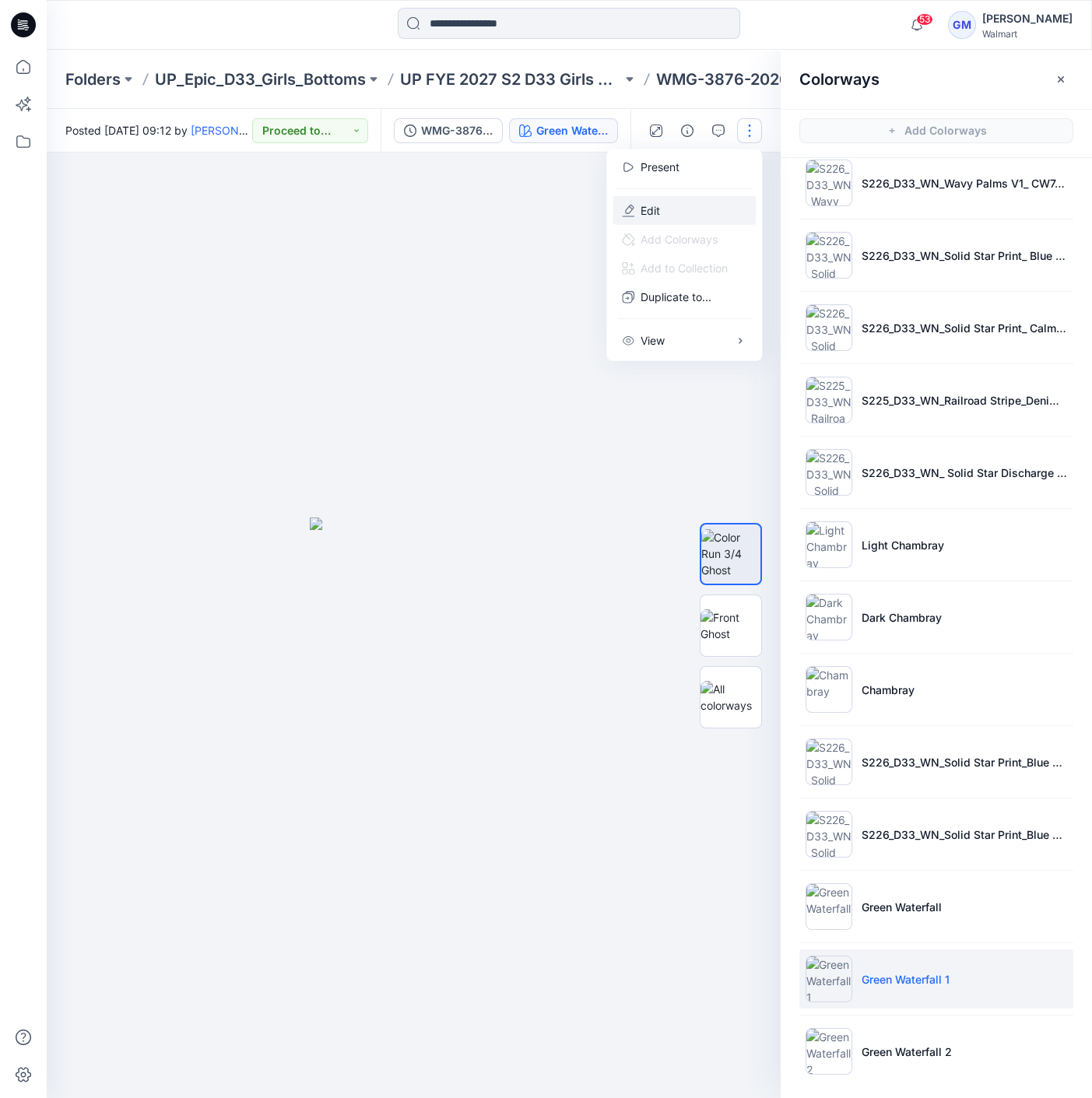
click at [695, 203] on button "Edit" at bounding box center [683, 210] width 143 height 29
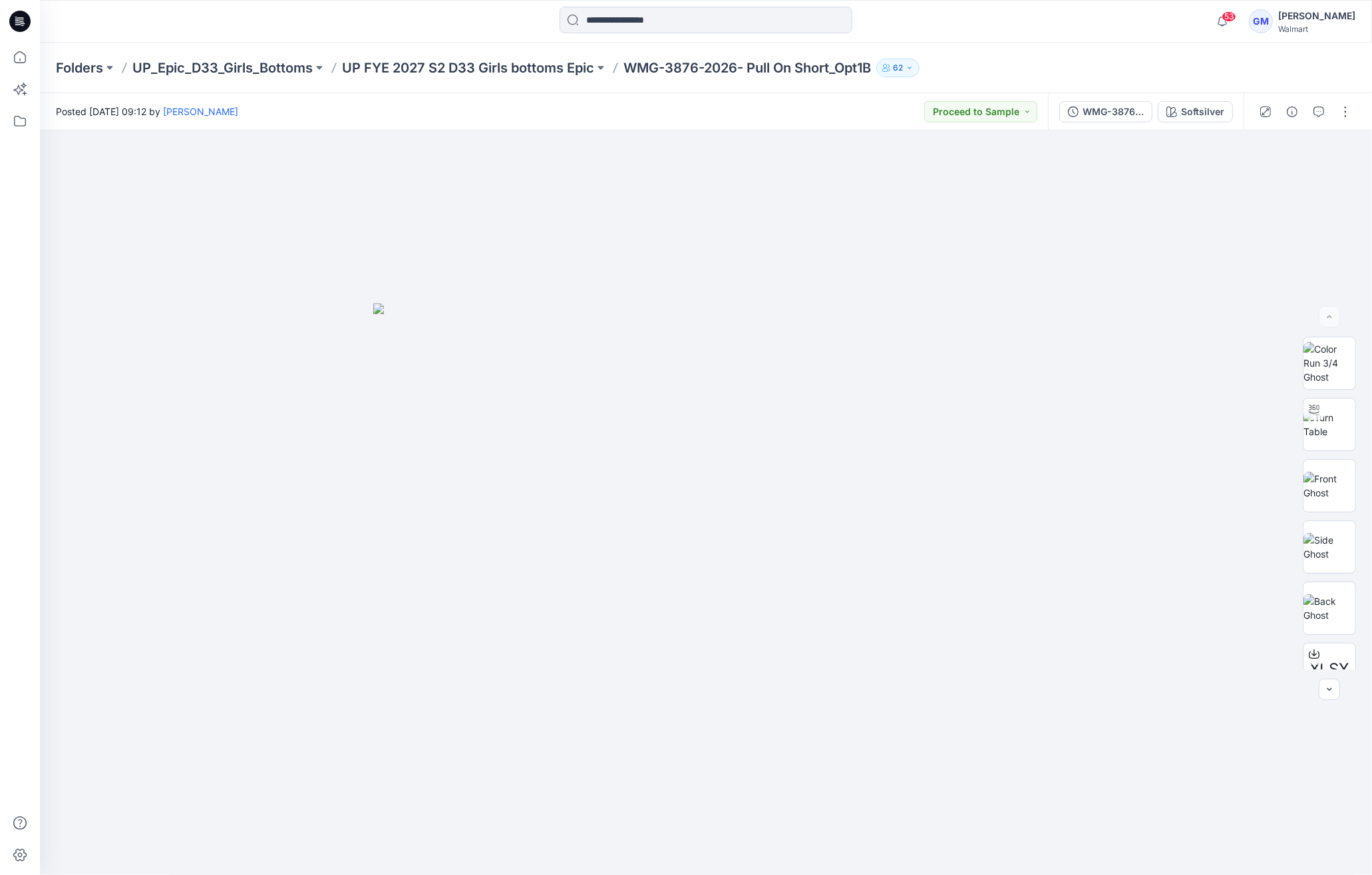
click at [1367, 58] on div "Folders UP_Epic_D33_Girls_Bottoms UP FYE 2027 S2 D33 Girls bottoms Epic WMG-387…" at bounding box center [706, 68] width 1332 height 50
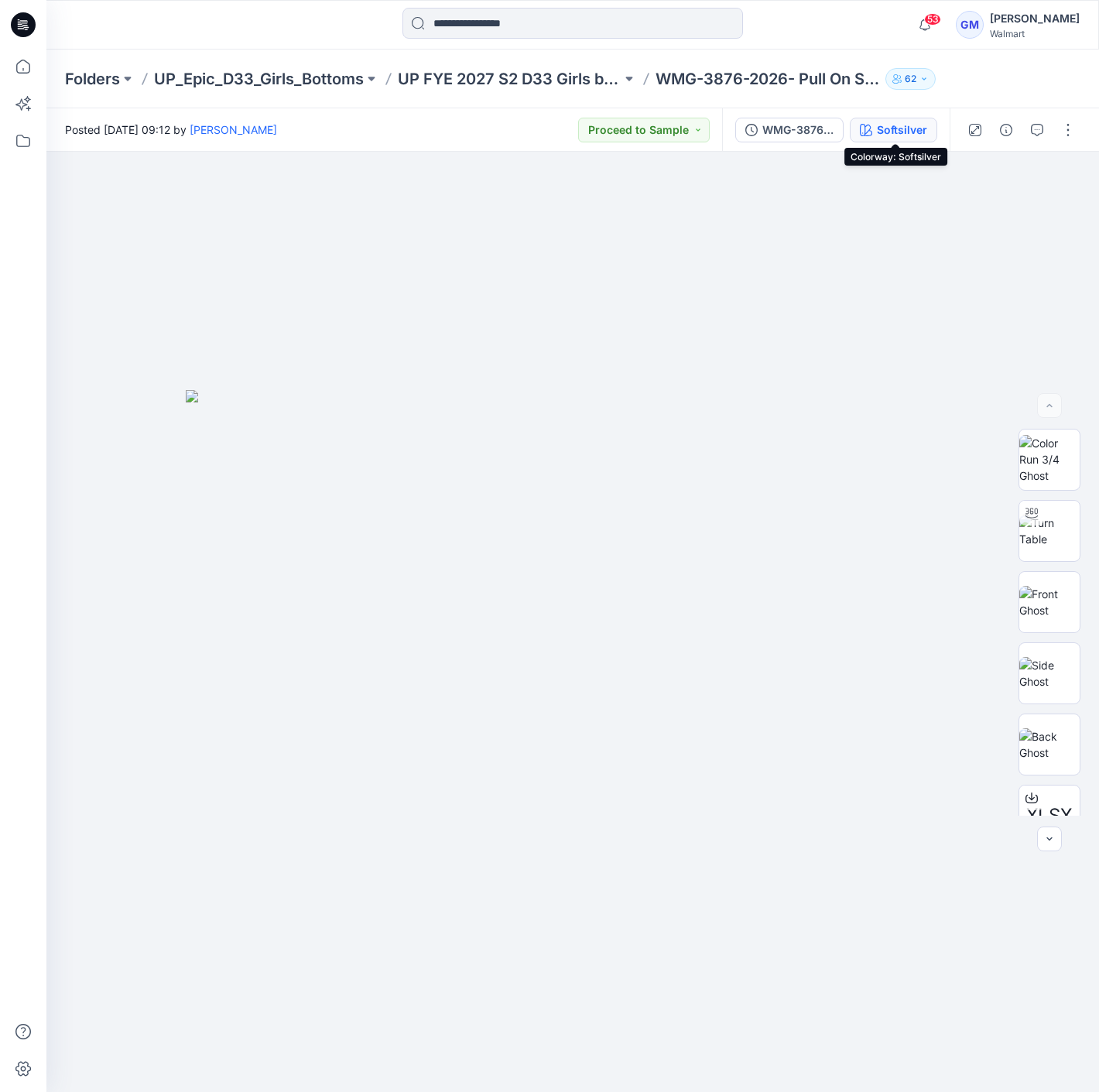
click at [879, 120] on button "Softsilver" at bounding box center [893, 129] width 87 height 25
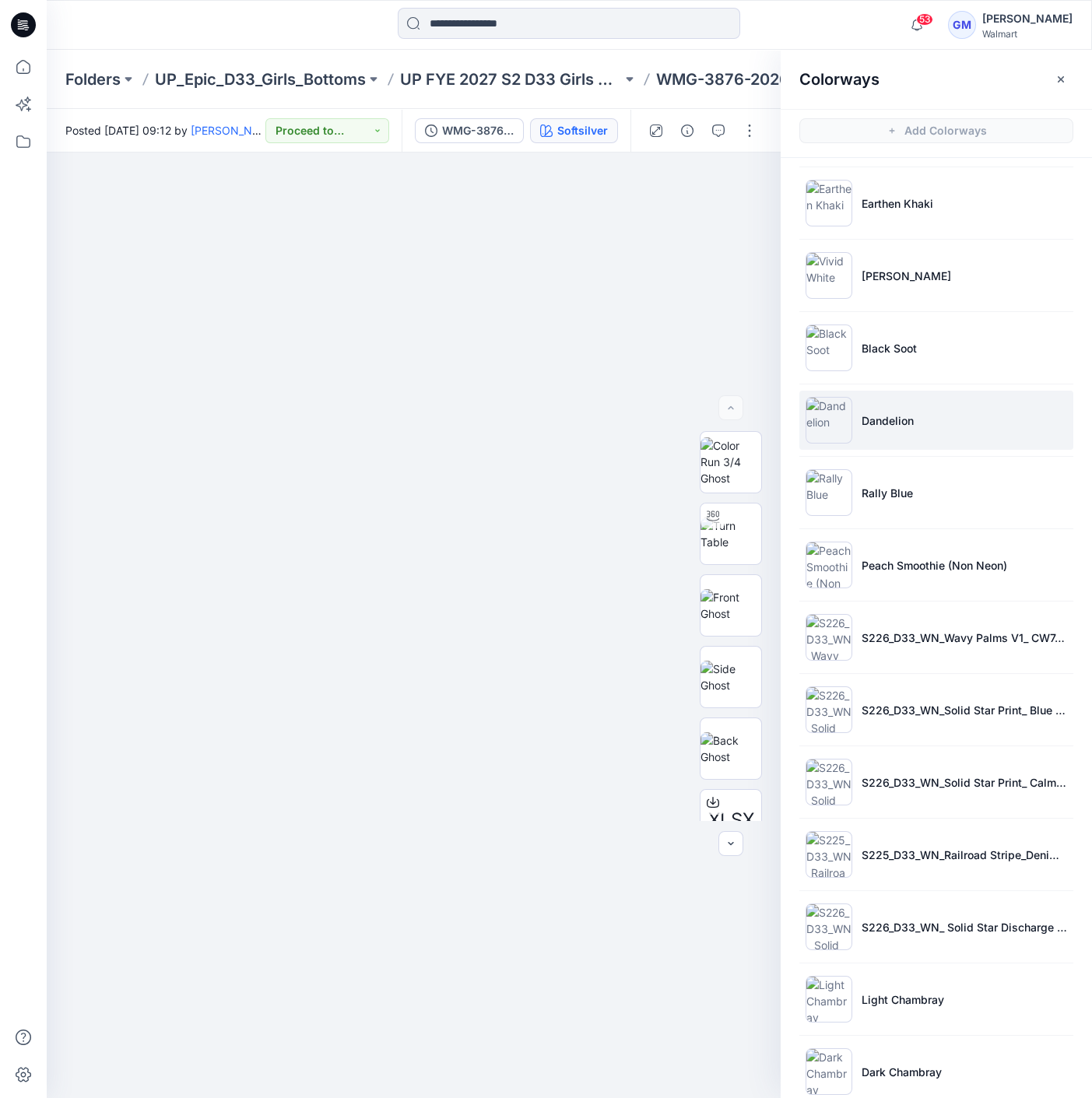
scroll to position [889, 0]
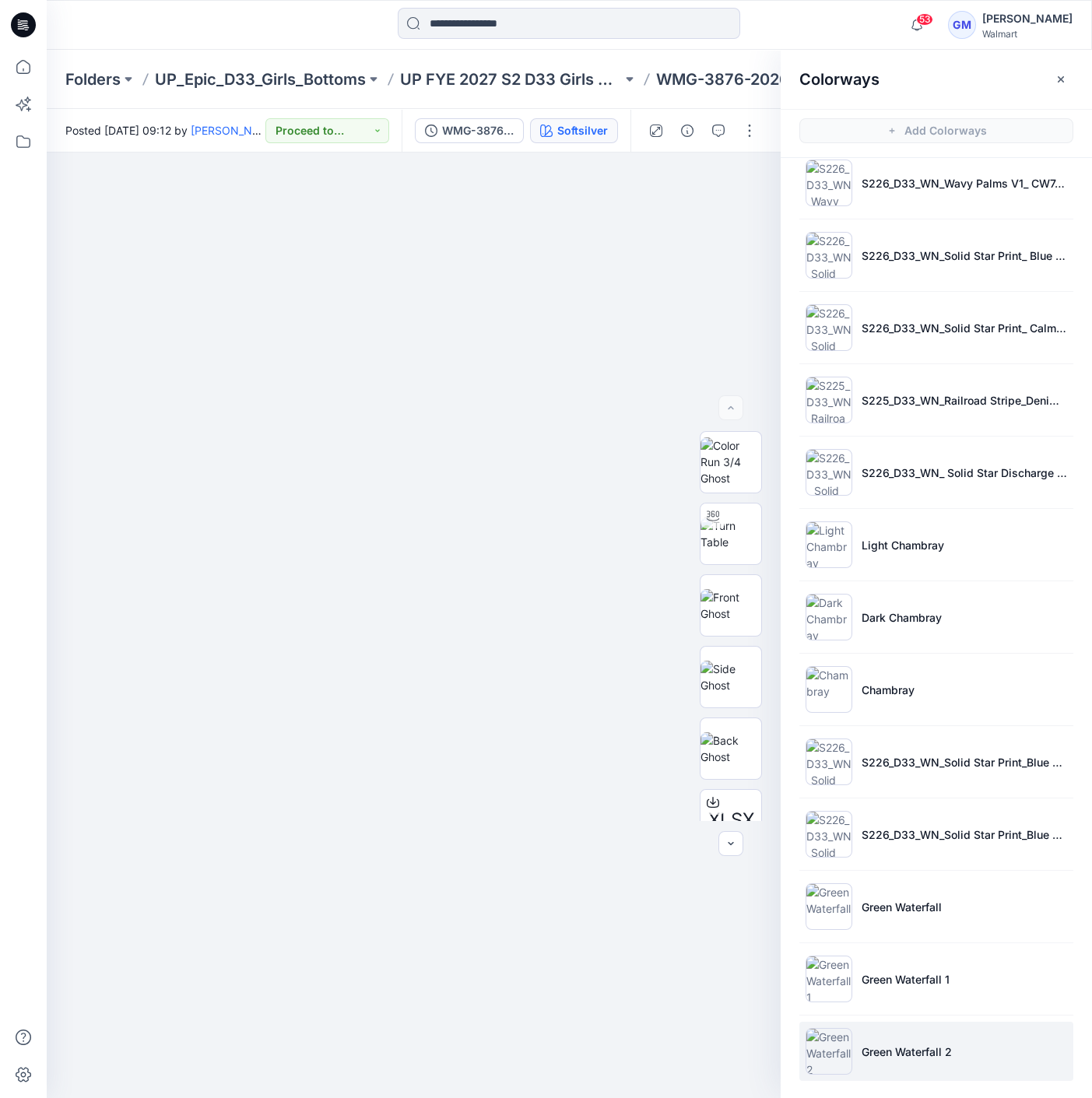
click at [934, 1022] on li "Green Waterfall 2" at bounding box center [936, 1051] width 274 height 59
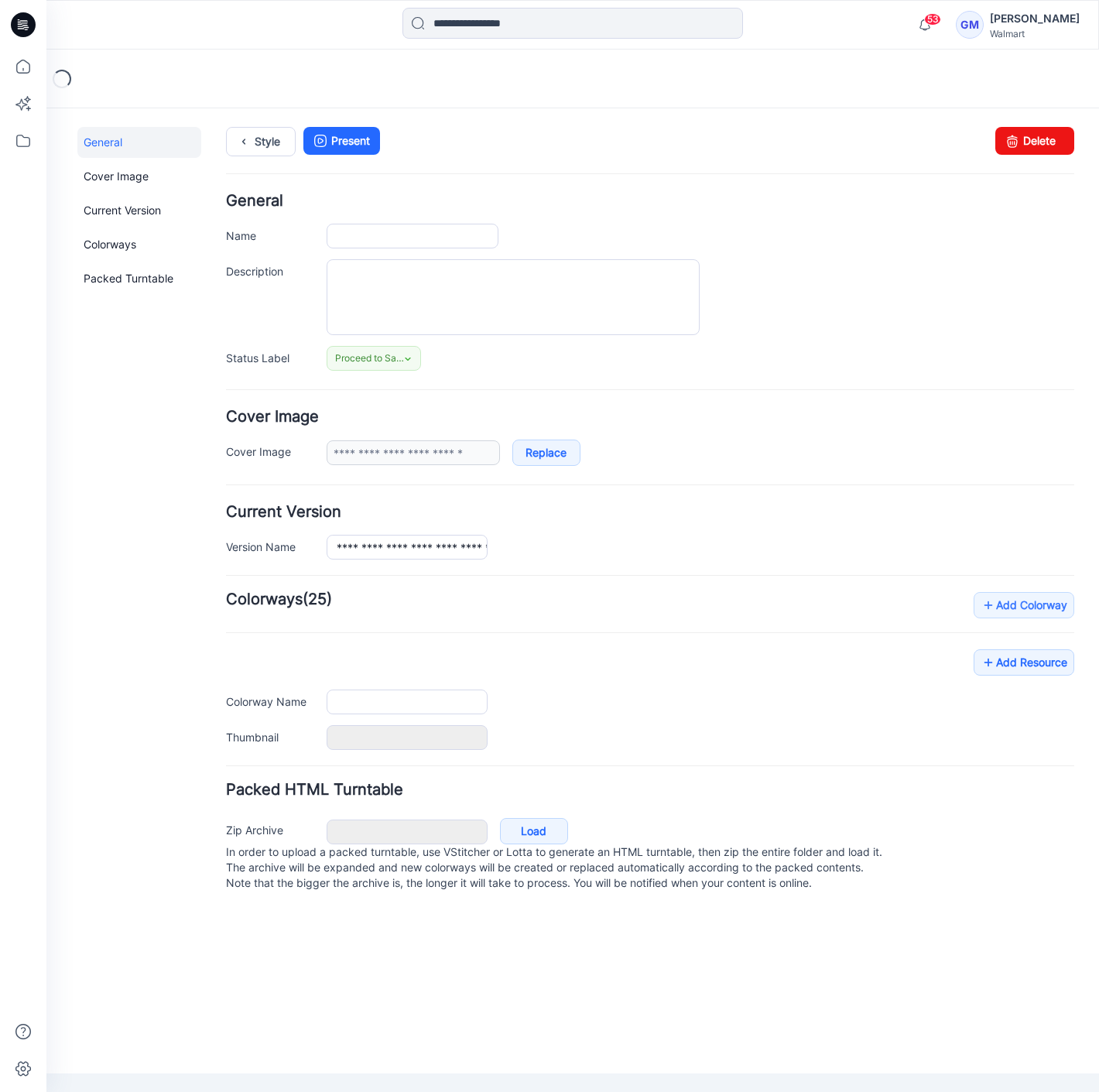
type input "**********"
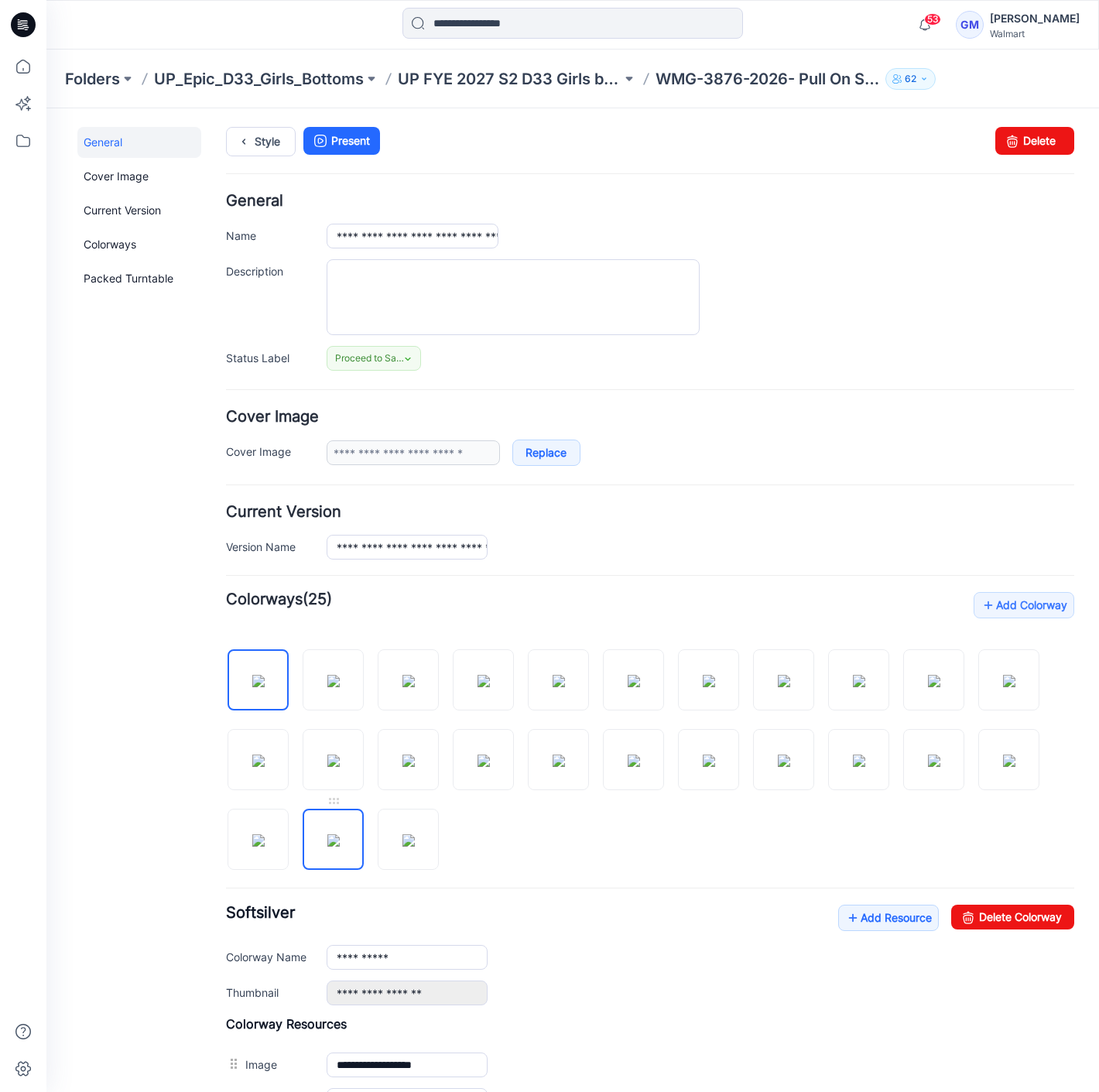
click at [327, 846] on img at bounding box center [334, 841] width 13 height 13
drag, startPoint x: 1015, startPoint y: 916, endPoint x: 667, endPoint y: 162, distance: 830.4
click at [1015, 916] on link "Delete Colorway" at bounding box center [1012, 917] width 123 height 25
click at [340, 836] on img at bounding box center [334, 841] width 13 height 13
click at [1018, 910] on link "Delete Colorway" at bounding box center [1012, 917] width 123 height 25
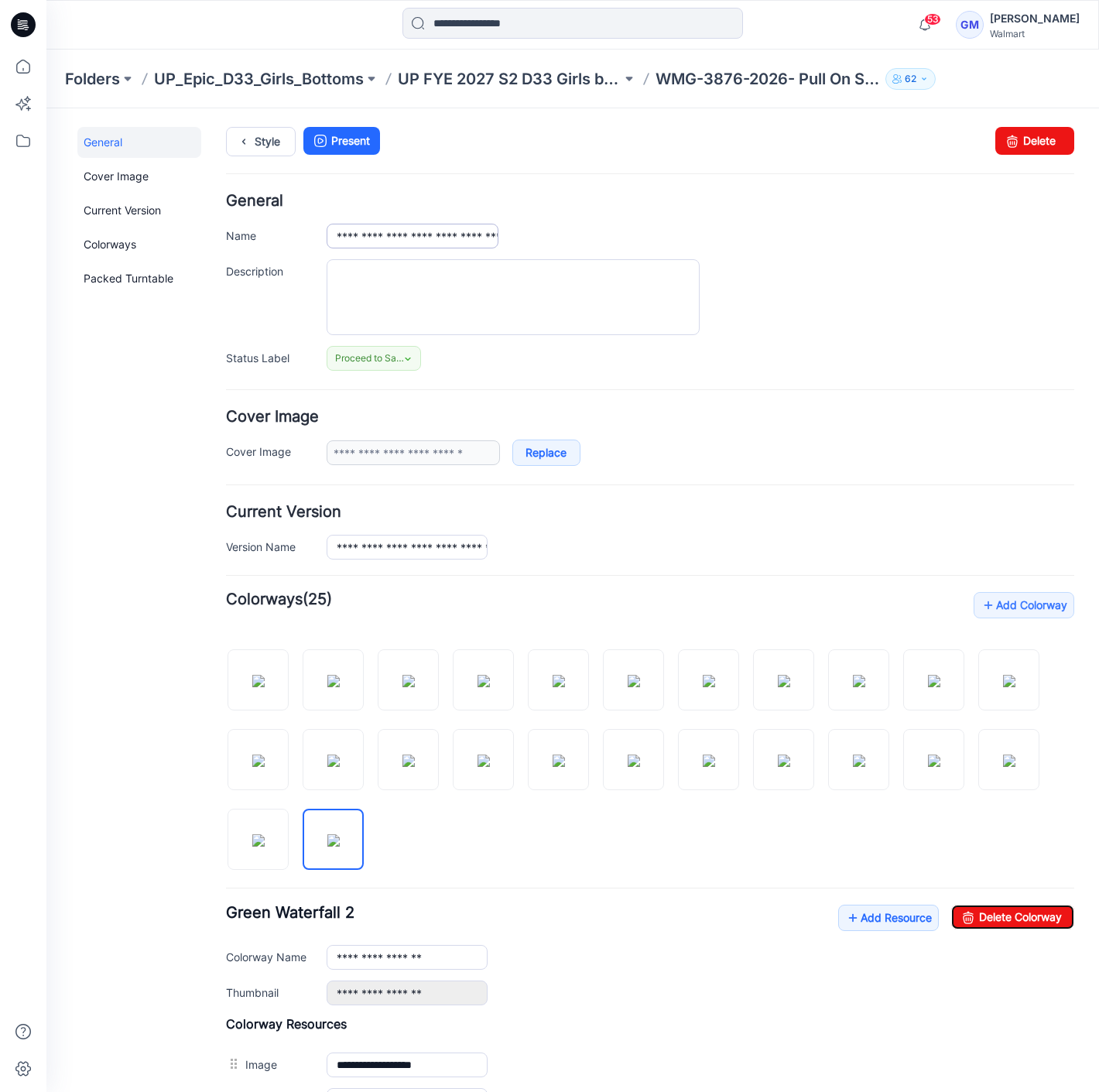
type input "**********"
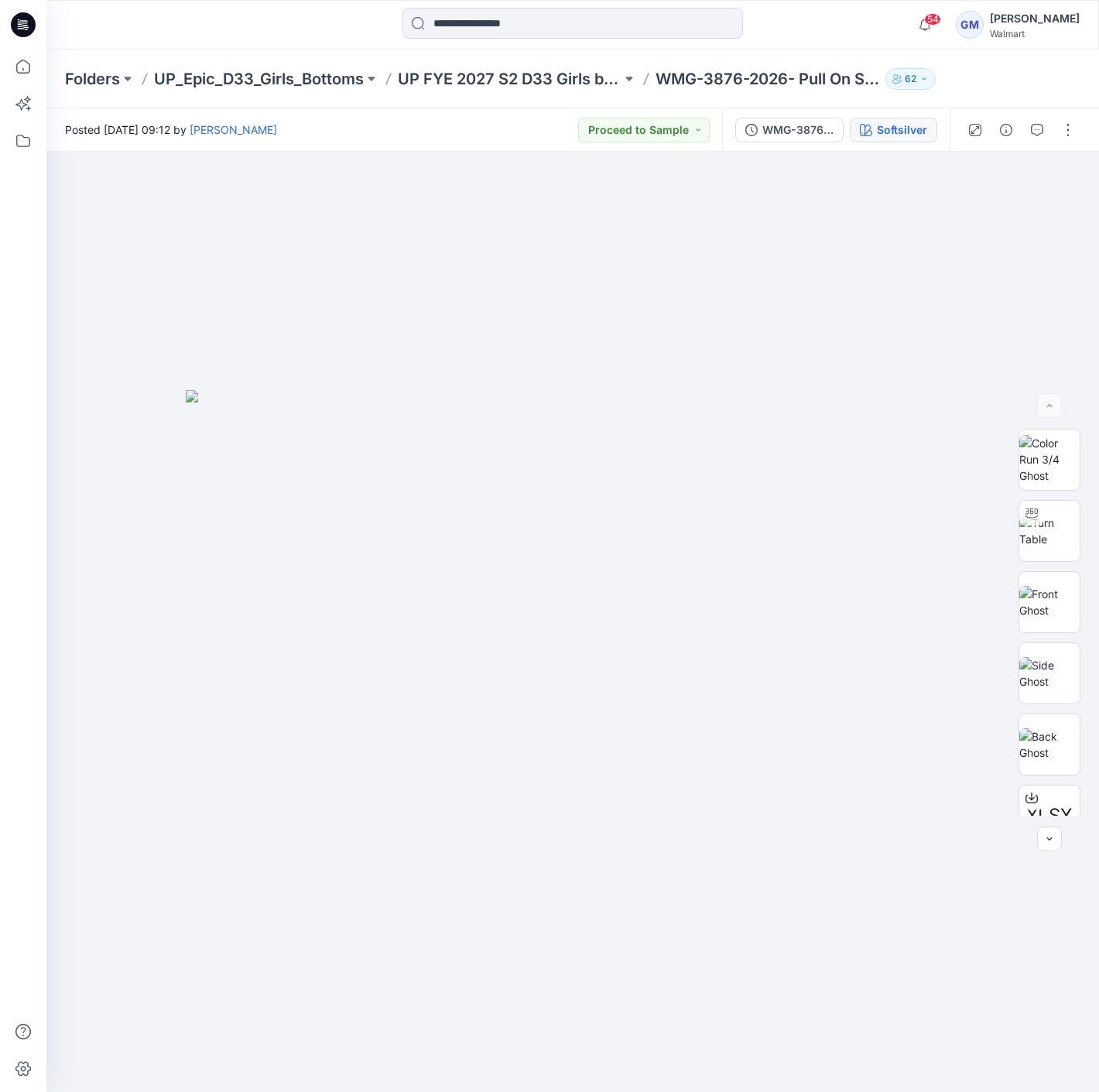
click at [910, 118] on button "Softsilver" at bounding box center [893, 129] width 87 height 25
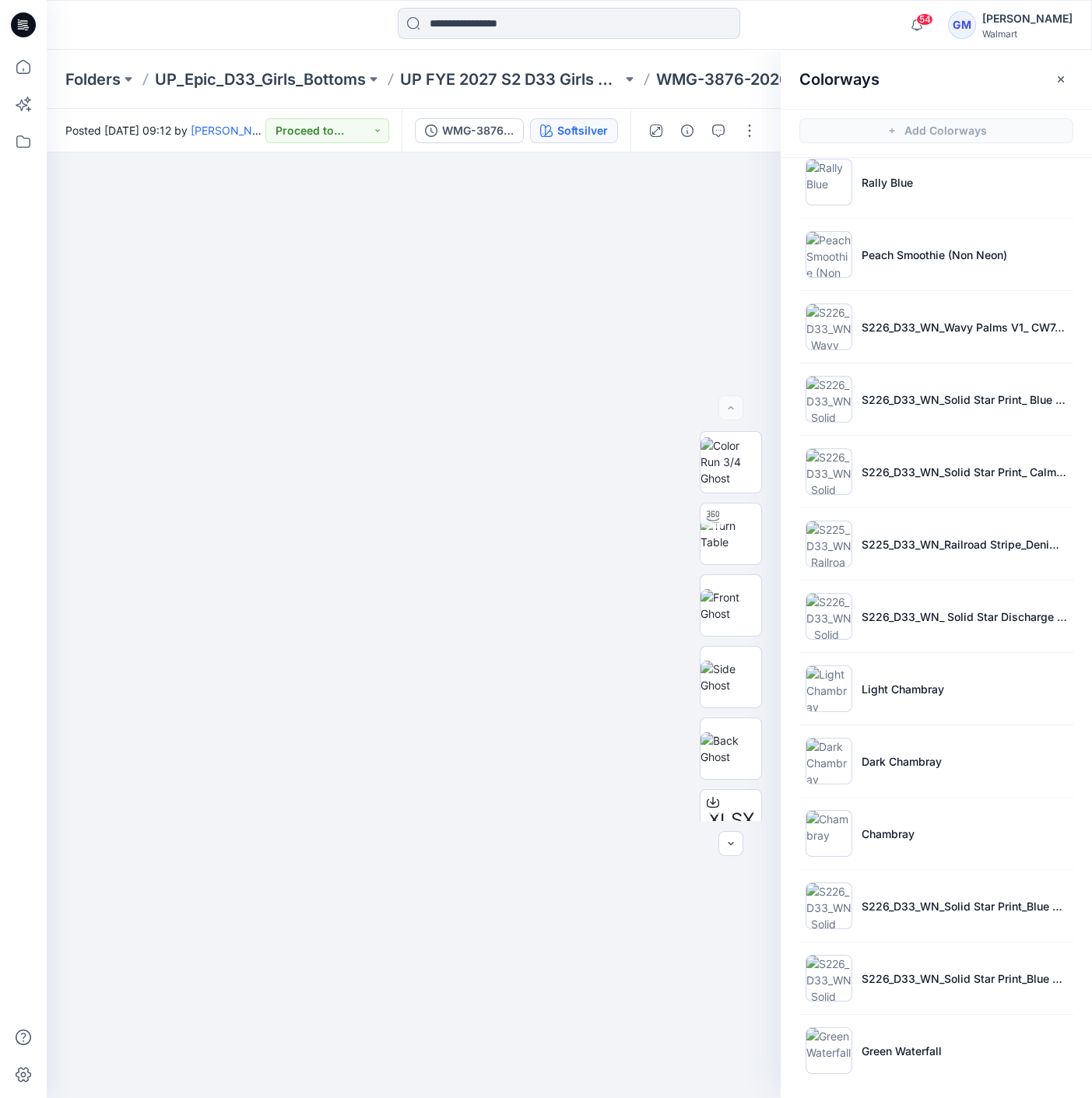
scroll to position [4, 0]
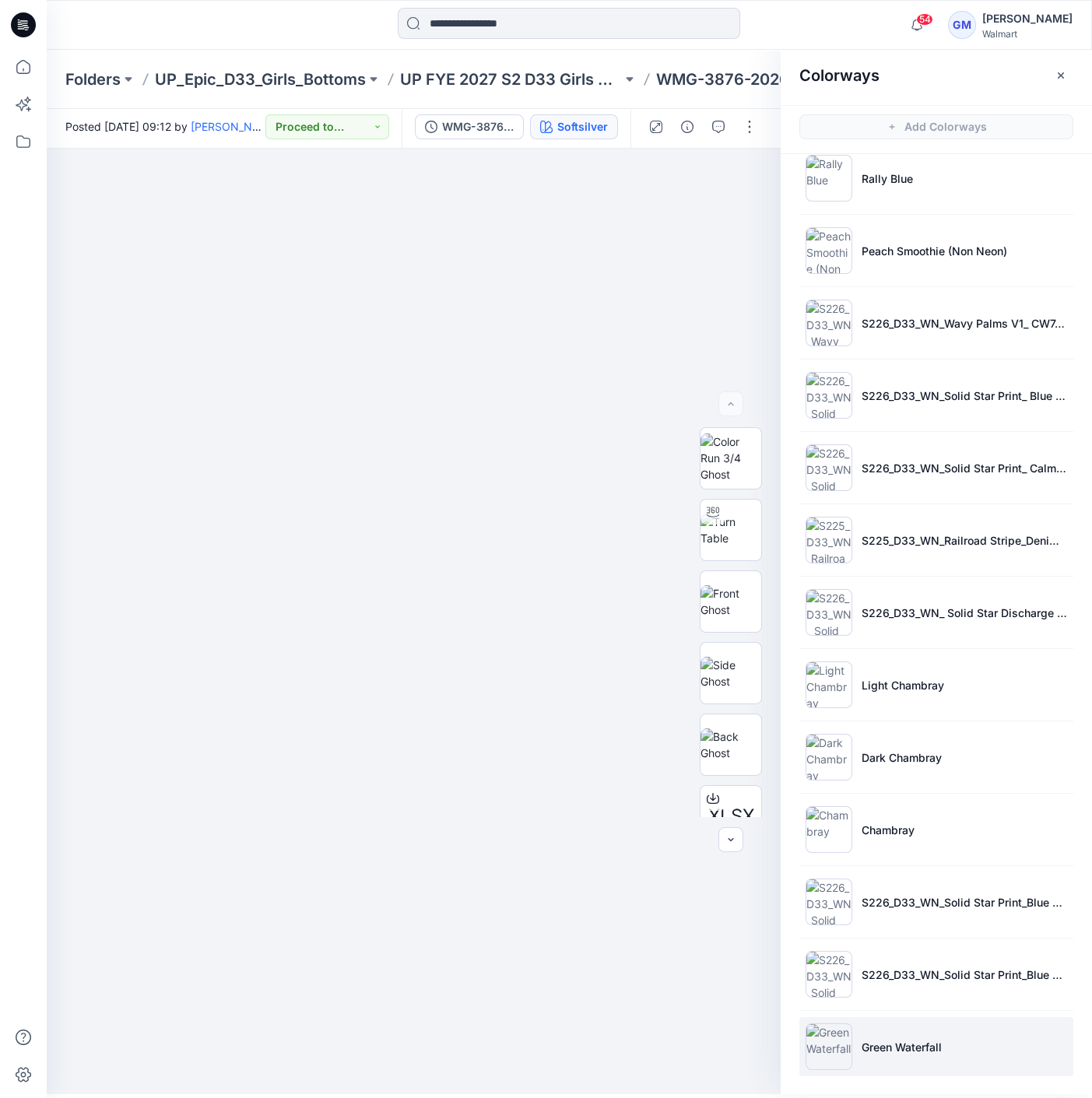
click at [896, 1057] on li "Green Waterfall" at bounding box center [936, 1046] width 274 height 59
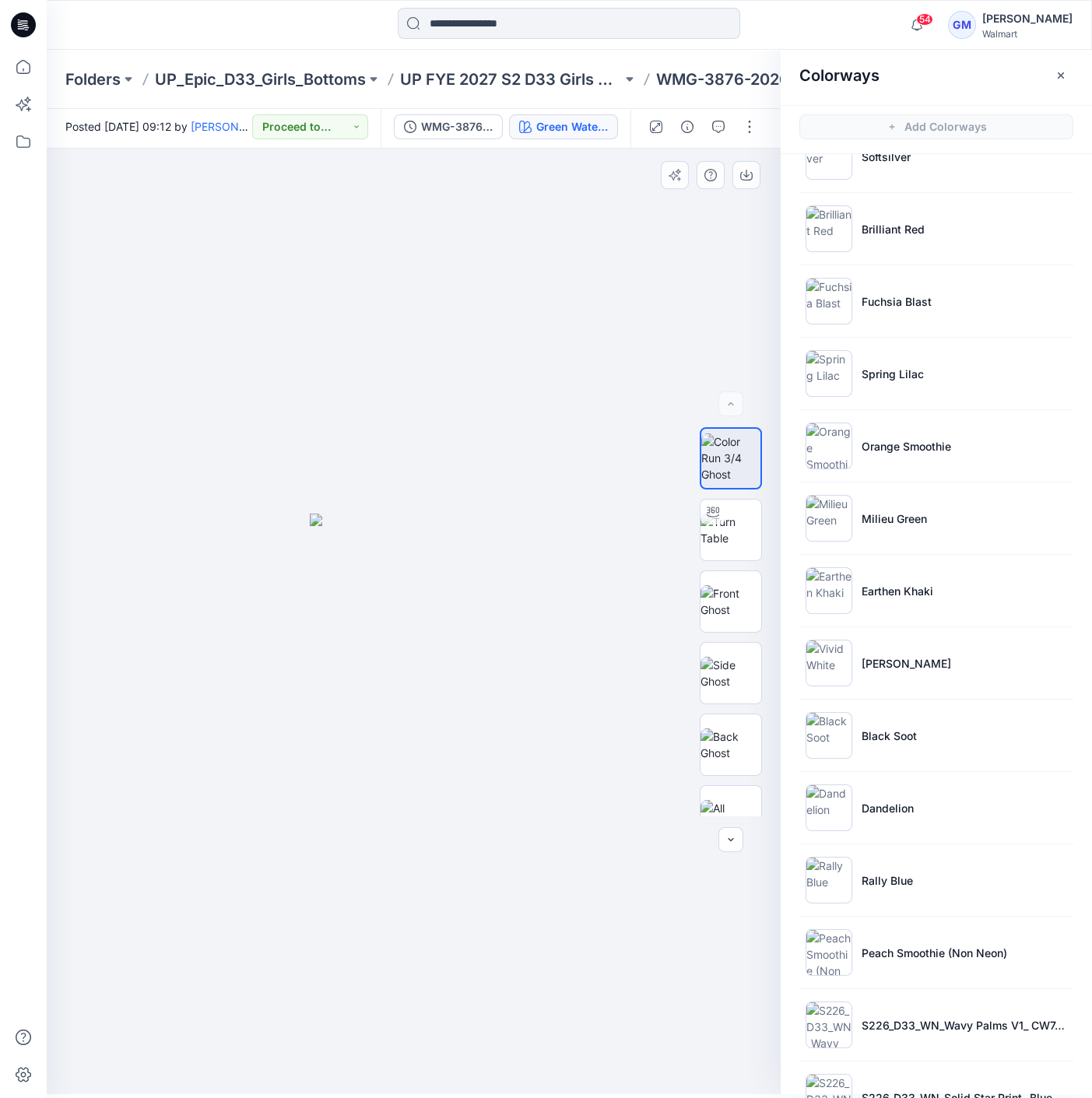
scroll to position [24, 0]
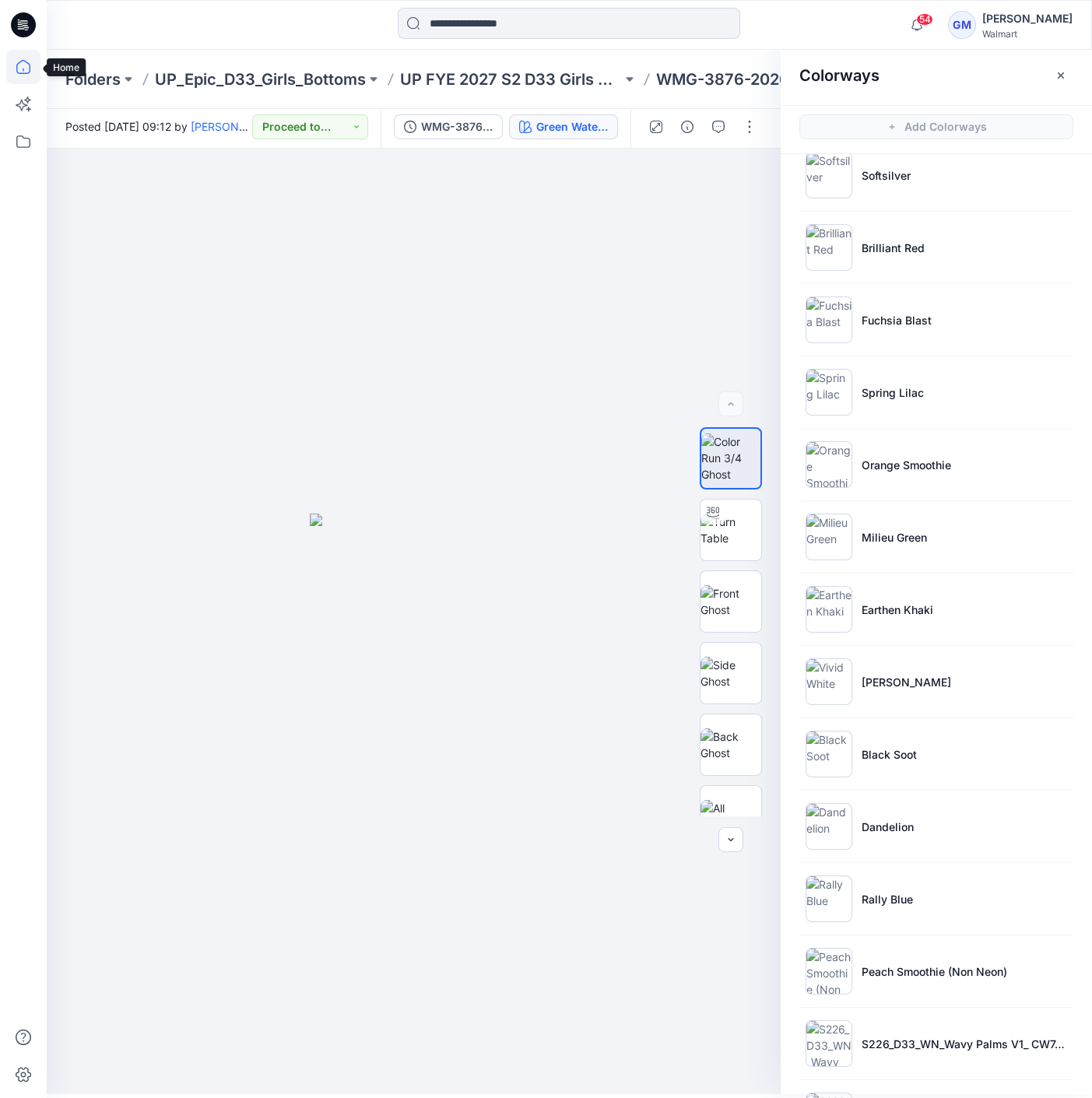
click at [13, 53] on icon at bounding box center [23, 66] width 34 height 34
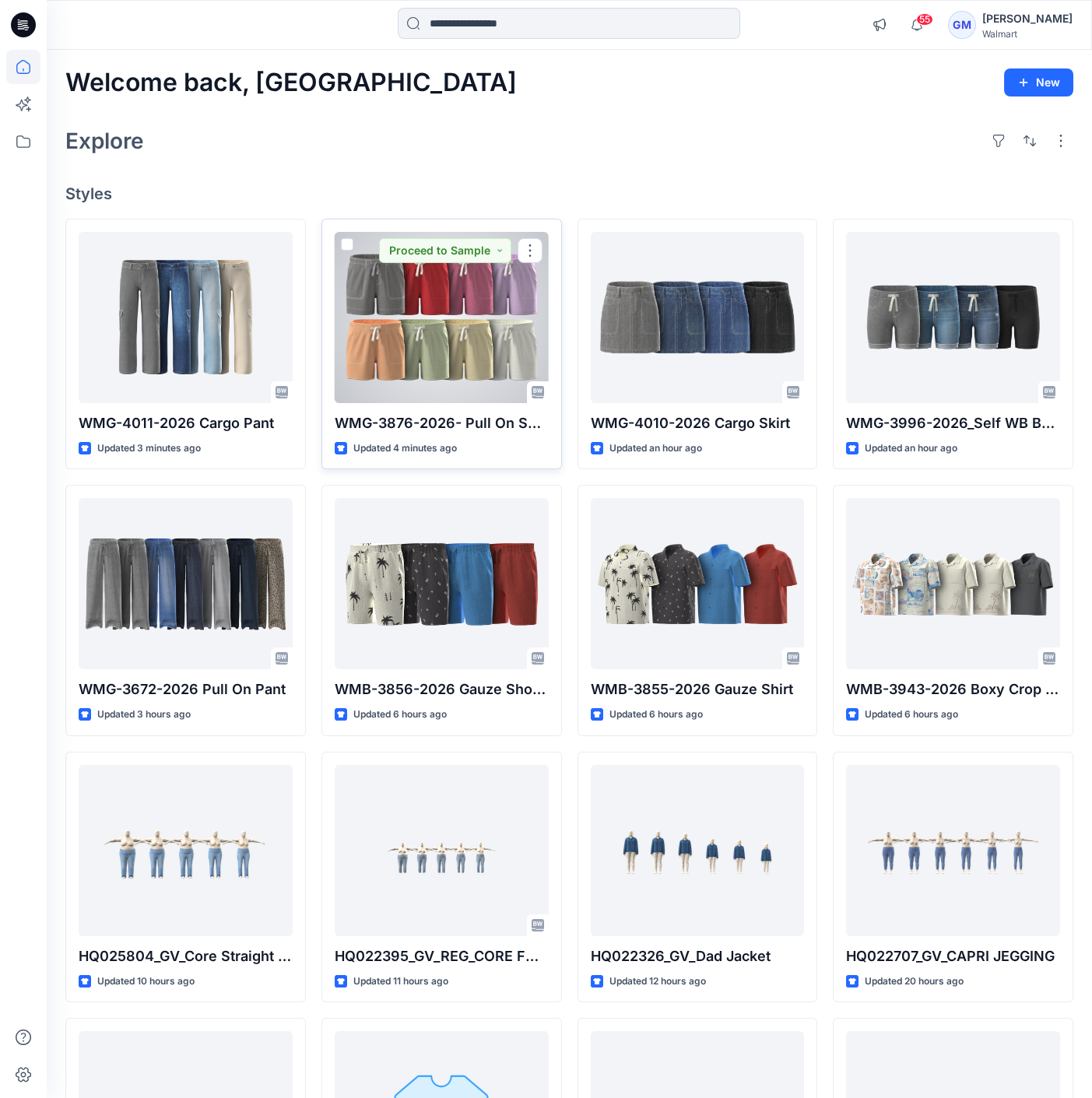
click at [481, 292] on div at bounding box center [442, 318] width 214 height 171
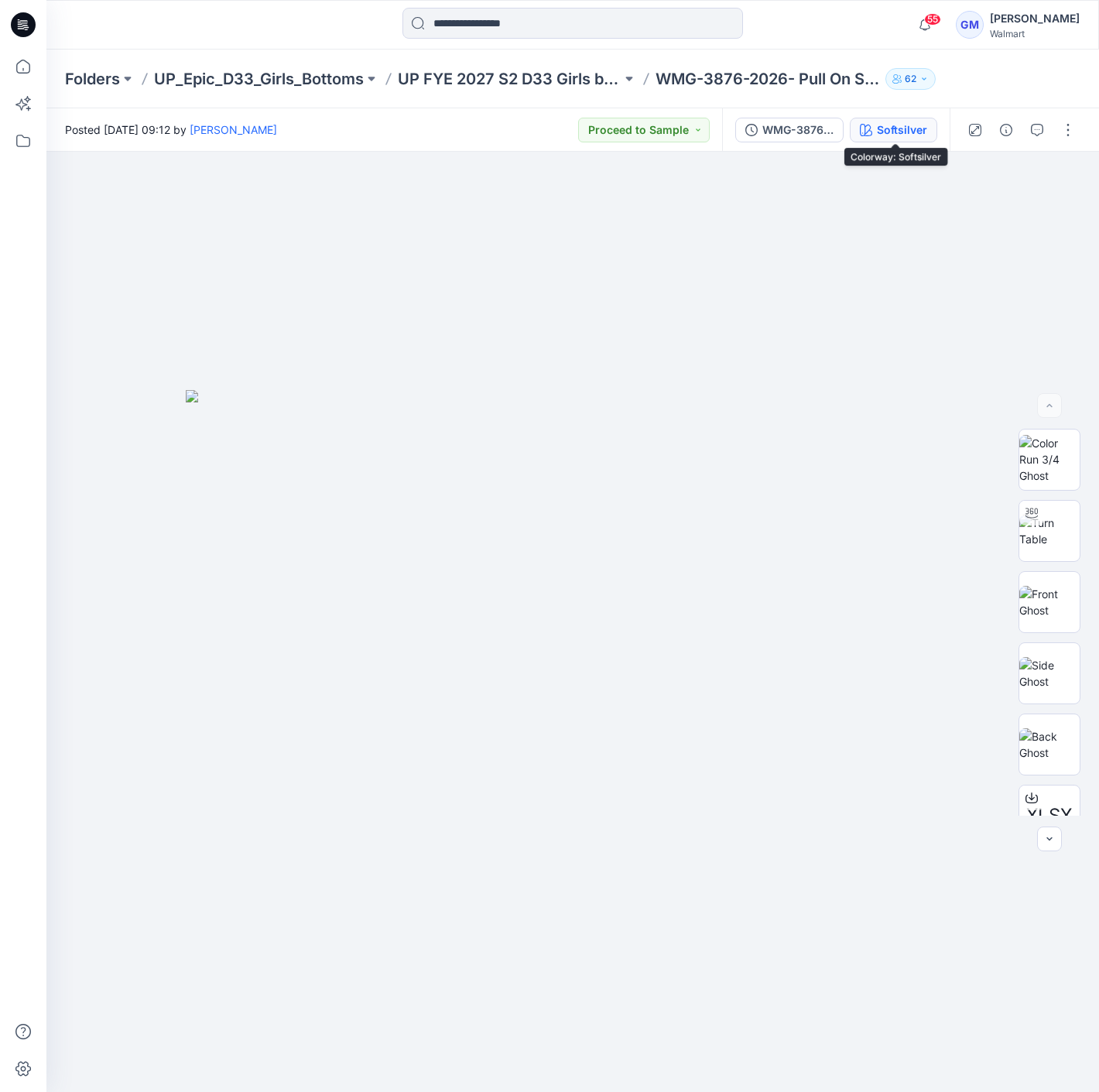
click at [872, 127] on icon "button" at bounding box center [866, 130] width 13 height 13
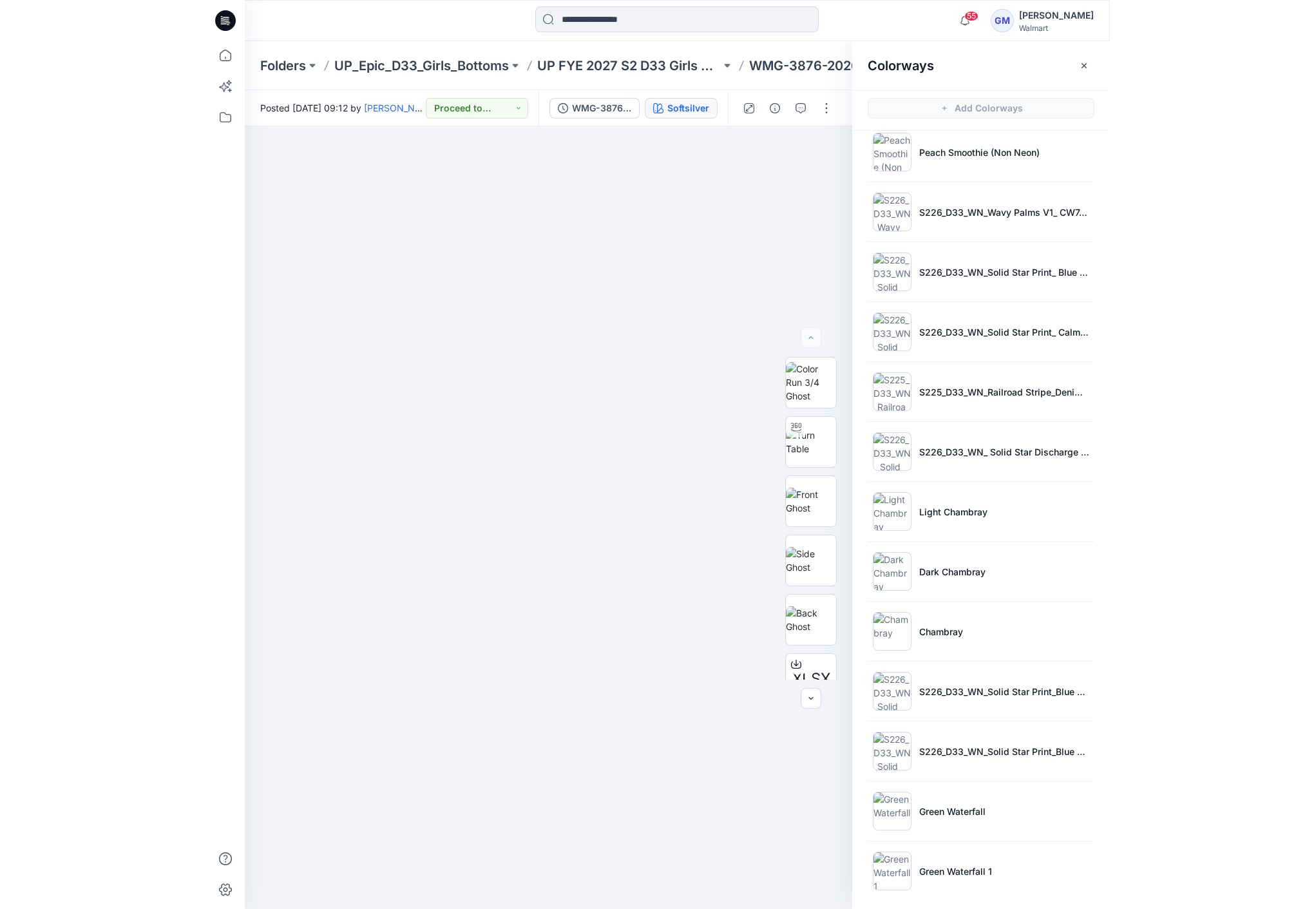
scroll to position [676, 0]
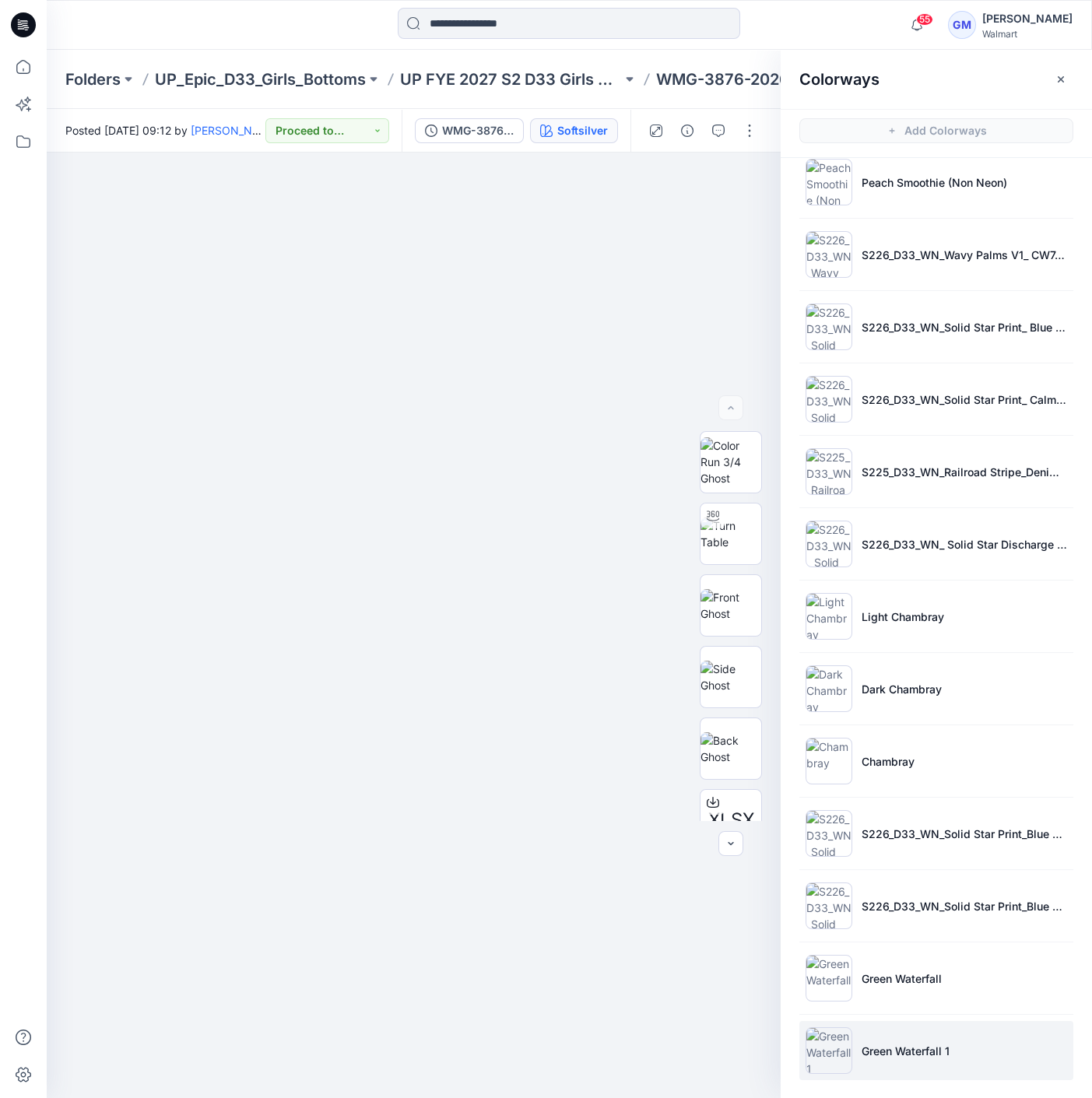
click at [919, 1035] on li "Green Waterfall 1" at bounding box center [936, 1050] width 274 height 59
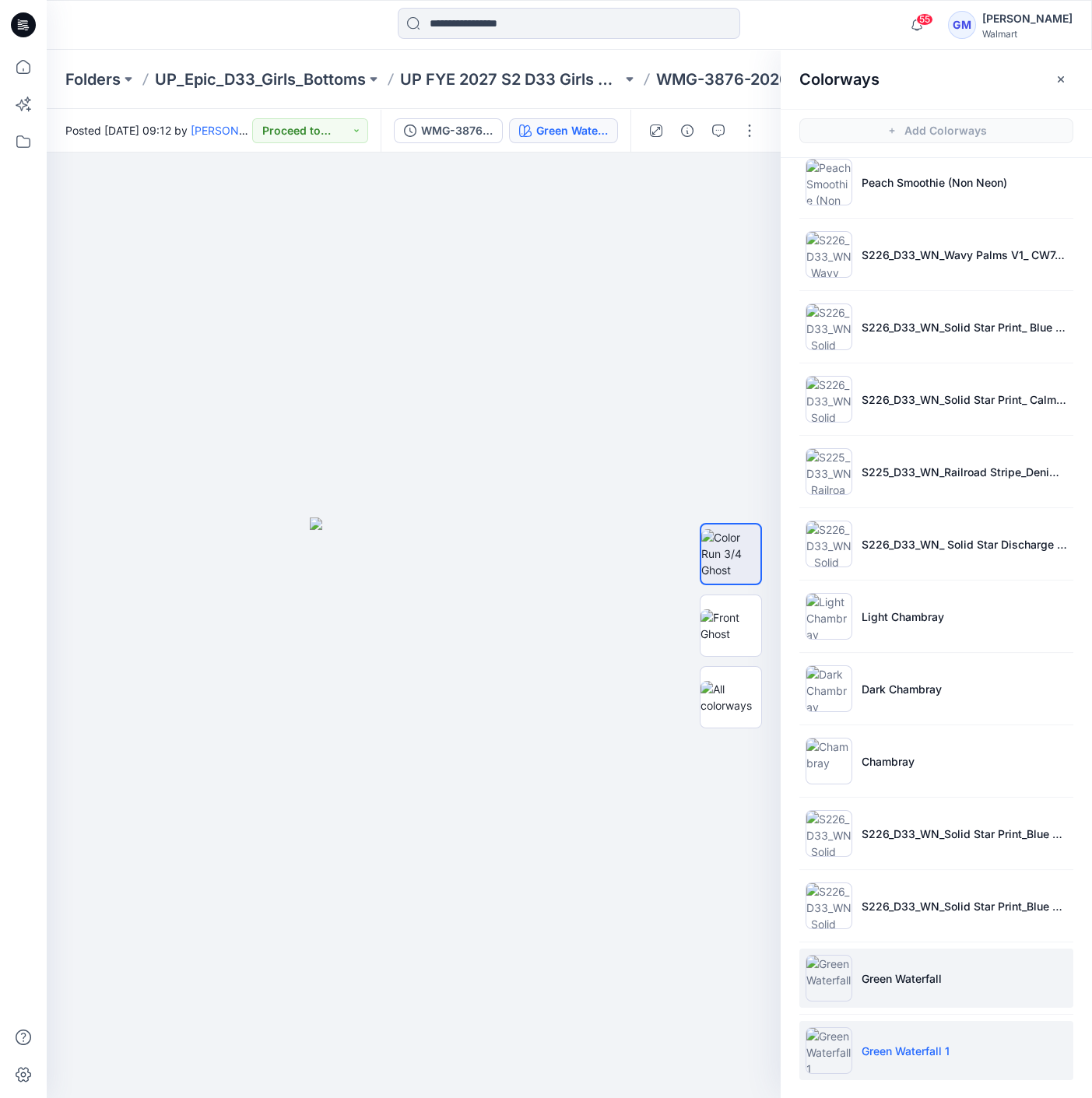
click at [943, 955] on li "Green Waterfall" at bounding box center [936, 978] width 274 height 59
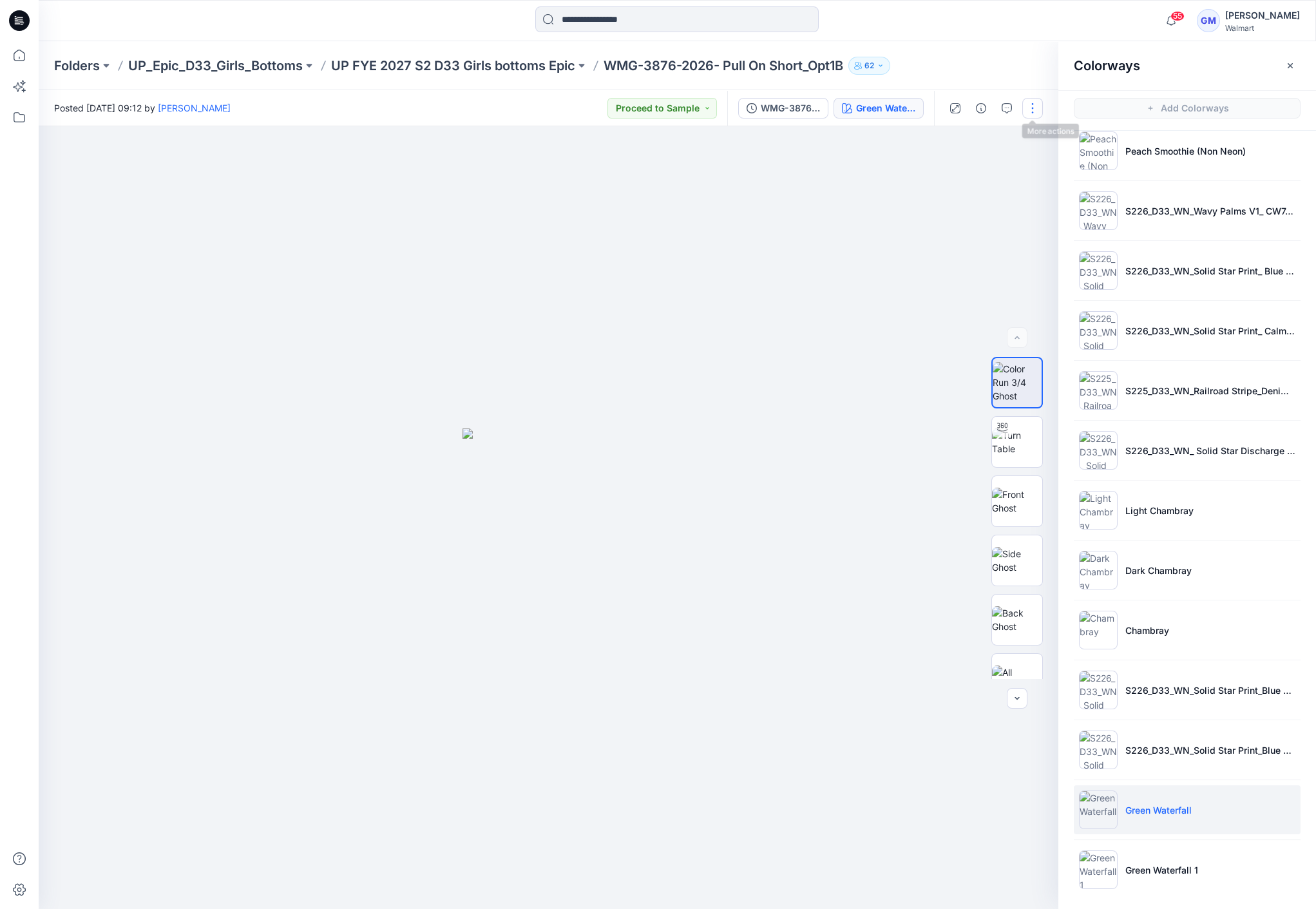
click at [914, 105] on button "button" at bounding box center [1033, 108] width 21 height 21
click at [914, 175] on p "Edit" at bounding box center [950, 174] width 16 height 14
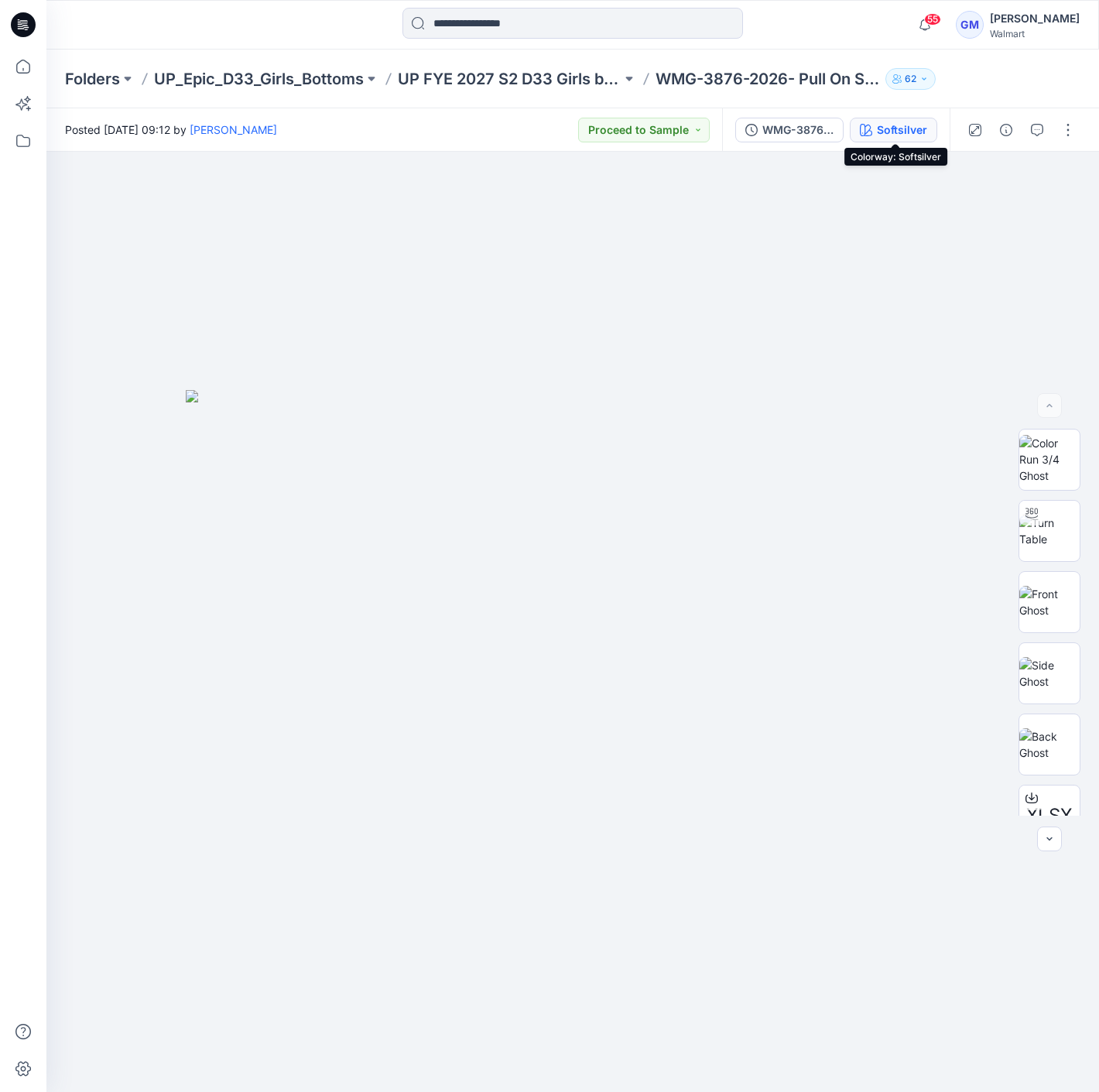
click at [913, 122] on div "Softsilver" at bounding box center [901, 130] width 50 height 17
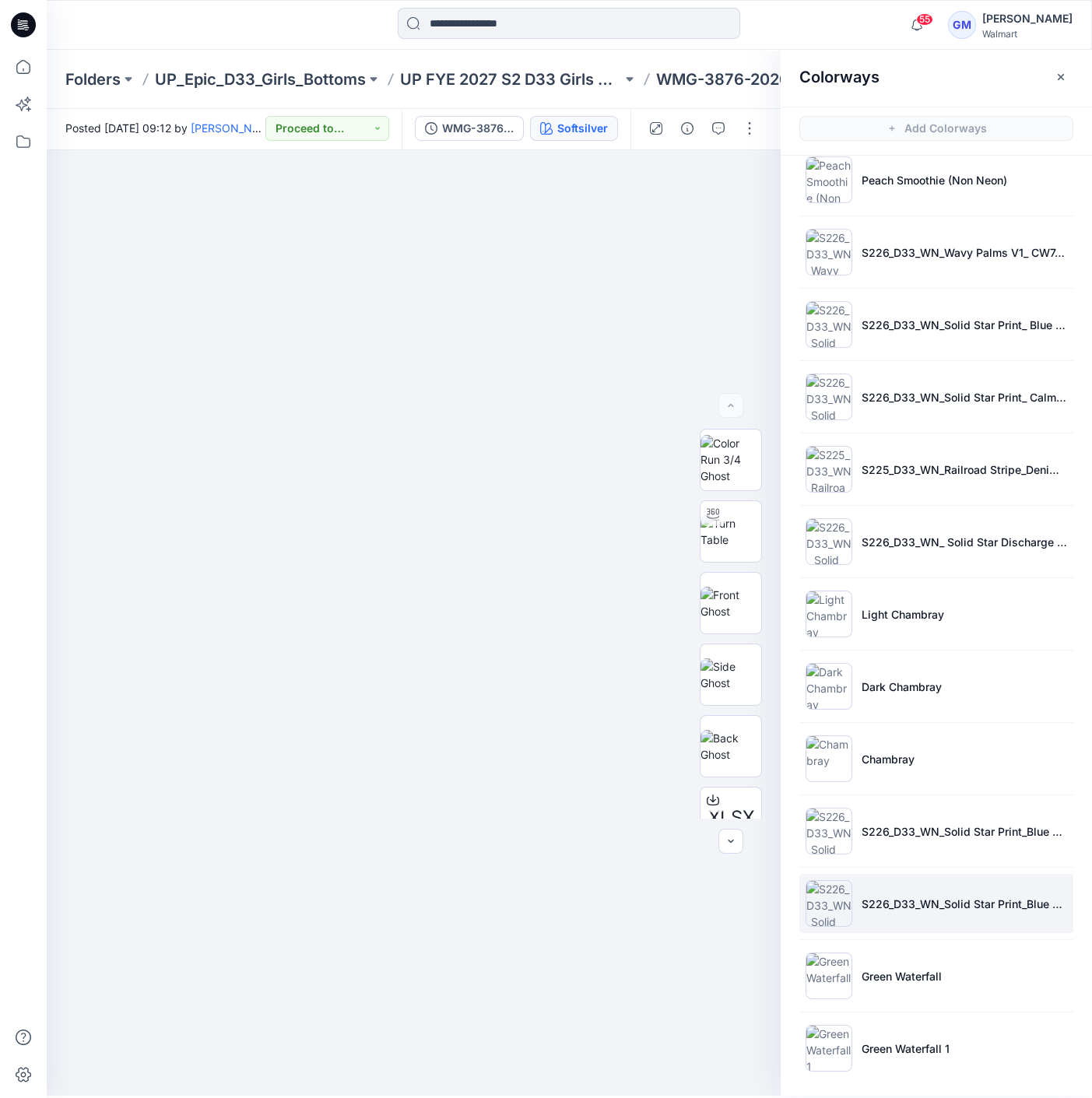
scroll to position [4, 0]
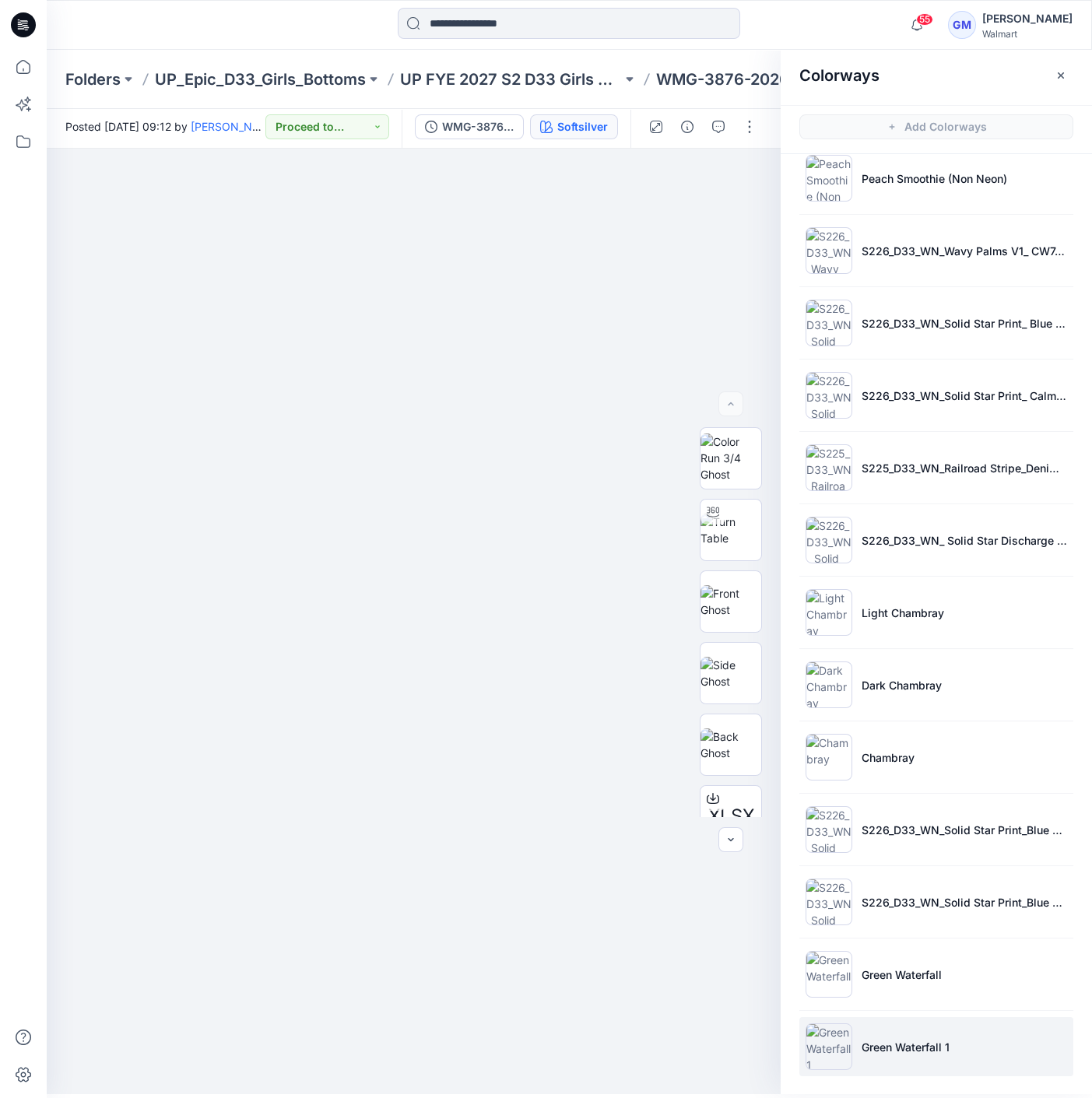
click at [921, 1021] on li "Green Waterfall 1" at bounding box center [936, 1046] width 274 height 59
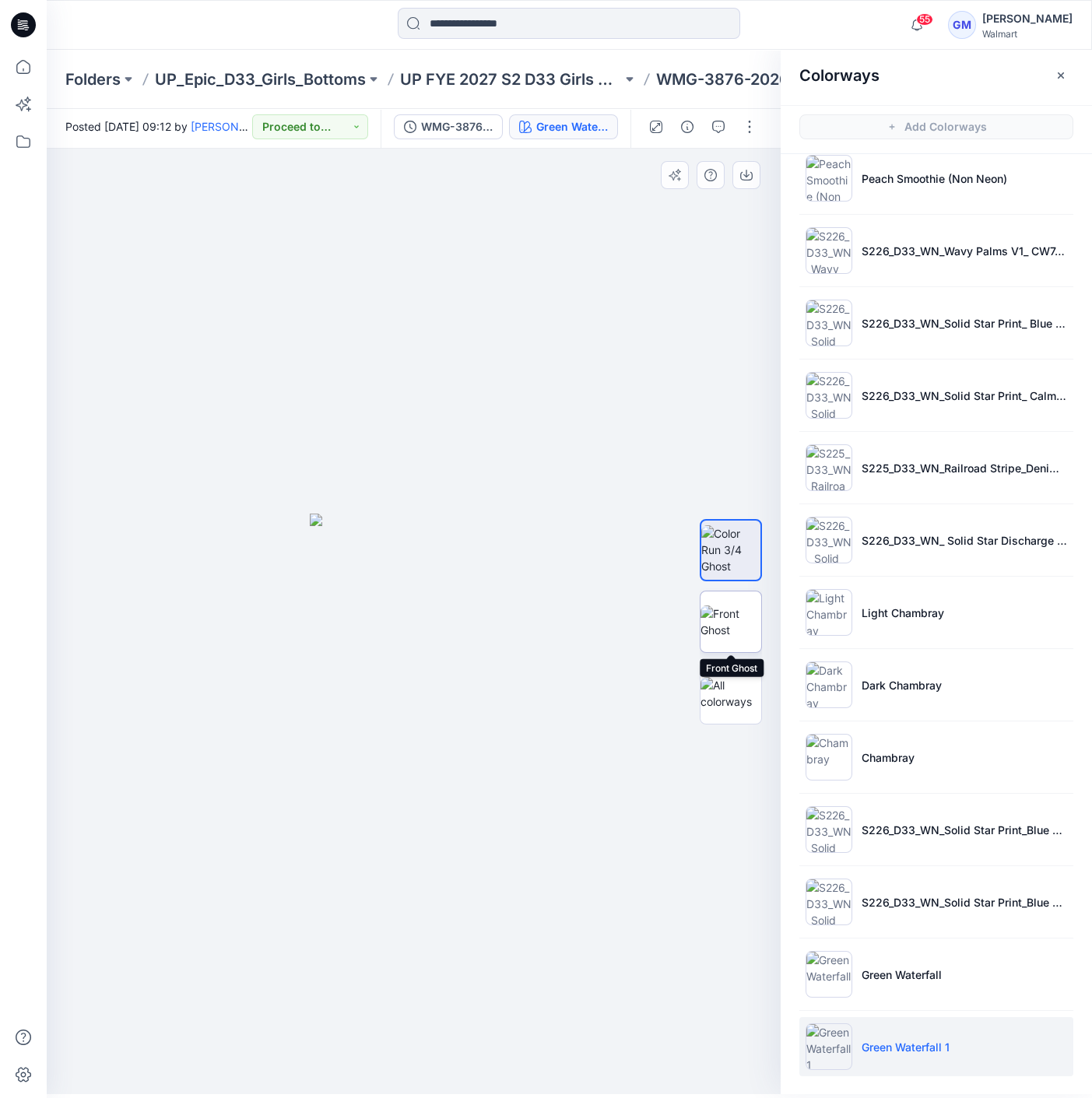
click at [727, 610] on img at bounding box center [731, 621] width 61 height 32
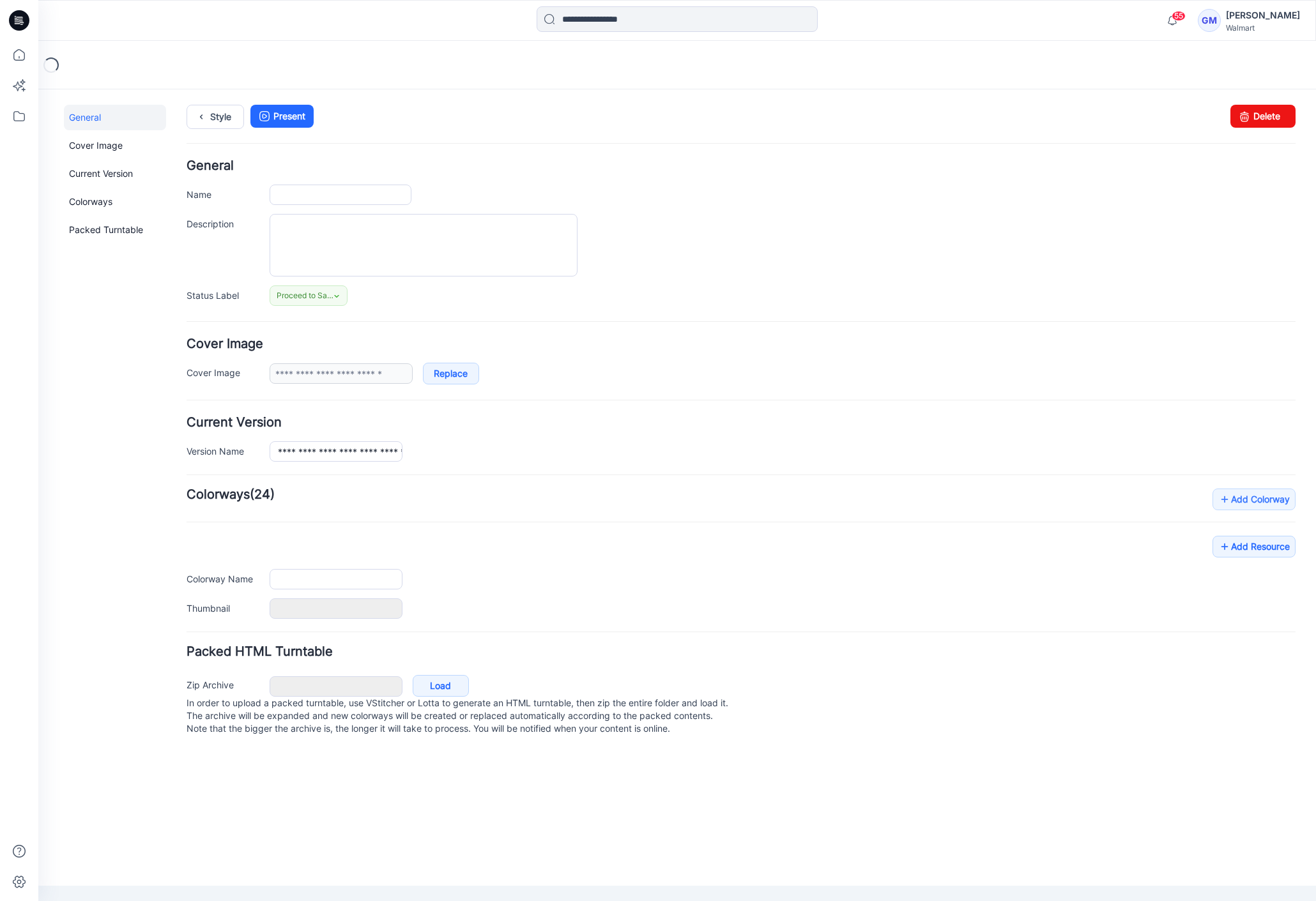
type input "**********"
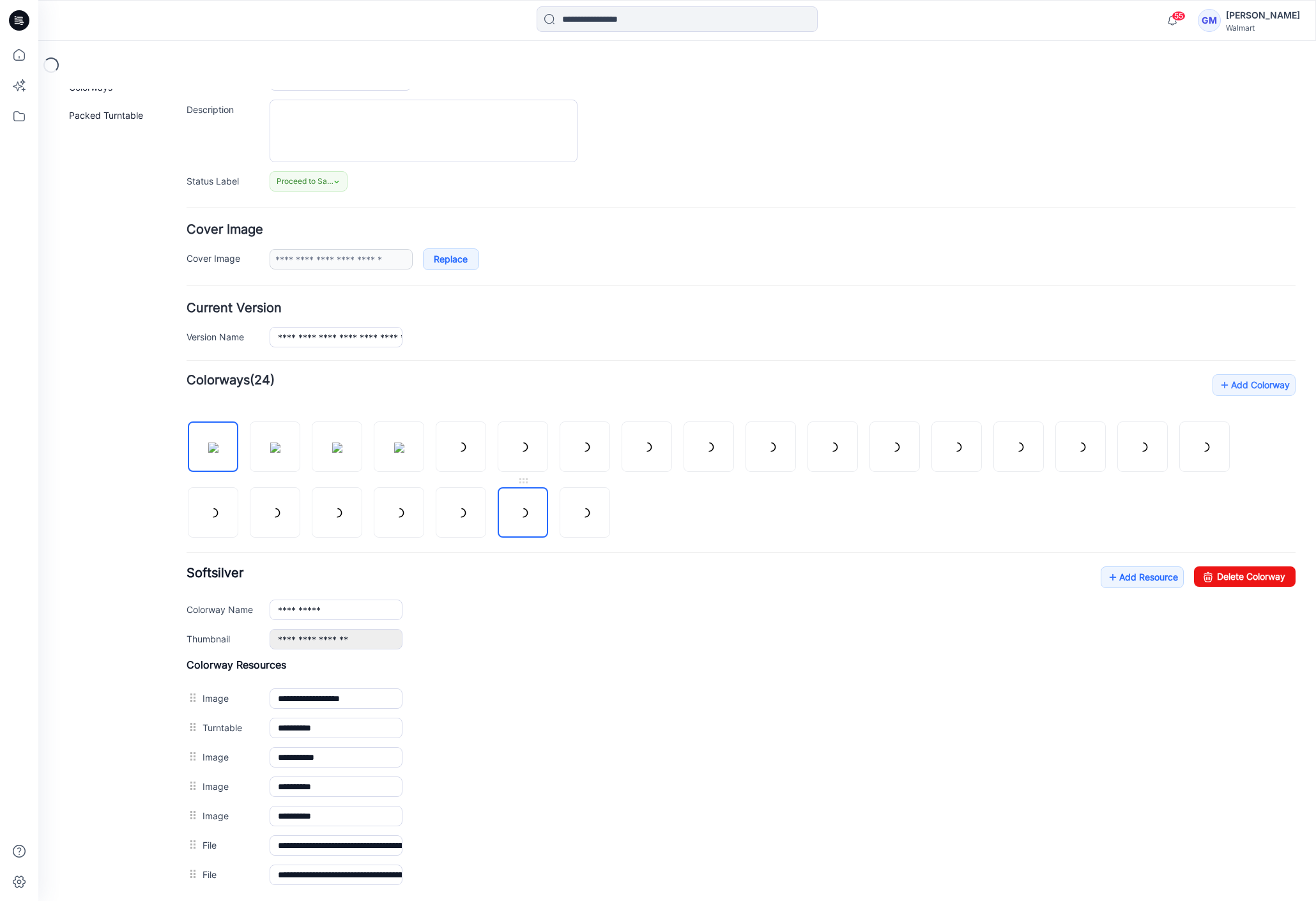
scroll to position [243, 0]
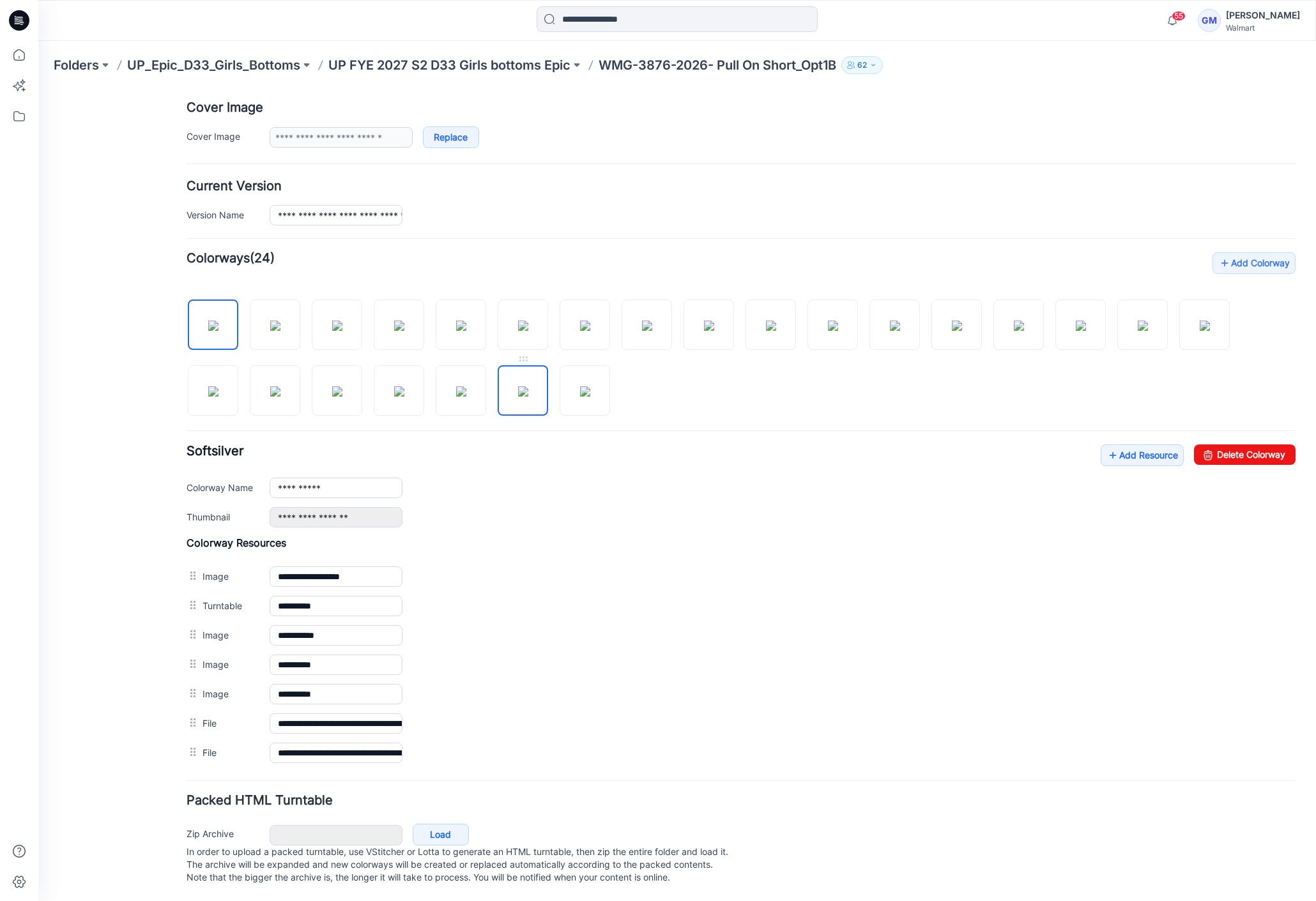
click at [521, 387] on img at bounding box center [524, 392] width 11 height 11
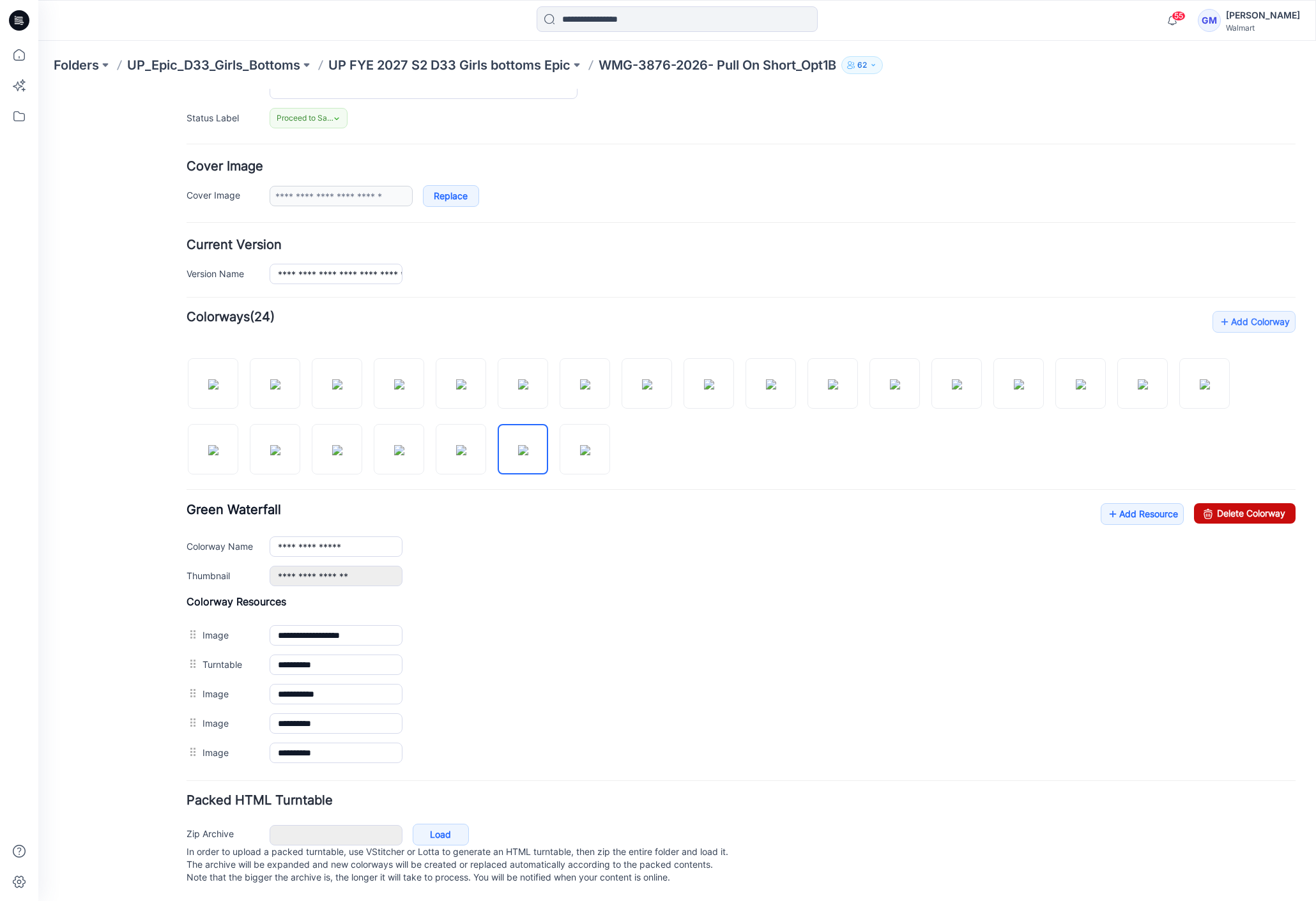
click at [1215, 503] on link "Delete Colorway" at bounding box center [1245, 513] width 101 height 20
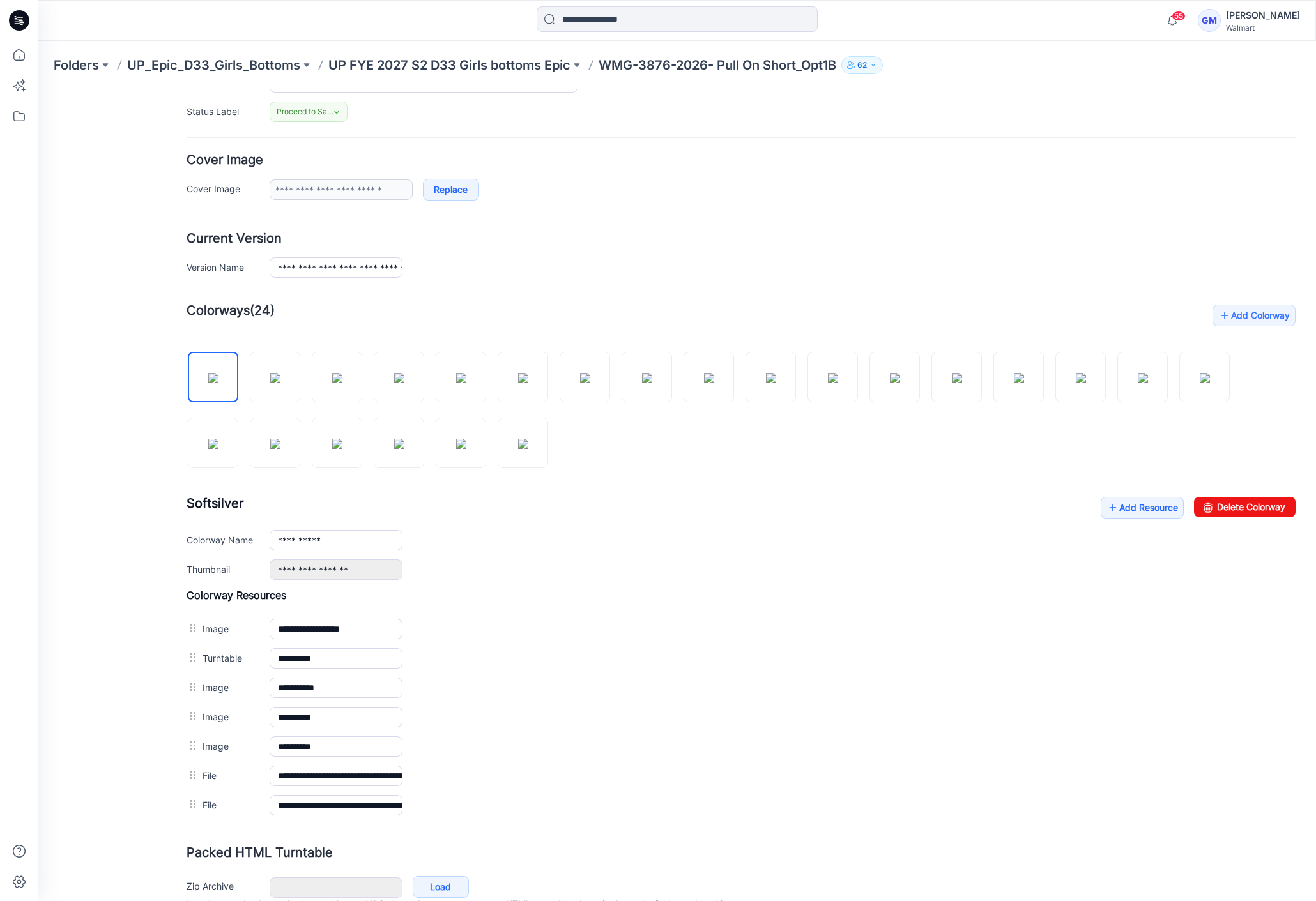
click at [550, 446] on div at bounding box center [740, 404] width 1109 height 132
click at [546, 447] on link at bounding box center [523, 443] width 51 height 51
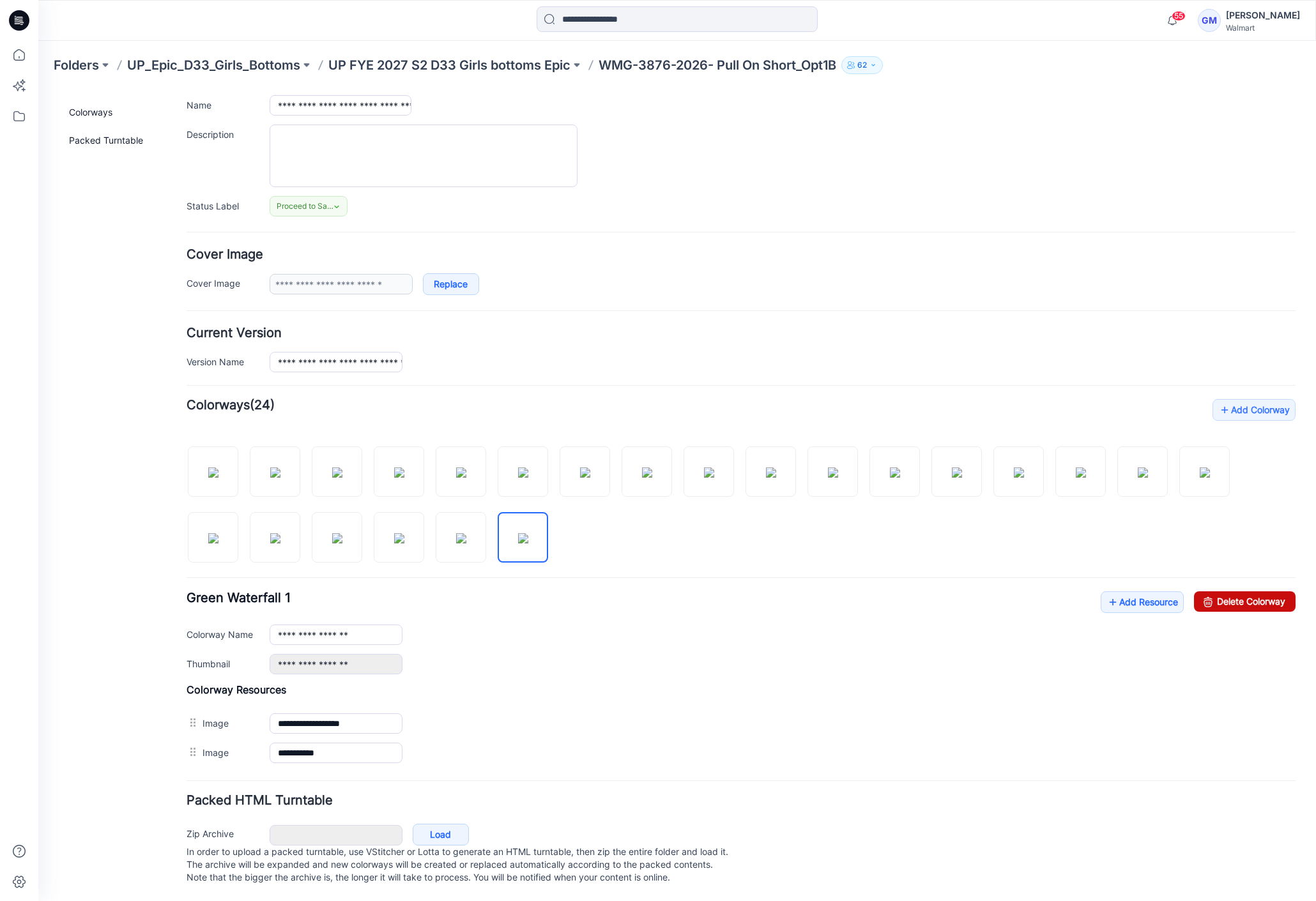
click at [1253, 592] on link "Delete Colorway" at bounding box center [1245, 601] width 101 height 20
type input "**********"
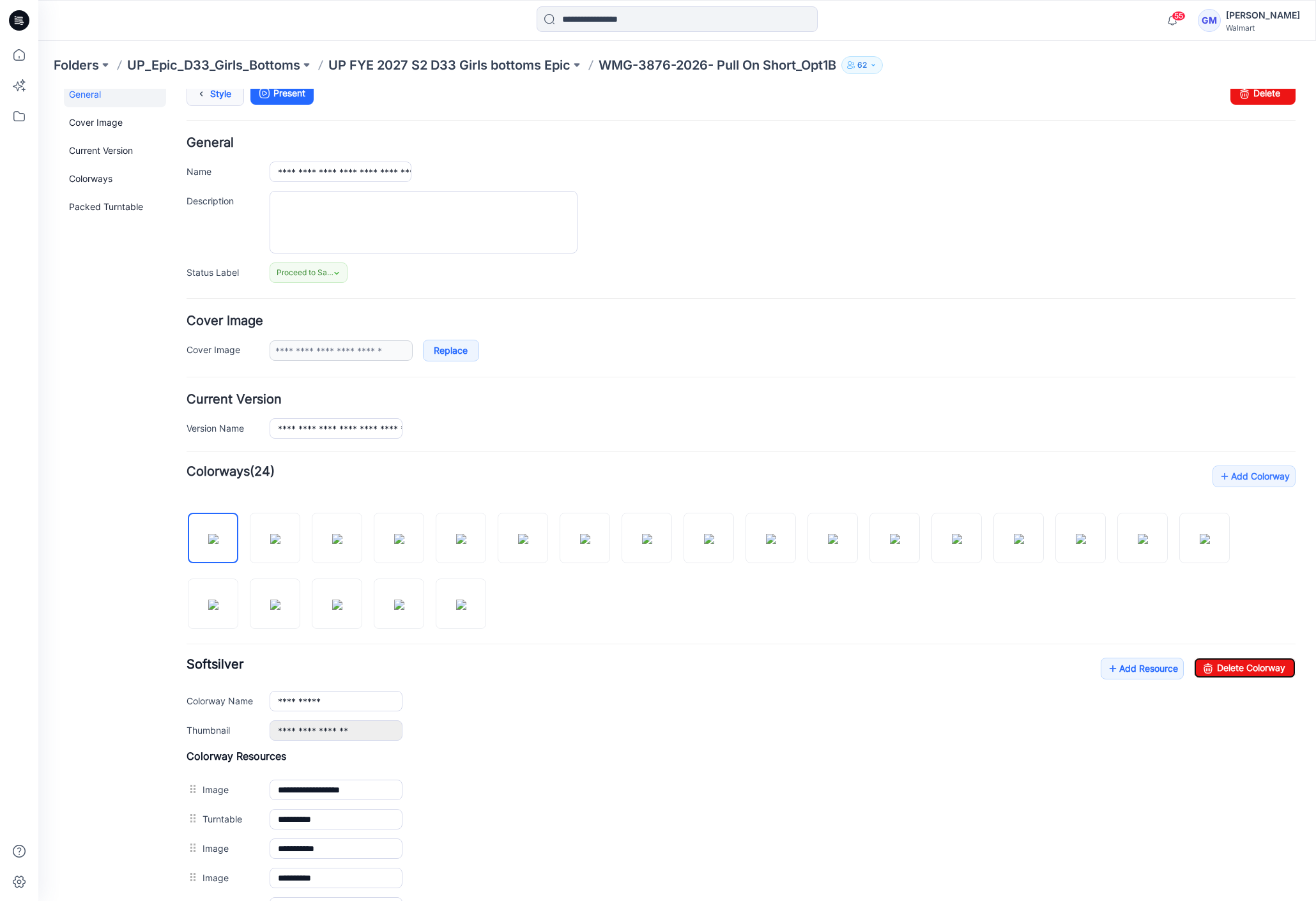
scroll to position [0, 0]
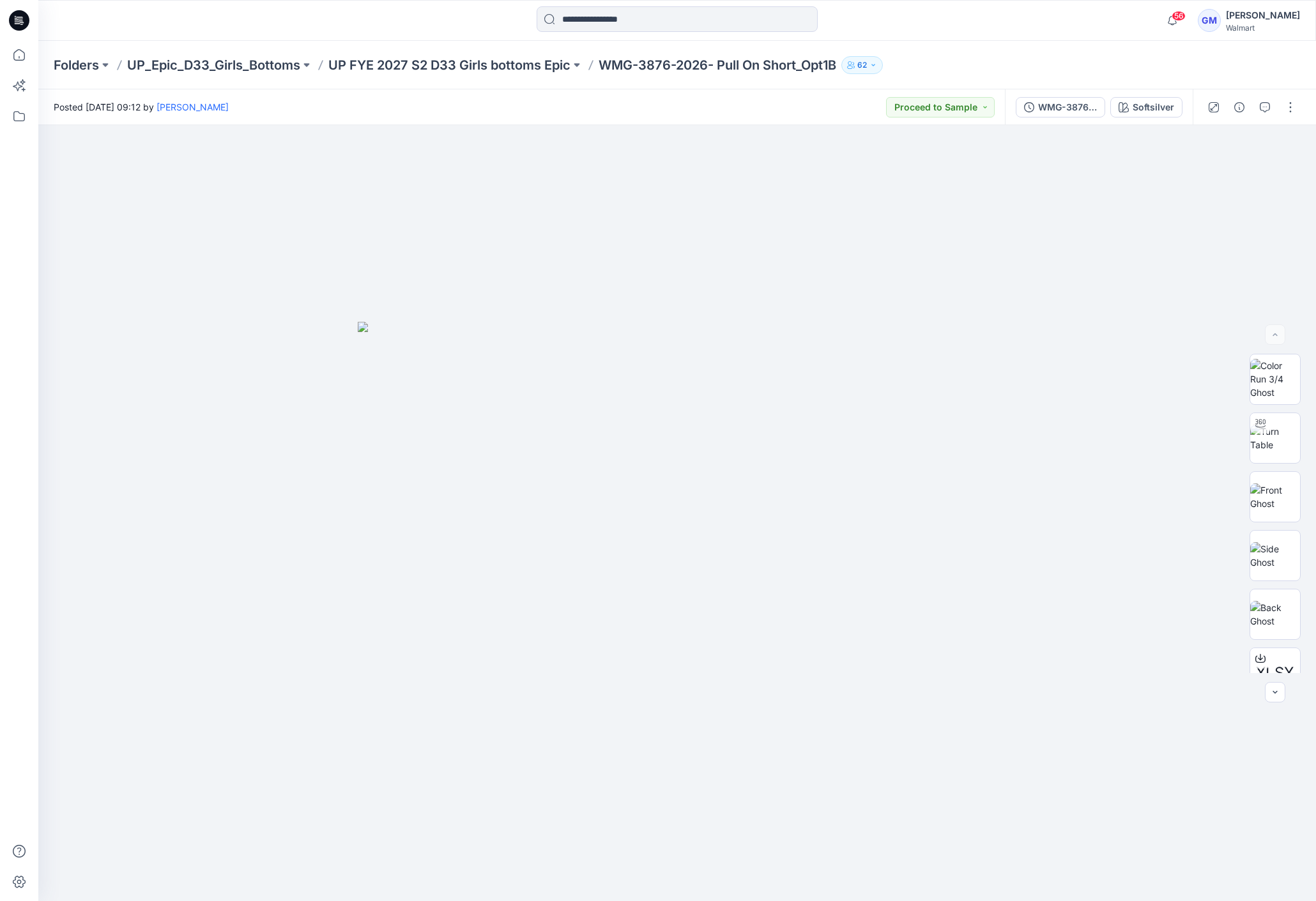
click at [1129, 96] on div "WMG-3876-2026_Rev1_Pull On Short_Opt1B_Full Colorway Softsilver" at bounding box center [1099, 107] width 188 height 36
click at [1168, 110] on div "Softsilver" at bounding box center [1153, 107] width 42 height 14
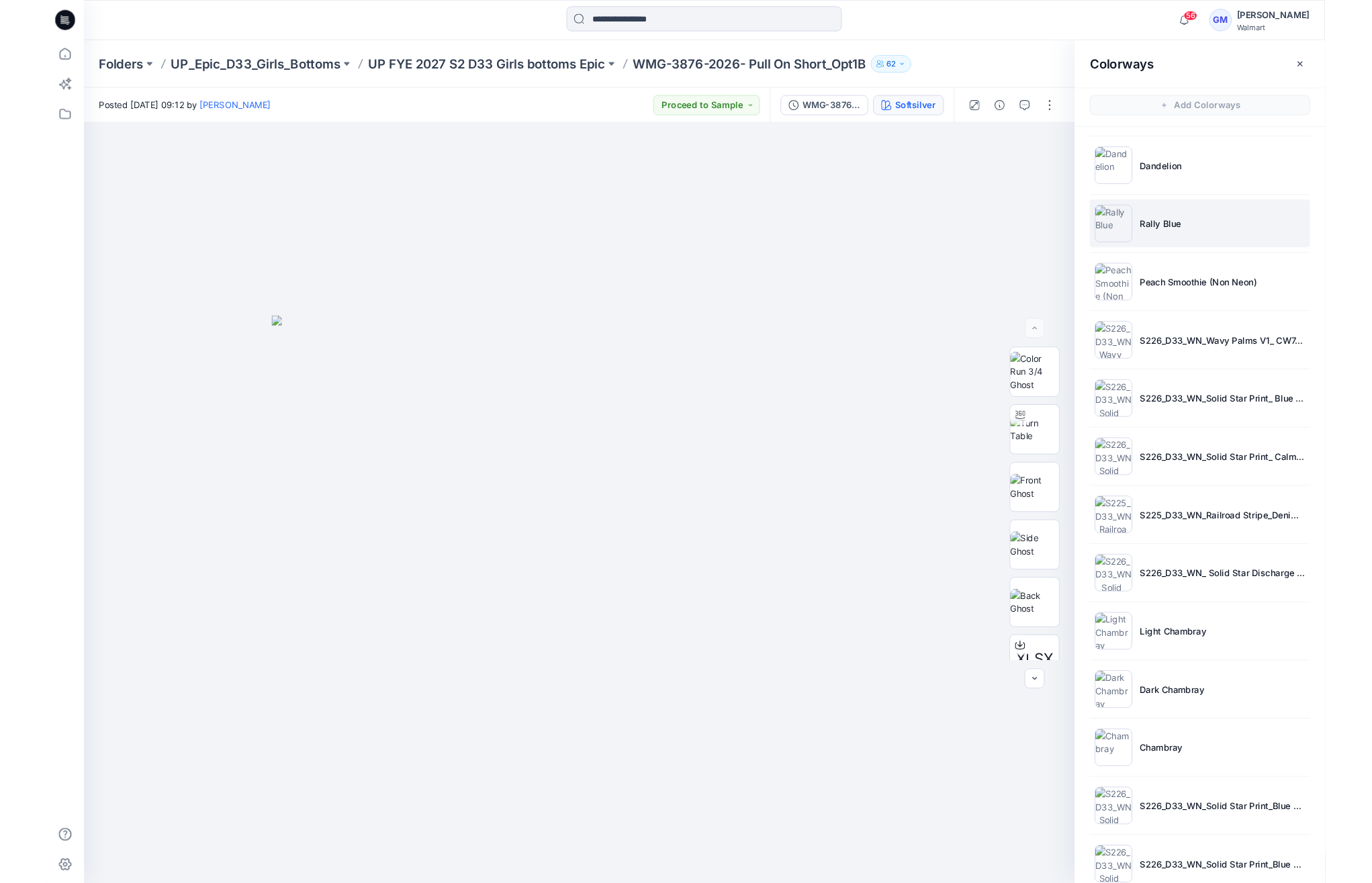
scroll to position [643, 0]
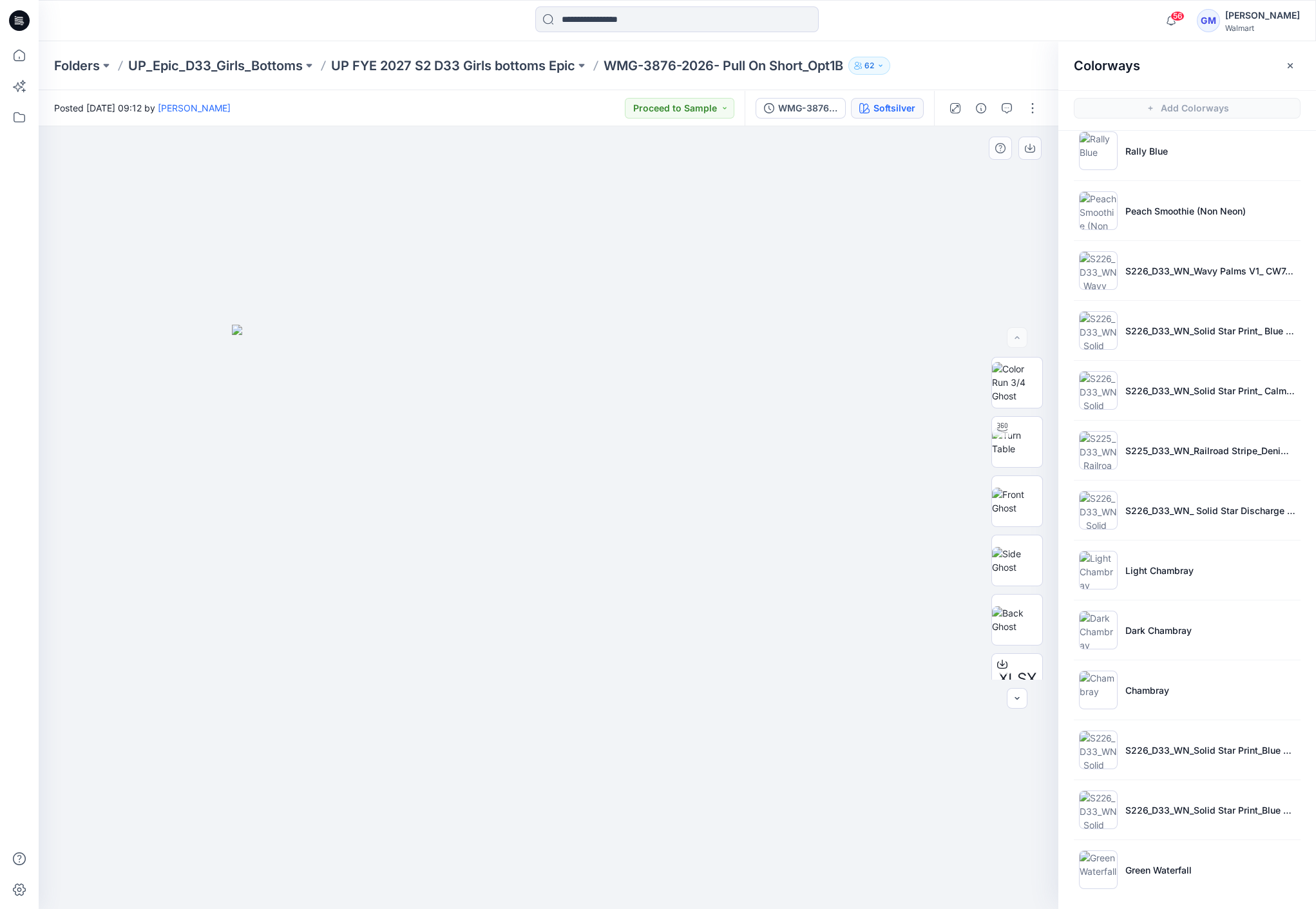
click at [758, 766] on div at bounding box center [554, 517] width 1031 height 783
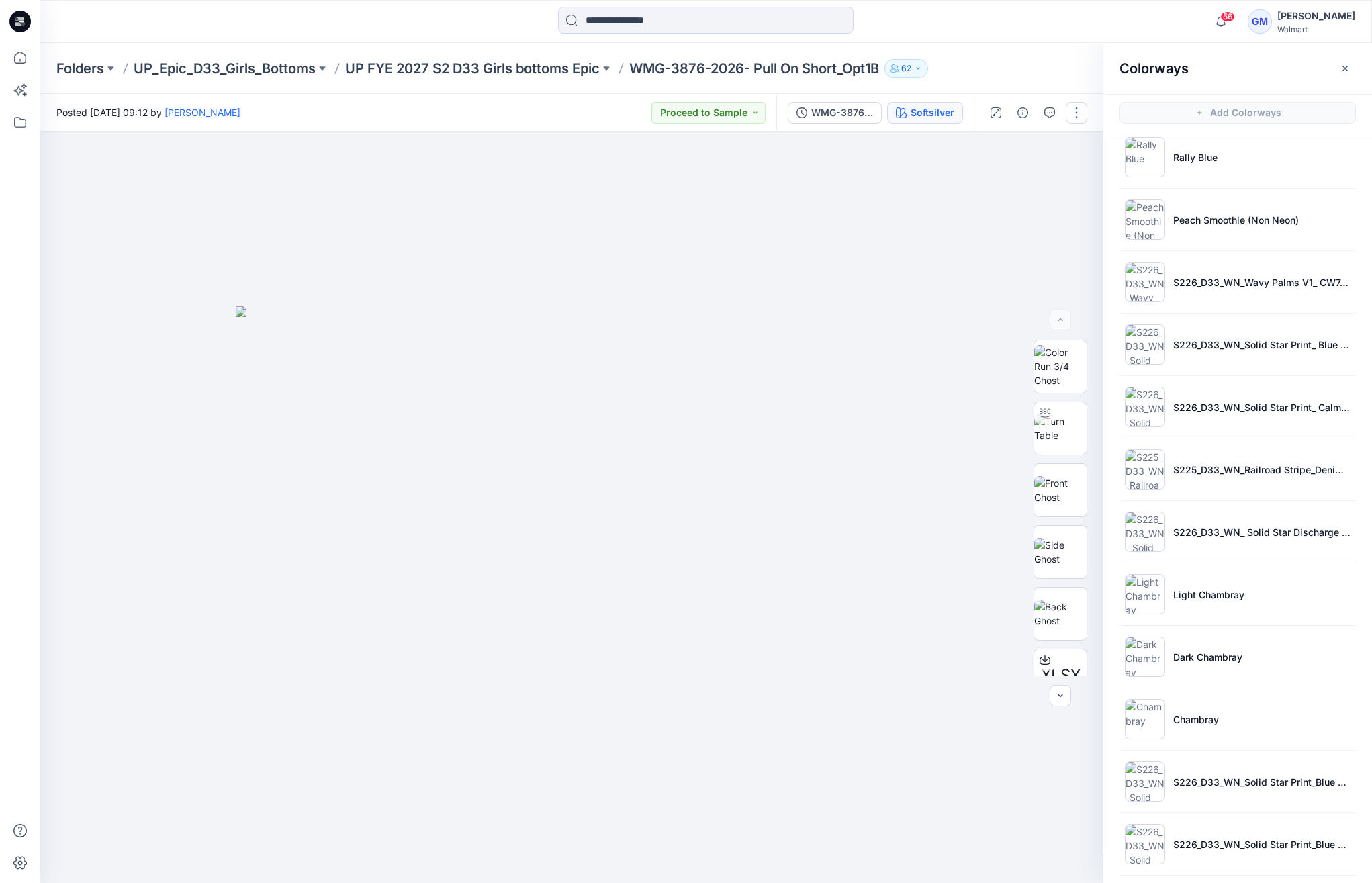
click at [1076, 116] on button "button" at bounding box center [1077, 112] width 21 height 21
click at [1027, 179] on button "Edit" at bounding box center [1020, 181] width 123 height 25
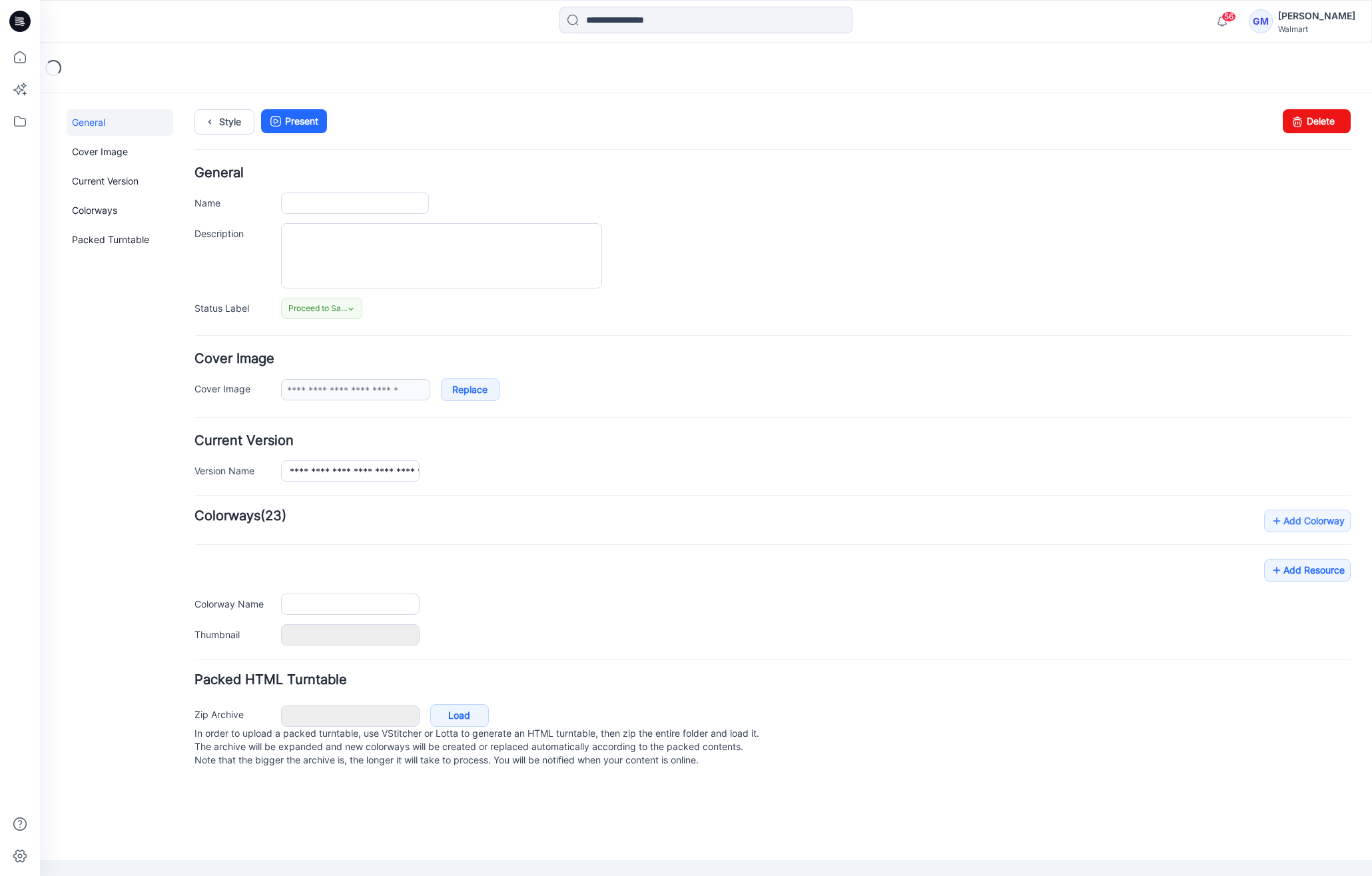
type input "**********"
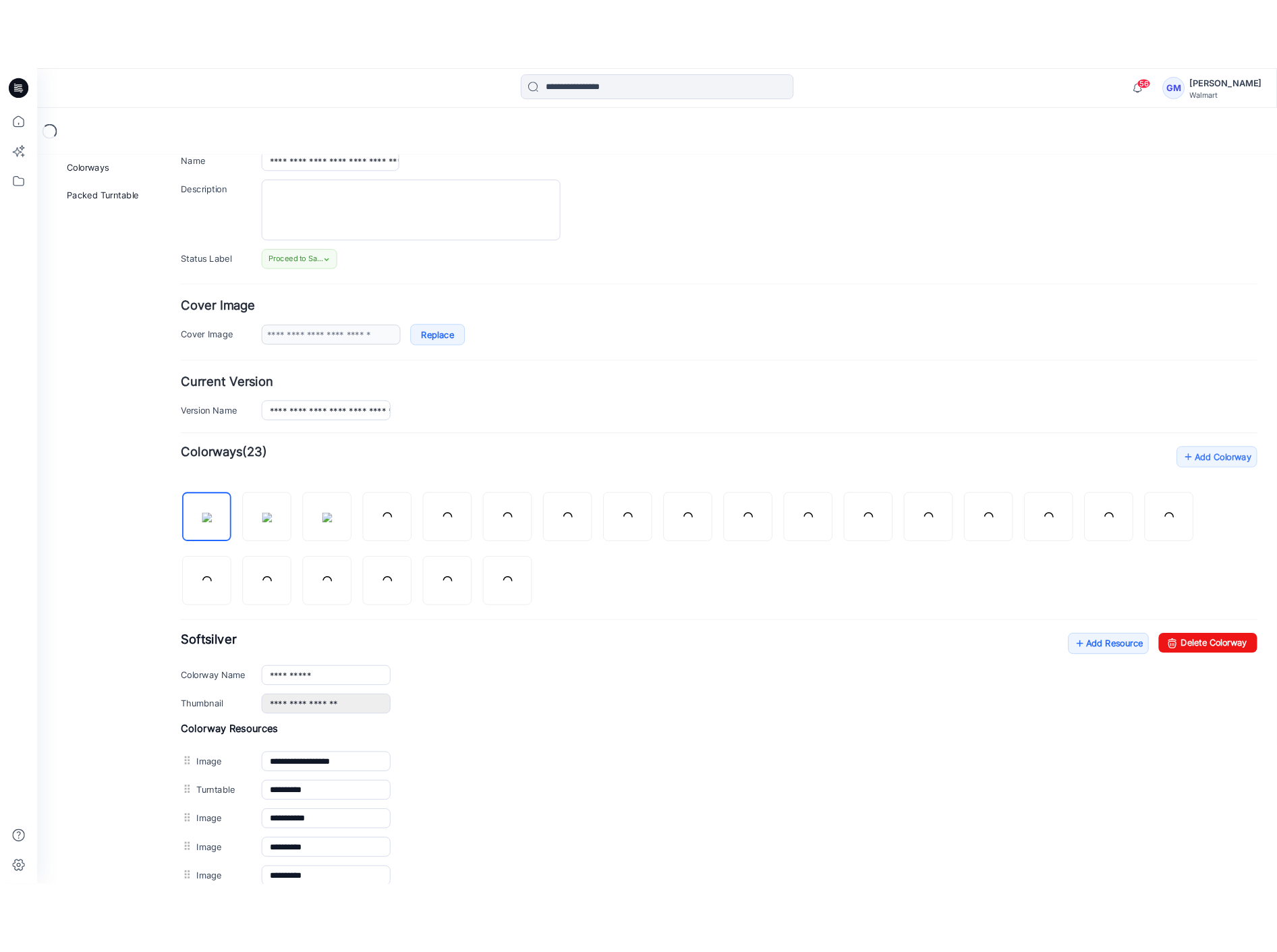
scroll to position [249, 0]
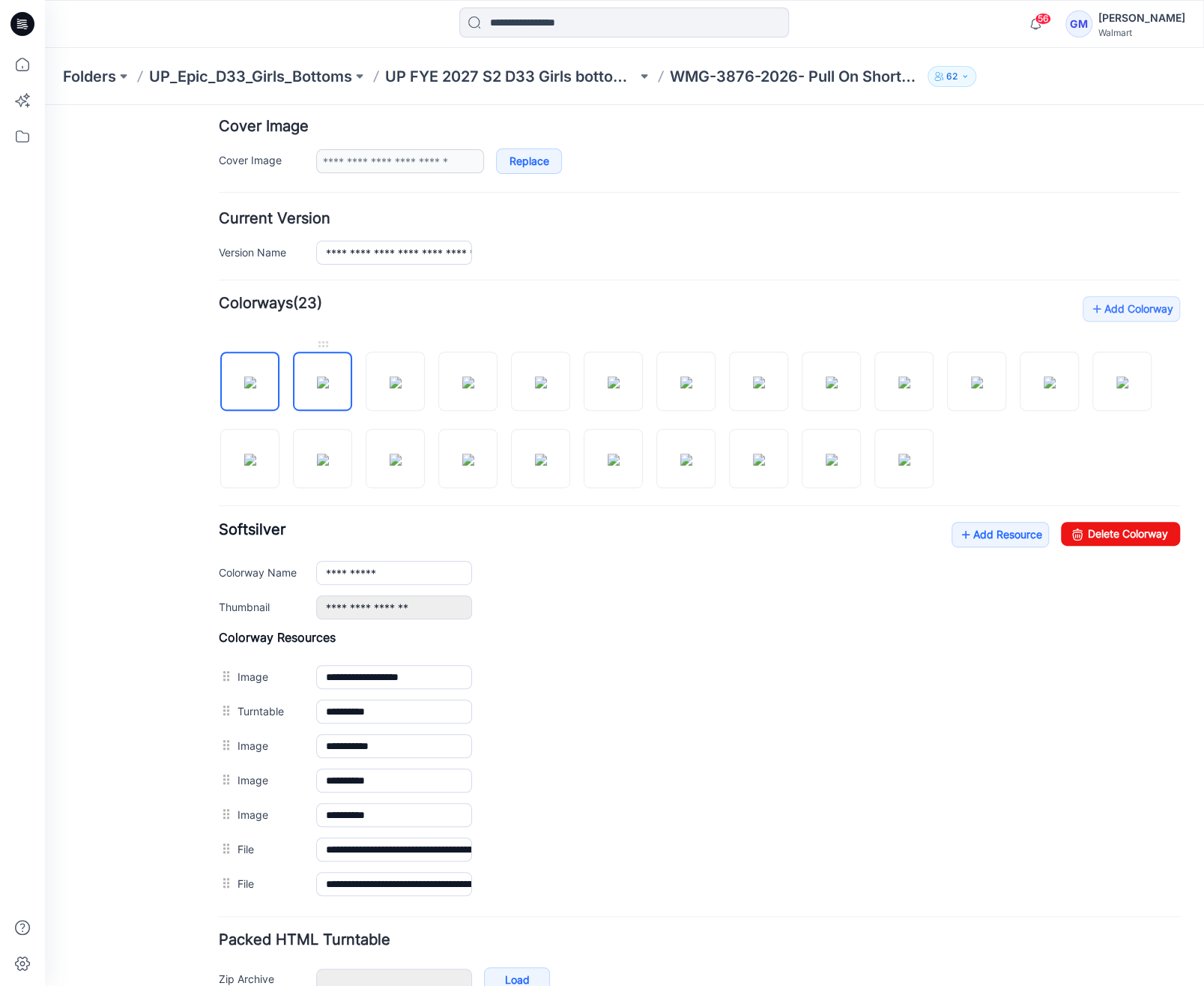
click at [323, 377] on img at bounding box center [323, 383] width 12 height 12
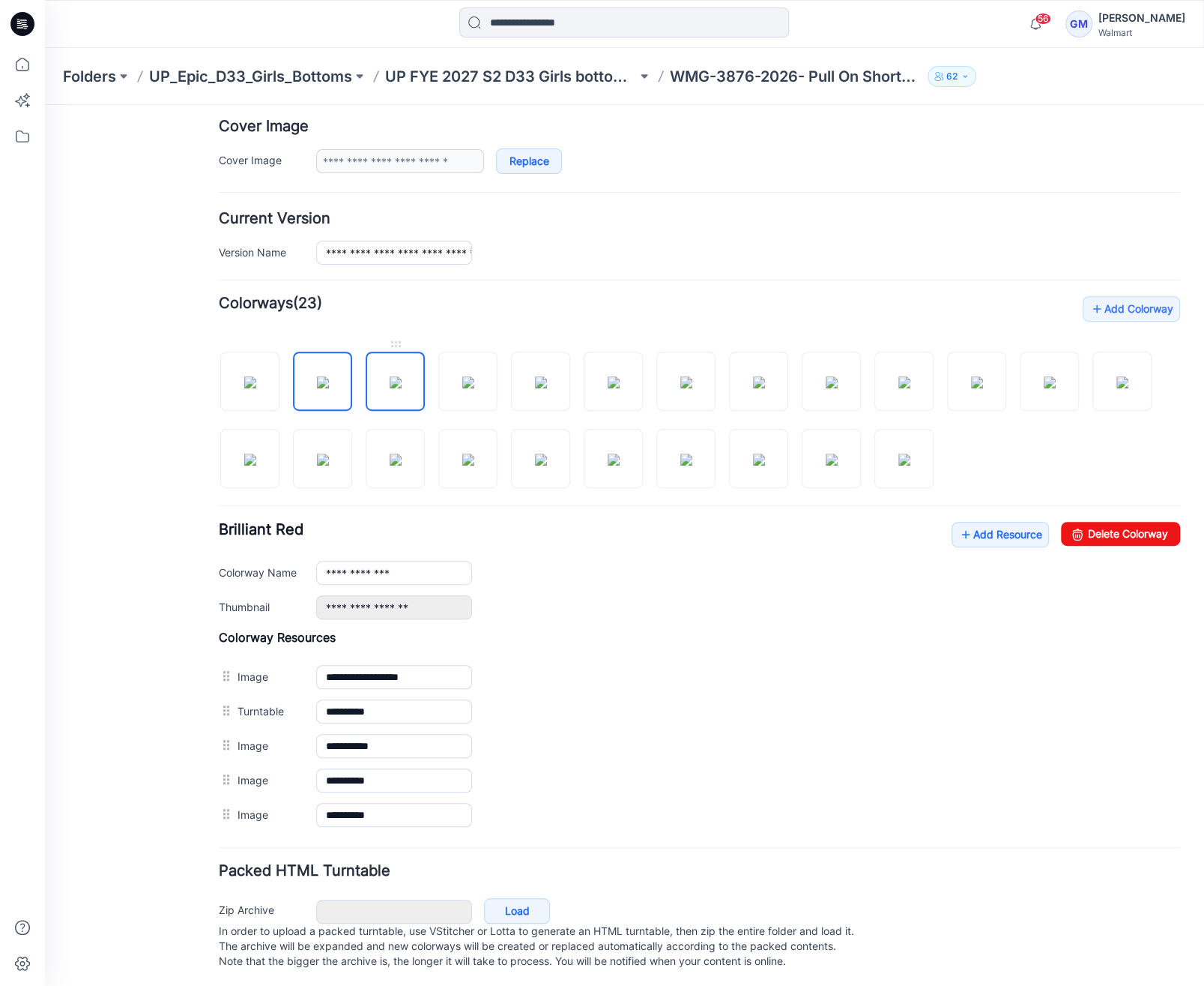
click at [424, 385] on link at bounding box center [395, 381] width 59 height 60
click at [464, 382] on img at bounding box center [469, 383] width 12 height 12
click at [547, 382] on img at bounding box center [542, 383] width 12 height 12
click at [608, 377] on img at bounding box center [614, 383] width 12 height 12
click at [693, 387] on img at bounding box center [686, 383] width 12 height 12
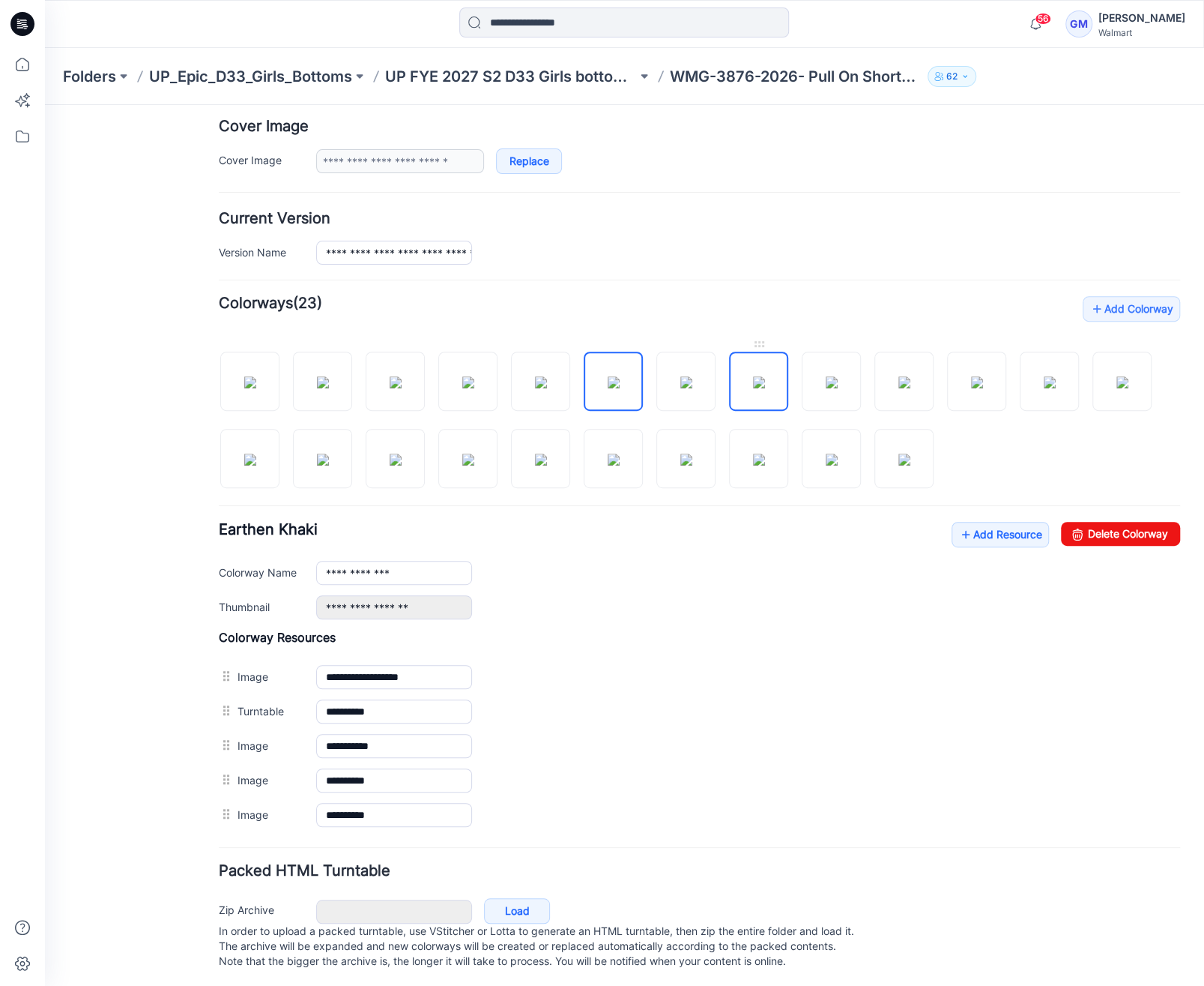
click at [765, 388] on img at bounding box center [759, 383] width 12 height 12
click at [838, 377] on img at bounding box center [832, 383] width 12 height 12
click at [838, 385] on img at bounding box center [832, 383] width 12 height 12
click at [1044, 377] on img at bounding box center [1050, 383] width 12 height 12
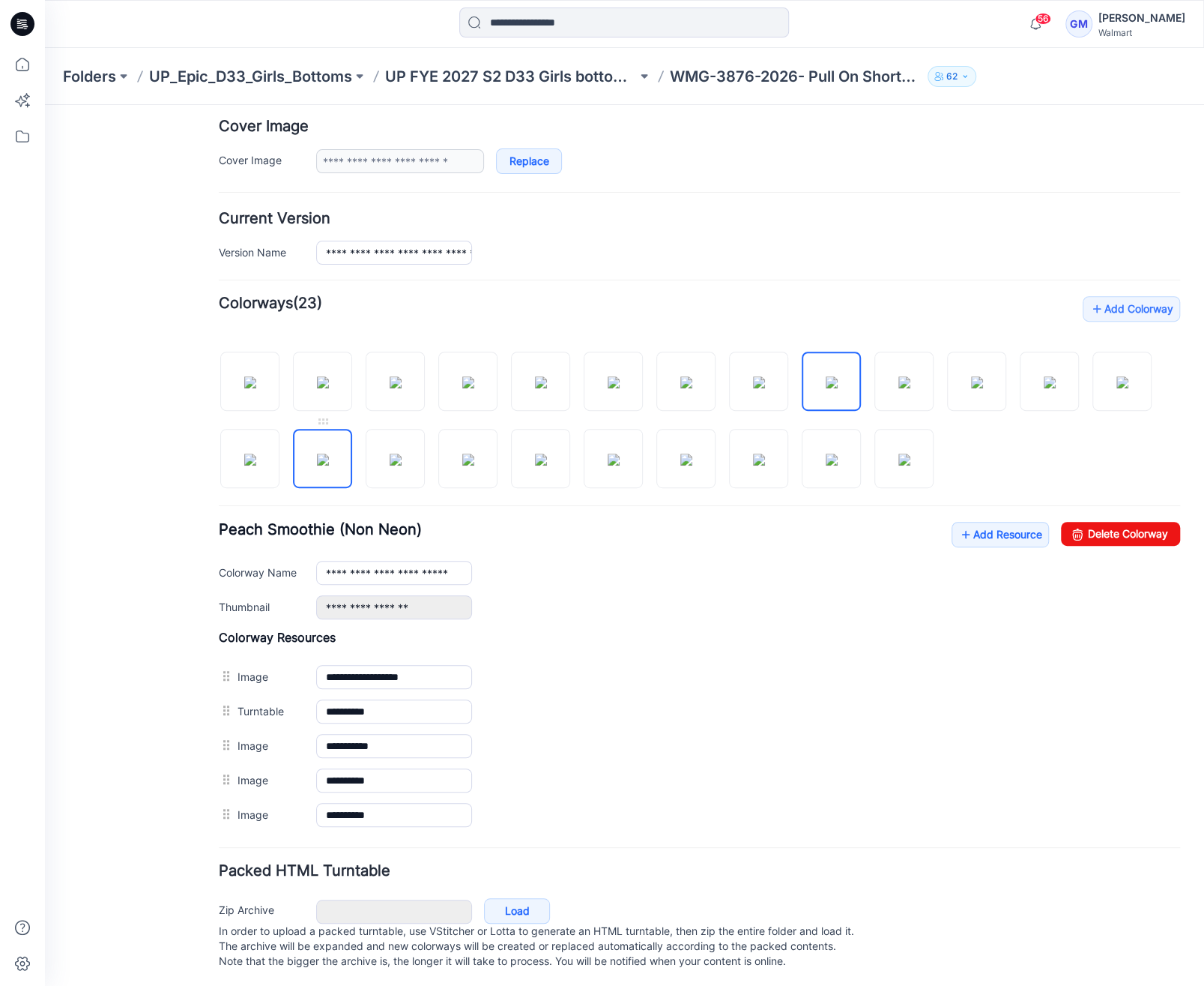
click at [329, 454] on img at bounding box center [323, 460] width 12 height 12
click at [753, 464] on img at bounding box center [759, 460] width 12 height 12
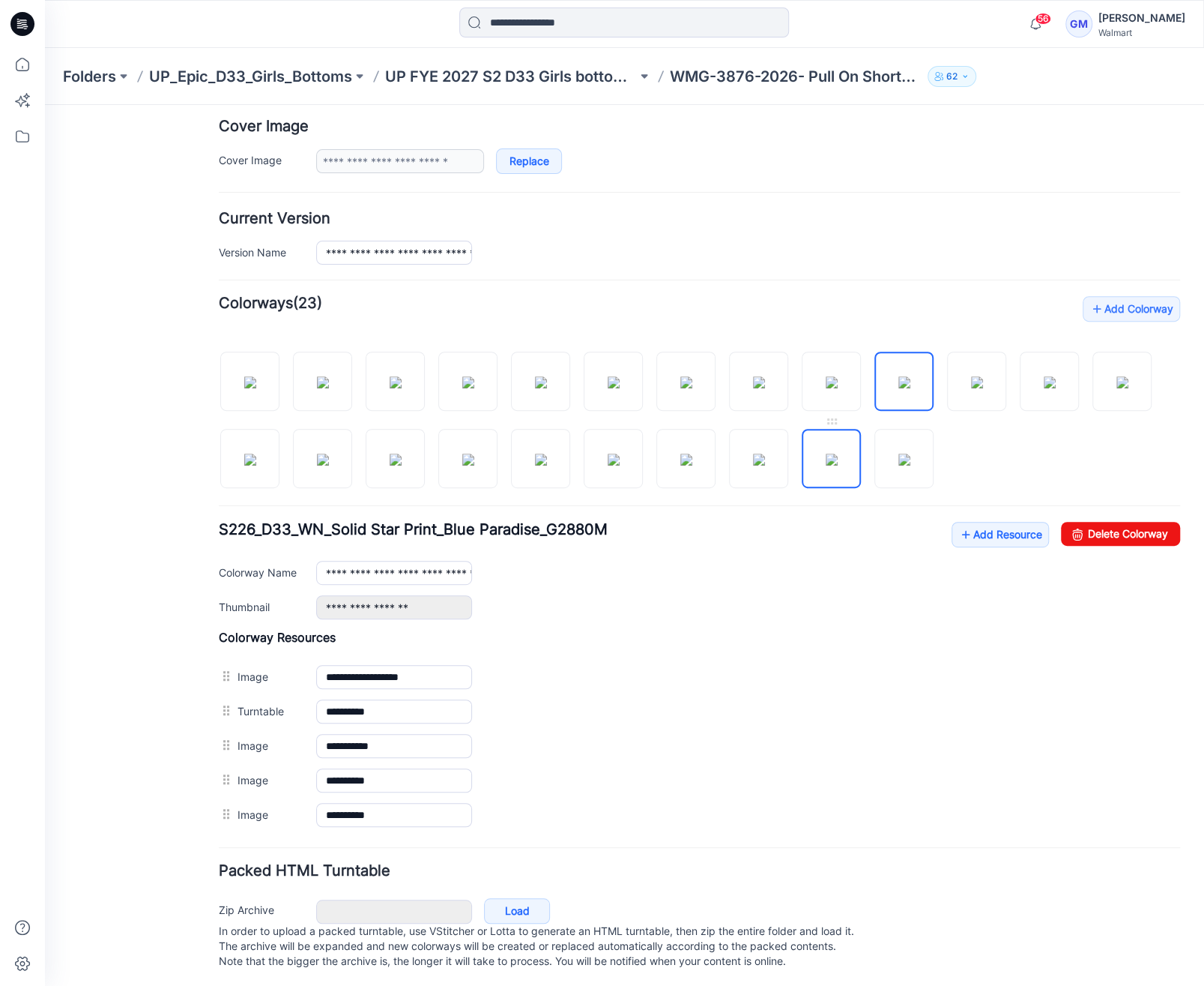
click at [834, 454] on img at bounding box center [832, 460] width 12 height 12
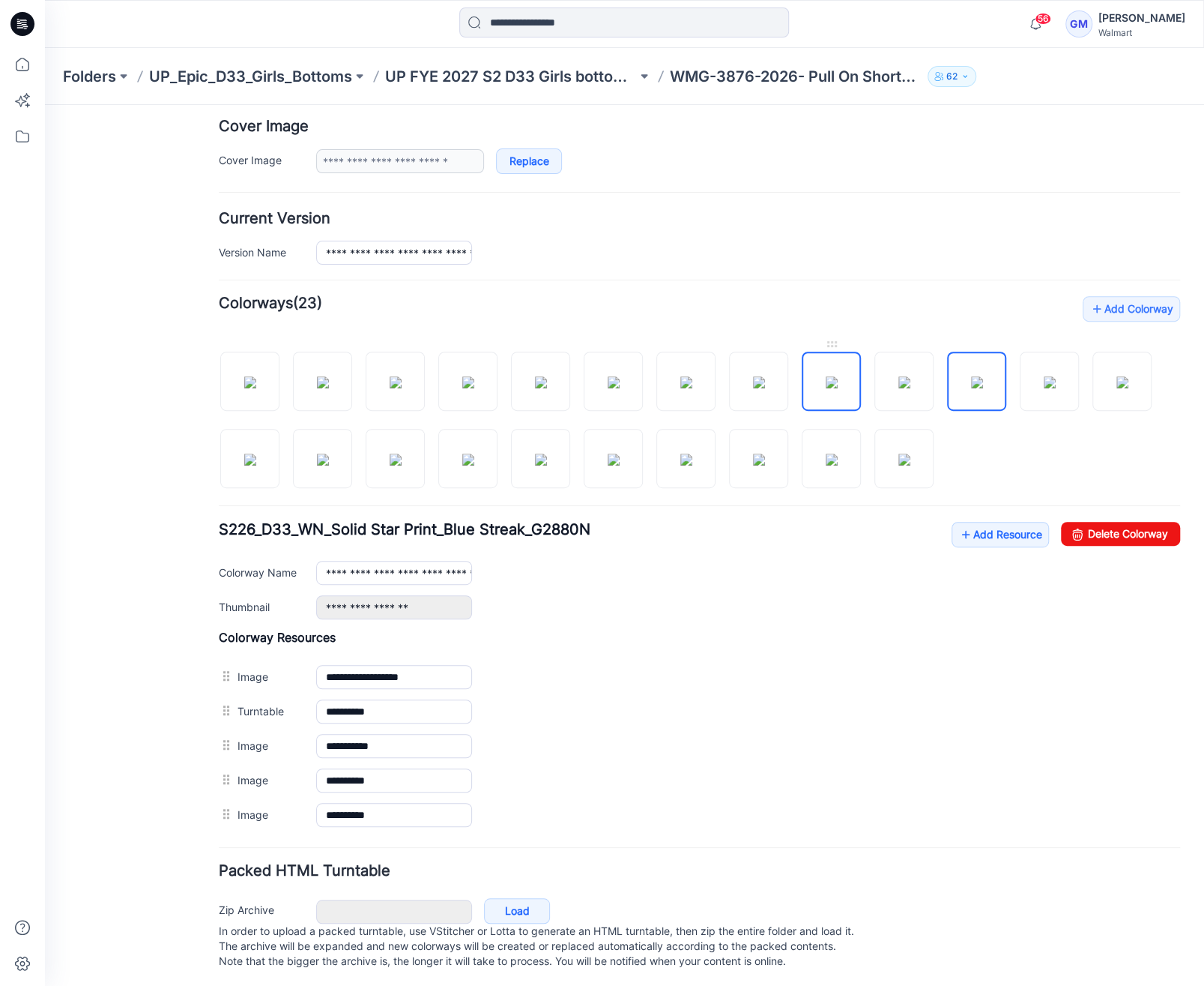
click at [838, 388] on img at bounding box center [832, 383] width 12 height 12
click at [899, 378] on img at bounding box center [905, 383] width 12 height 12
click at [971, 381] on img at bounding box center [978, 383] width 12 height 12
click at [765, 454] on img at bounding box center [759, 460] width 12 height 12
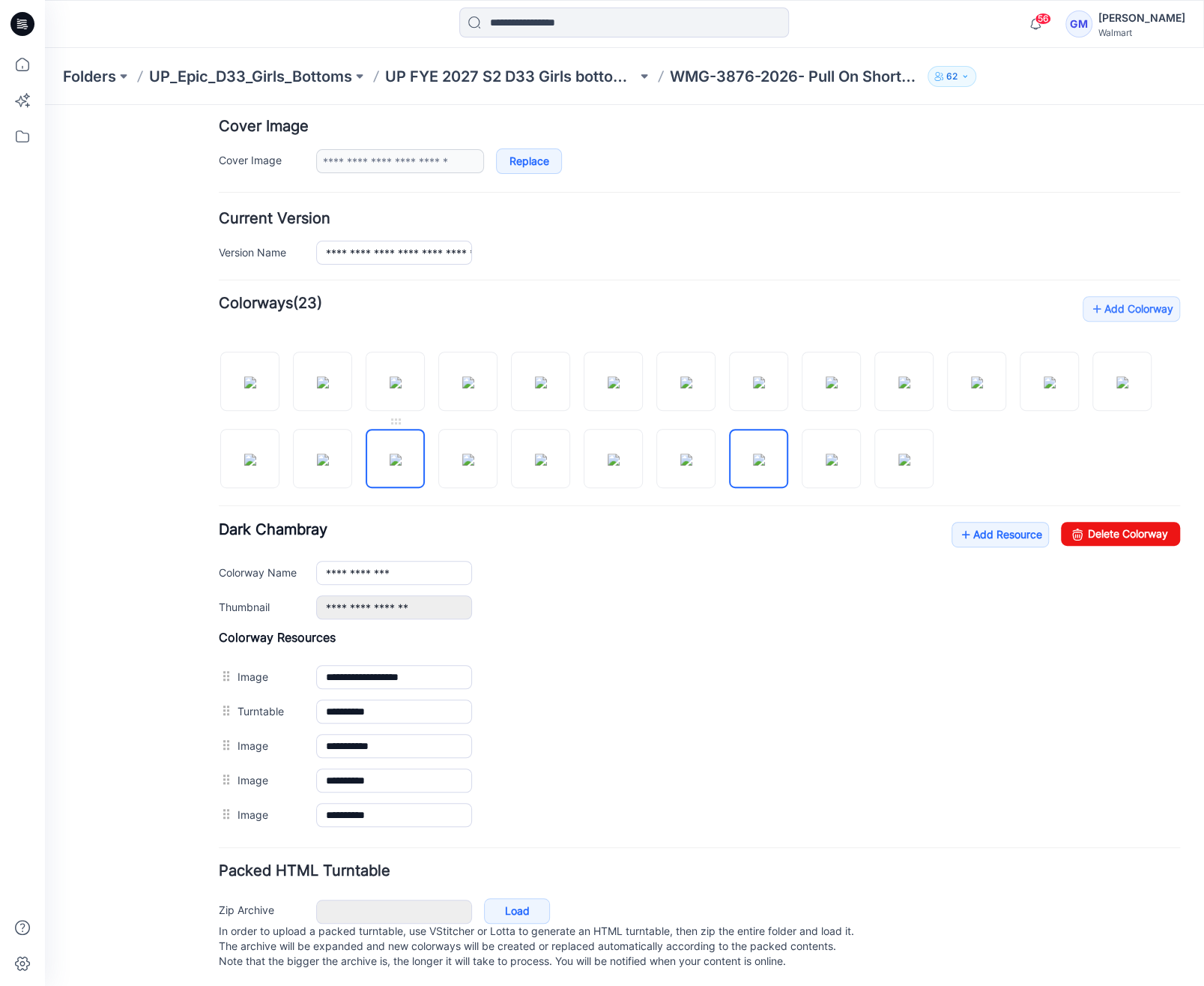
click at [392, 457] on img at bounding box center [396, 460] width 12 height 12
click at [612, 459] on img at bounding box center [614, 460] width 12 height 12
click at [760, 465] on img at bounding box center [759, 460] width 12 height 12
click at [838, 465] on img at bounding box center [832, 460] width 12 height 12
click at [899, 465] on img at bounding box center [905, 460] width 12 height 12
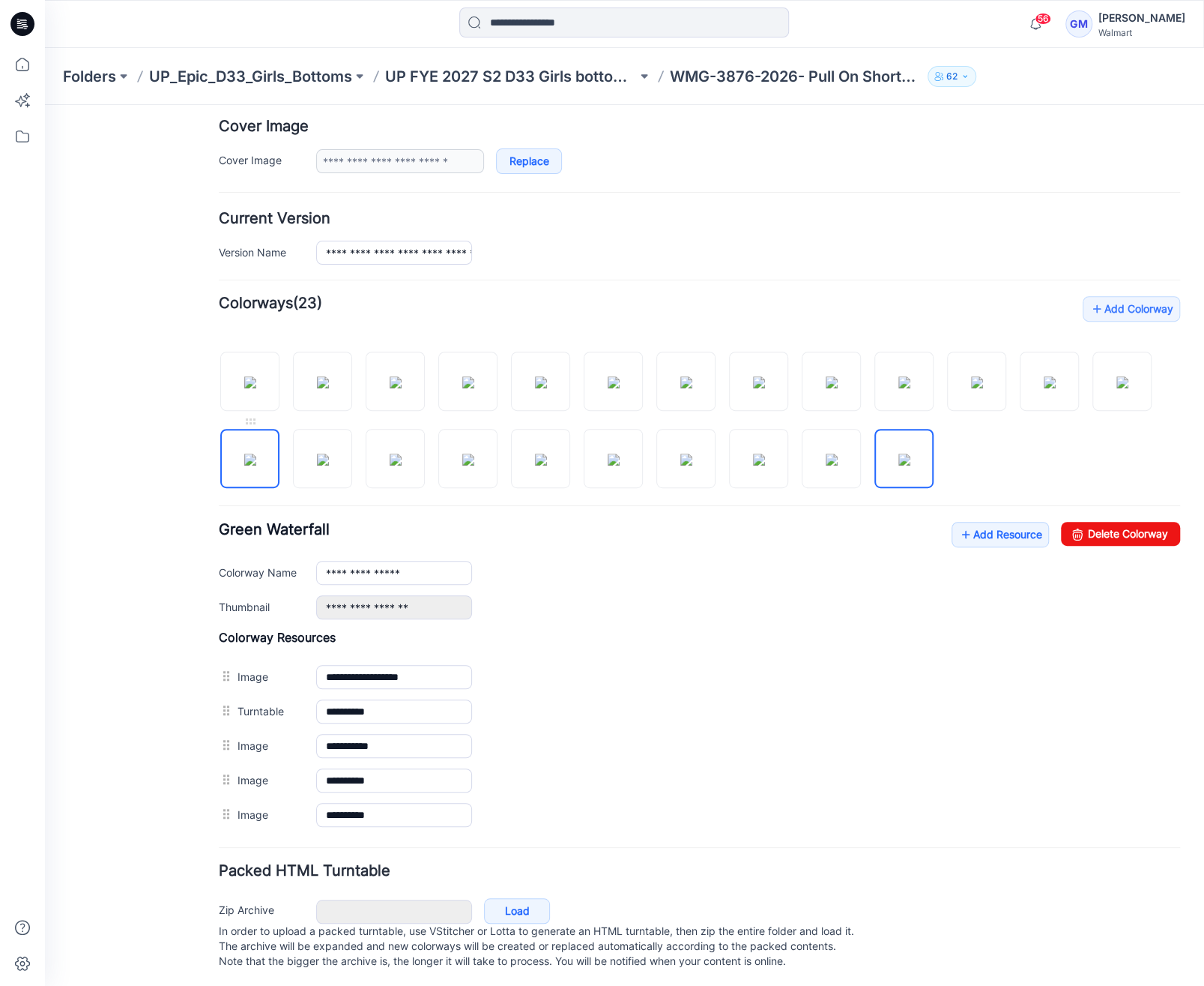
click at [244, 454] on img at bounding box center [250, 460] width 12 height 12
click at [317, 456] on img at bounding box center [323, 460] width 12 height 12
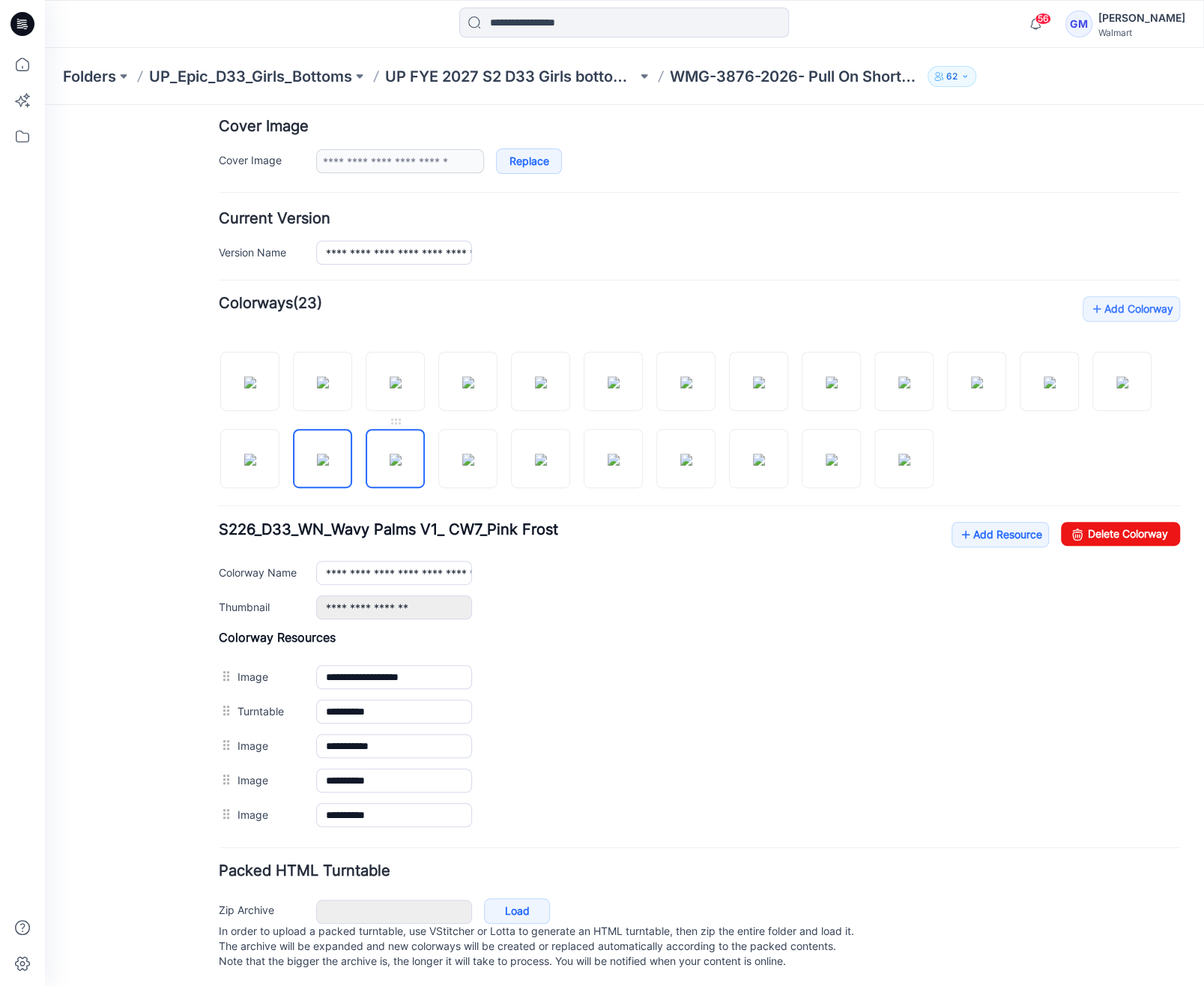
click at [390, 465] on img at bounding box center [396, 460] width 12 height 12
click at [474, 454] on img at bounding box center [469, 460] width 12 height 12
click at [535, 454] on img at bounding box center [542, 460] width 12 height 12
drag, startPoint x: 539, startPoint y: 426, endPoint x: 531, endPoint y: 450, distance: 25.3
click at [531, 450] on link at bounding box center [541, 458] width 59 height 60
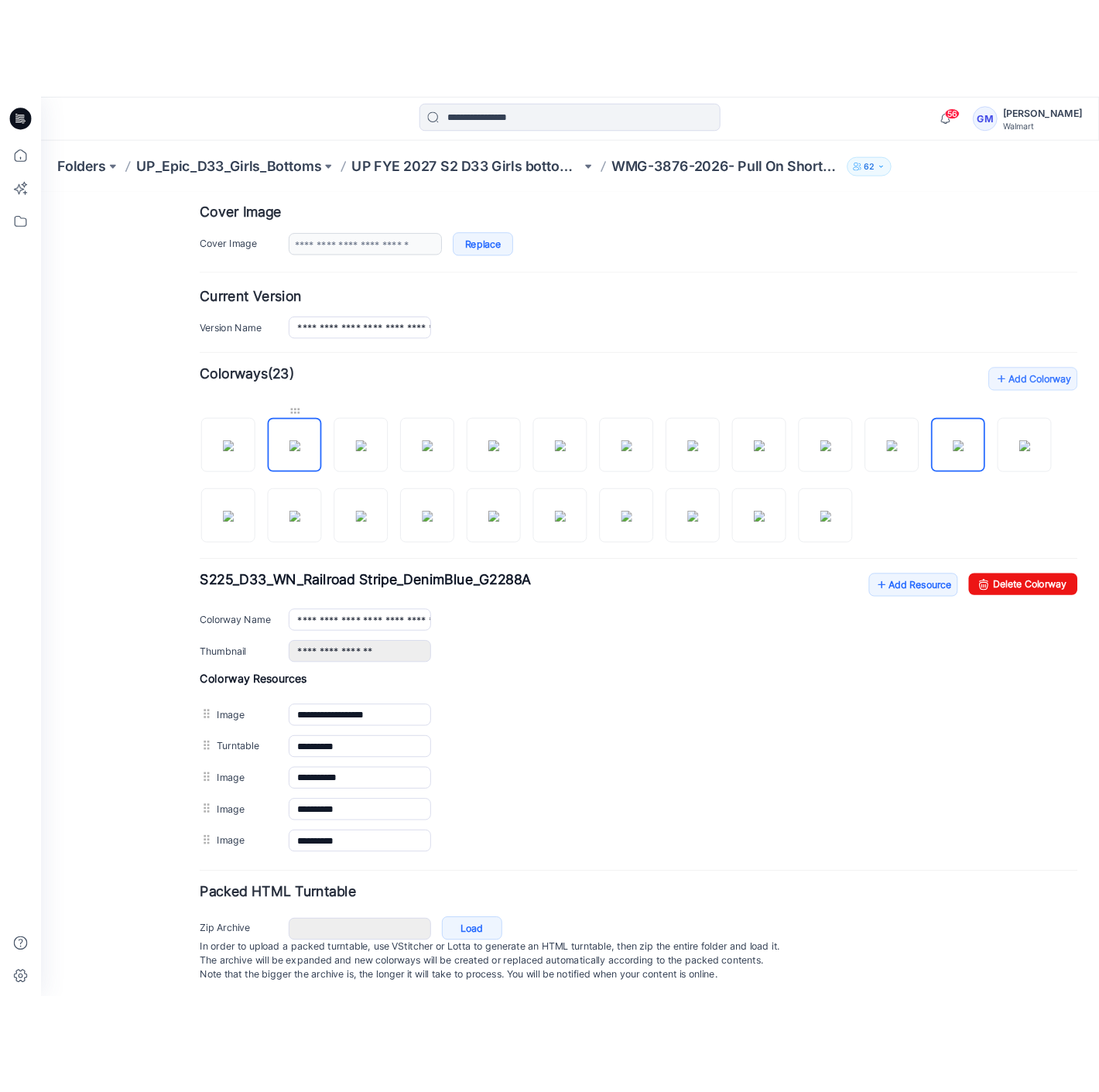
scroll to position [223, 0]
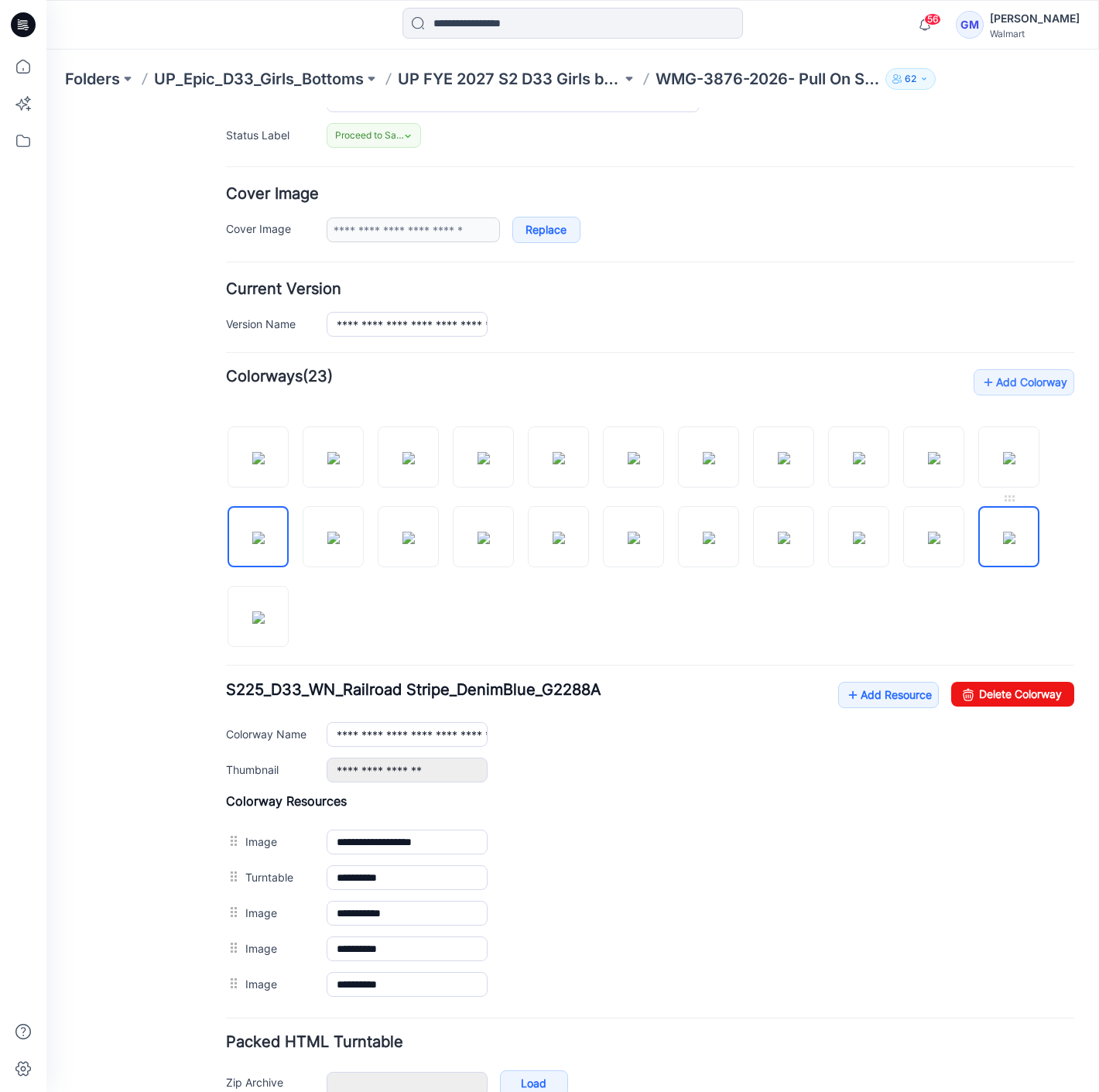
click at [1015, 542] on img at bounding box center [1009, 538] width 13 height 13
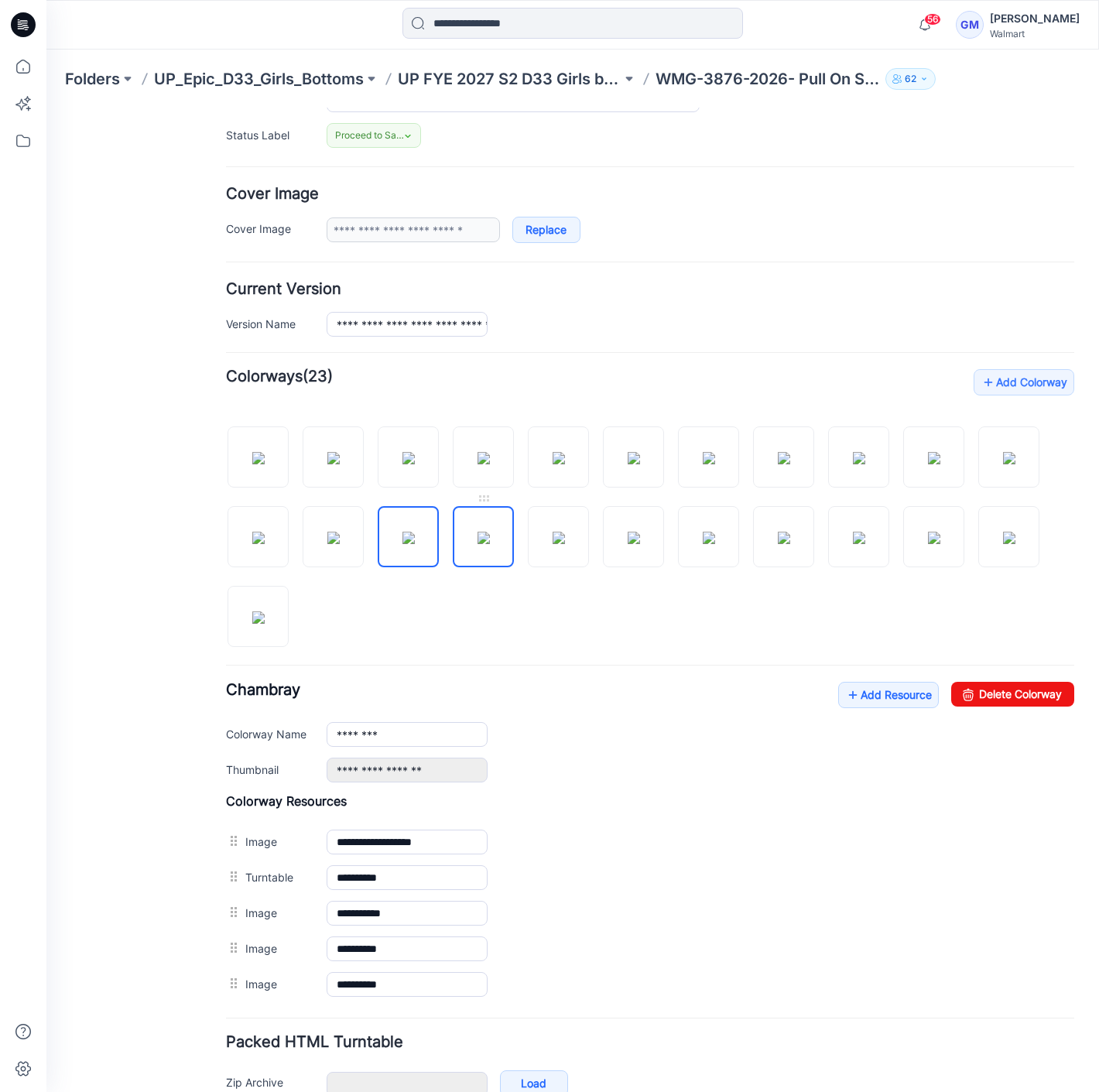
click at [489, 543] on img at bounding box center [484, 538] width 13 height 13
click at [630, 544] on img at bounding box center [634, 538] width 13 height 13
click at [802, 600] on div at bounding box center [649, 529] width 848 height 239
click at [640, 534] on img at bounding box center [634, 538] width 13 height 13
click at [1037, 693] on link "Delete Colorway" at bounding box center [1012, 694] width 123 height 25
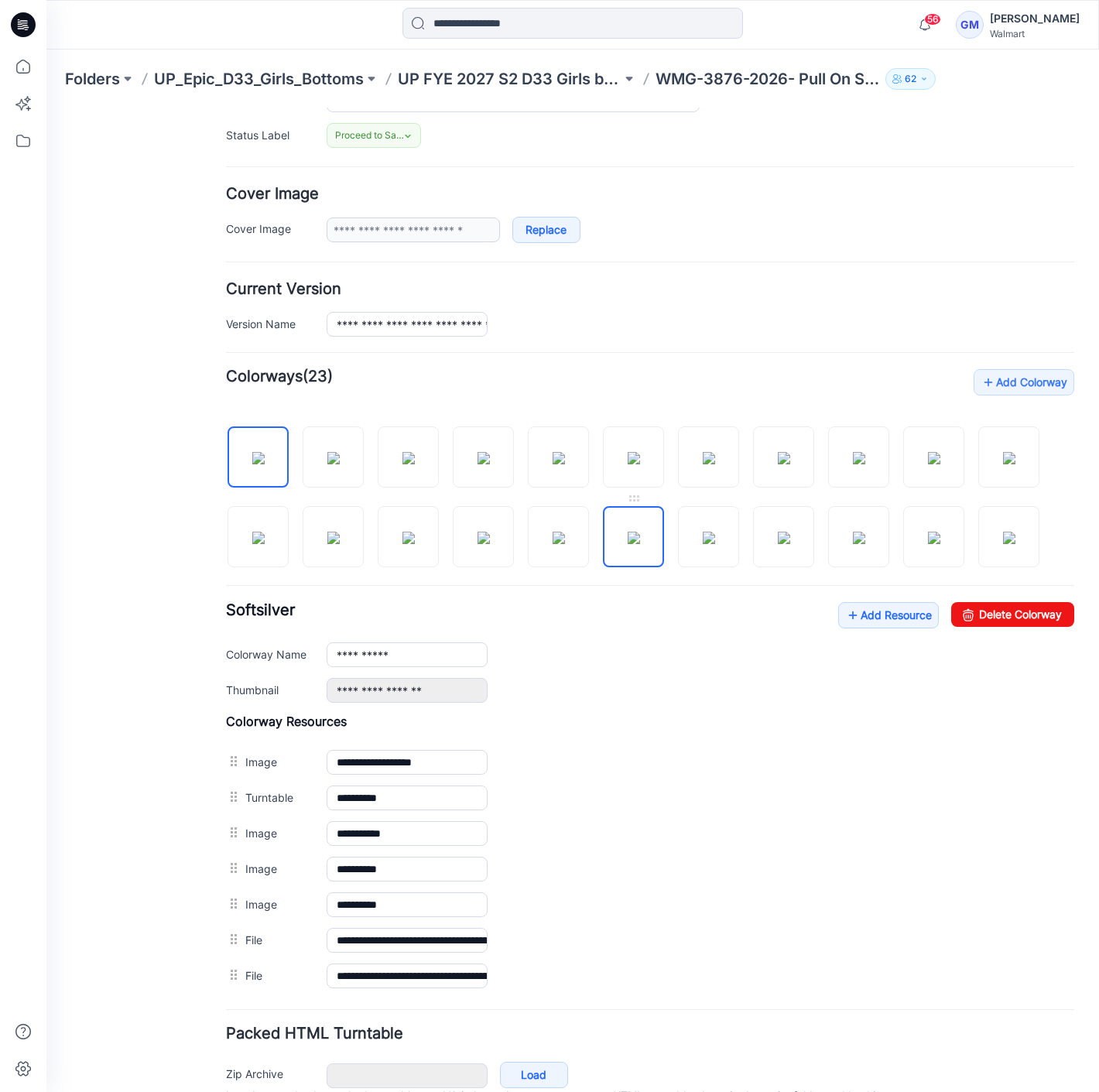
click at [630, 540] on img at bounding box center [634, 538] width 13 height 13
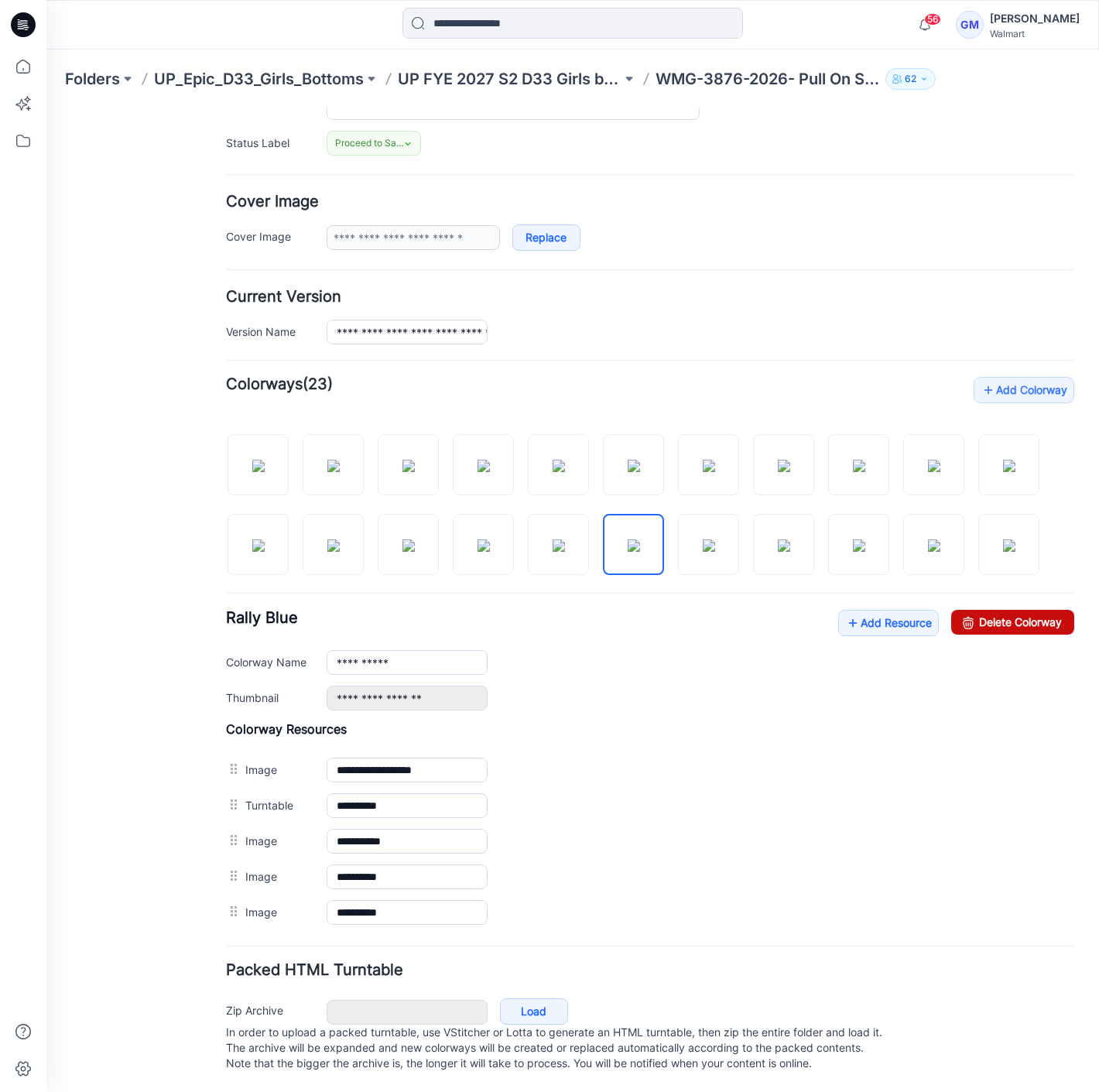
drag, startPoint x: 955, startPoint y: 605, endPoint x: 687, endPoint y: 162, distance: 517.8
click at [957, 610] on icon at bounding box center [968, 622] width 22 height 25
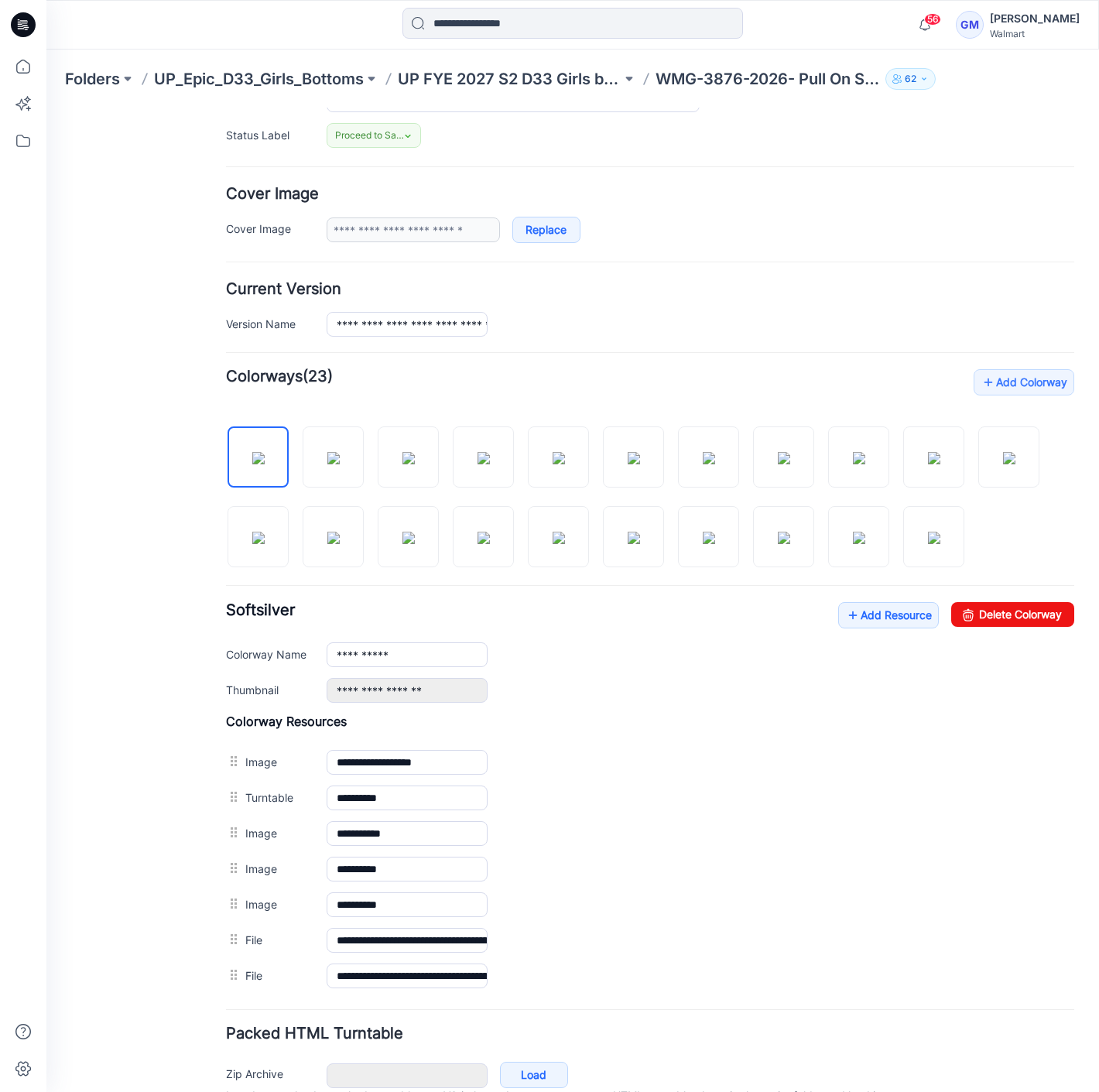
click at [669, 545] on div at bounding box center [649, 490] width 848 height 160
click at [640, 537] on img at bounding box center [634, 538] width 13 height 13
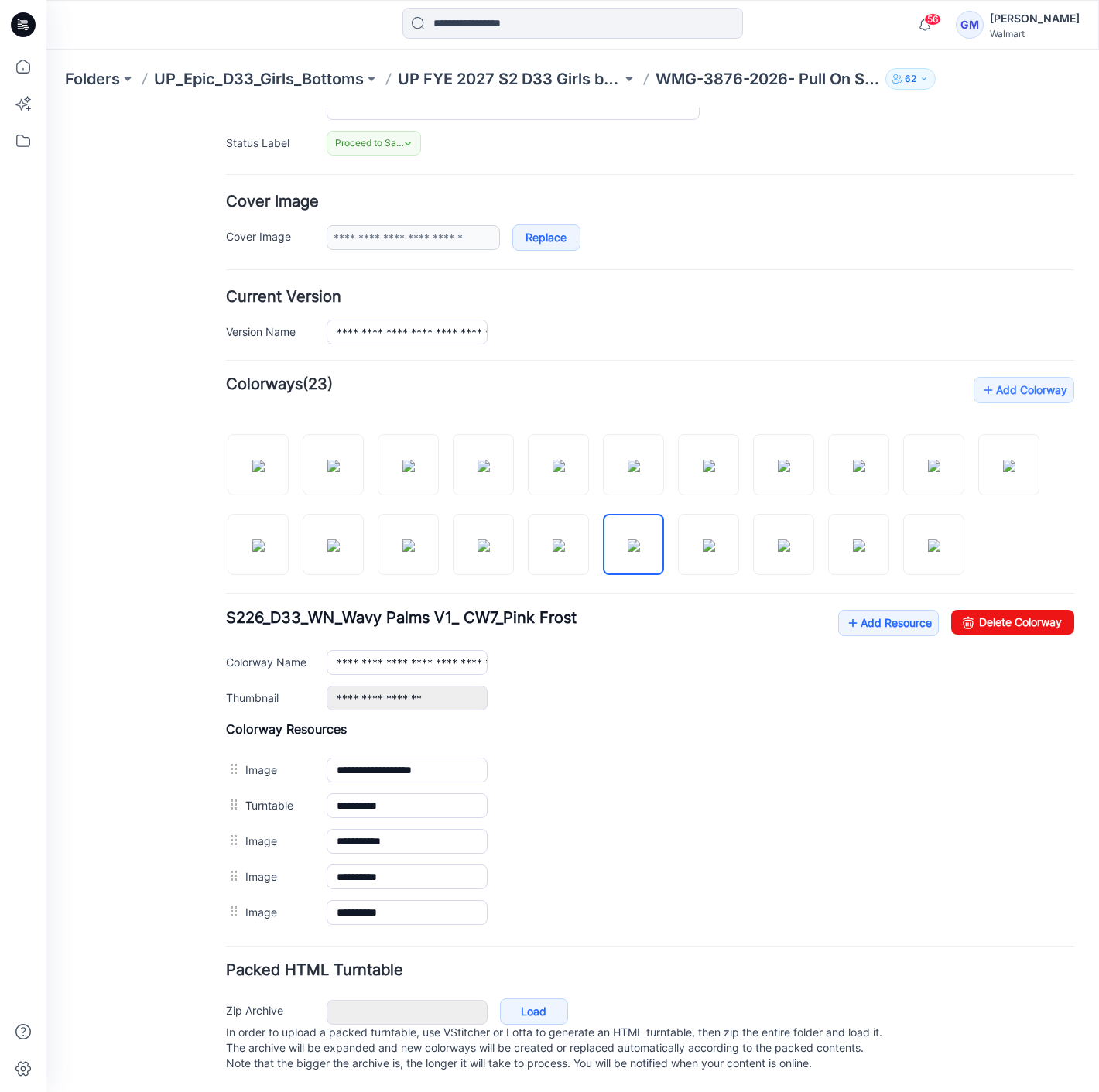
click at [1014, 597] on div "Add Colorway Colorways (23)" at bounding box center [649, 654] width 848 height 554
drag, startPoint x: 1015, startPoint y: 604, endPoint x: 654, endPoint y: 180, distance: 556.9
click at [1015, 610] on link "Delete Colorway" at bounding box center [1012, 622] width 123 height 25
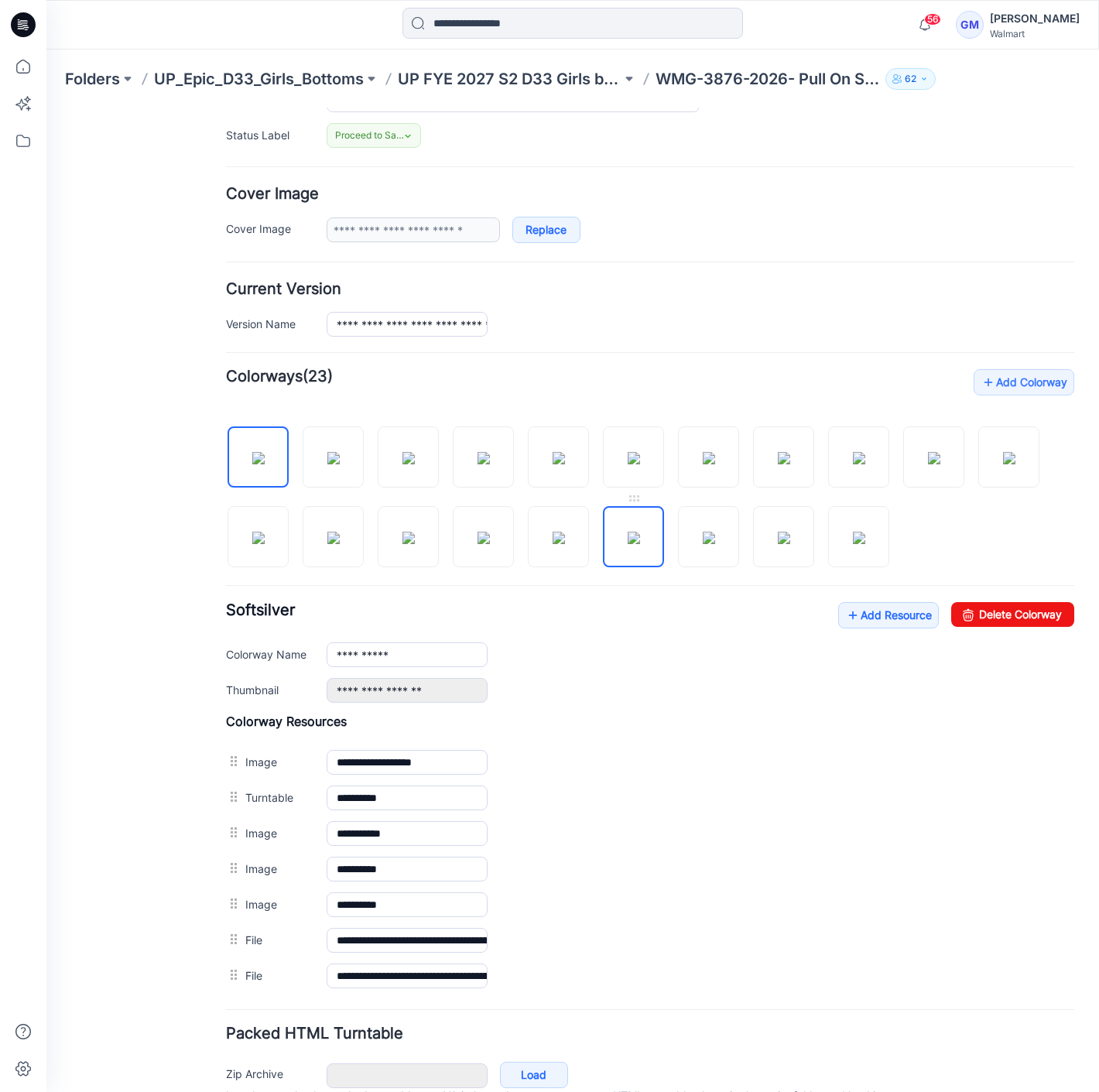
click at [640, 534] on img at bounding box center [634, 538] width 13 height 13
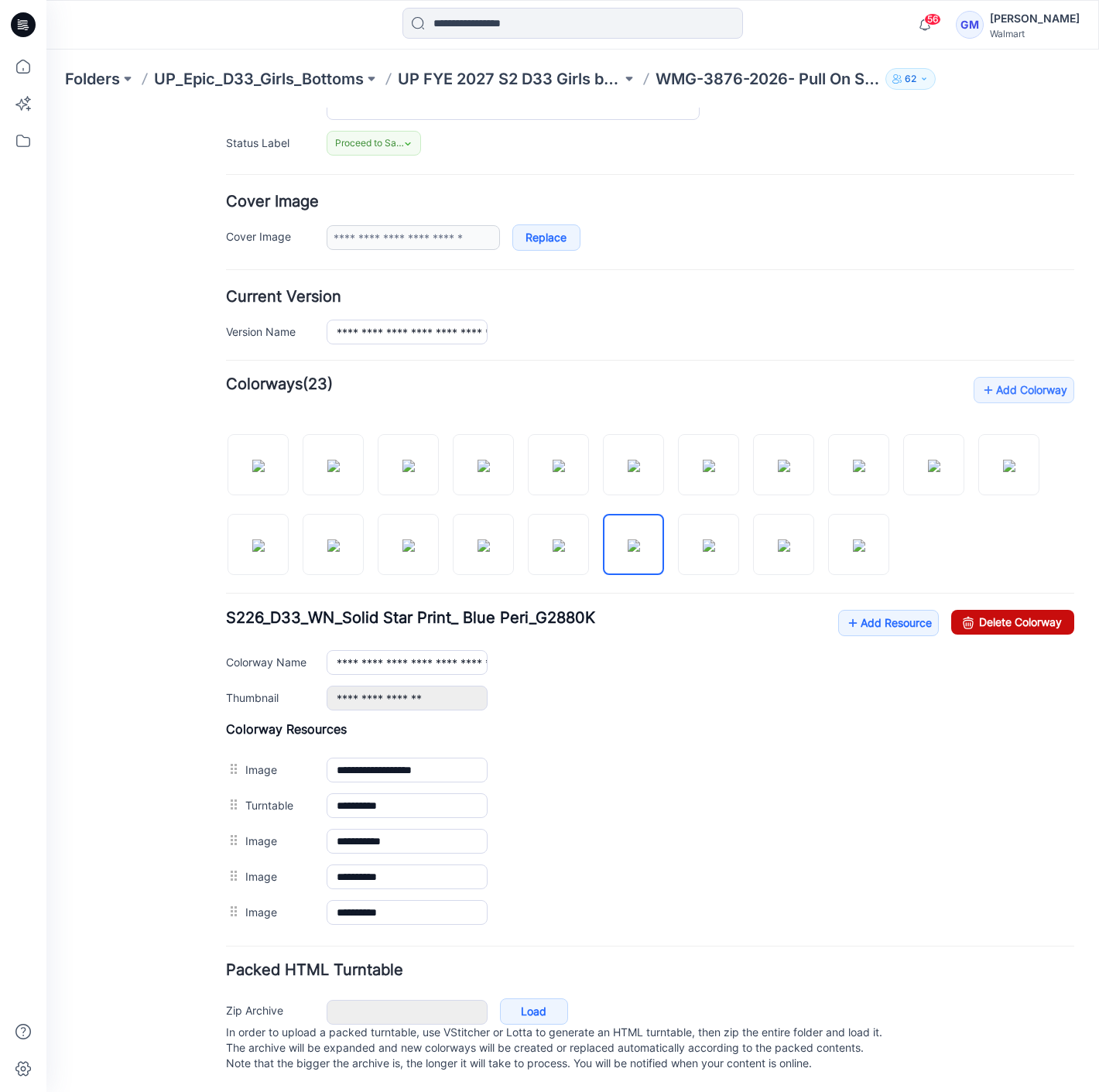
click at [1029, 612] on link "Delete Colorway" at bounding box center [1012, 622] width 123 height 25
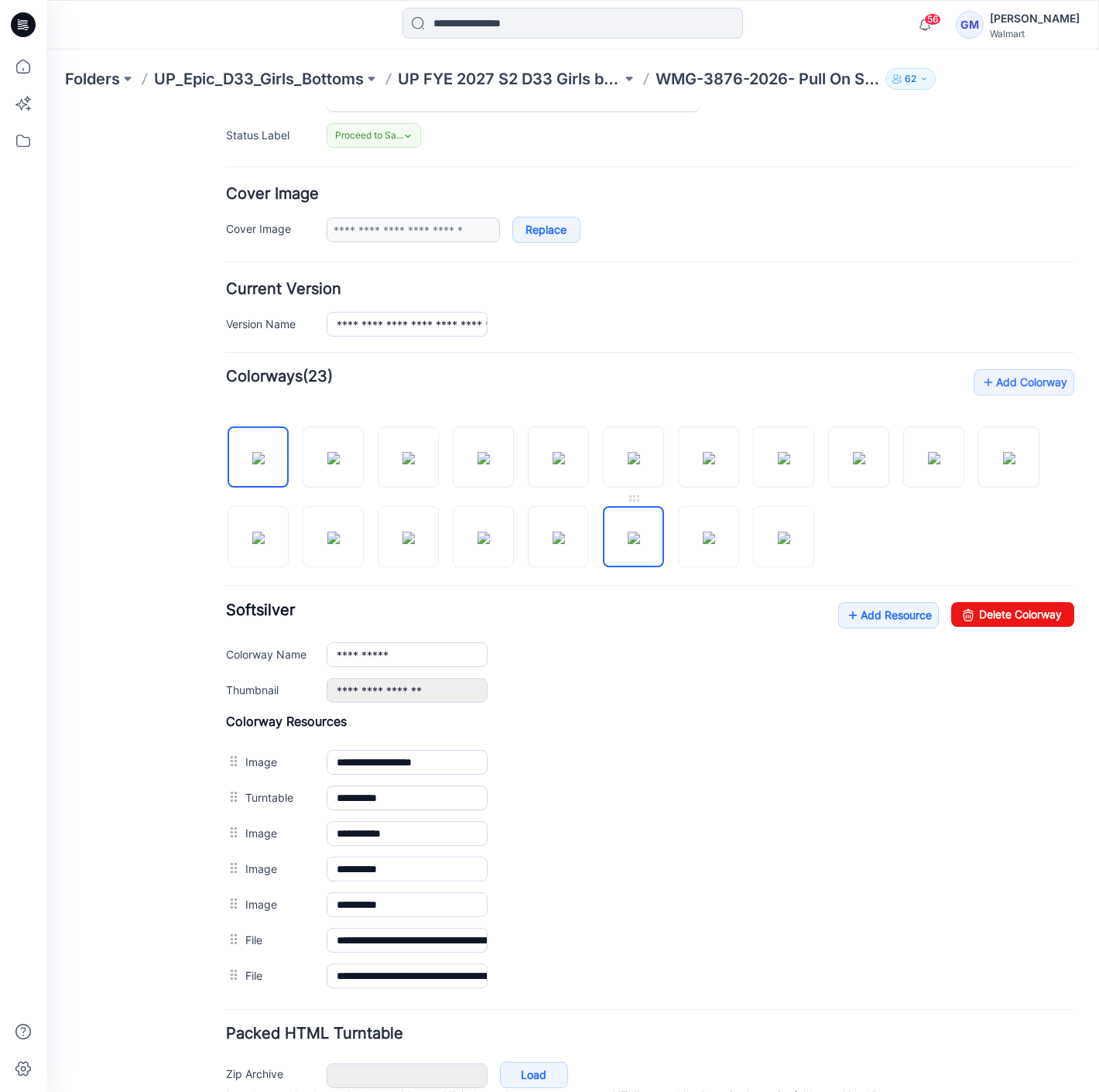
click at [640, 535] on img at bounding box center [634, 538] width 13 height 13
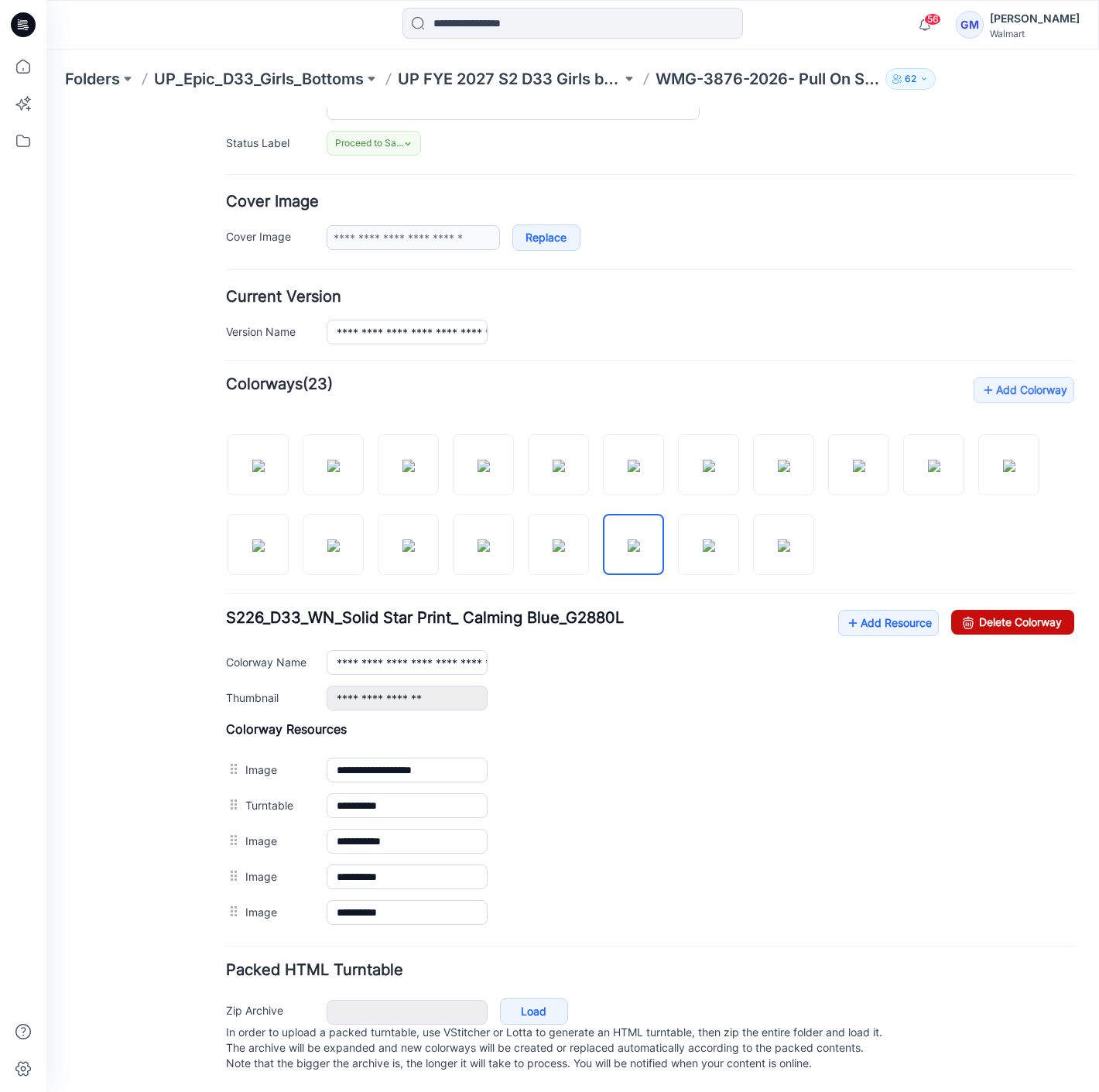
drag, startPoint x: 1034, startPoint y: 609, endPoint x: 658, endPoint y: 182, distance: 569.0
click at [1034, 610] on link "Delete Colorway" at bounding box center [1012, 622] width 123 height 25
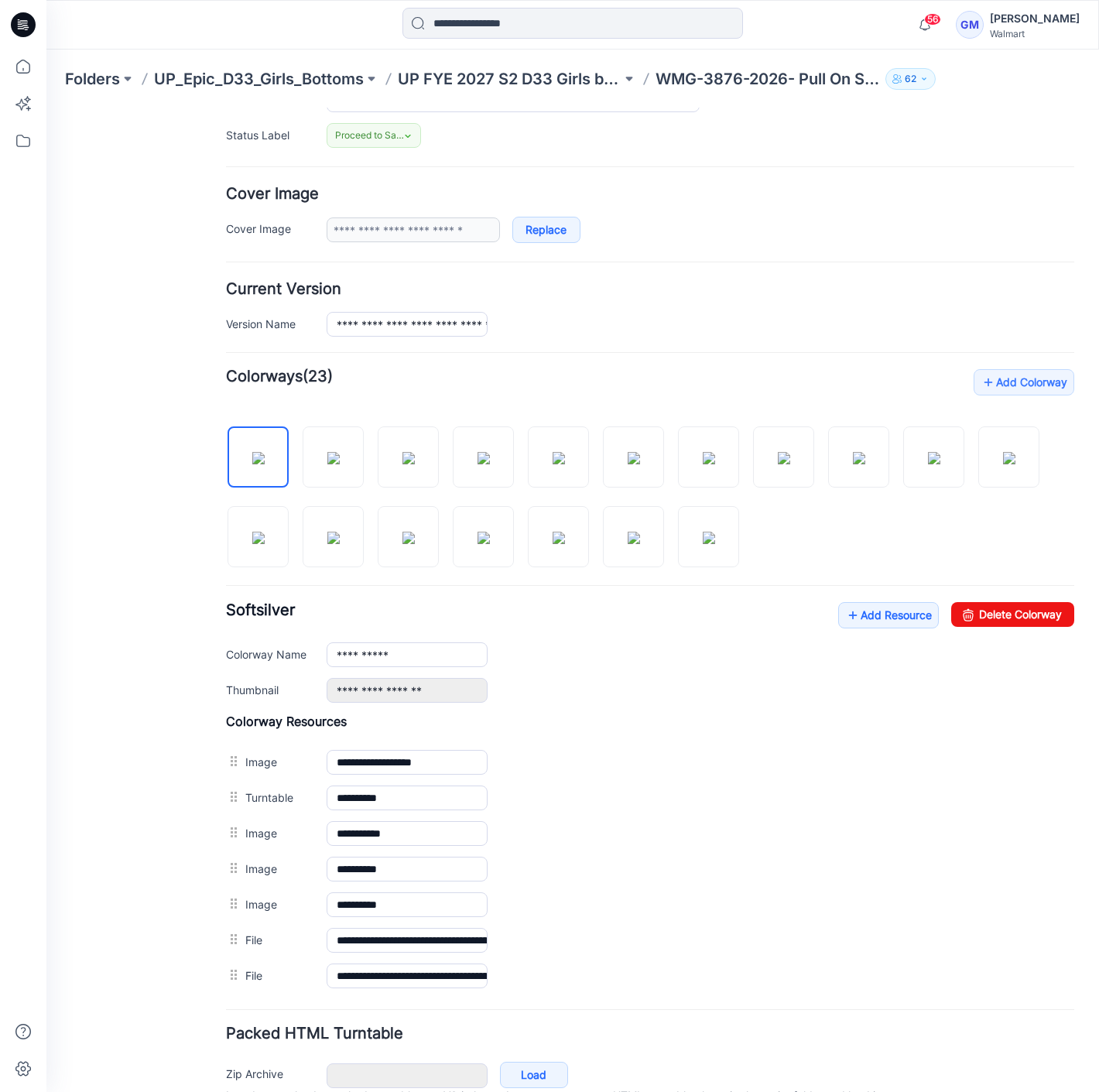
click at [665, 513] on div at bounding box center [649, 490] width 848 height 160
click at [640, 532] on img at bounding box center [634, 538] width 13 height 13
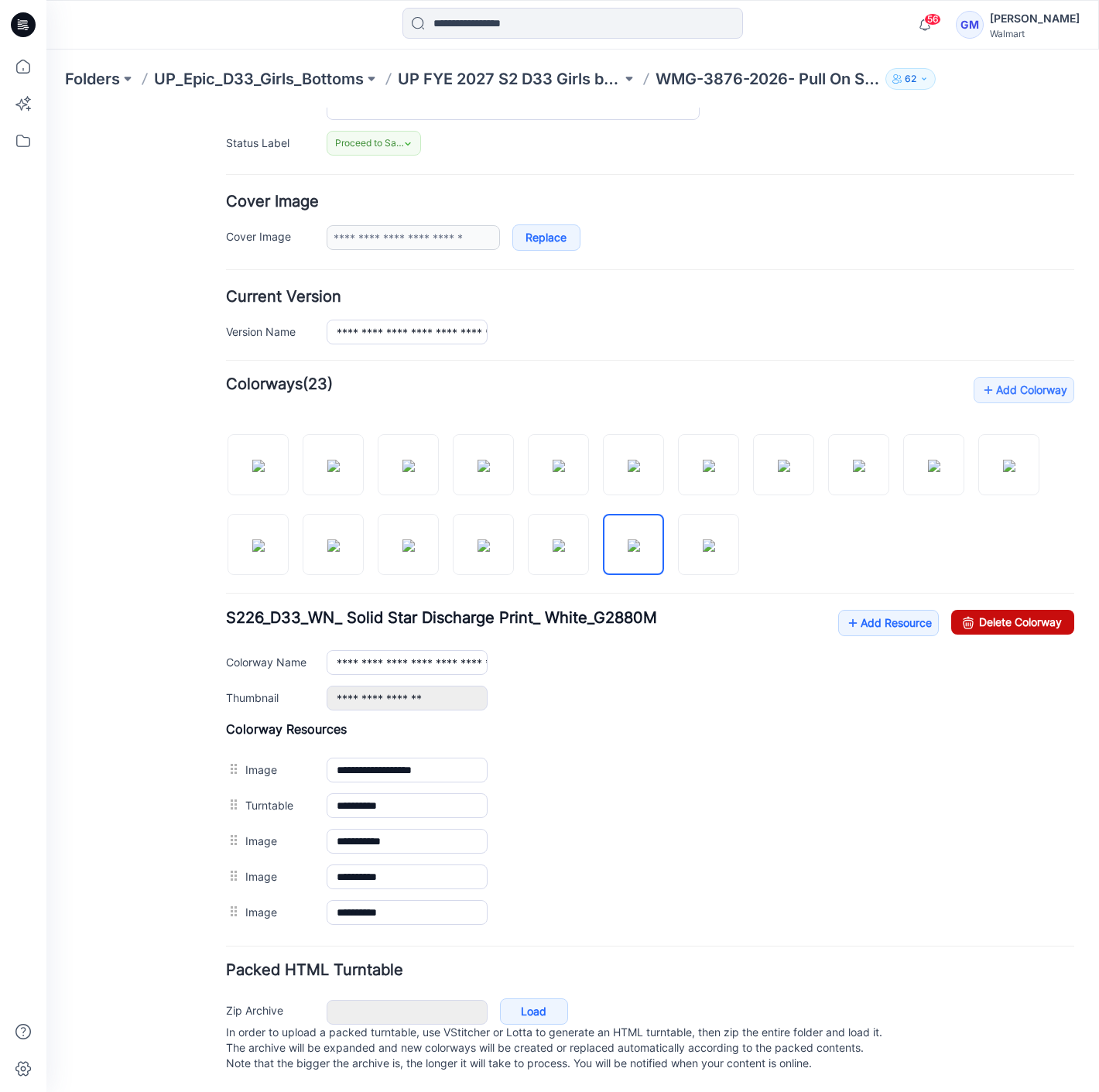
click at [1014, 611] on link "Delete Colorway" at bounding box center [1012, 622] width 123 height 25
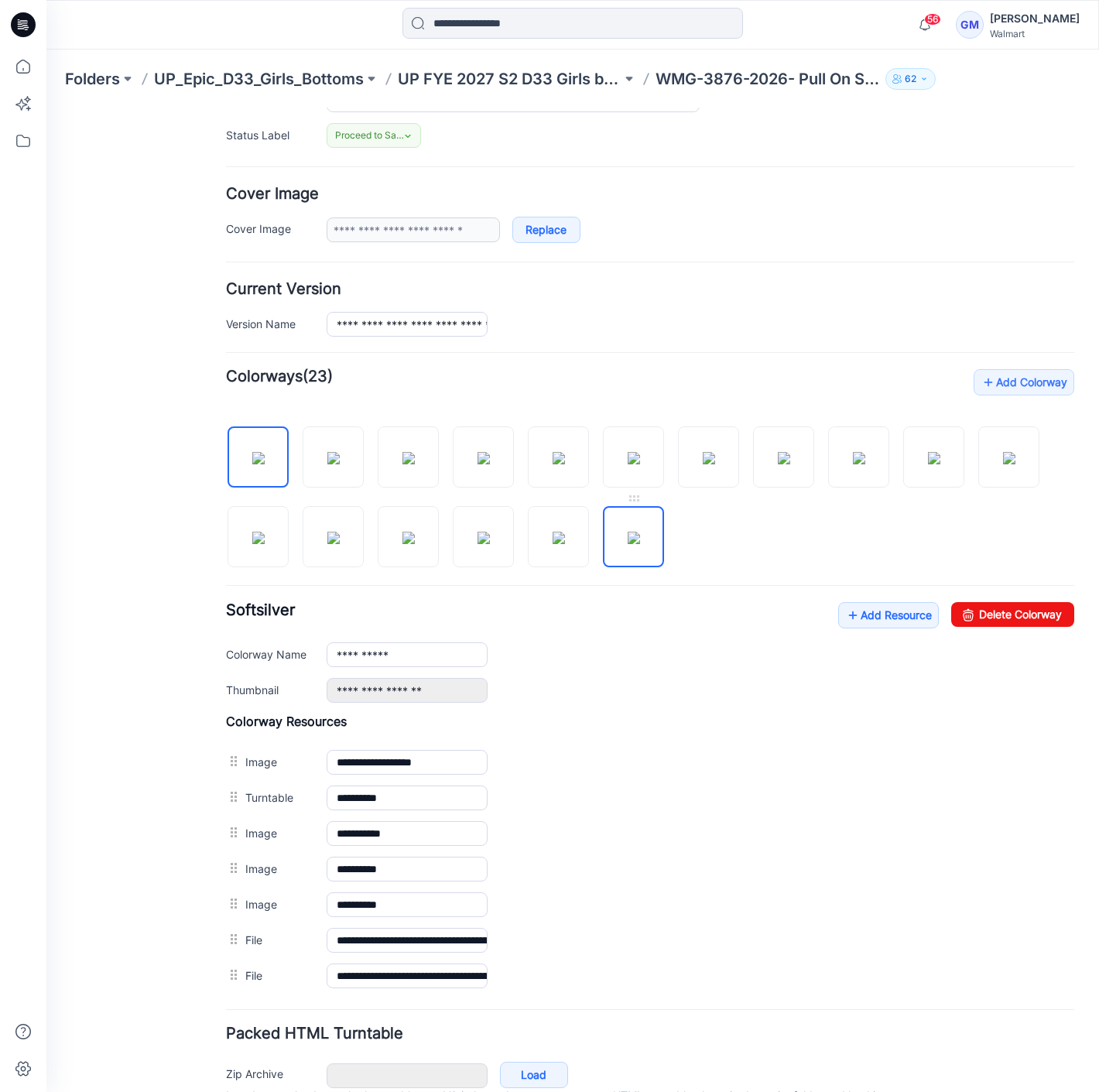
click at [640, 540] on img at bounding box center [634, 538] width 13 height 13
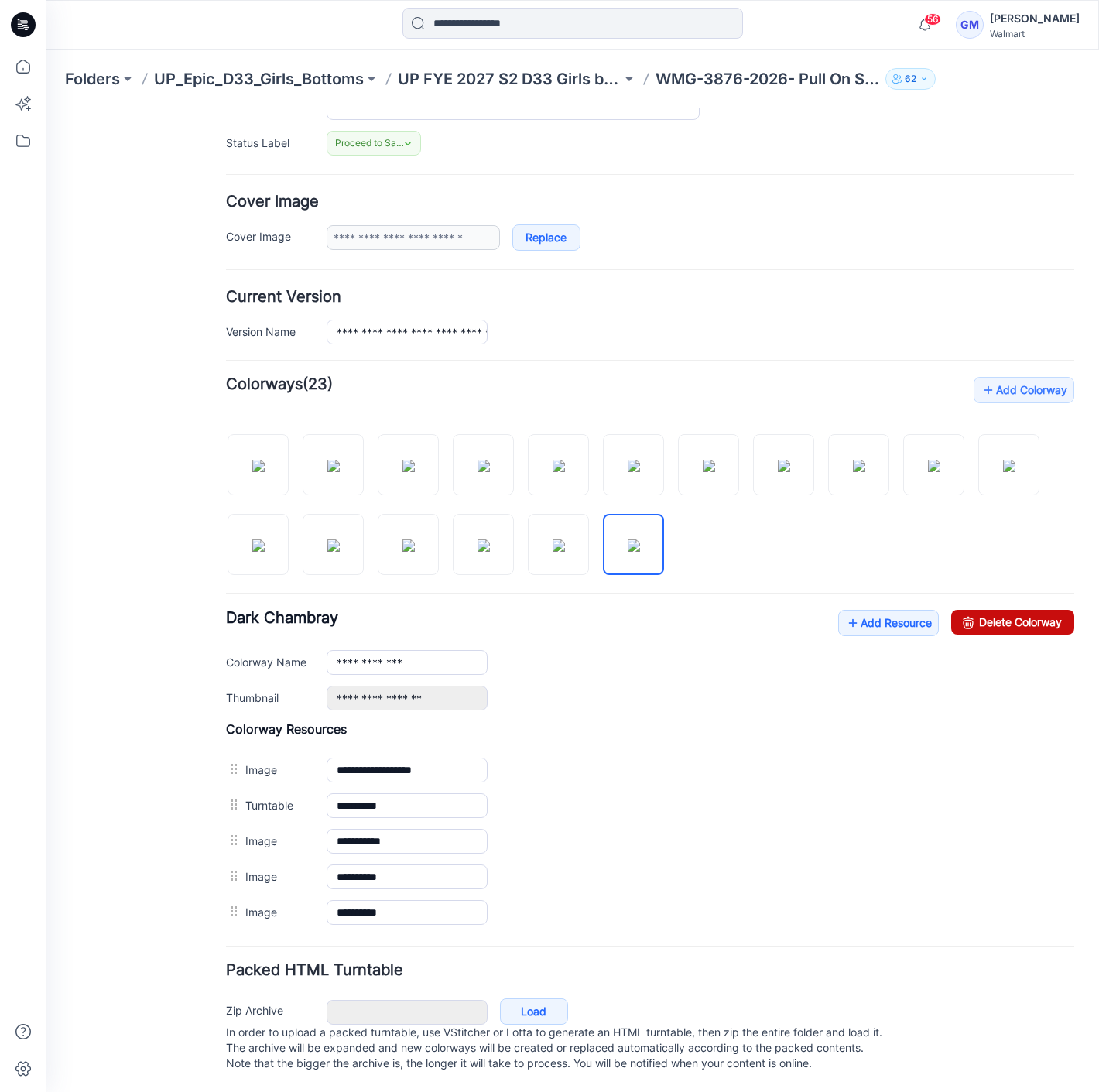
click at [1028, 620] on link "Delete Colorway" at bounding box center [1012, 622] width 123 height 25
type input "**********"
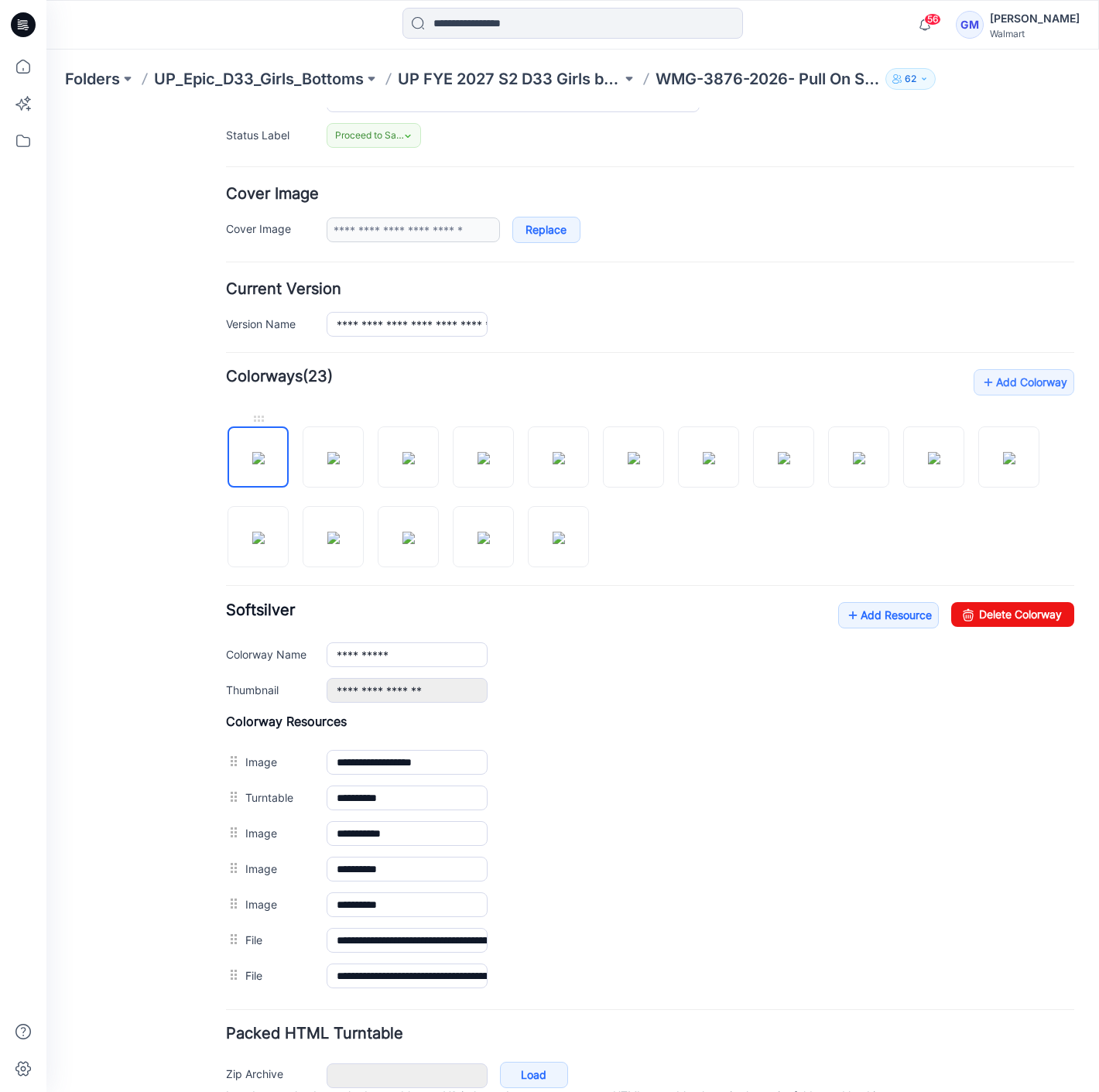
click at [265, 454] on img at bounding box center [258, 458] width 13 height 13
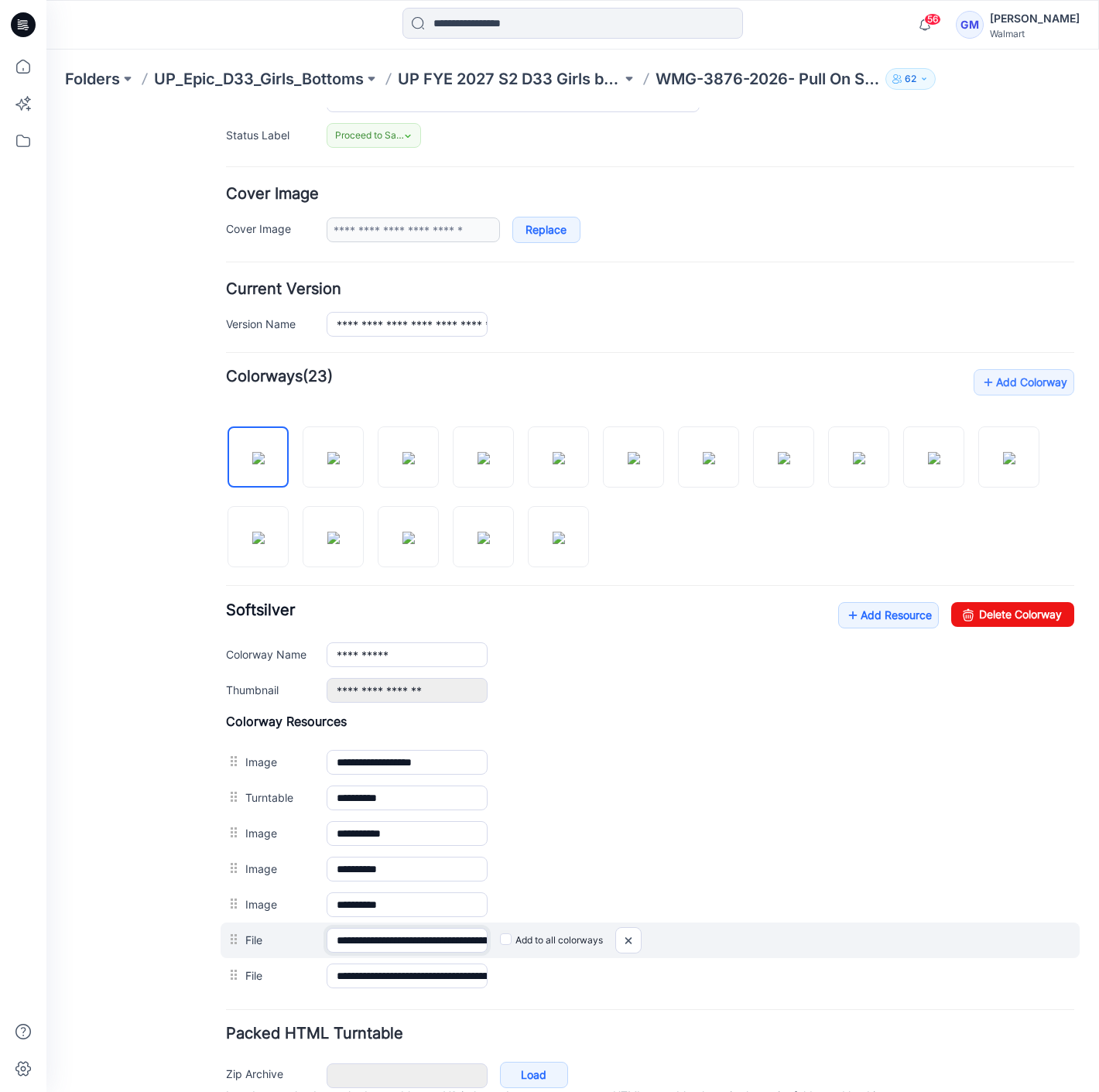
scroll to position [0, 232]
drag, startPoint x: 434, startPoint y: 936, endPoint x: 958, endPoint y: 922, distance: 524.2
click at [958, 922] on div "**********" at bounding box center [650, 940] width 859 height 36
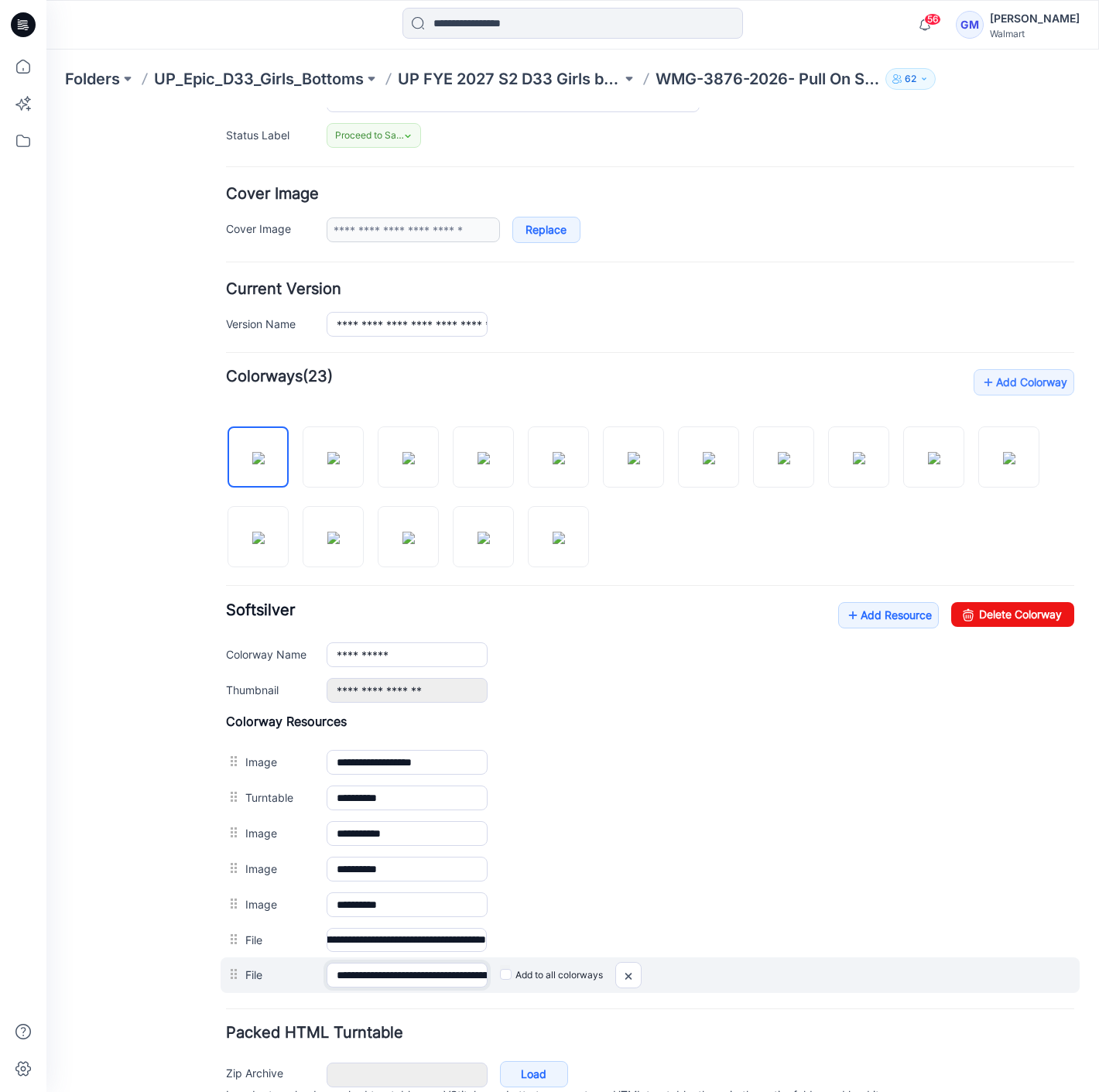
scroll to position [0, 0]
drag, startPoint x: 424, startPoint y: 969, endPoint x: 792, endPoint y: 969, distance: 368.0
click at [786, 970] on div "**********" at bounding box center [650, 975] width 859 height 36
drag, startPoint x: 401, startPoint y: 961, endPoint x: 748, endPoint y: 952, distance: 347.1
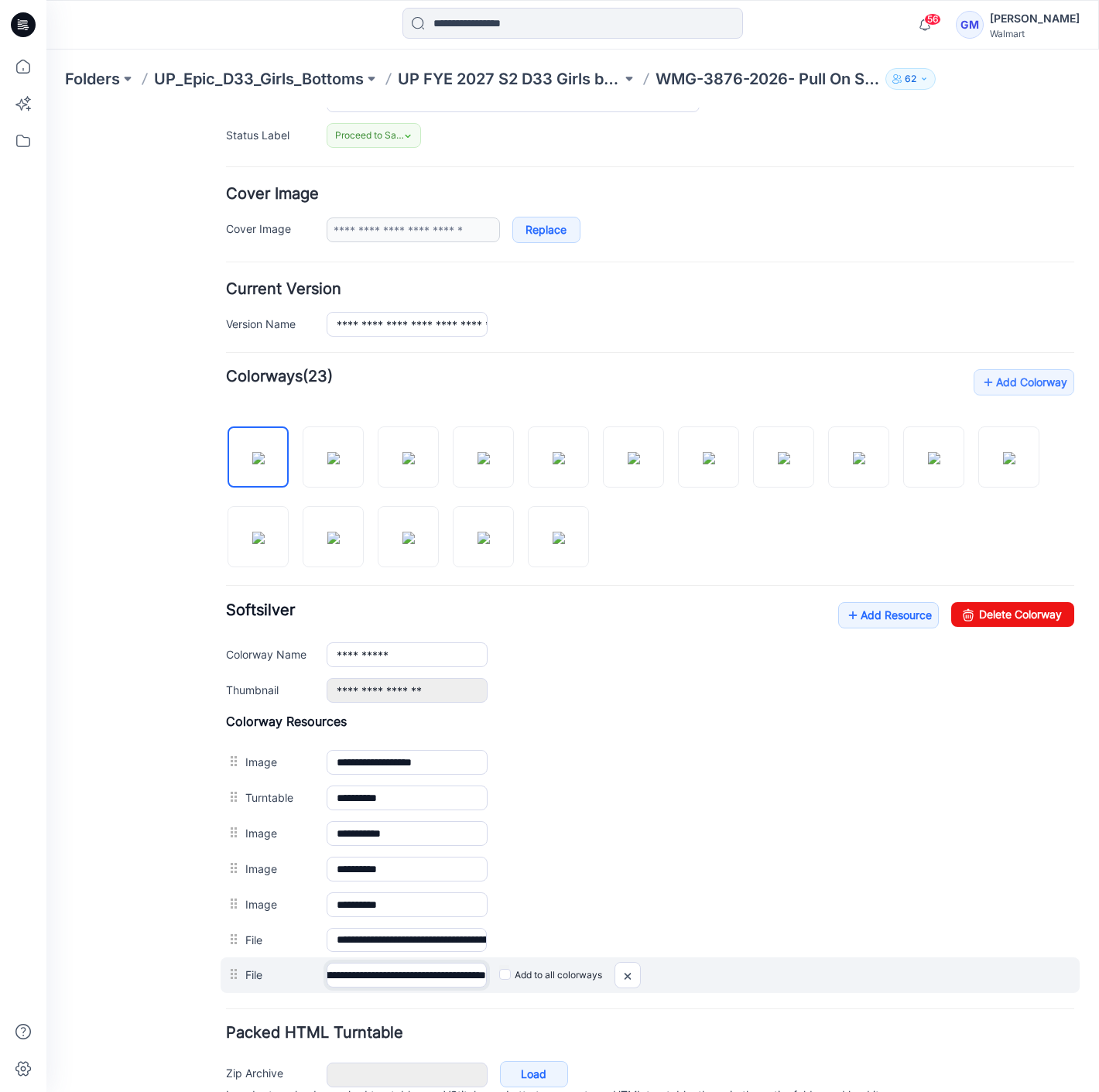
click at [748, 957] on div "**********" at bounding box center [650, 975] width 859 height 36
drag, startPoint x: 622, startPoint y: 969, endPoint x: 672, endPoint y: 195, distance: 775.6
click at [622, 969] on img at bounding box center [627, 976] width 25 height 26
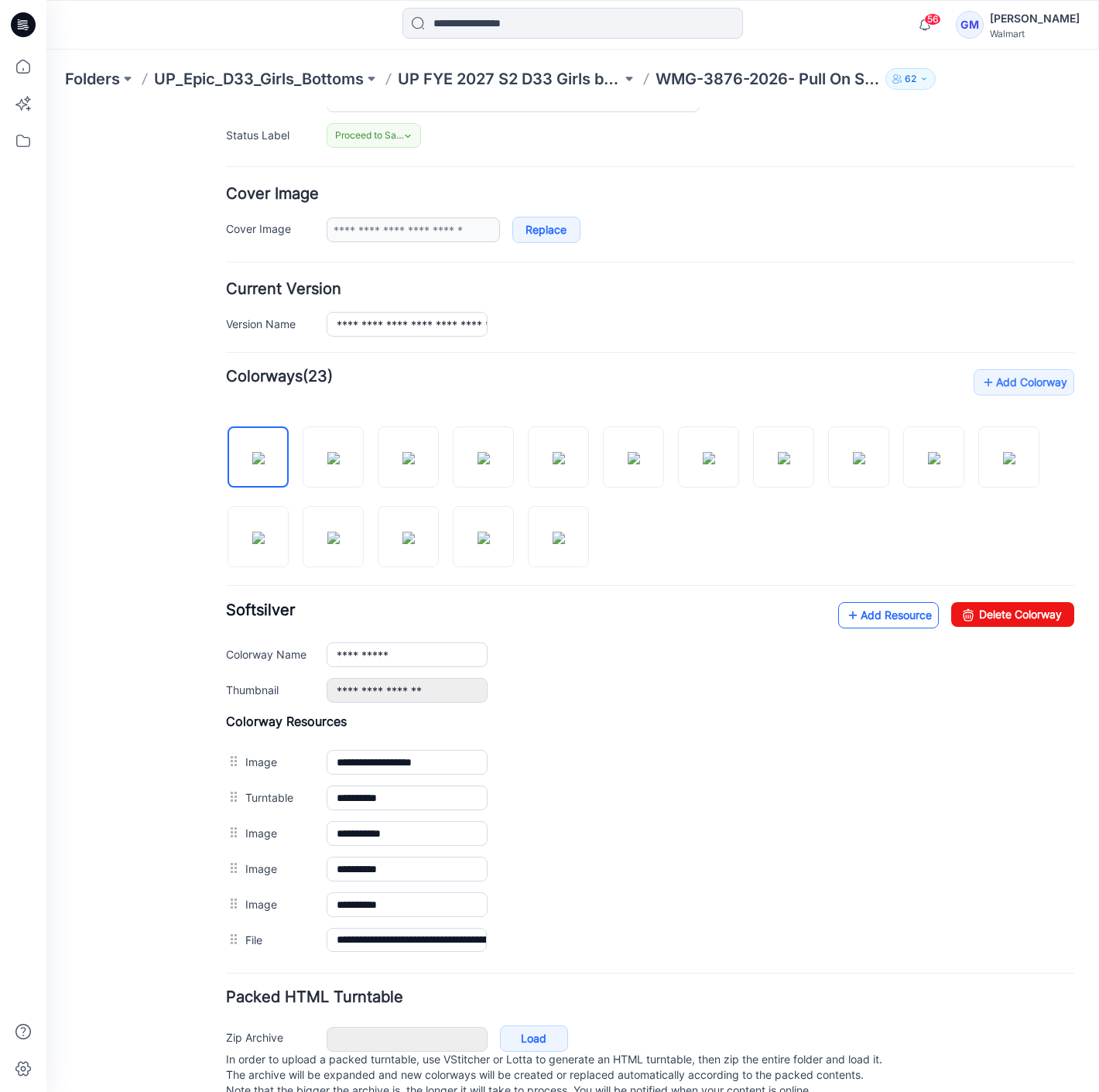
click at [852, 608] on link "Add Resource" at bounding box center [888, 615] width 101 height 27
click at [923, 615] on link "Add Resource" at bounding box center [888, 615] width 101 height 27
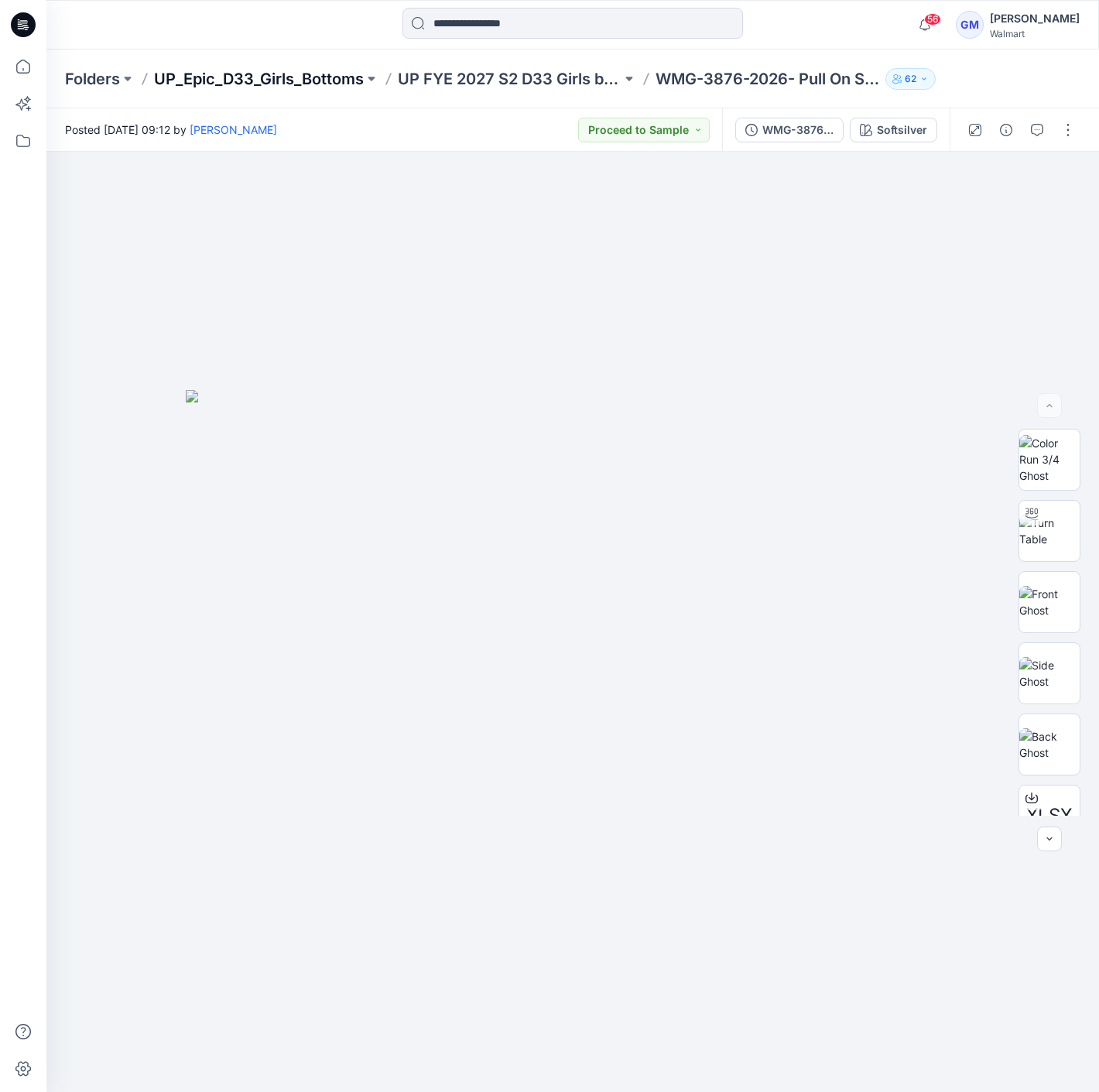
click at [311, 86] on p "UP_Epic_D33_Girls_Bottoms" at bounding box center [258, 79] width 210 height 22
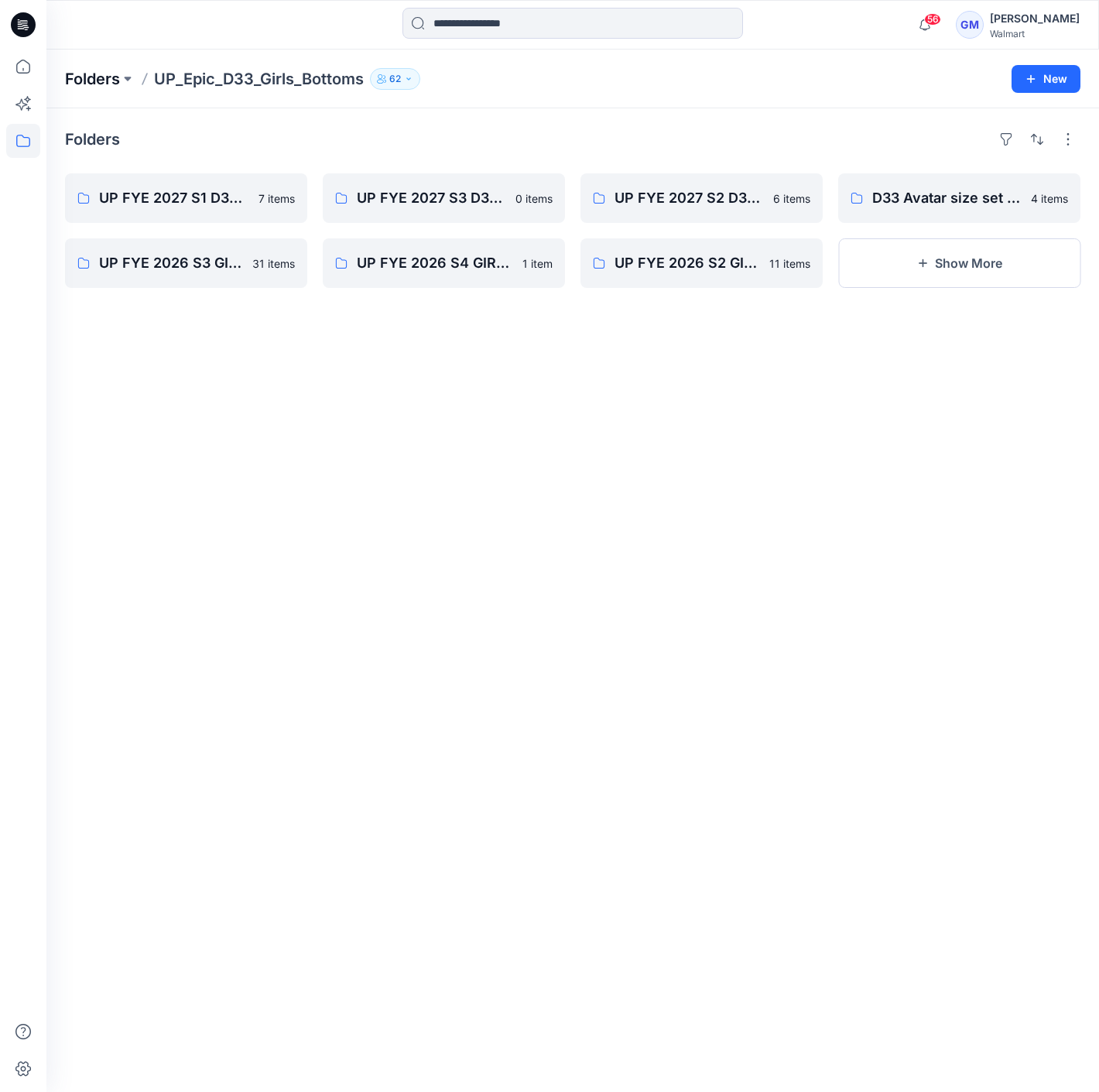
click at [94, 81] on p "Folders" at bounding box center [93, 79] width 55 height 22
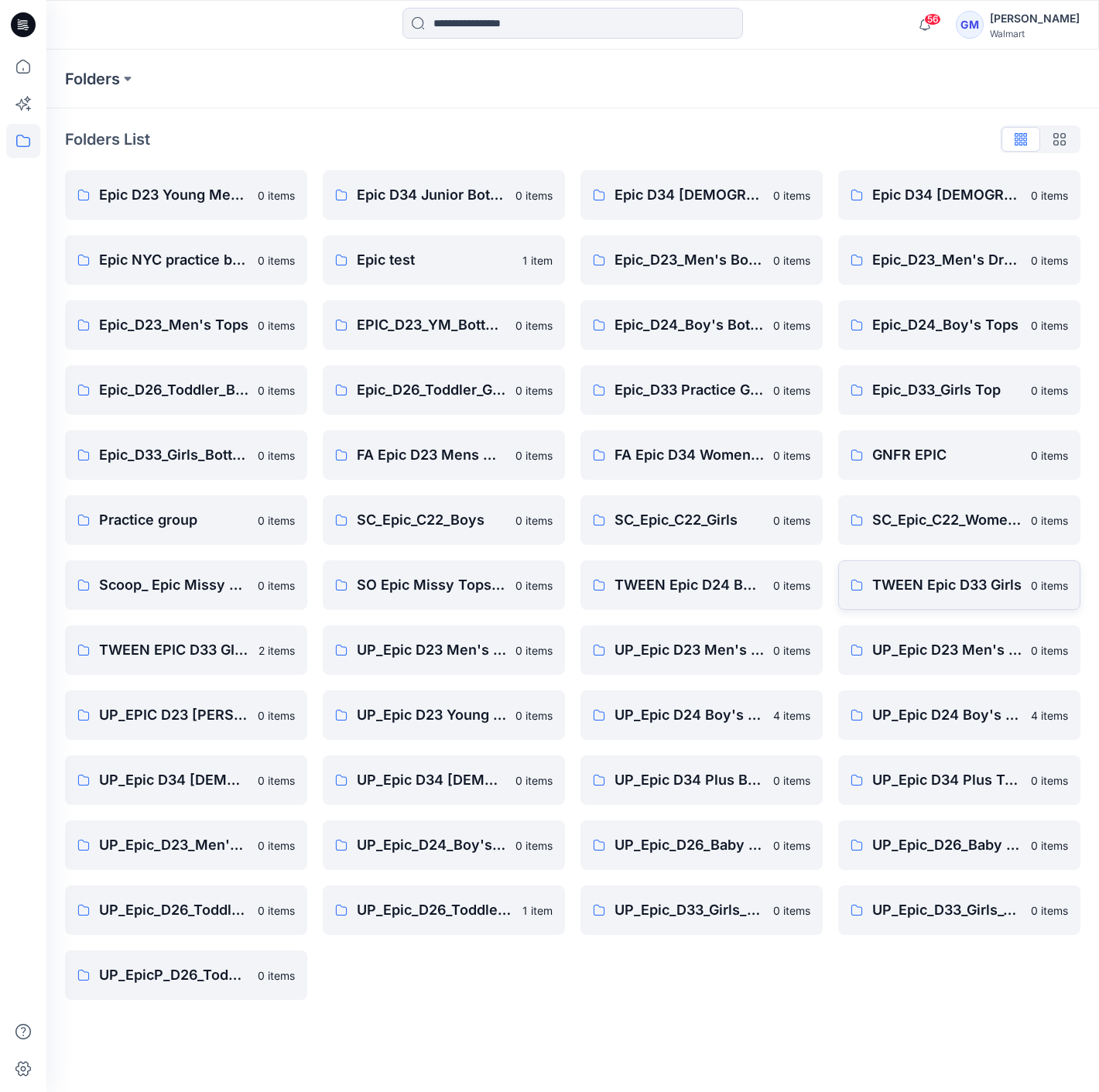
click at [846, 579] on link "TWEEN Epic D33 Girls 0 items" at bounding box center [959, 585] width 242 height 50
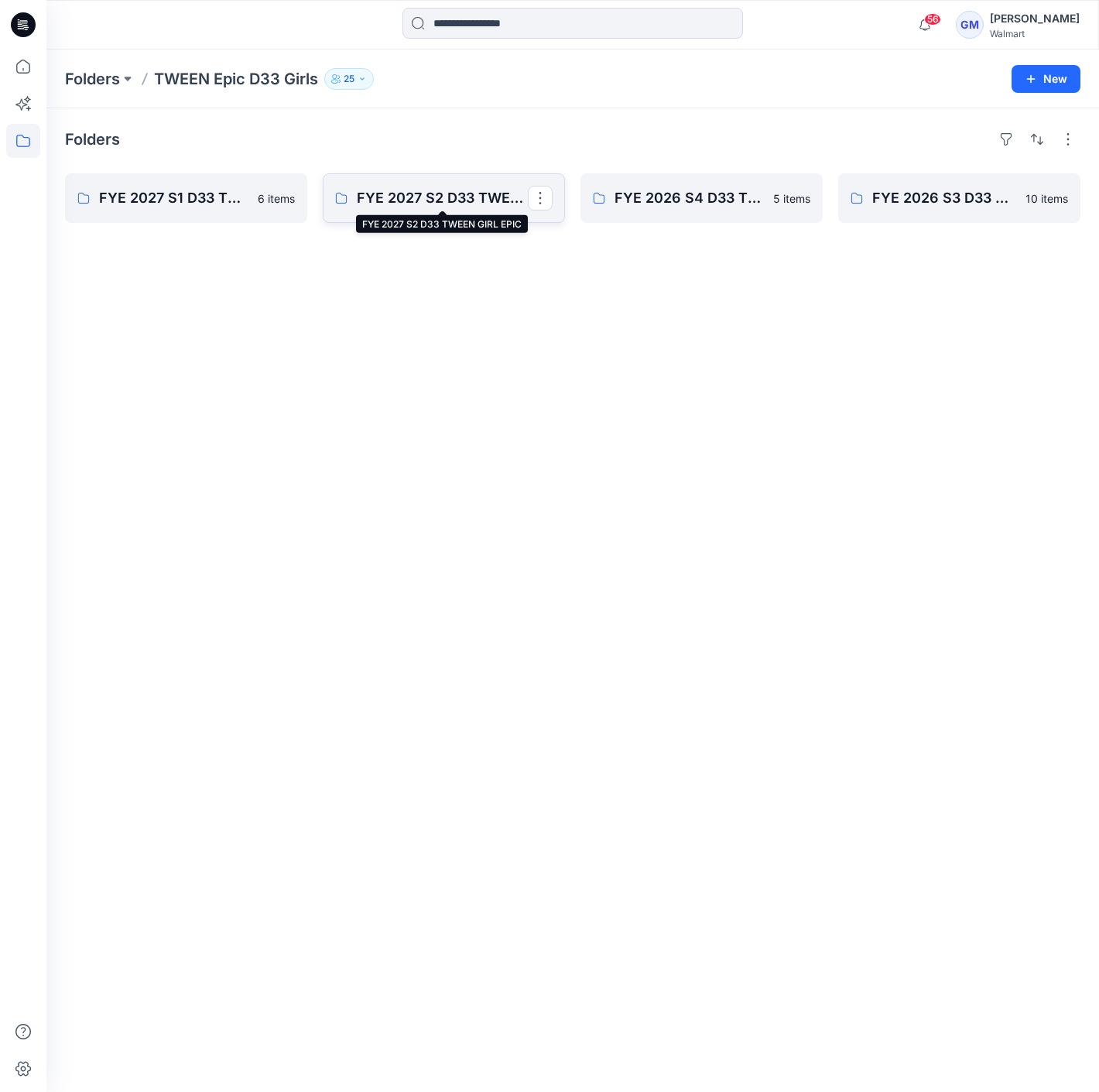
click at [423, 206] on p "FYE 2027 S2 D33 TWEEN GIRL EPIC" at bounding box center [442, 198] width 171 height 22
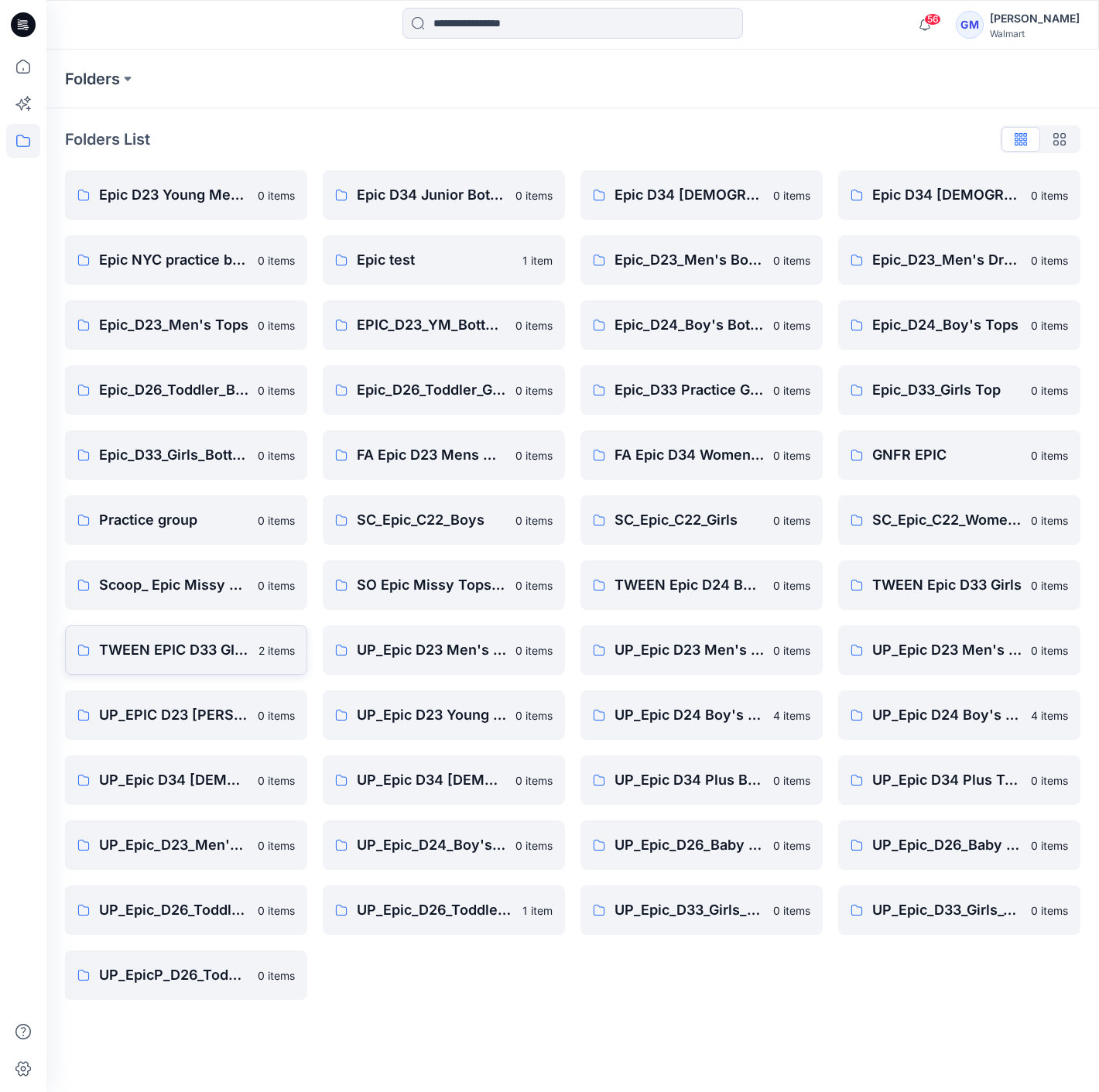
click at [180, 657] on p "TWEEN EPIC D33 GIRLS" at bounding box center [174, 650] width 150 height 22
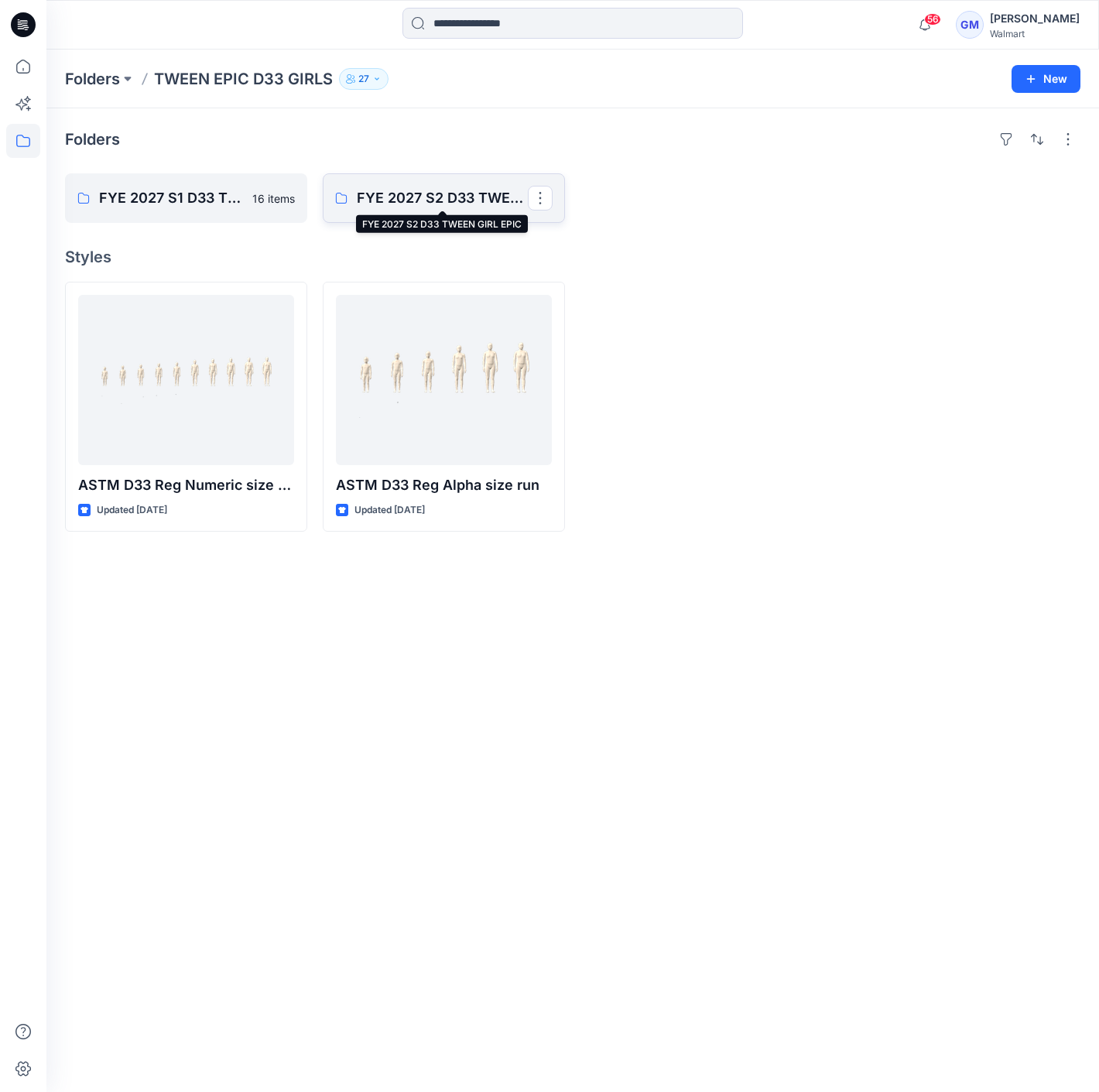
click at [440, 199] on p "FYE 2027 S2 D33 TWEEN GIRL EPIC" at bounding box center [442, 198] width 171 height 22
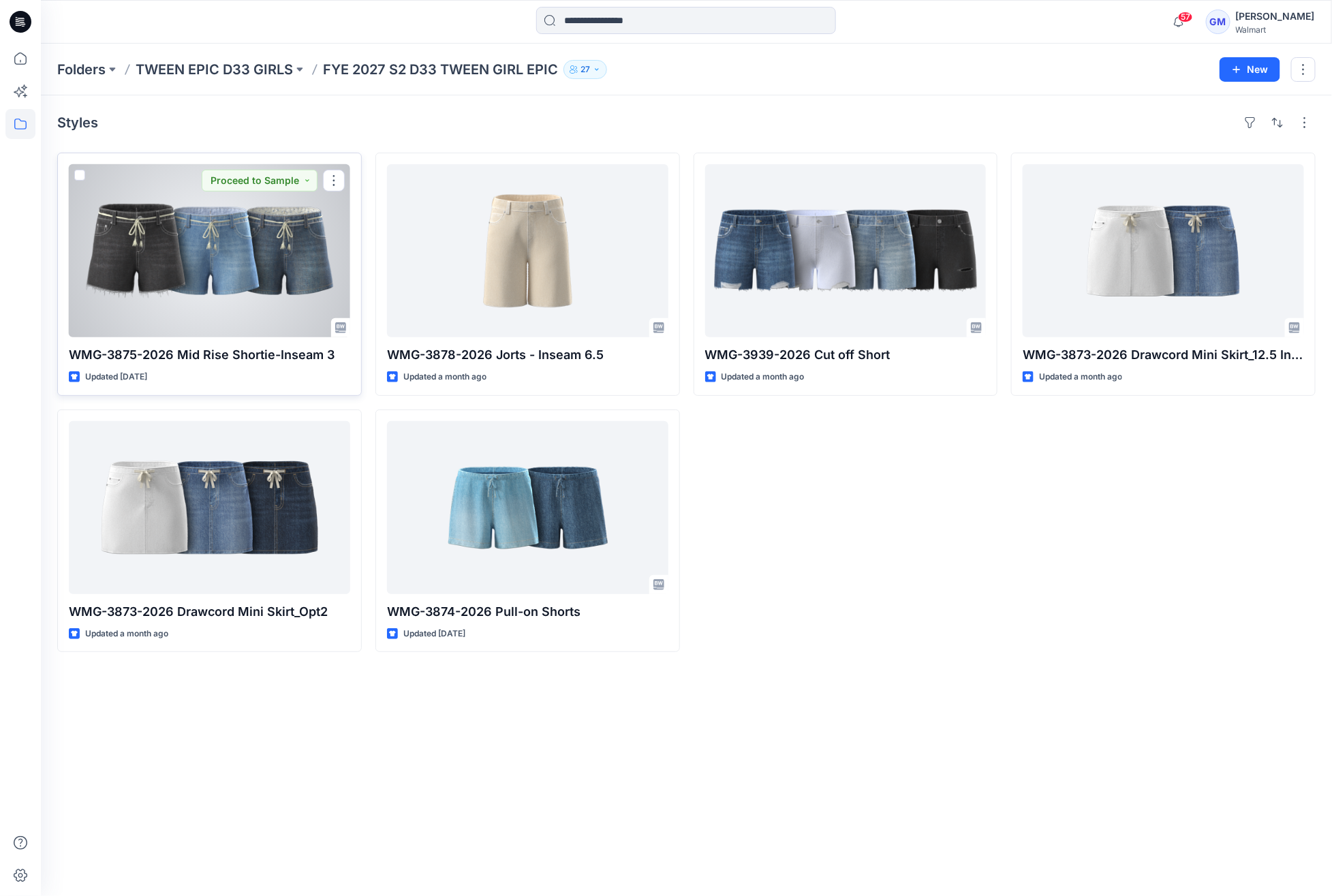
click at [195, 295] on div at bounding box center [209, 250] width 282 height 173
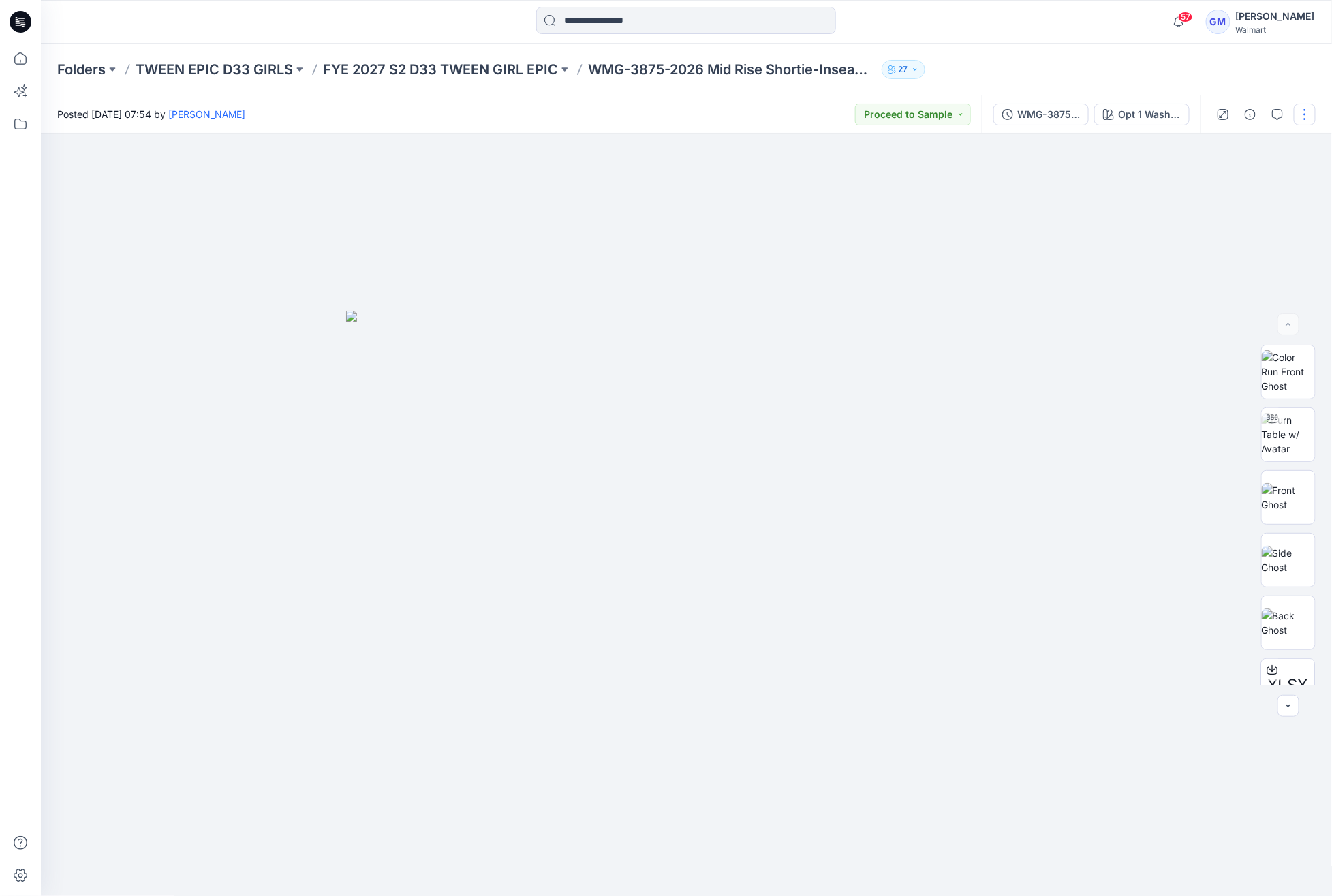
click at [967, 110] on button "button" at bounding box center [1305, 114] width 22 height 22
click at [967, 180] on button "Edit" at bounding box center [1247, 184] width 125 height 25
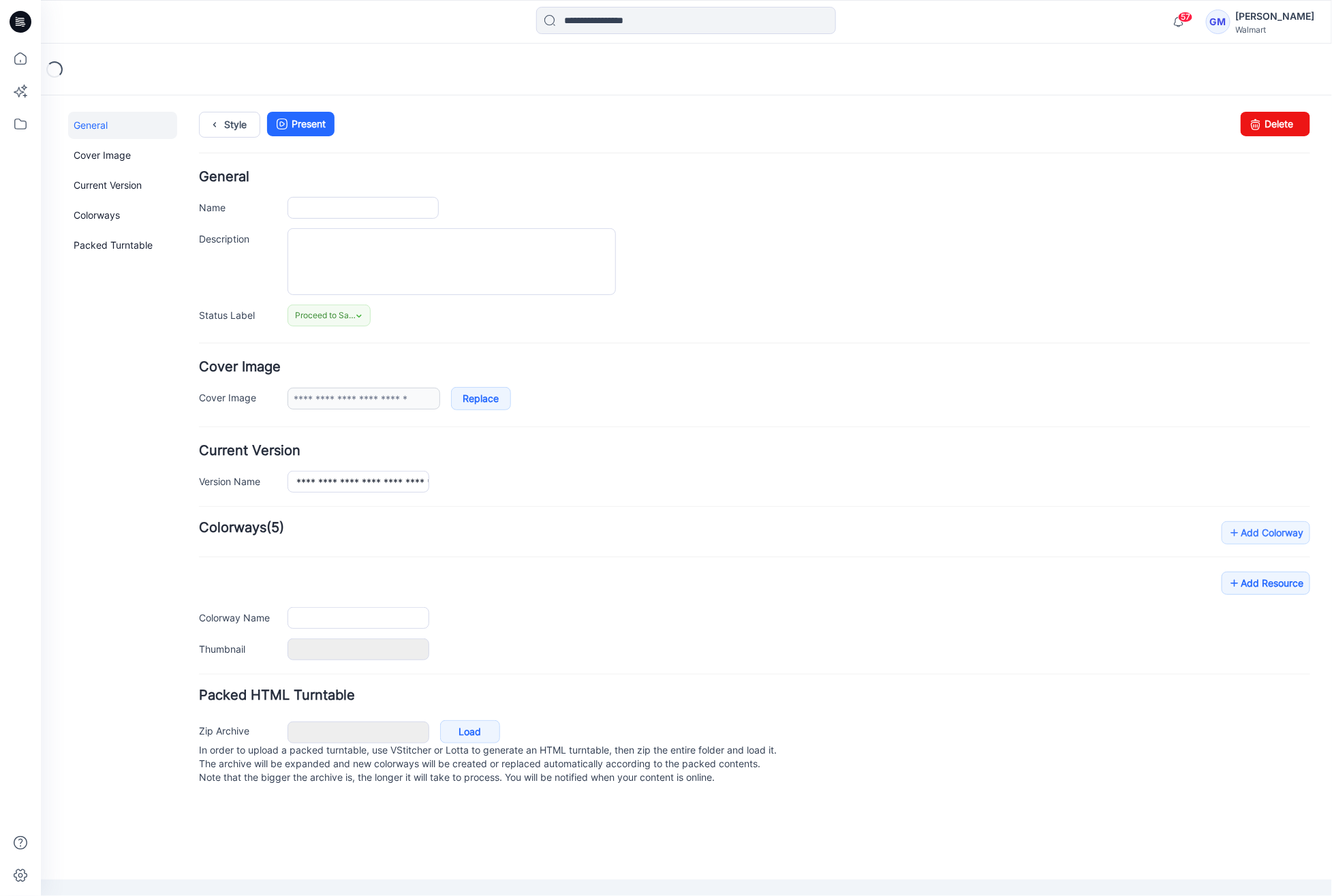
type input "**********"
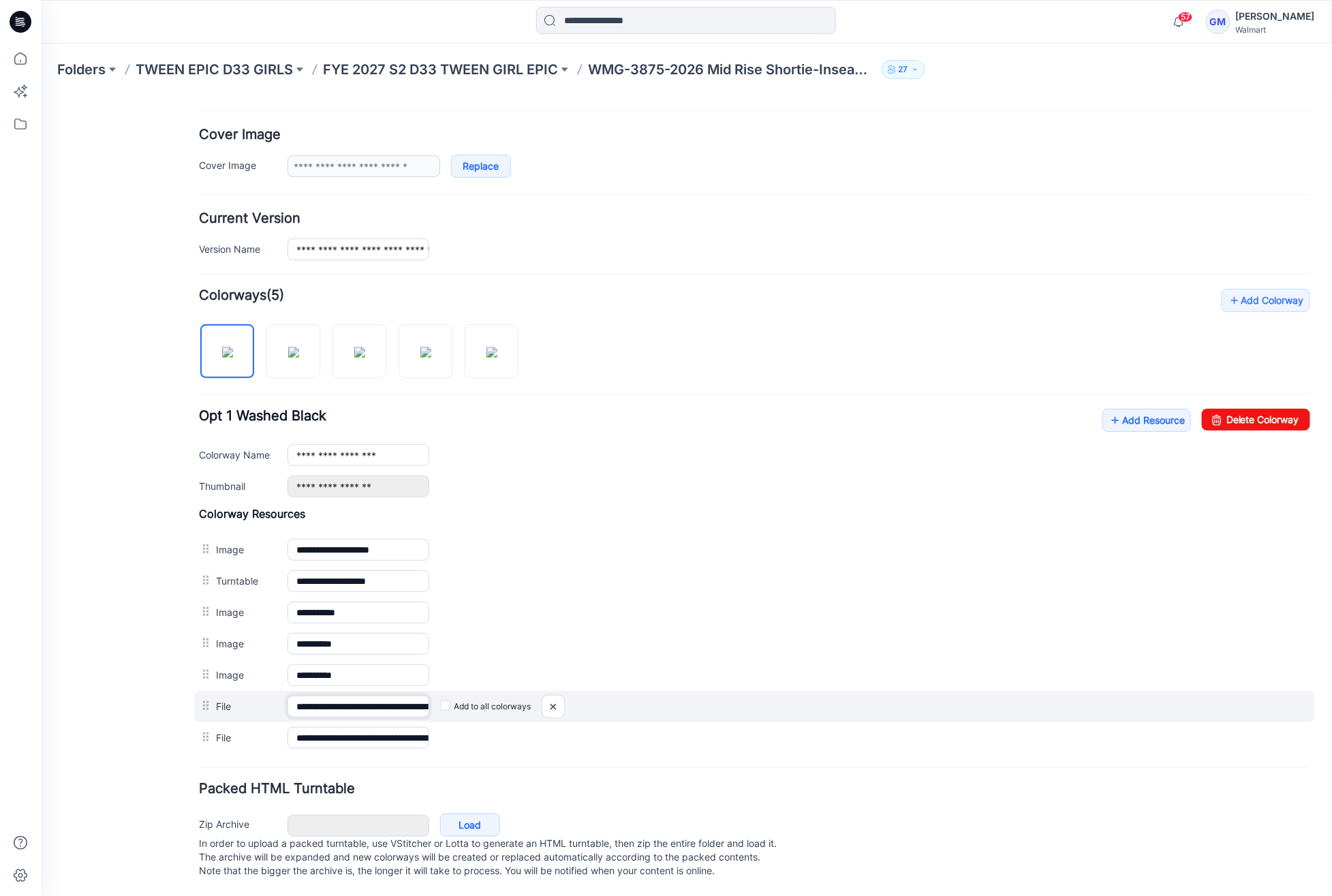
scroll to position [0, 274]
drag, startPoint x: 363, startPoint y: 689, endPoint x: 817, endPoint y: 692, distance: 454.0
click at [802, 690] on div "**********" at bounding box center [754, 705] width 1121 height 31
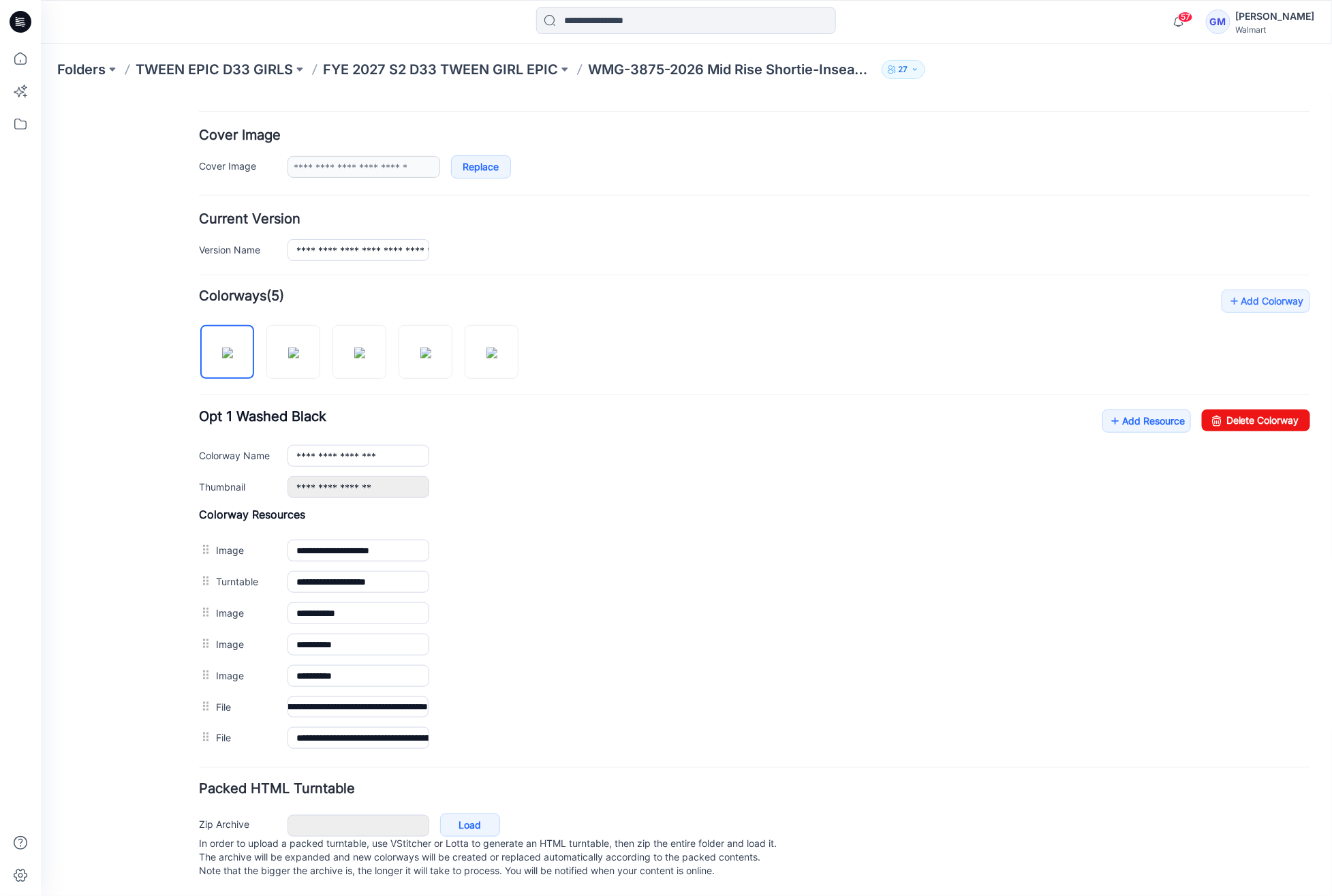
scroll to position [0, 0]
click at [99, 370] on div "General Cover Image Current Version Colorways Packed Turntable" at bounding box center [122, 387] width 109 height 1016
drag, startPoint x: 1267, startPoint y: 413, endPoint x: 750, endPoint y: 139, distance: 585.1
click at [1267, 413] on link "Delete Colorway" at bounding box center [1255, 419] width 108 height 22
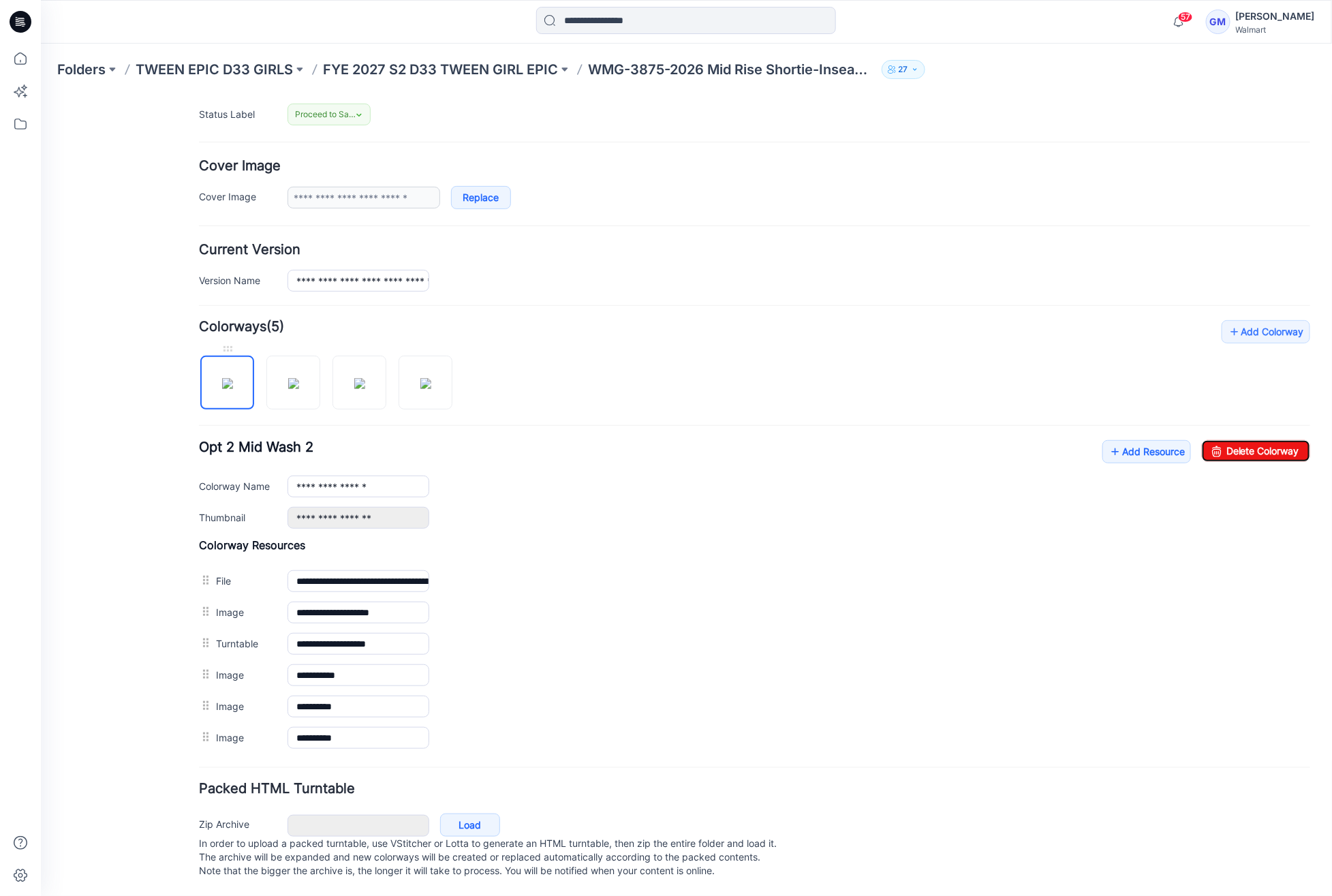
scroll to position [208, 0]
click at [287, 379] on img at bounding box center [293, 383] width 11 height 11
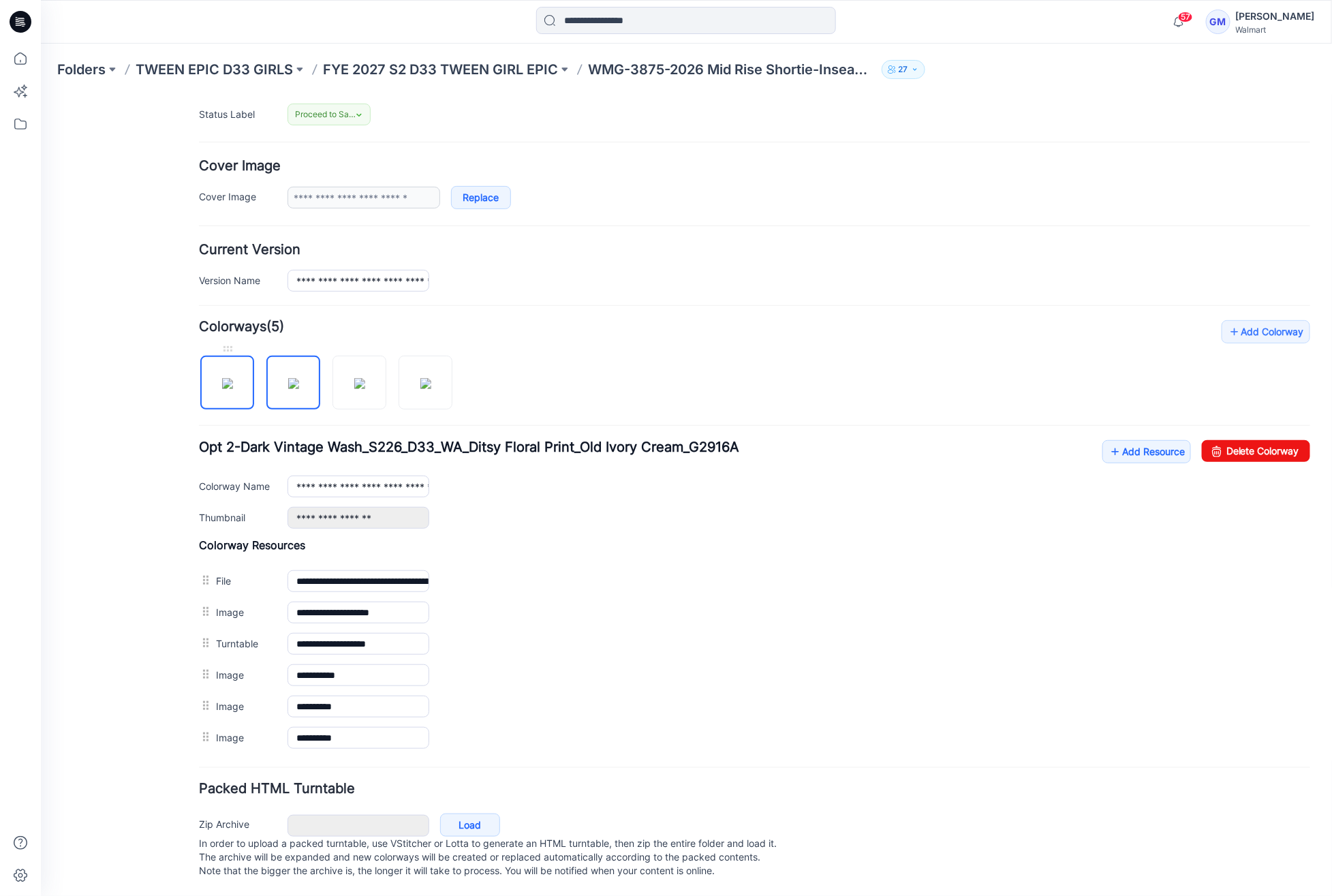
click at [221, 382] on img at bounding box center [227, 383] width 11 height 11
click at [287, 378] on img at bounding box center [293, 383] width 11 height 11
click at [357, 378] on img at bounding box center [359, 383] width 11 height 11
click at [466, 380] on div "**********" at bounding box center [754, 536] width 1112 height 433
click at [430, 383] on img at bounding box center [425, 383] width 11 height 11
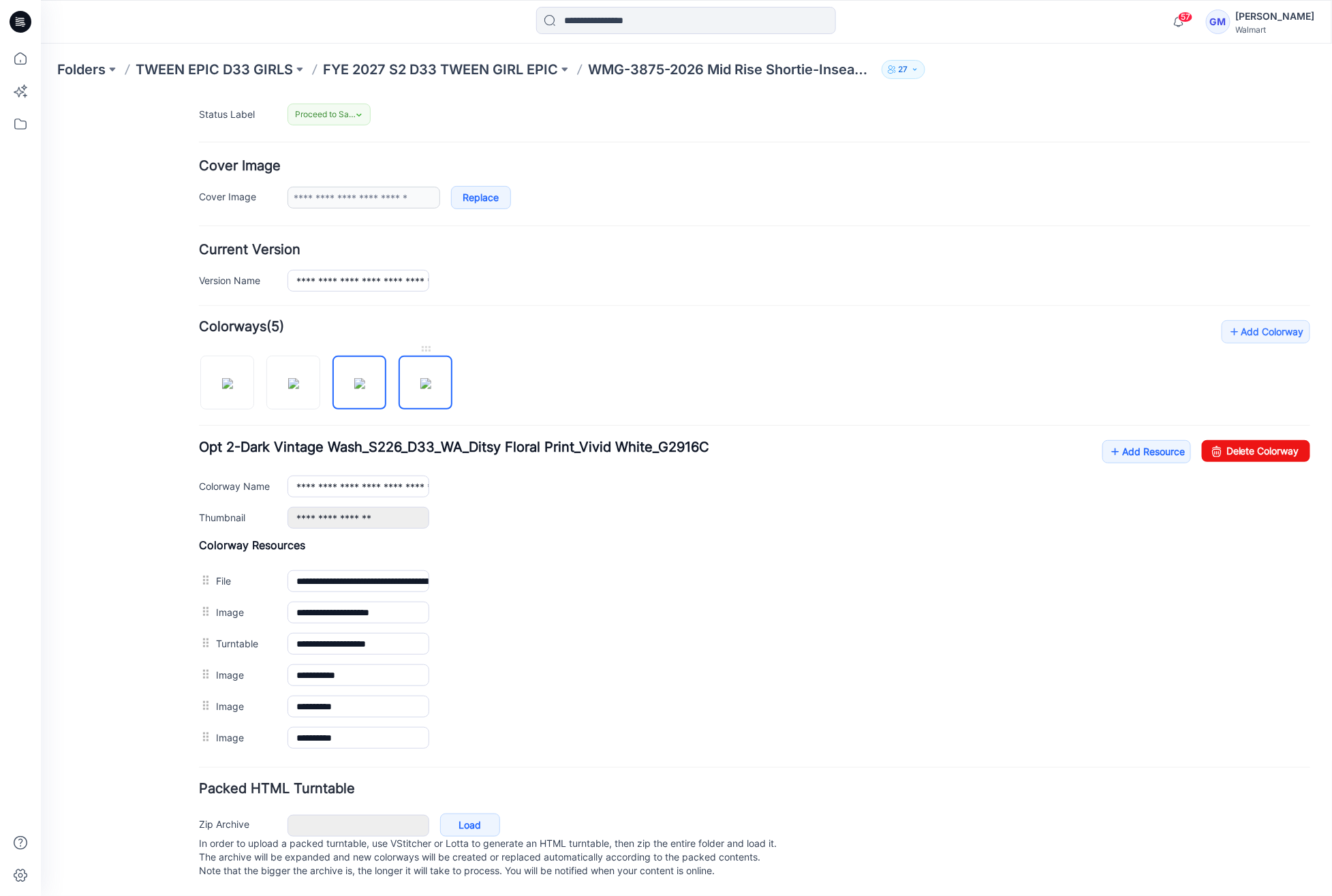
drag, startPoint x: 402, startPoint y: 383, endPoint x: 409, endPoint y: 382, distance: 7.1
click at [420, 382] on img at bounding box center [425, 383] width 11 height 11
click at [287, 378] on img at bounding box center [293, 383] width 11 height 11
click at [354, 386] on img at bounding box center [359, 383] width 11 height 11
click at [420, 378] on img at bounding box center [425, 383] width 11 height 11
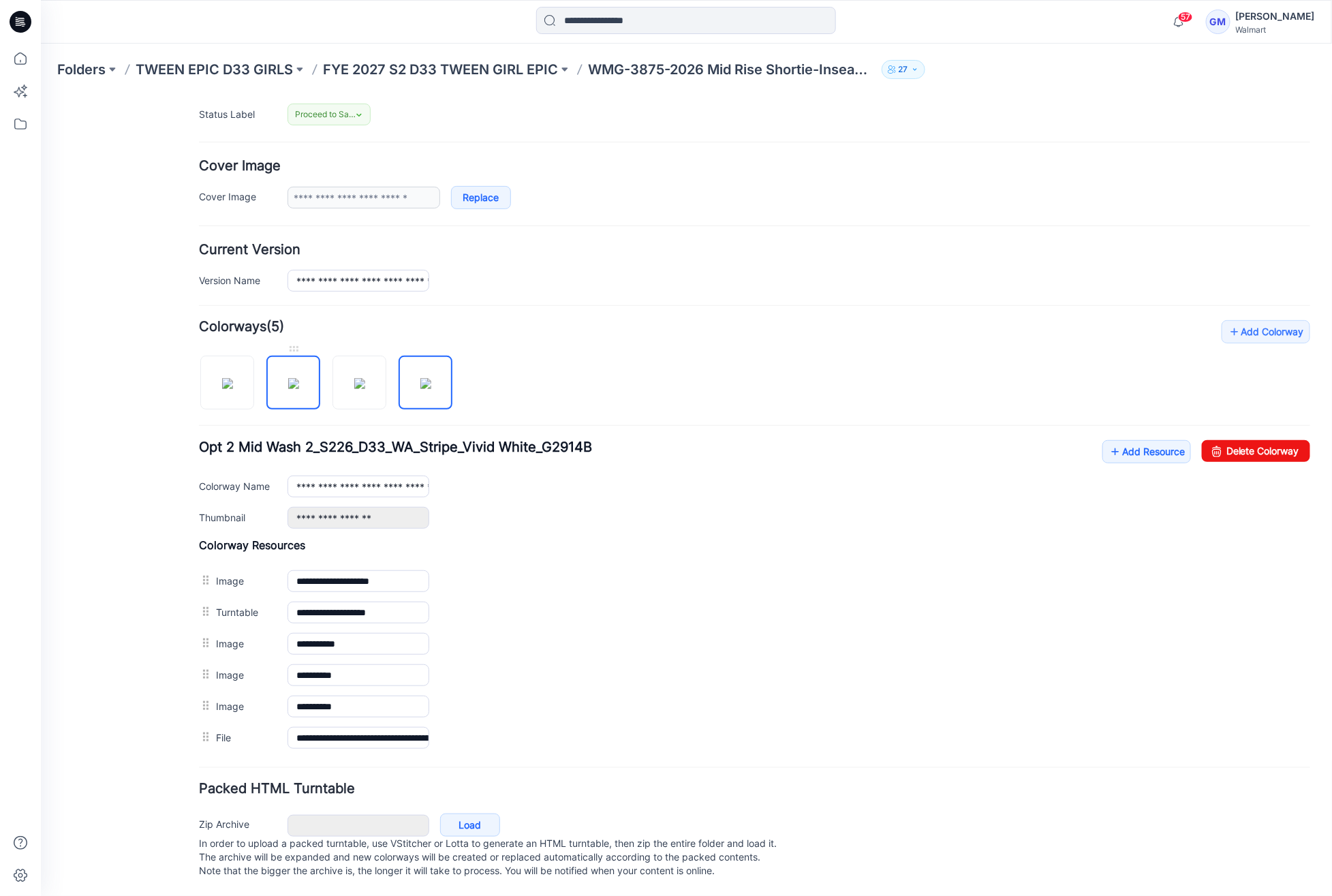
click at [299, 383] on img at bounding box center [293, 383] width 11 height 11
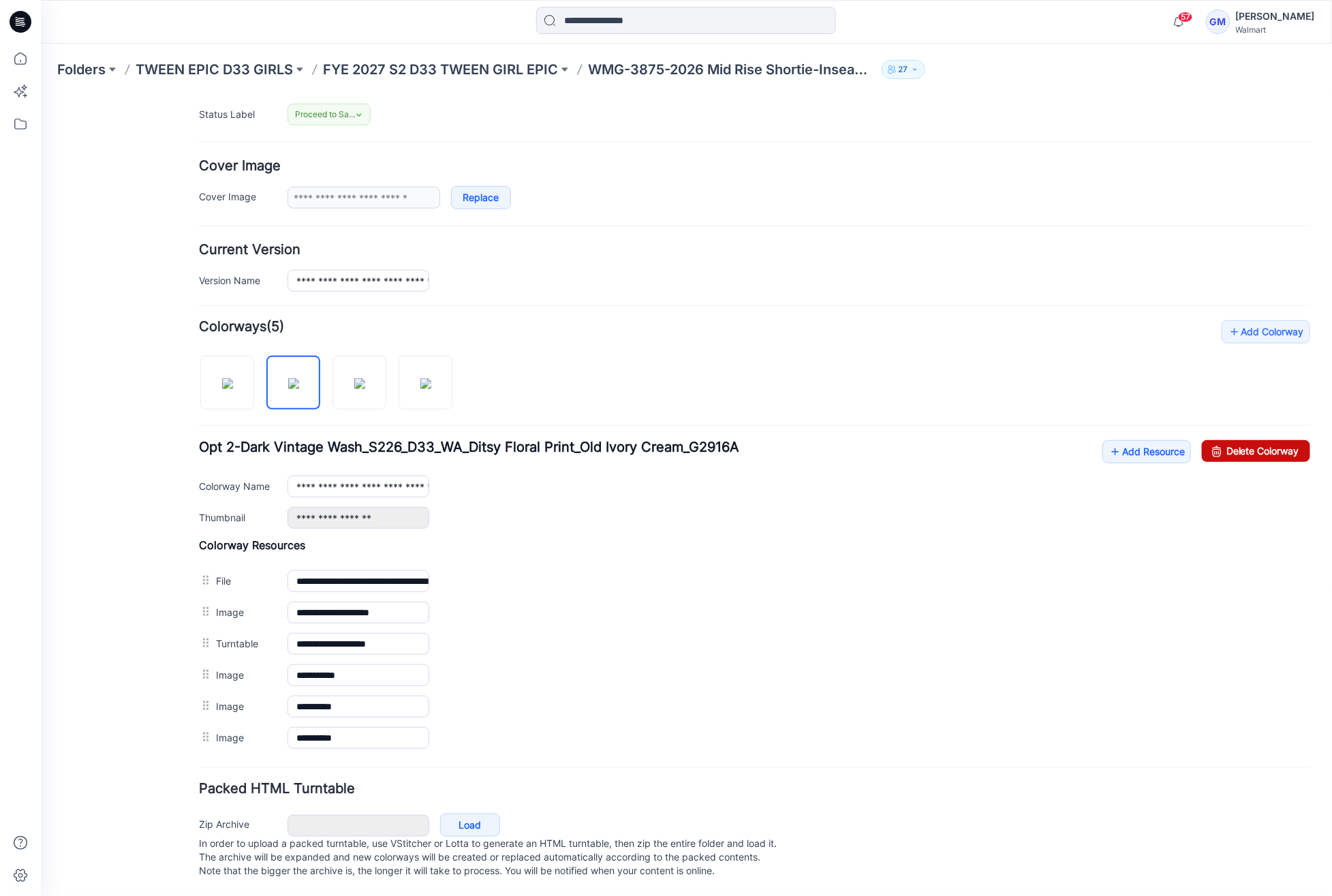
drag, startPoint x: 1266, startPoint y: 436, endPoint x: 776, endPoint y: 171, distance: 557.1
click at [1266, 439] on link "Delete Colorway" at bounding box center [1255, 450] width 108 height 22
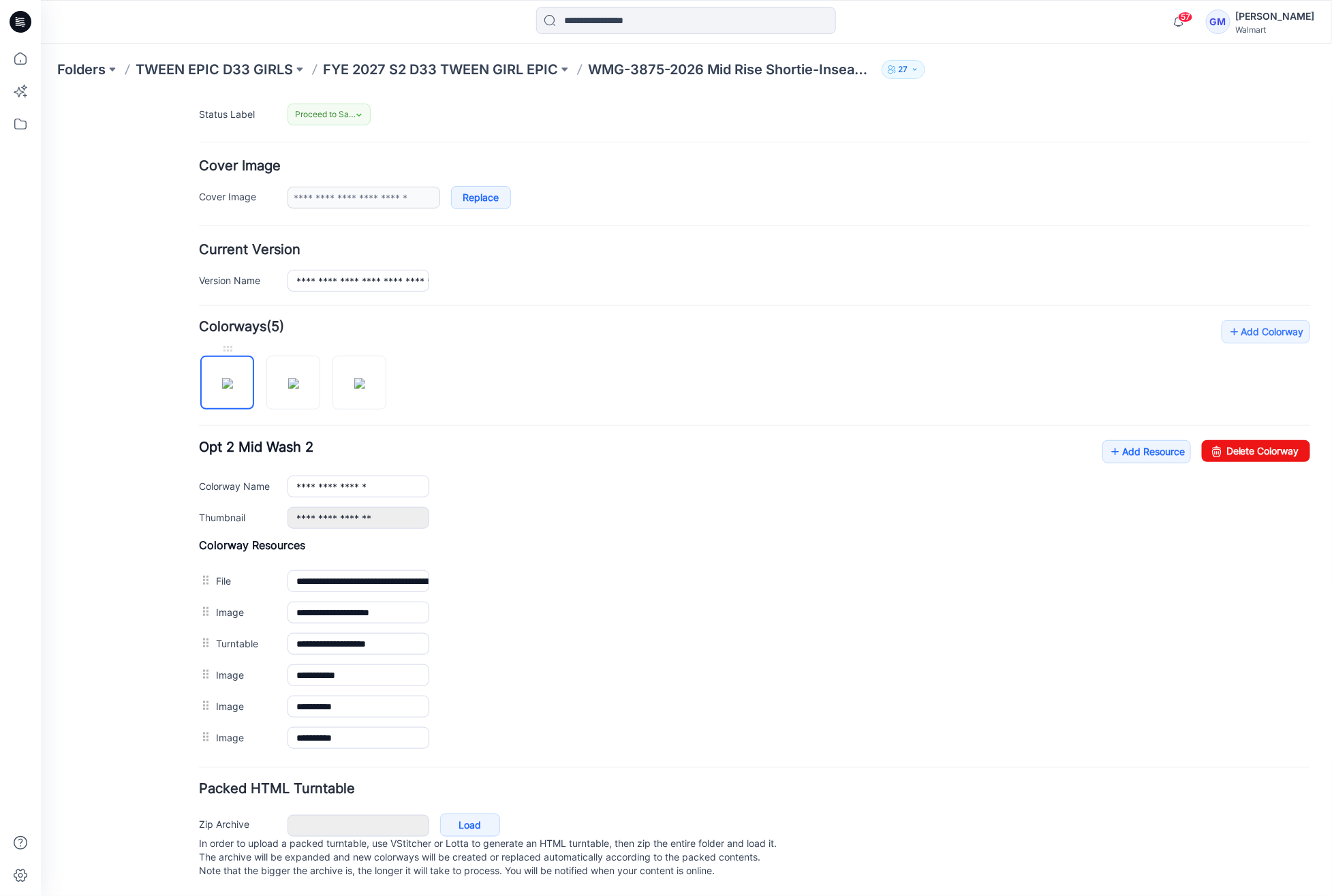
click at [221, 378] on img at bounding box center [227, 383] width 11 height 11
drag, startPoint x: 1291, startPoint y: 442, endPoint x: 766, endPoint y: 157, distance: 597.4
click at [1291, 442] on link "Delete Colorway" at bounding box center [1255, 450] width 108 height 22
type input "**********"
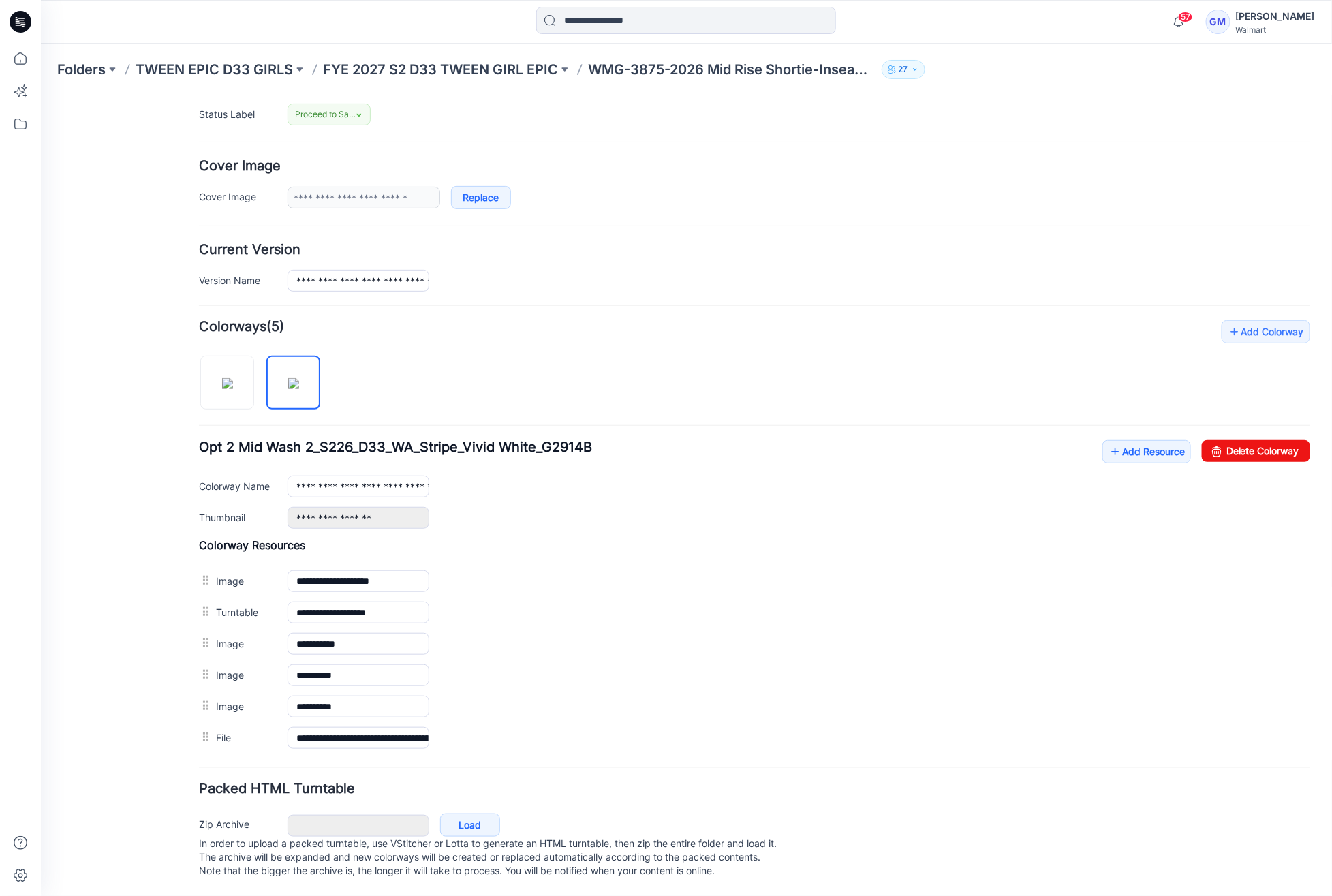
drag, startPoint x: 138, startPoint y: 563, endPoint x: 124, endPoint y: 571, distance: 16.1
click at [138, 563] on div "General Cover Image Current Version Colorways Packed Turntable" at bounding box center [122, 403] width 109 height 986
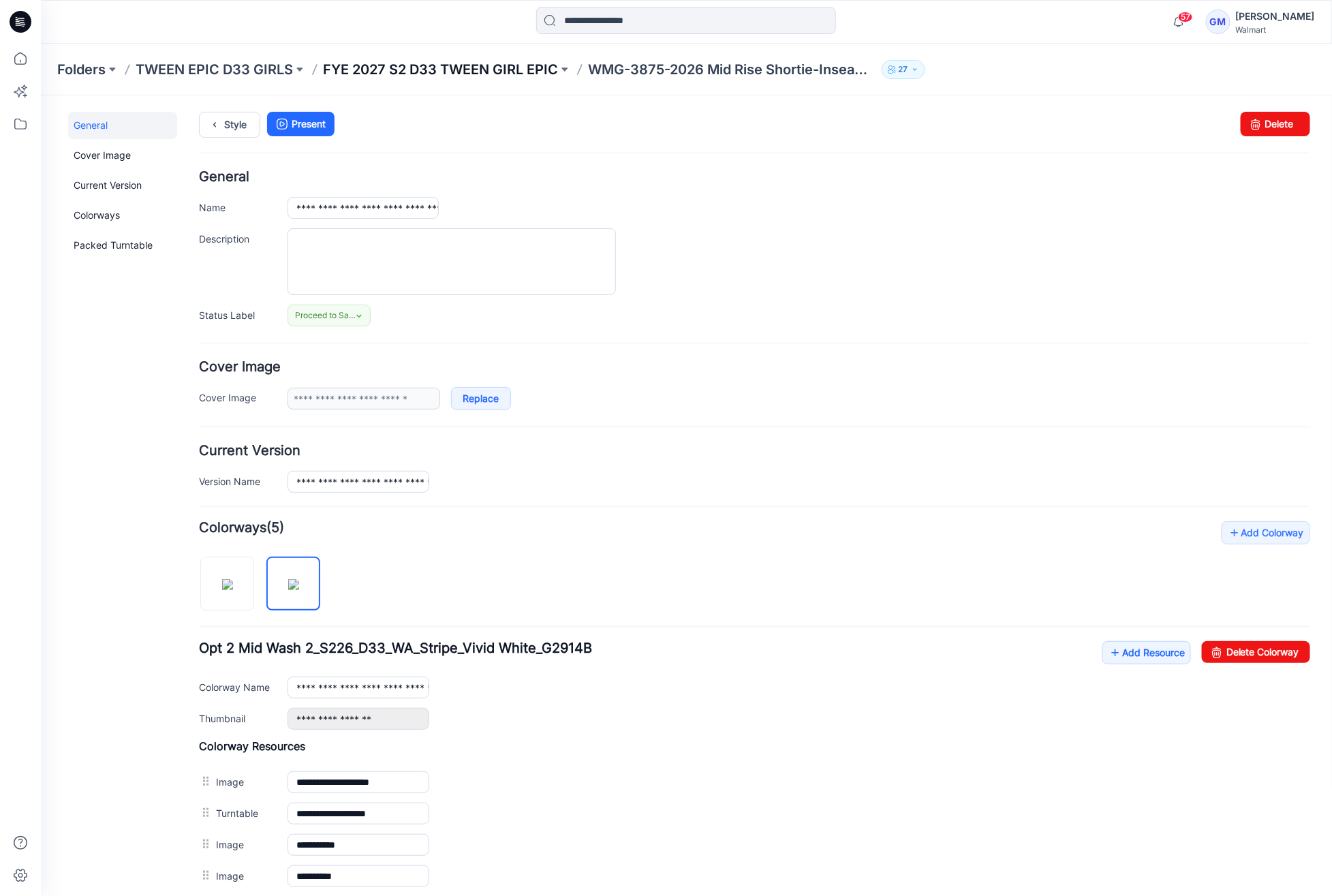
click at [509, 70] on p "FYE 2027 S2 D33 TWEEN GIRL EPIC" at bounding box center [440, 69] width 235 height 19
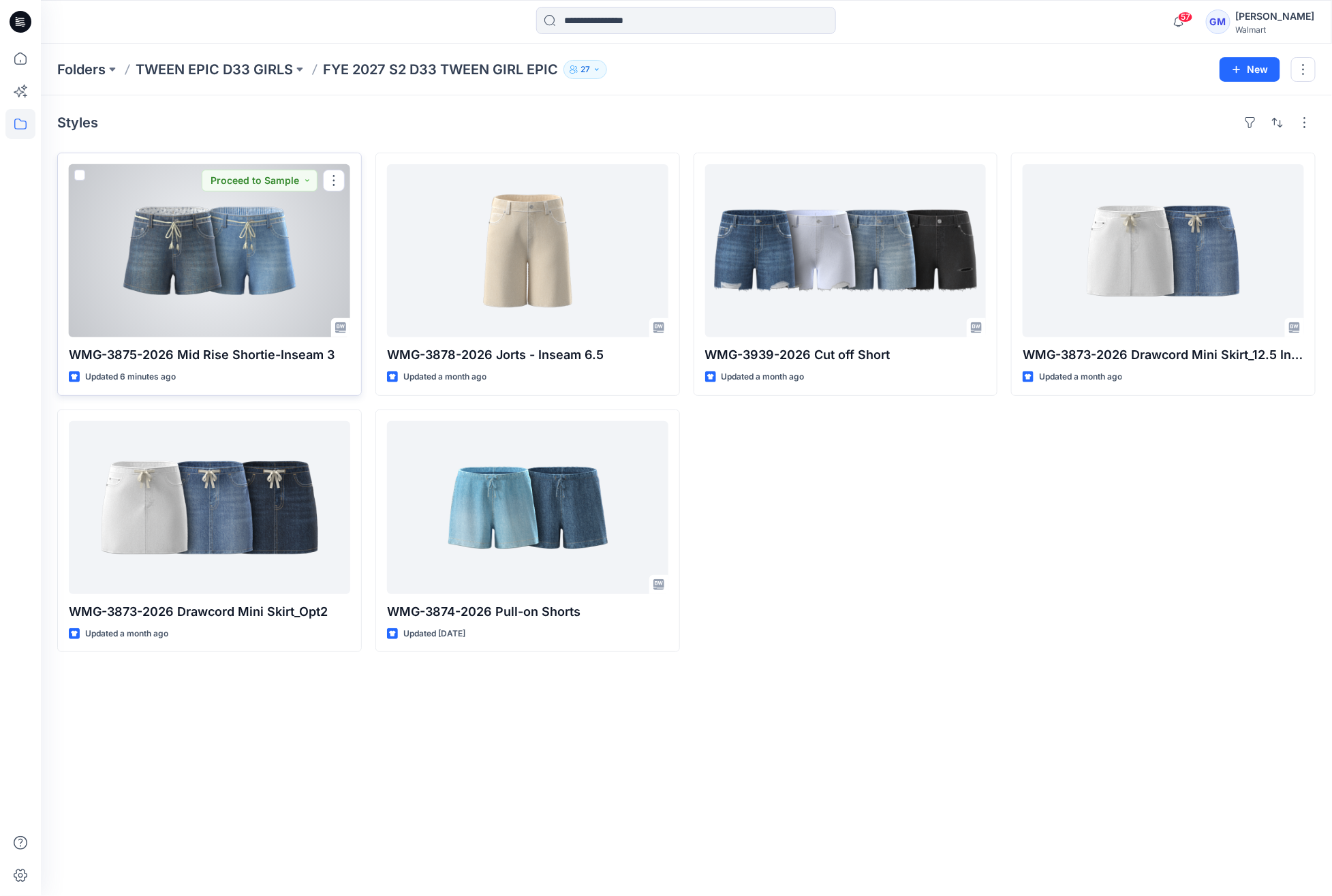
click at [247, 280] on div at bounding box center [209, 250] width 282 height 173
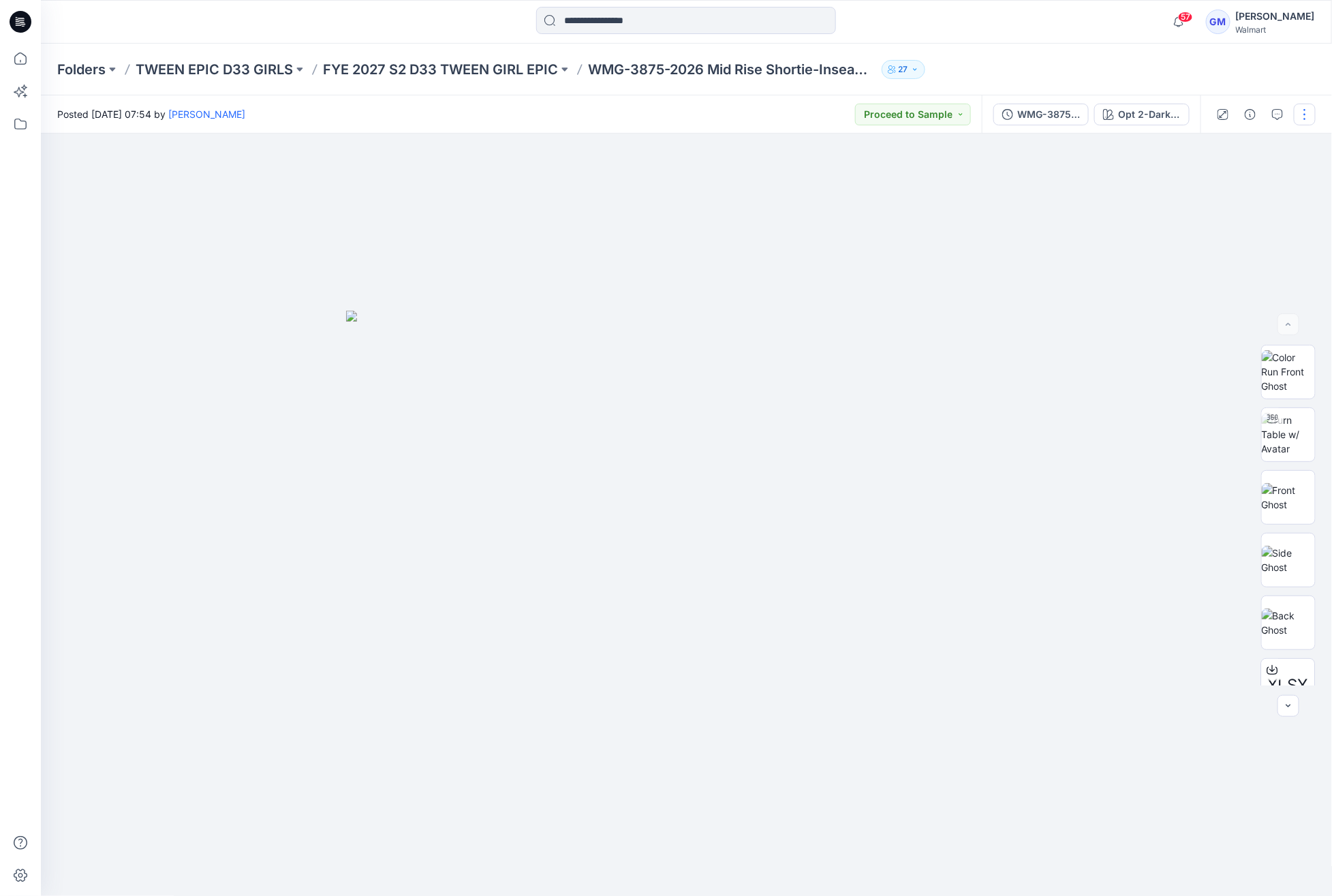
click at [1309, 111] on button "button" at bounding box center [1305, 114] width 22 height 22
click at [1230, 173] on button "Edit" at bounding box center [1247, 184] width 125 height 25
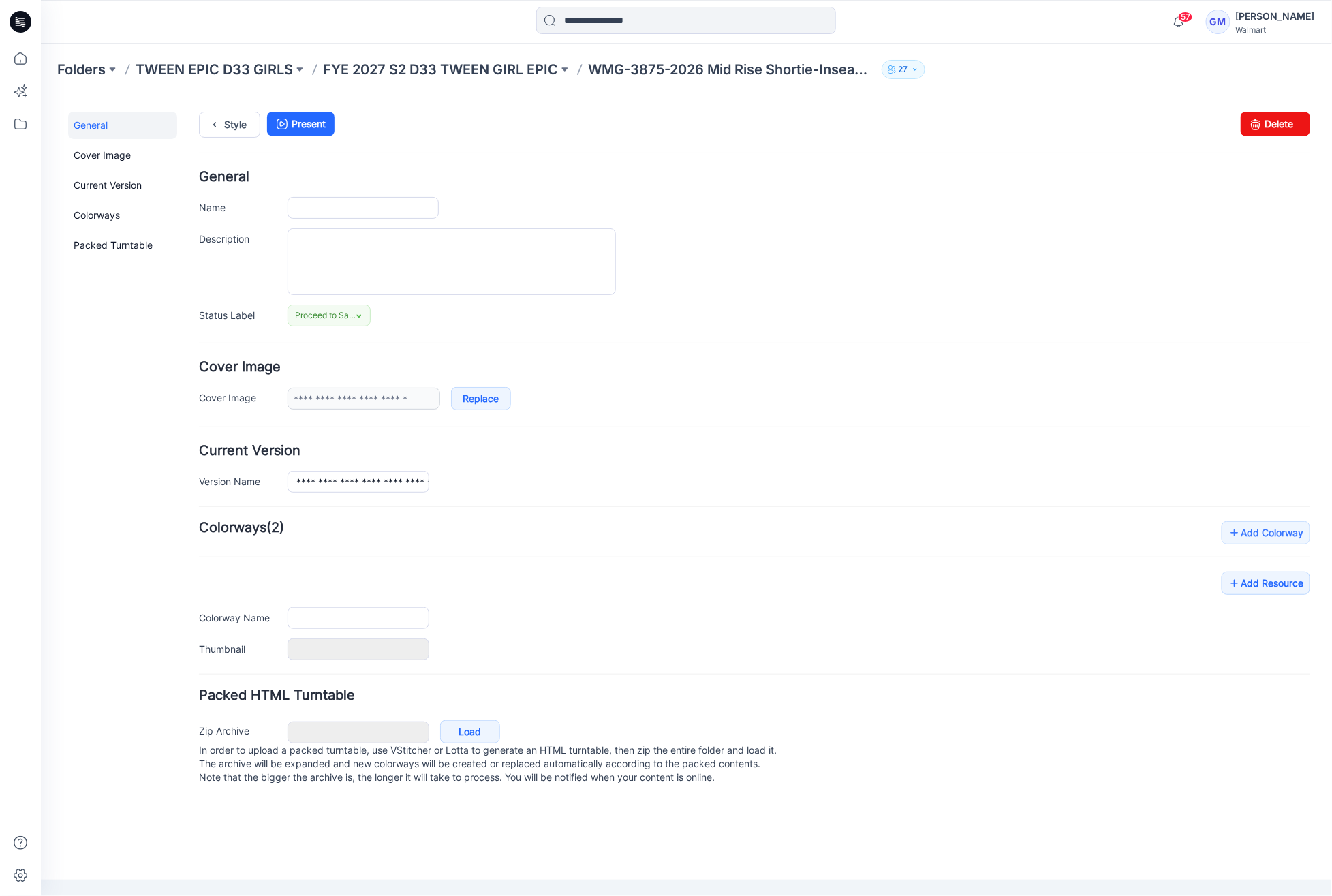
type input "**********"
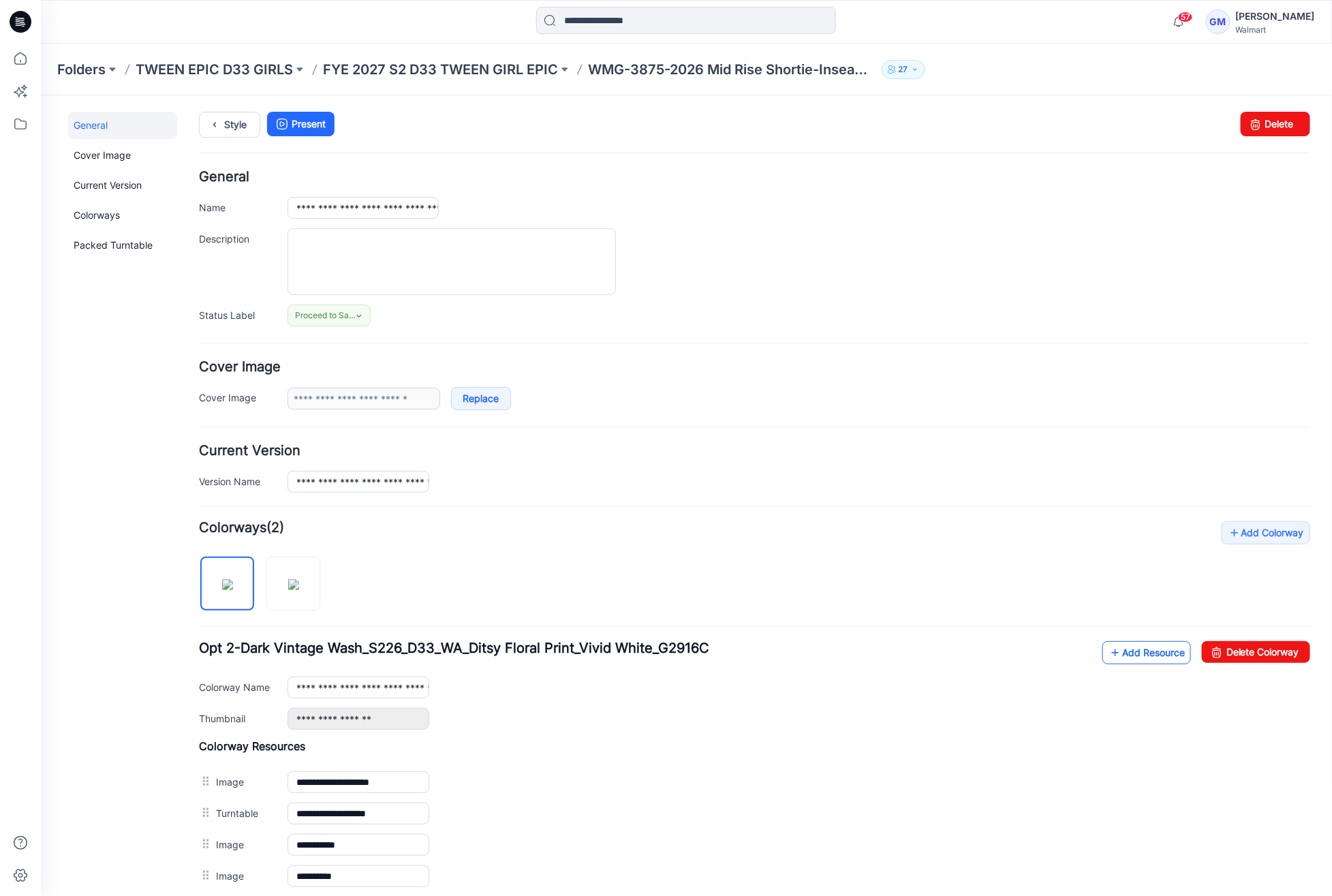
click at [1129, 641] on link "Add Resource" at bounding box center [1146, 651] width 89 height 23
click at [220, 130] on icon at bounding box center [214, 124] width 19 height 24
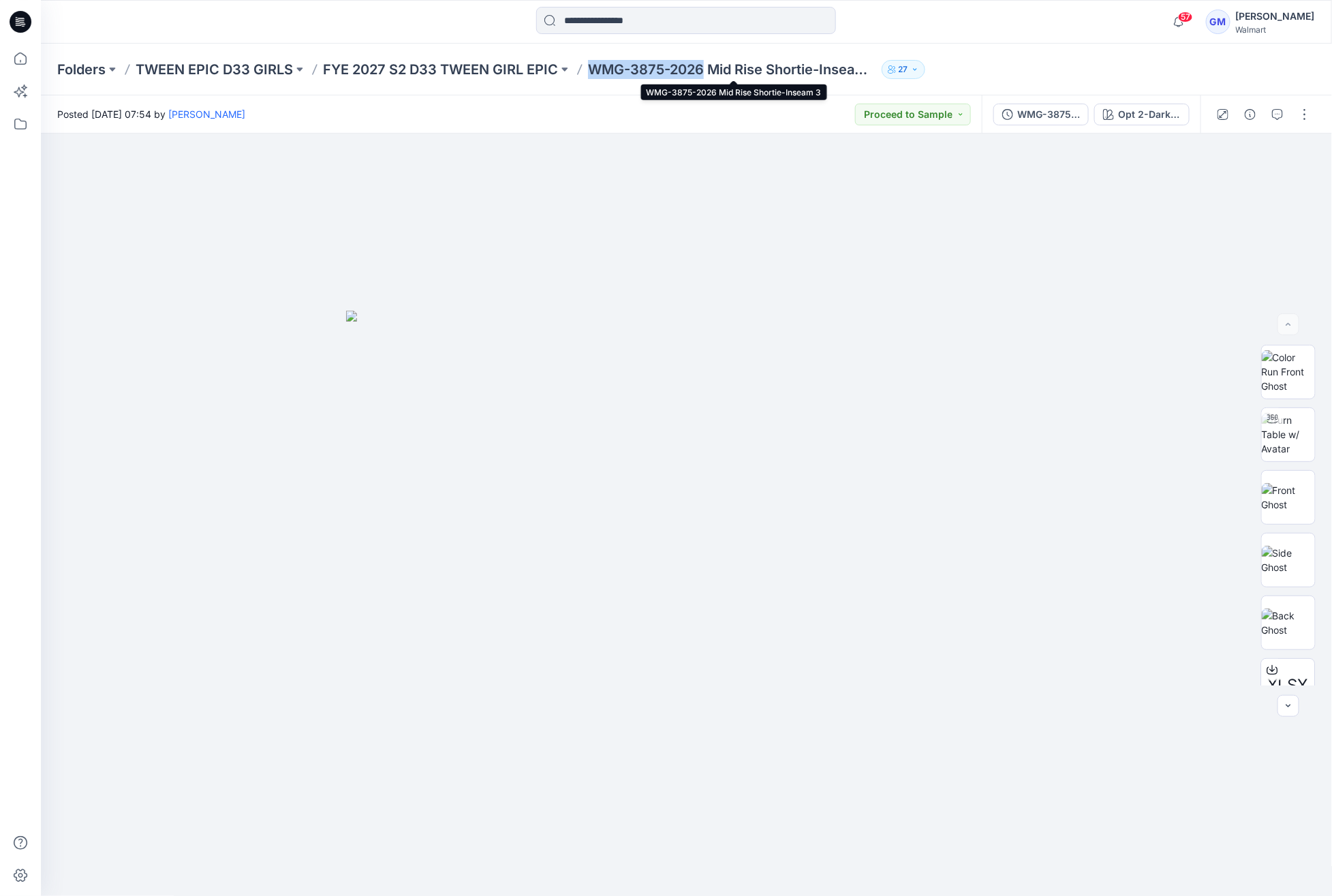
drag, startPoint x: 584, startPoint y: 64, endPoint x: 706, endPoint y: 66, distance: 122.0
click at [706, 66] on div "Folders TWEEN EPIC D33 GIRLS FYE 2027 S2 D33 TWEEN GIRL EPIC WMG-3875-2026 Mid …" at bounding box center [633, 69] width 1152 height 19
copy p "WMG-3875-2026"
click at [483, 73] on p "FYE 2027 S2 D33 TWEEN GIRL EPIC" at bounding box center [440, 69] width 235 height 19
